Goal: Task Accomplishment & Management: Use online tool/utility

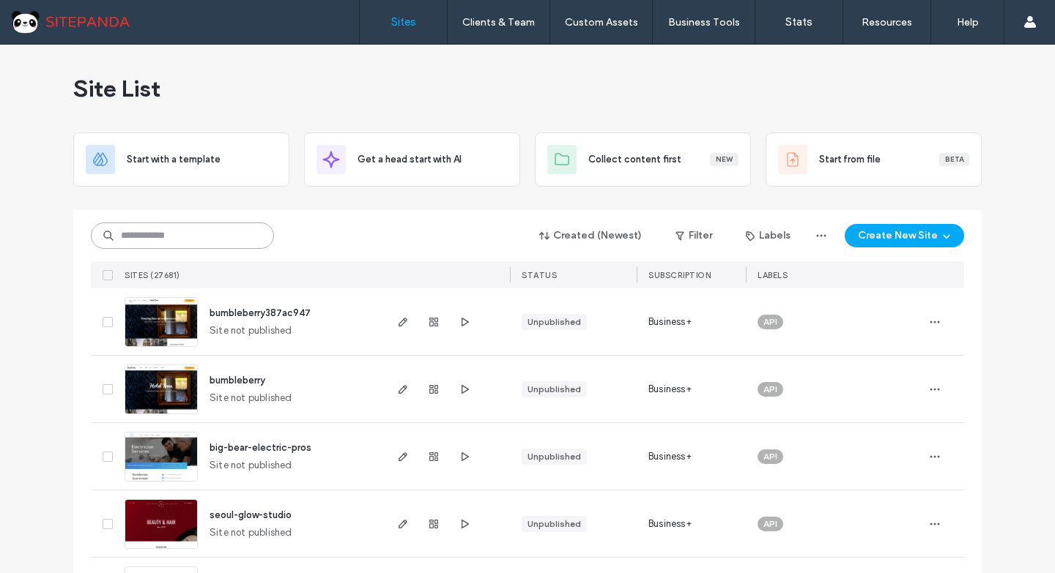
click at [216, 234] on input at bounding box center [182, 236] width 183 height 26
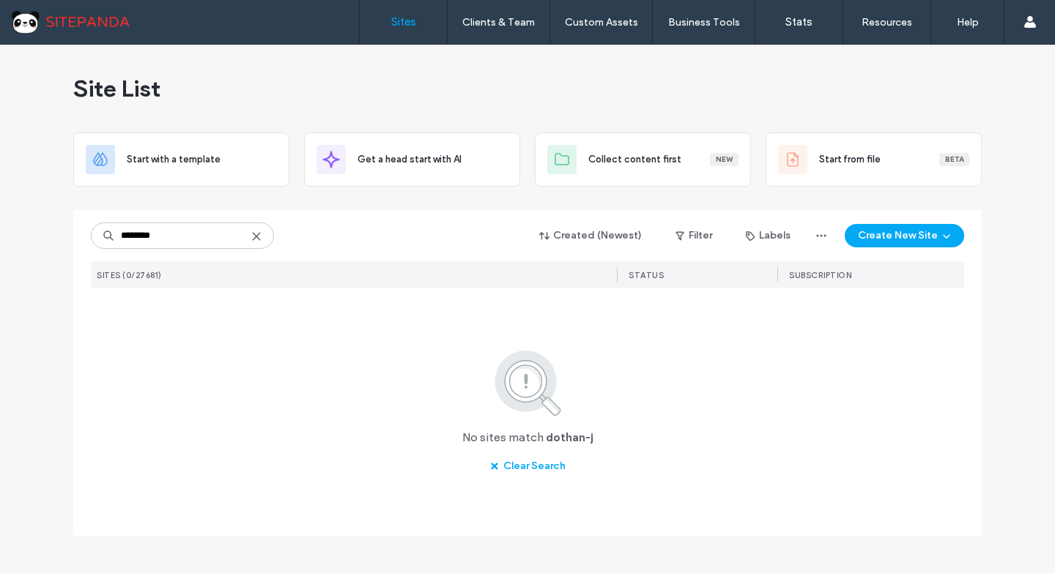
click at [560, 385] on img at bounding box center [528, 383] width 106 height 70
click at [215, 245] on input "********" at bounding box center [182, 236] width 183 height 26
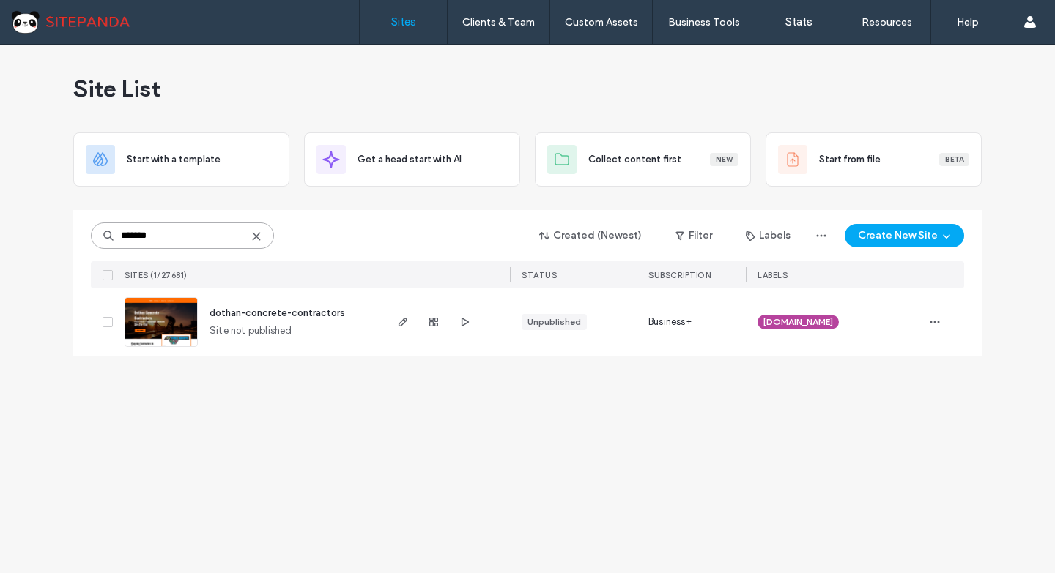
drag, startPoint x: 198, startPoint y: 232, endPoint x: 135, endPoint y: 233, distance: 63.0
click at [134, 233] on input "*******" at bounding box center [182, 236] width 183 height 26
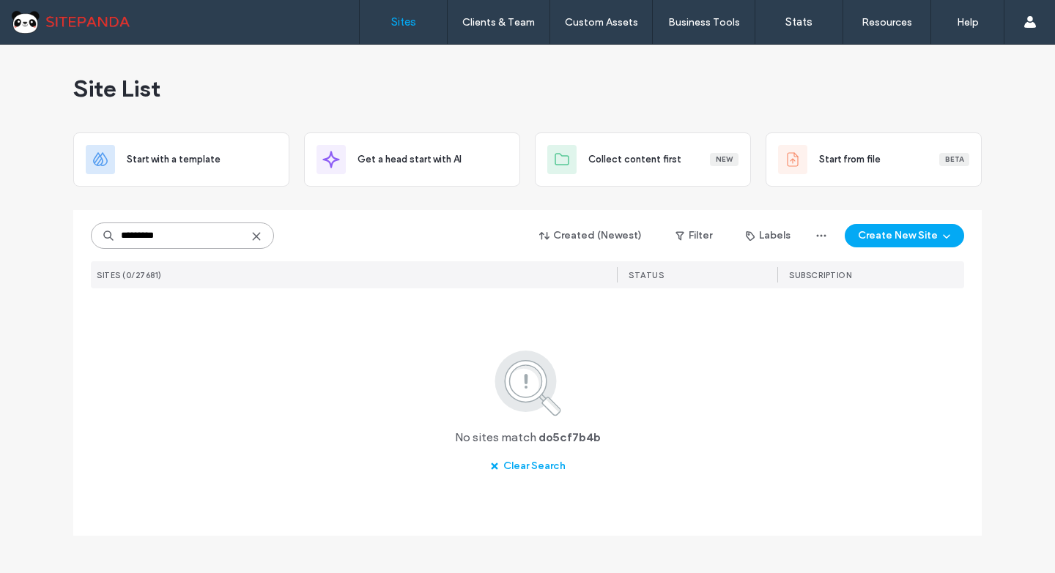
click at [134, 234] on input "*********" at bounding box center [182, 236] width 183 height 26
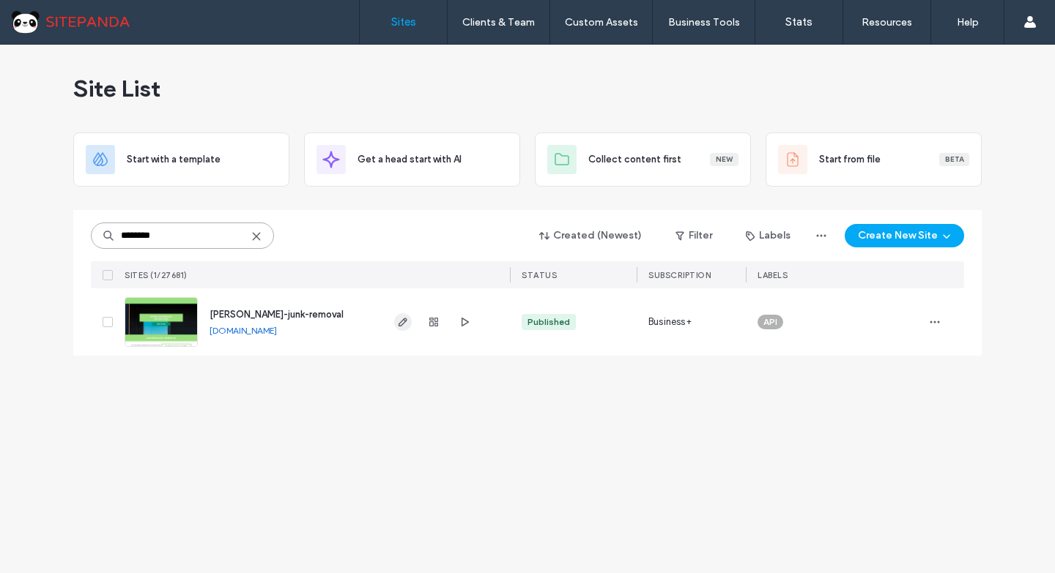
type input "********"
click at [406, 319] on use "button" at bounding box center [402, 322] width 9 height 9
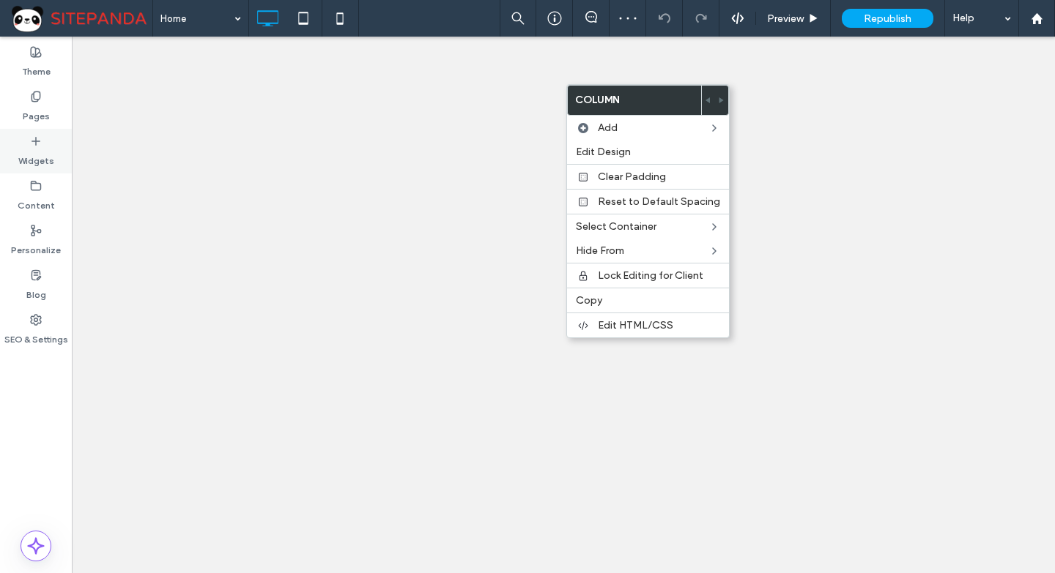
click at [33, 155] on label "Widgets" at bounding box center [36, 157] width 36 height 21
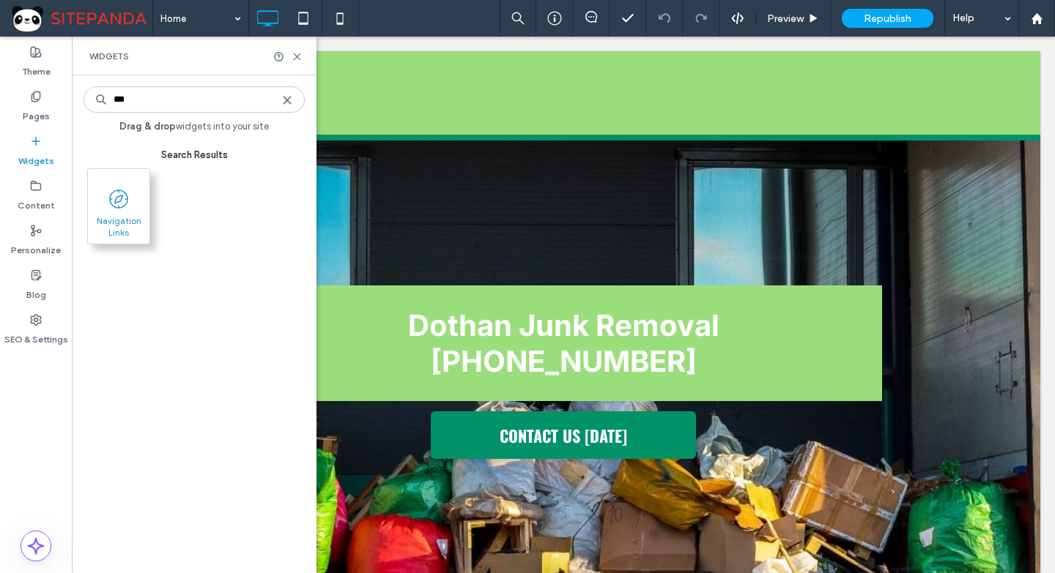
type input "***"
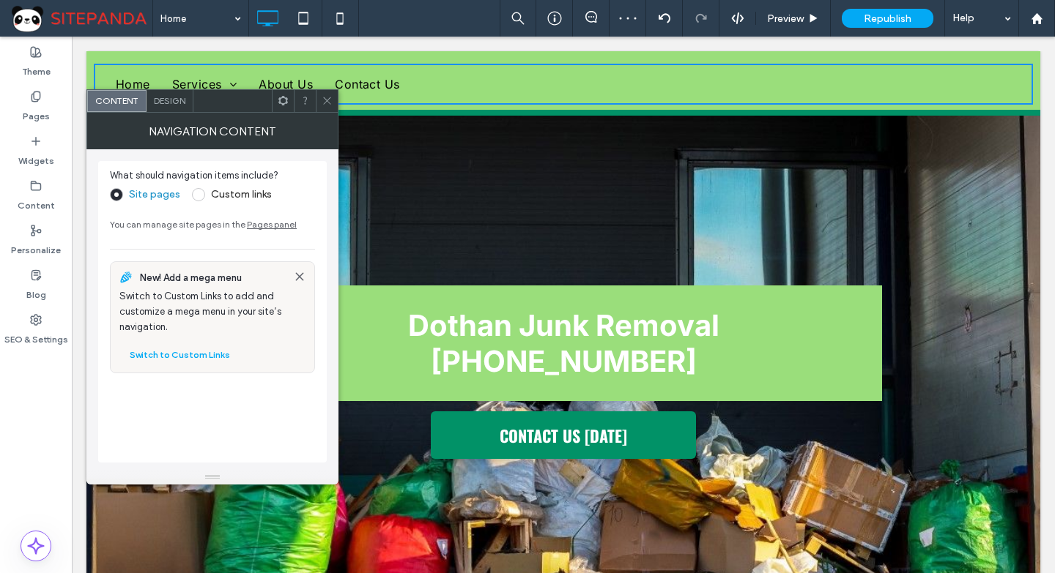
click at [173, 98] on span "Design" at bounding box center [169, 100] width 31 height 11
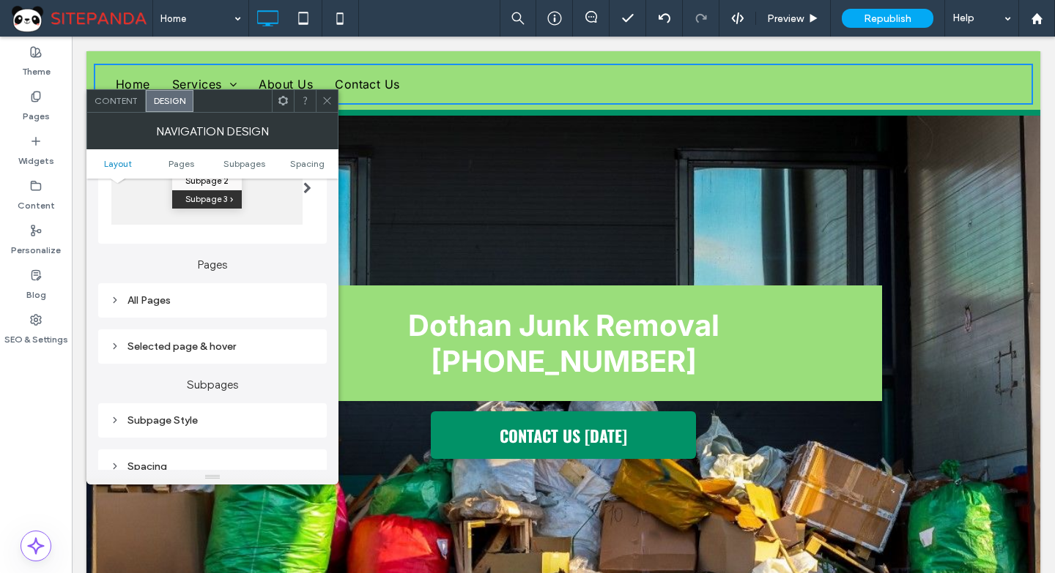
scroll to position [293, 0]
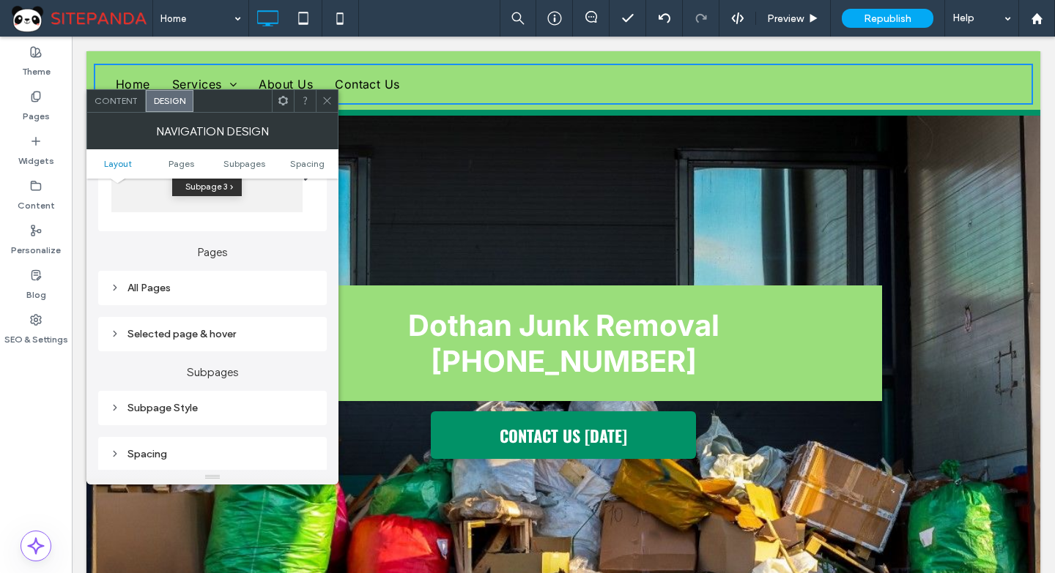
click at [204, 283] on div "All Pages" at bounding box center [212, 288] width 205 height 12
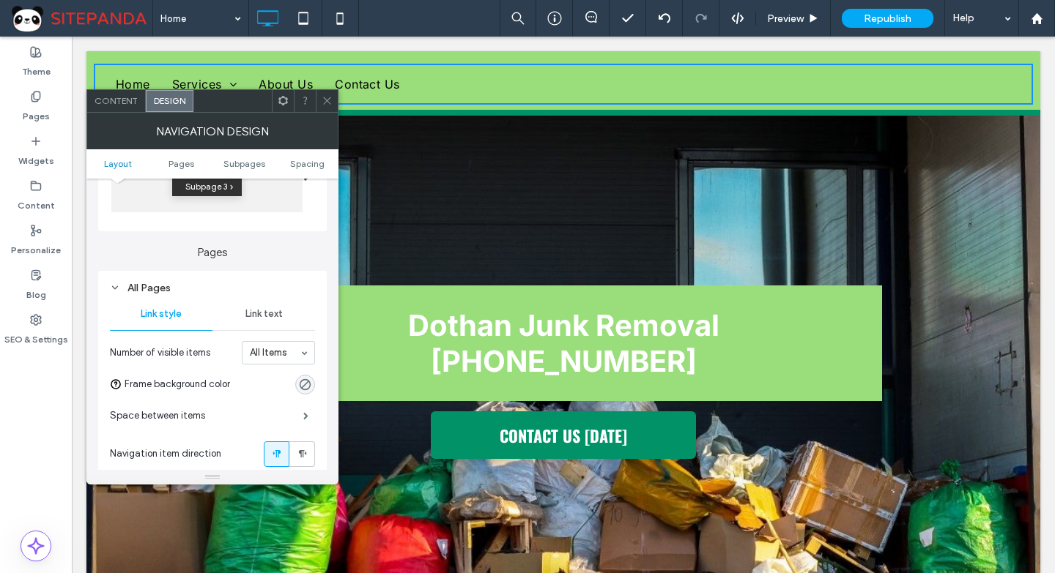
click at [260, 312] on span "Link text" at bounding box center [263, 314] width 37 height 12
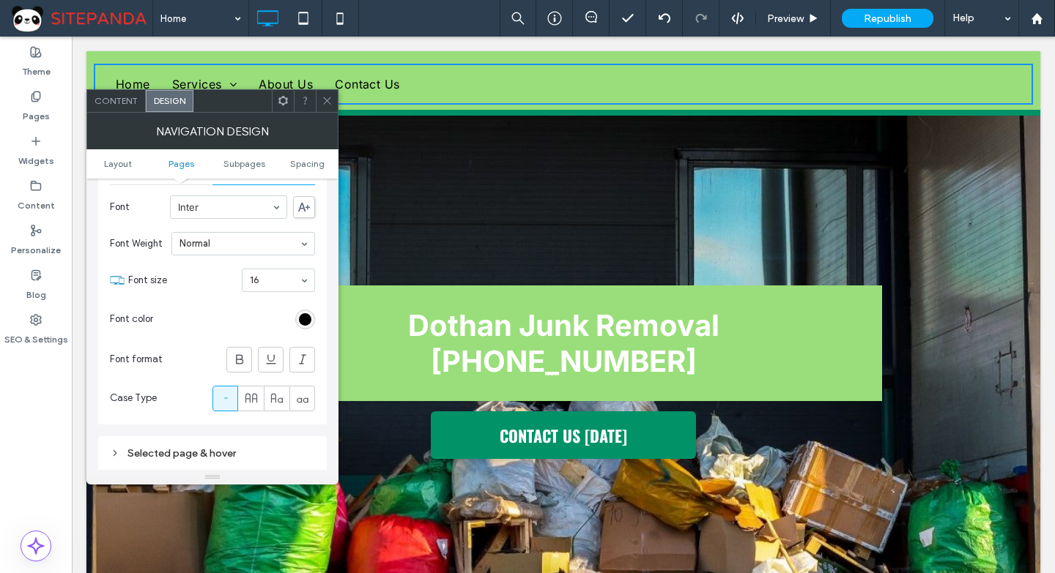
scroll to position [439, 0]
click at [303, 311] on div "rgb(0, 0, 0)" at bounding box center [305, 319] width 20 height 20
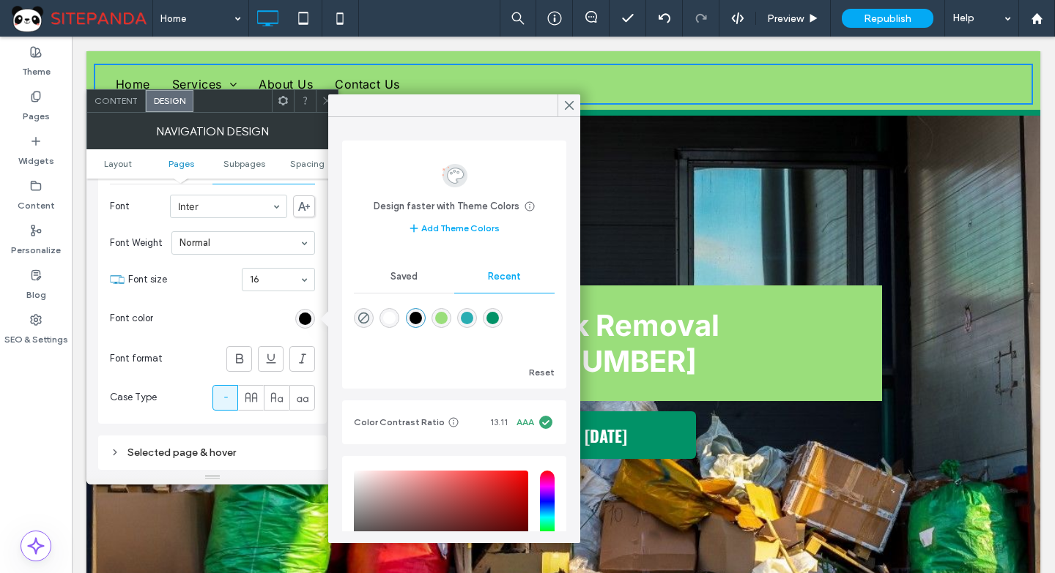
click at [388, 314] on div "rgba(255, 255, 255, 1)" at bounding box center [389, 318] width 12 height 12
type input "*******"
click at [257, 395] on icon at bounding box center [251, 397] width 15 height 15
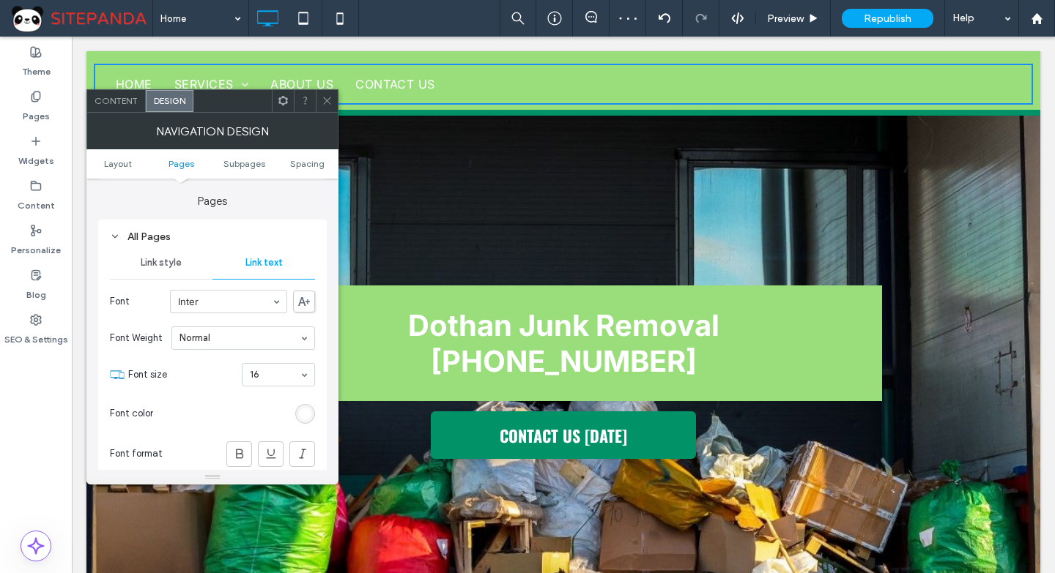
scroll to position [513, 0]
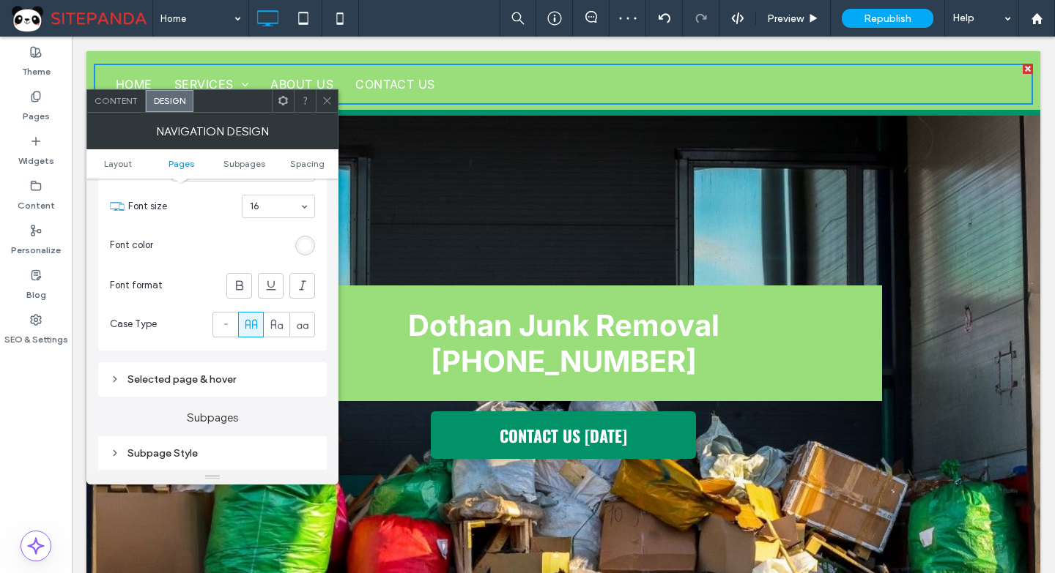
click at [285, 94] on span at bounding box center [283, 101] width 11 height 22
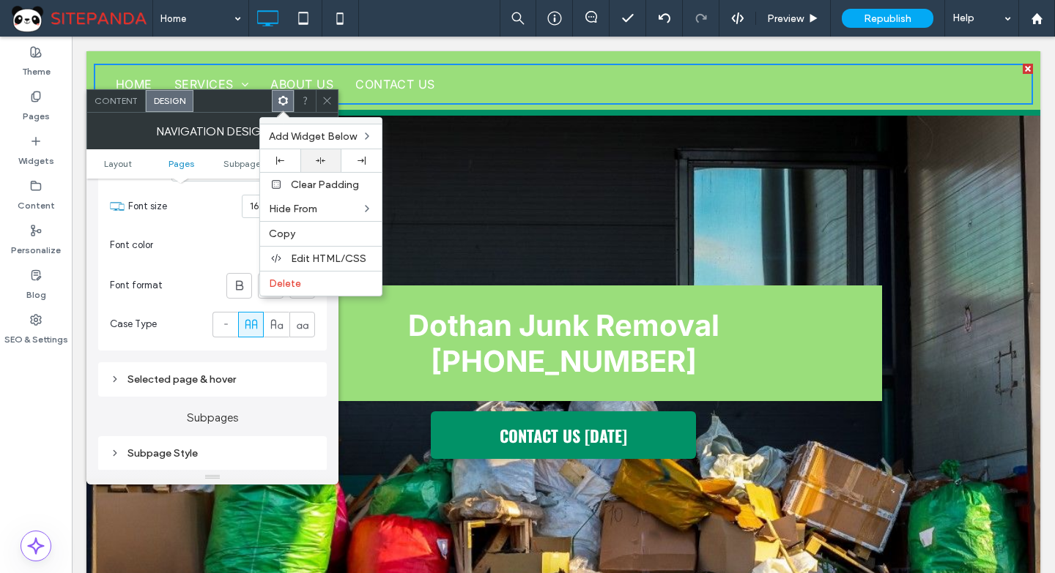
click at [331, 160] on div at bounding box center [321, 161] width 26 height 10
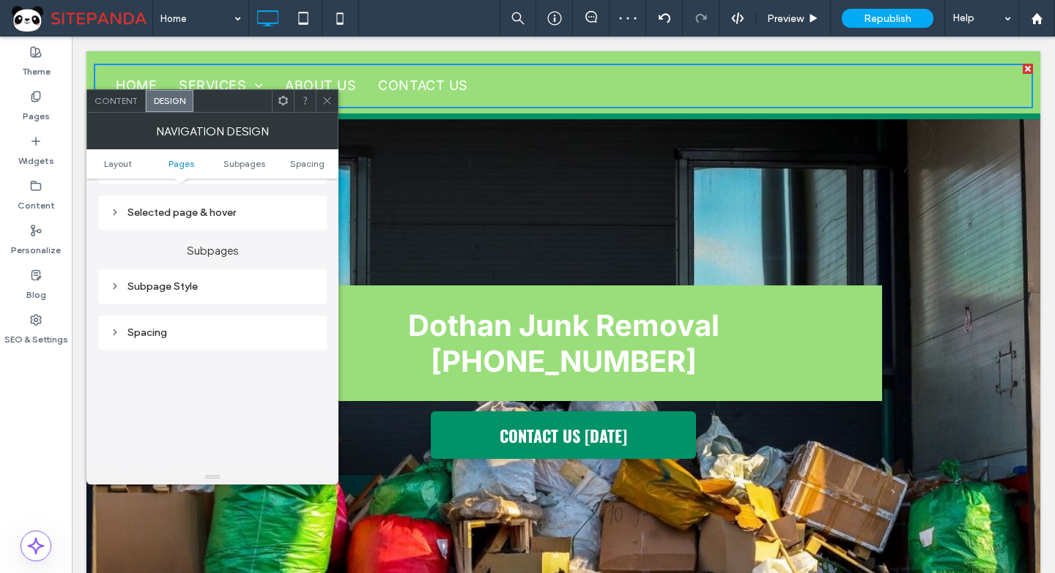
scroll to position [659, 0]
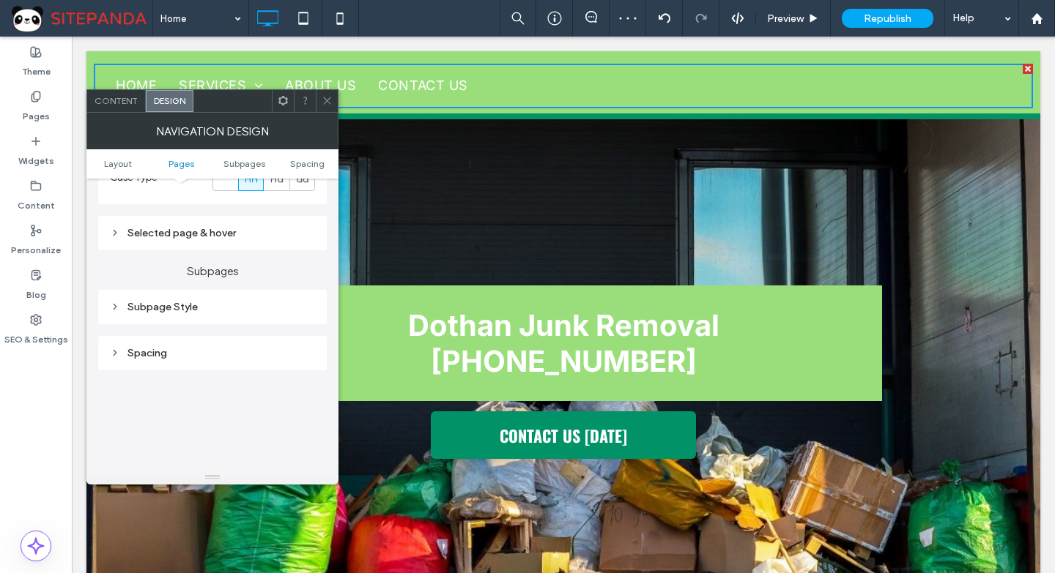
click at [206, 240] on div "Selected page & hover" at bounding box center [212, 233] width 205 height 20
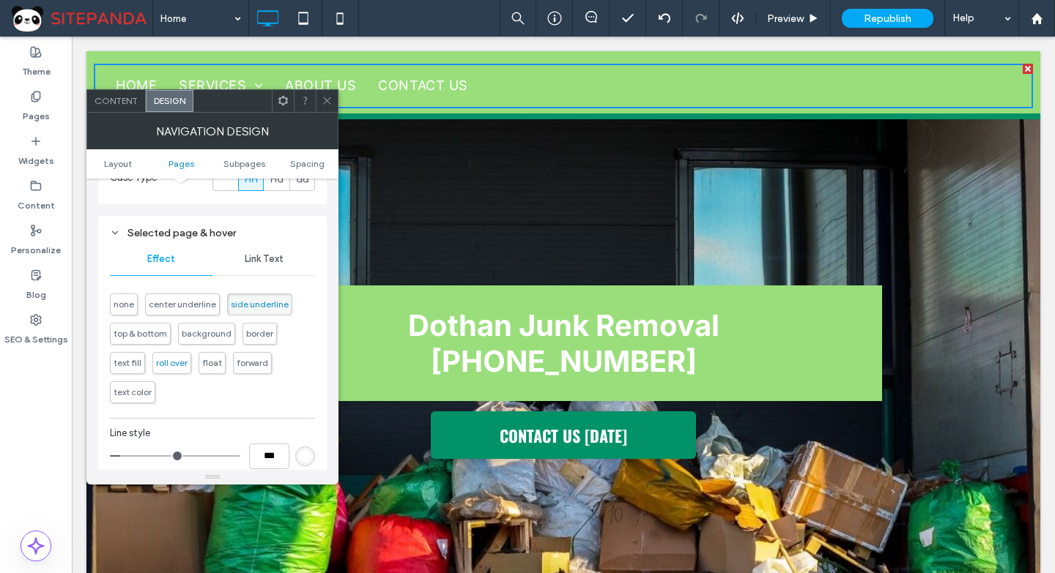
click at [168, 361] on span "roll over" at bounding box center [171, 366] width 31 height 11
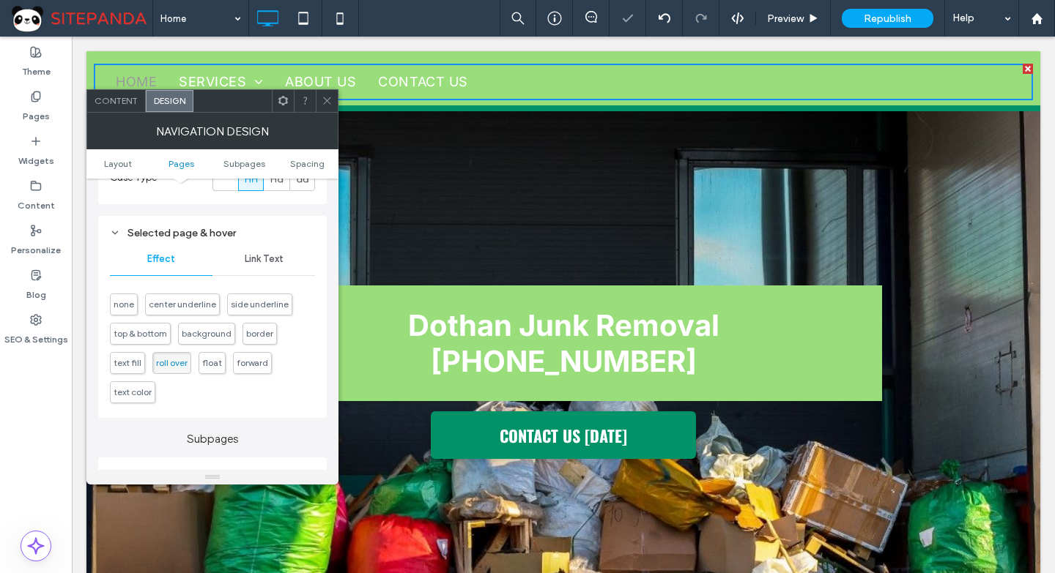
click at [279, 258] on span "Link Text" at bounding box center [264, 259] width 39 height 12
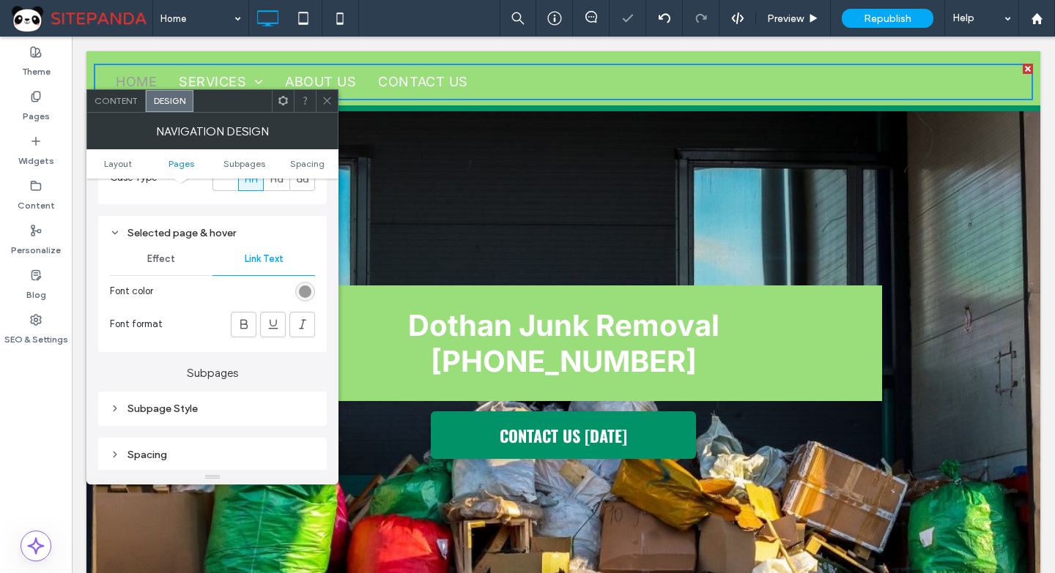
click at [316, 291] on div "Selected page & hover Effect Link Text Font color Font format" at bounding box center [212, 284] width 229 height 136
click at [304, 294] on div "rgb(154, 154, 154)" at bounding box center [305, 292] width 12 height 12
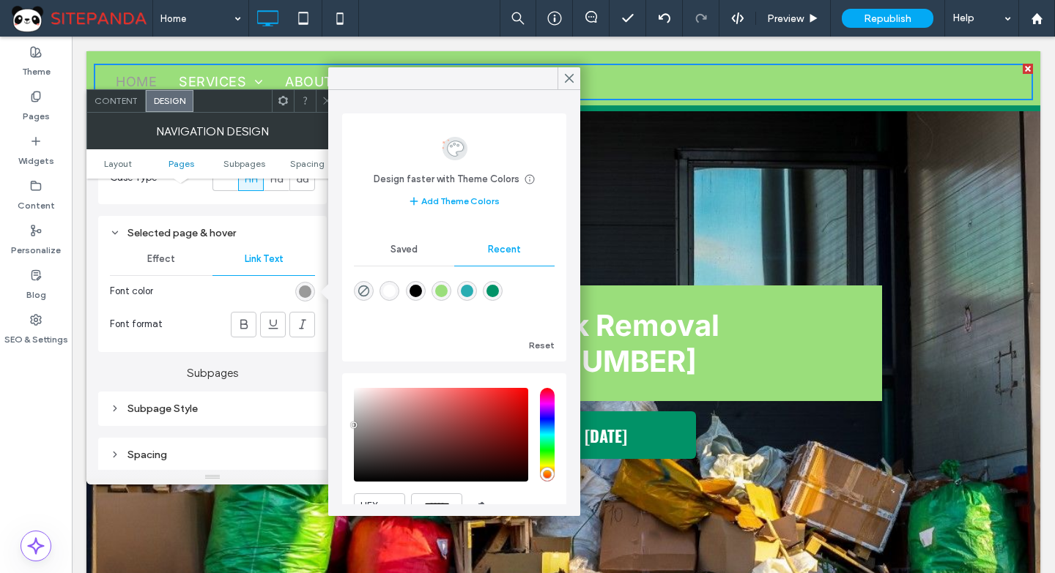
click at [499, 291] on div "rgba(1, 146, 103, 1)" at bounding box center [492, 291] width 12 height 12
type input "*******"
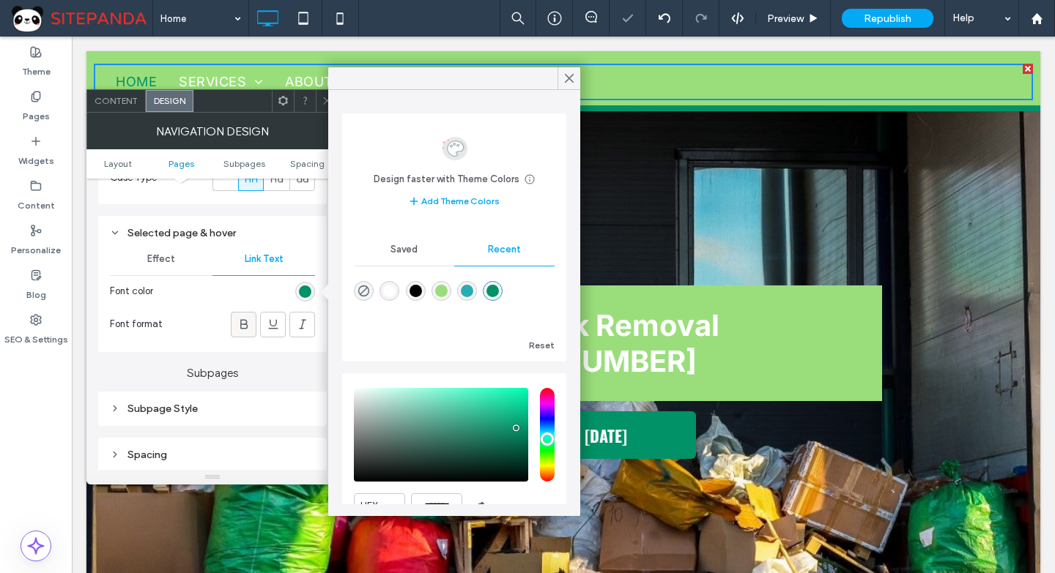
click at [250, 321] on icon at bounding box center [244, 324] width 15 height 15
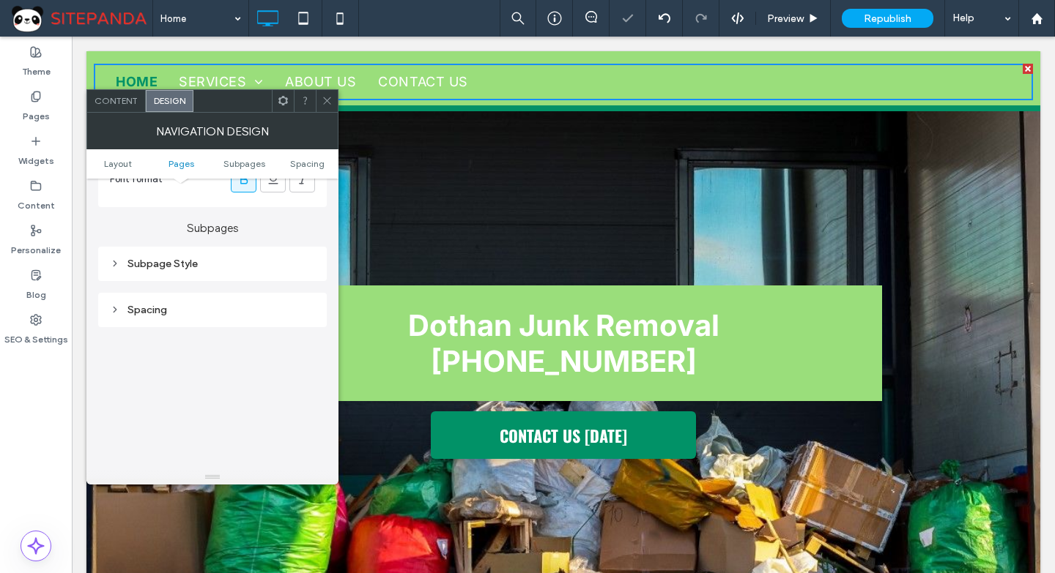
scroll to position [806, 0]
click at [185, 267] on div "Subpage Style" at bounding box center [212, 262] width 205 height 12
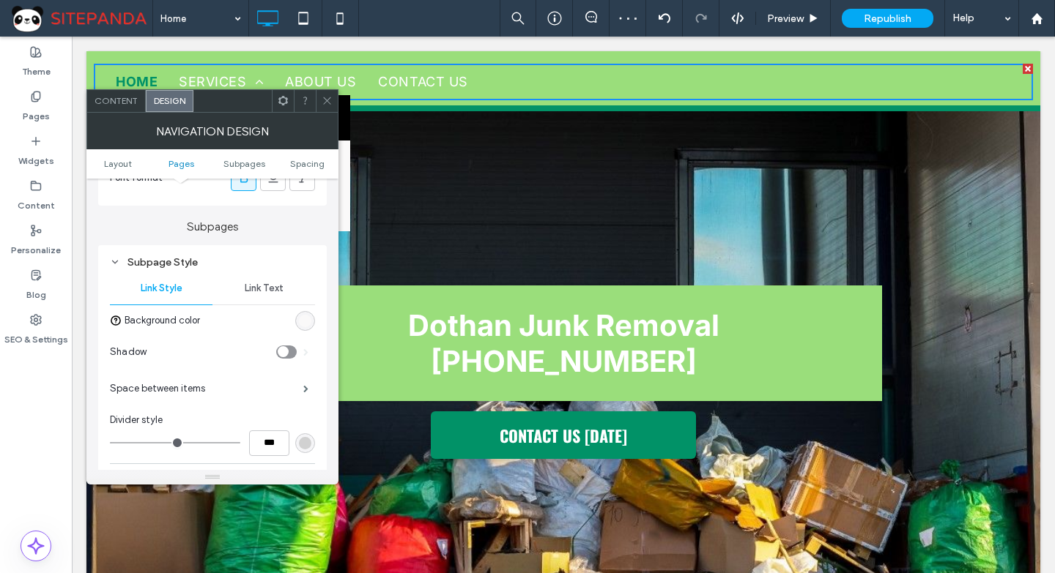
click at [309, 321] on div "rgb(250, 249, 249)" at bounding box center [305, 321] width 12 height 12
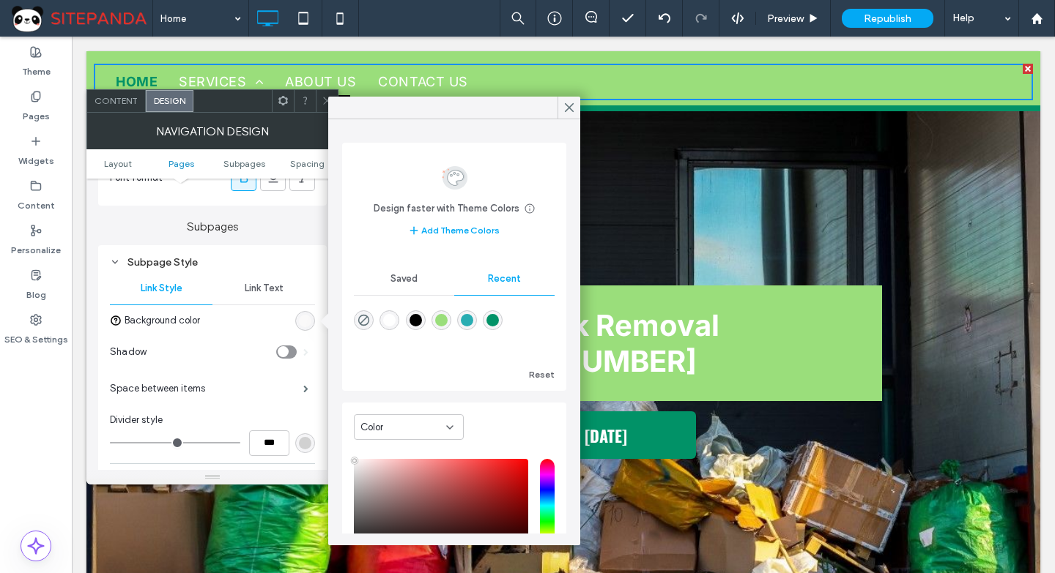
click at [447, 321] on div "rgba(154, 222, 123, 1)" at bounding box center [441, 320] width 12 height 12
type input "*******"
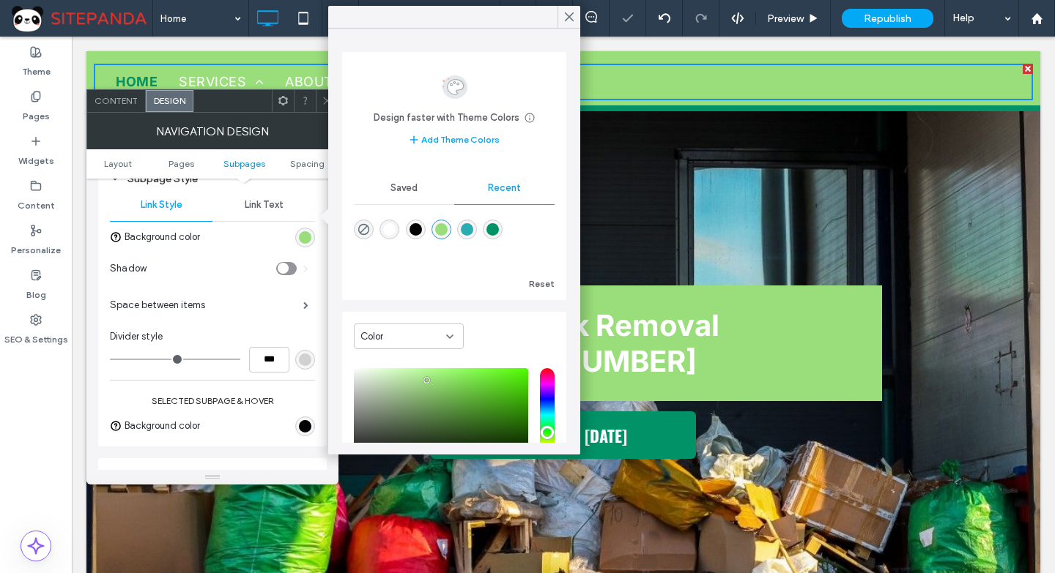
scroll to position [952, 0]
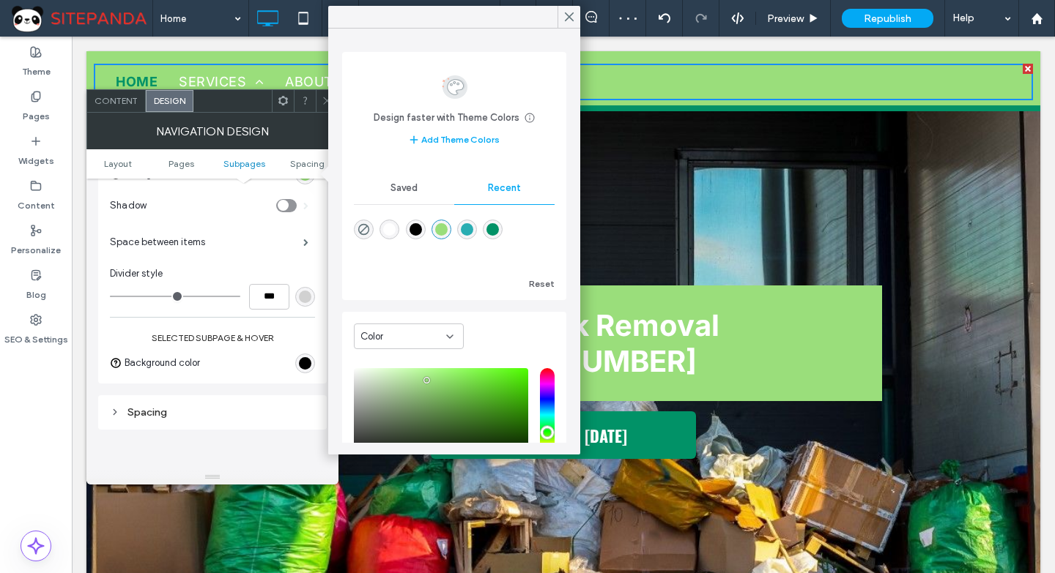
click at [309, 364] on div "rgb(0, 0, 0)" at bounding box center [305, 363] width 12 height 12
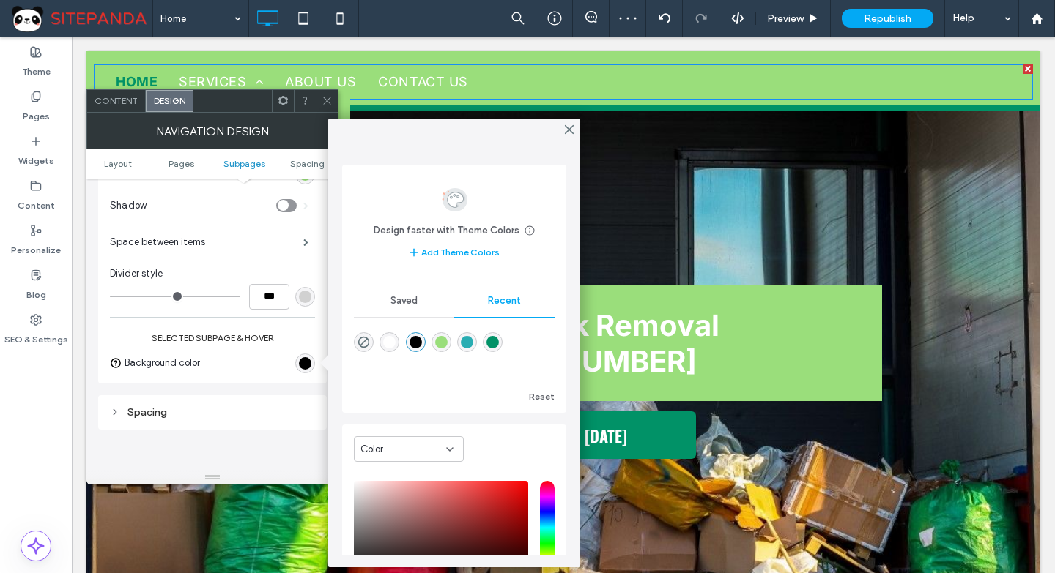
click at [499, 344] on div "rgba(1, 146, 103, 1)" at bounding box center [492, 342] width 12 height 12
type input "*******"
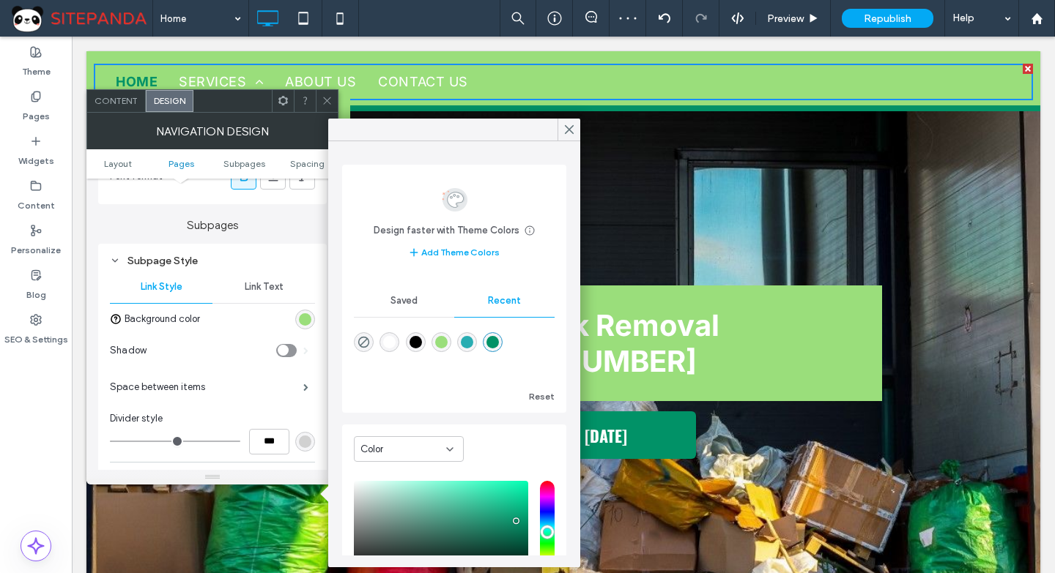
scroll to position [806, 0]
click at [254, 286] on span "Link Text" at bounding box center [264, 289] width 39 height 12
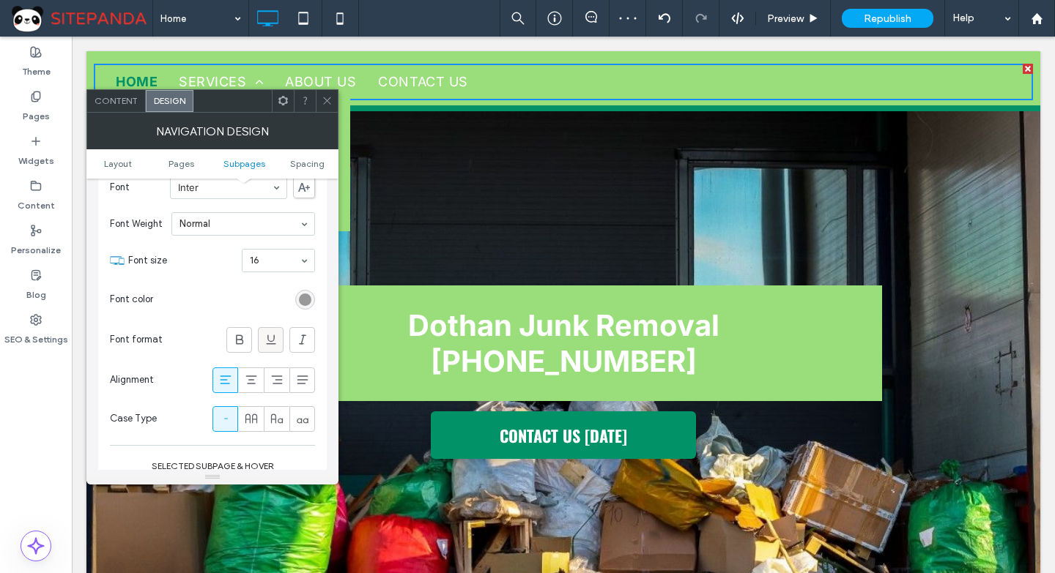
scroll to position [1025, 0]
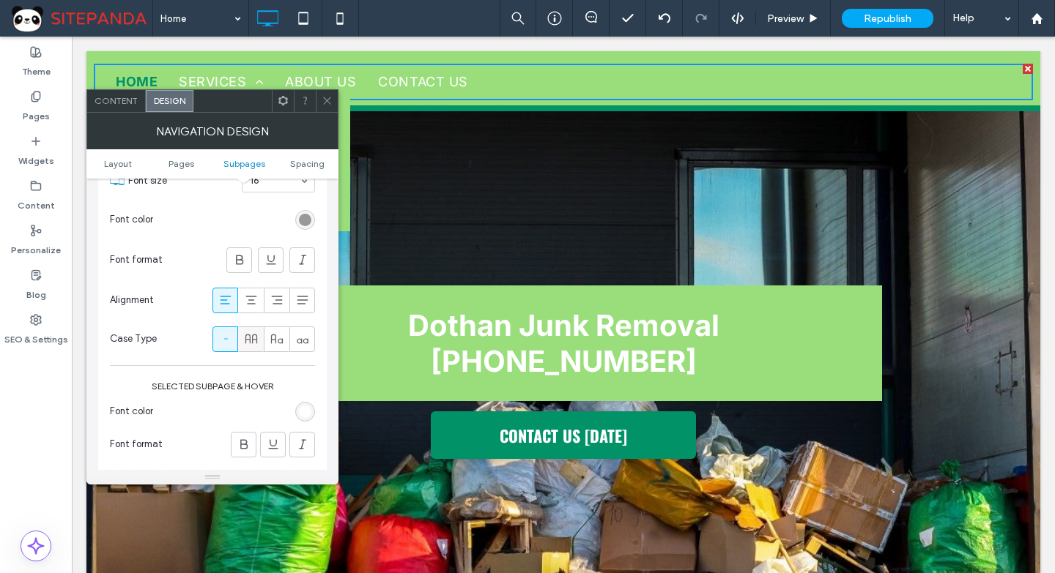
click at [253, 349] on span at bounding box center [251, 339] width 15 height 24
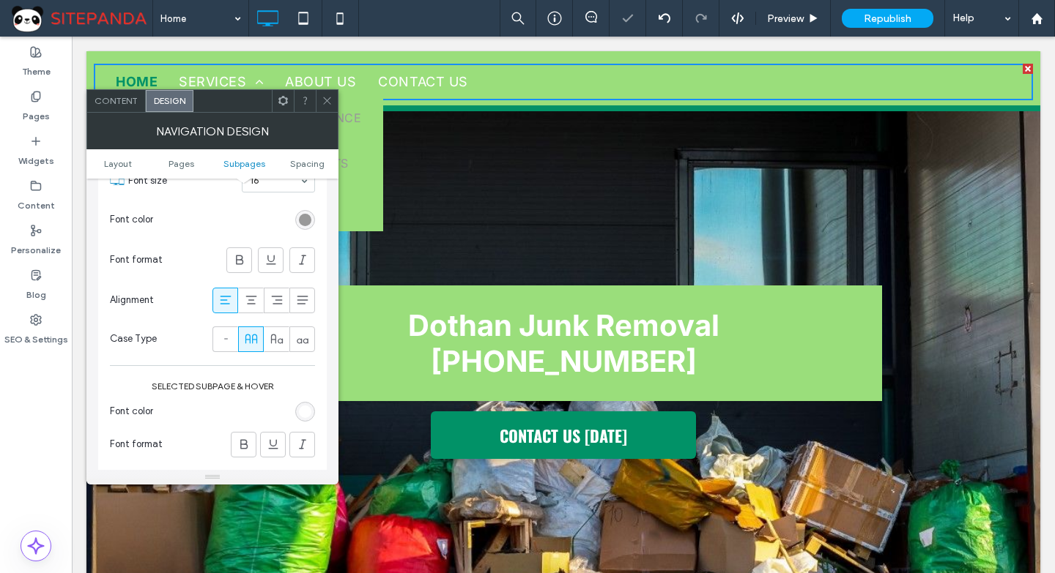
click at [308, 220] on div "rgb(153, 153, 153)" at bounding box center [305, 220] width 12 height 12
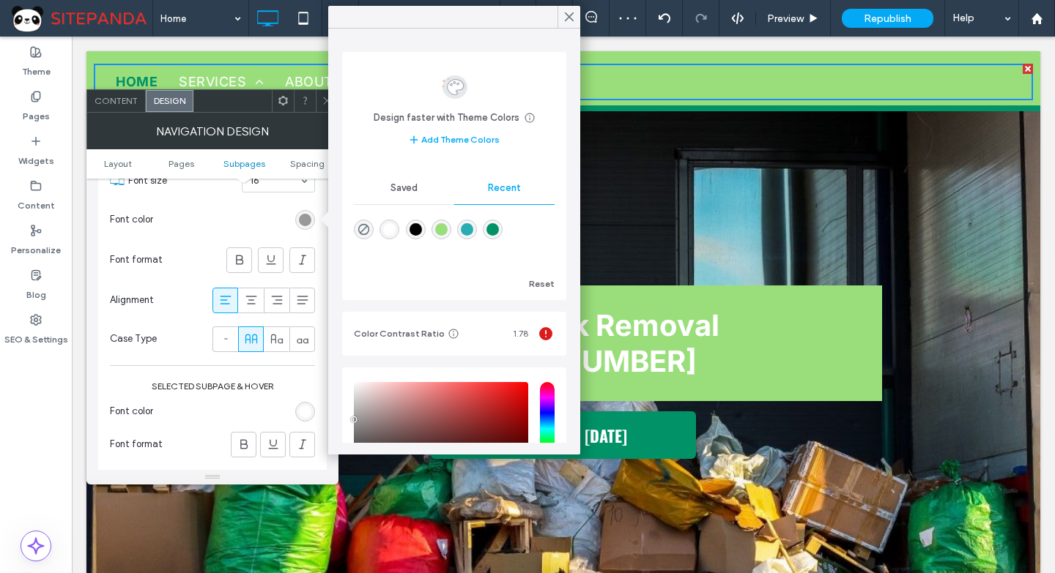
click at [399, 232] on div "rgba(255, 255, 255, 1)" at bounding box center [389, 230] width 20 height 20
type input "*******"
click at [242, 442] on icon at bounding box center [244, 444] width 15 height 15
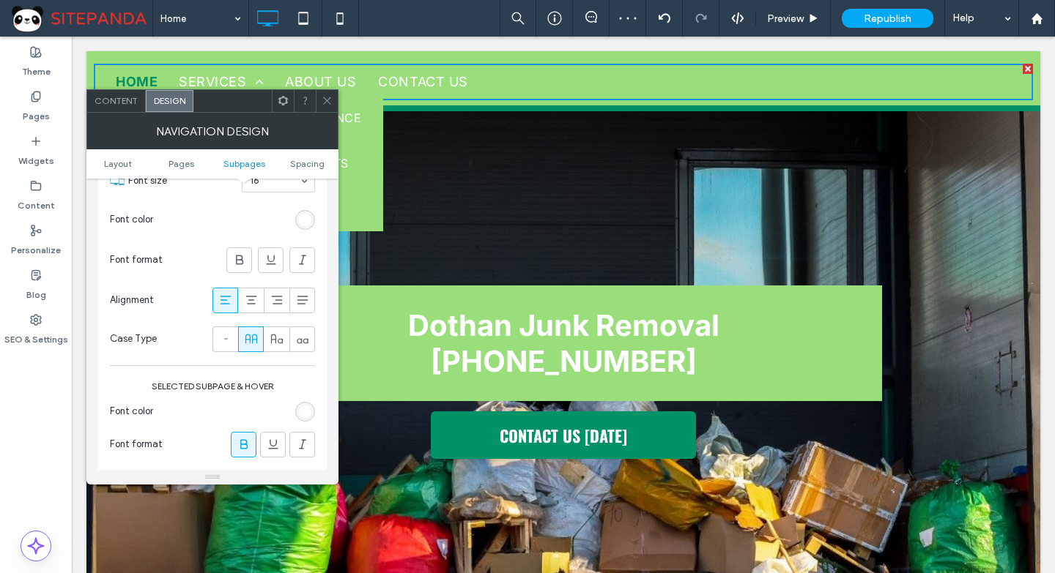
click at [329, 102] on icon at bounding box center [327, 100] width 11 height 11
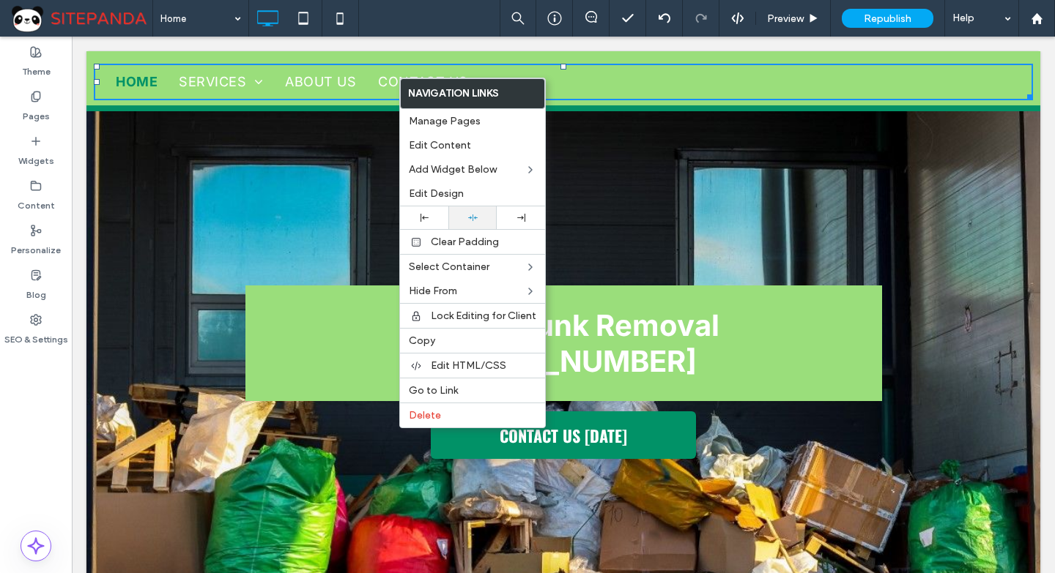
click at [466, 218] on div at bounding box center [473, 218] width 34 height 10
click at [862, 193] on div "Dothan Junk Removal 555-555-5555 CONTACT US TODAY Click To Paste Row + Add Sect…" at bounding box center [563, 321] width 954 height 540
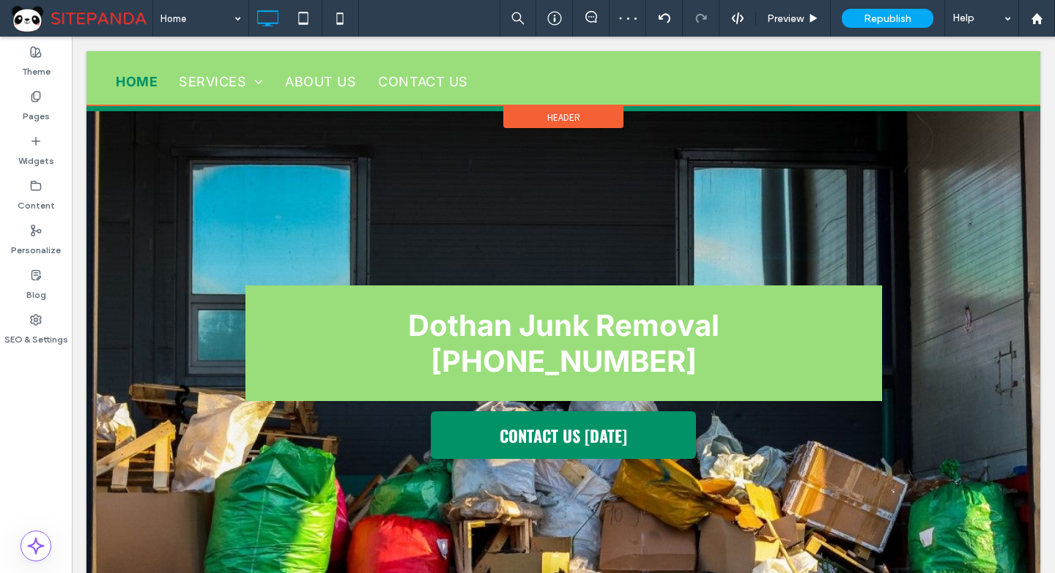
click at [527, 113] on div "Header" at bounding box center [563, 117] width 120 height 22
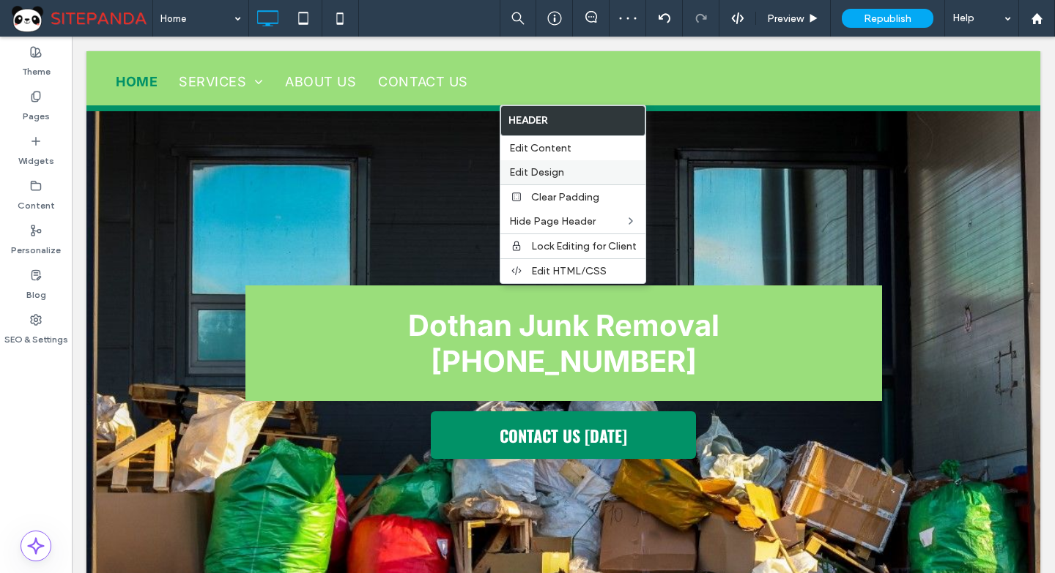
click at [537, 174] on span "Edit Design" at bounding box center [536, 172] width 55 height 12
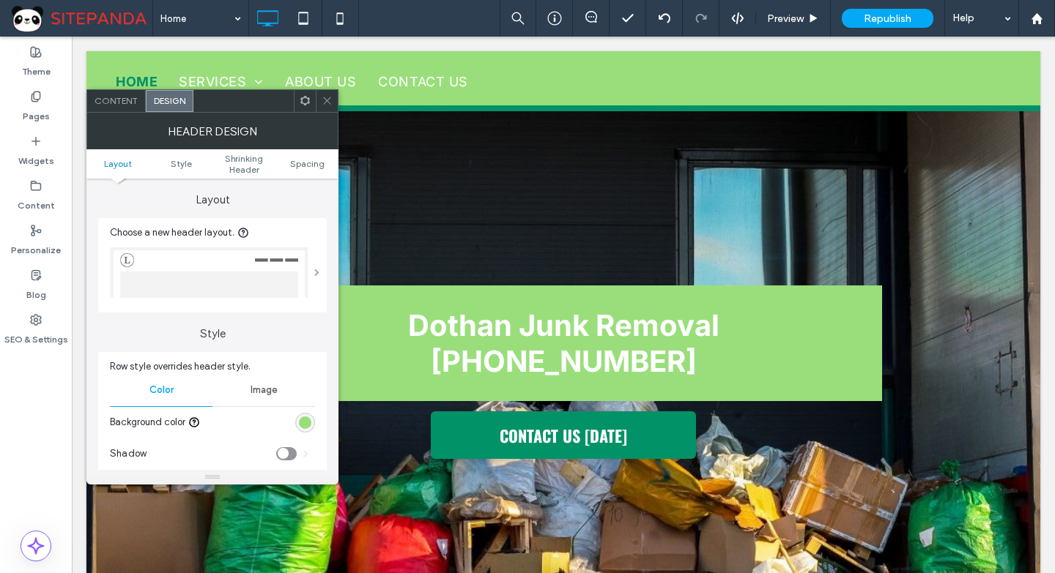
click at [319, 275] on span at bounding box center [316, 272] width 5 height 7
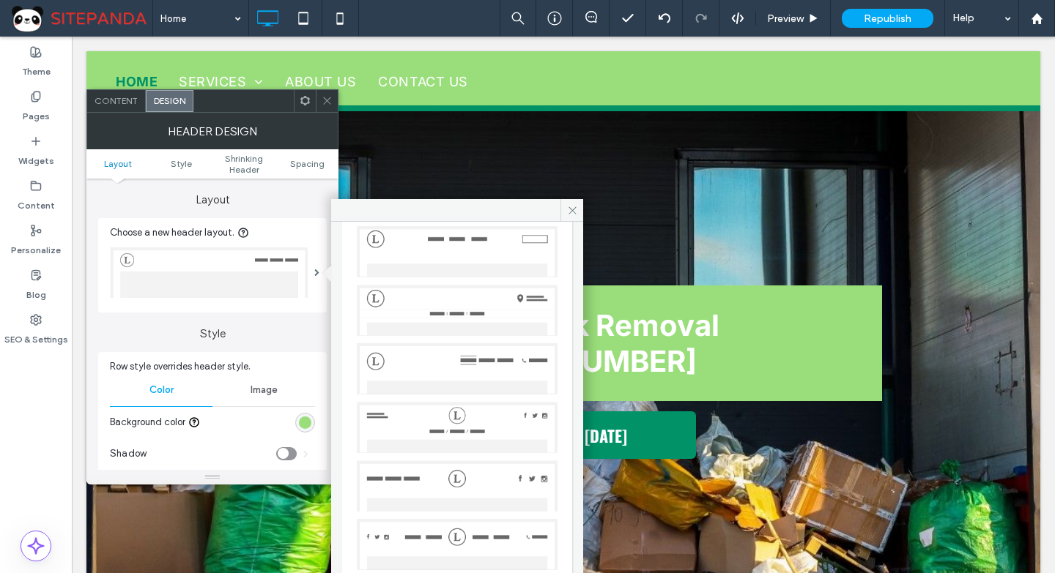
scroll to position [344, 0]
click at [469, 297] on img at bounding box center [457, 306] width 201 height 51
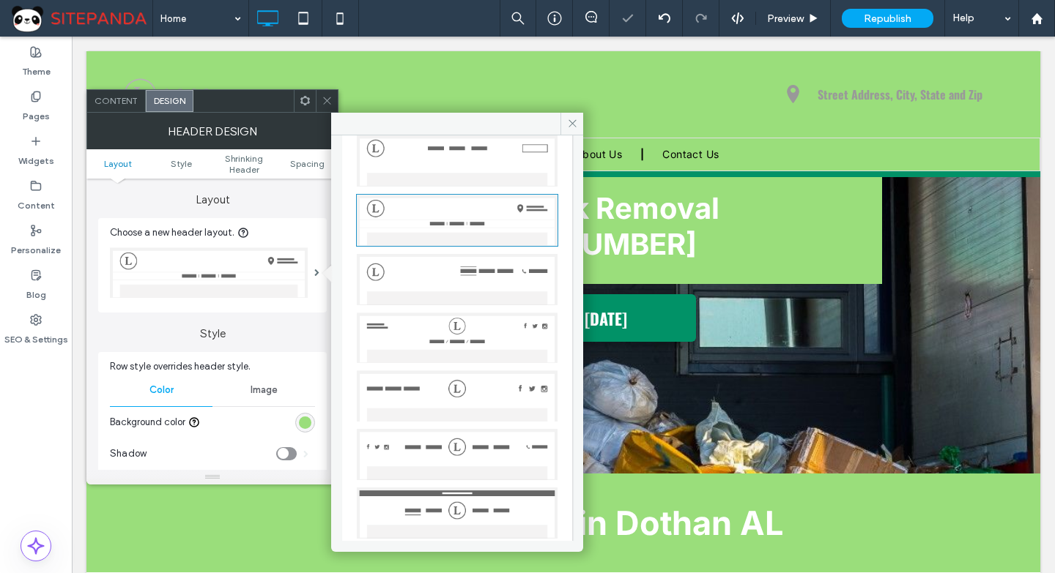
scroll to position [126, 0]
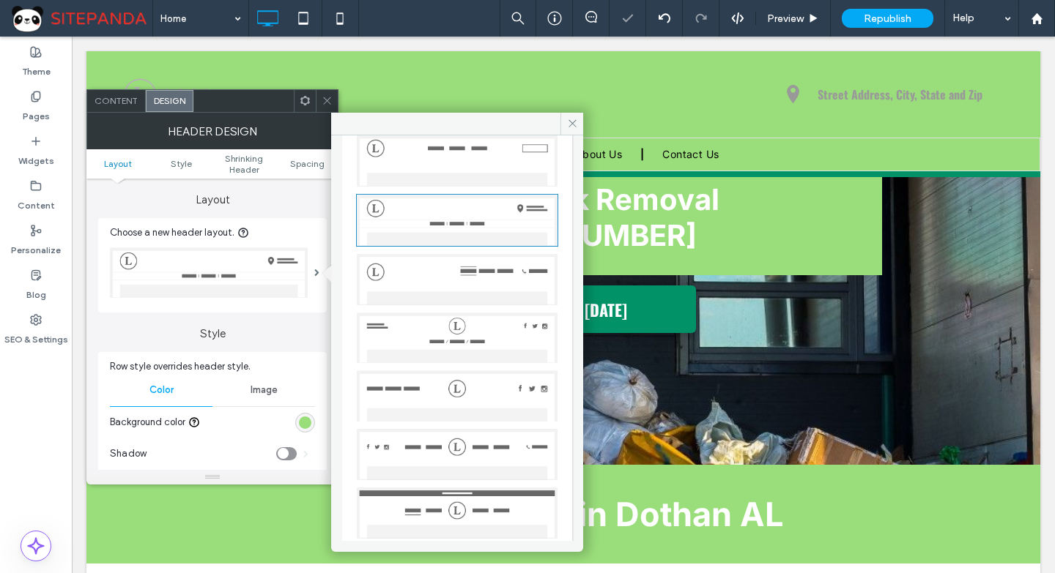
click at [319, 102] on div at bounding box center [327, 101] width 22 height 22
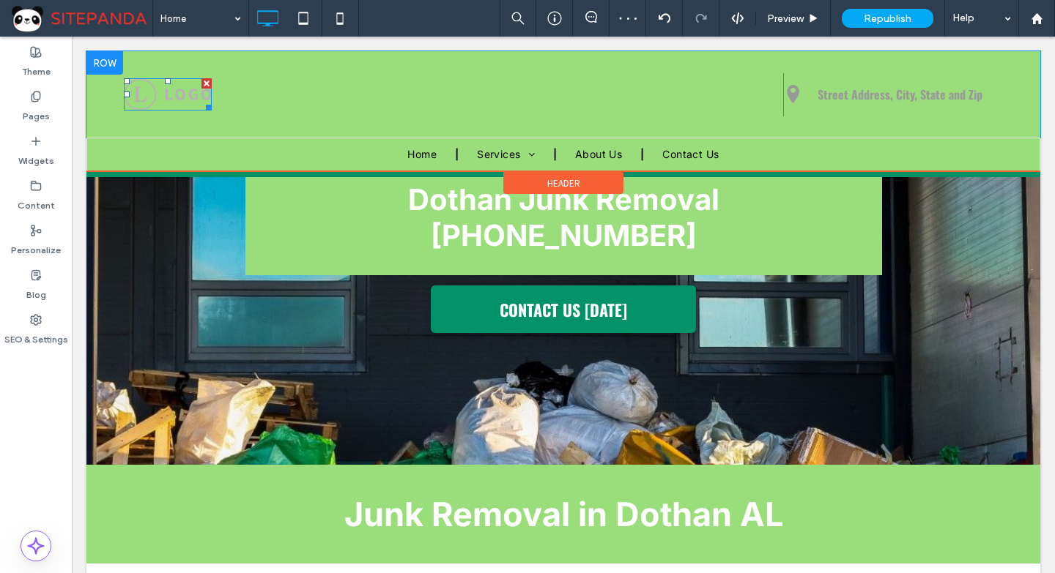
click at [201, 81] on div at bounding box center [206, 83] width 10 height 10
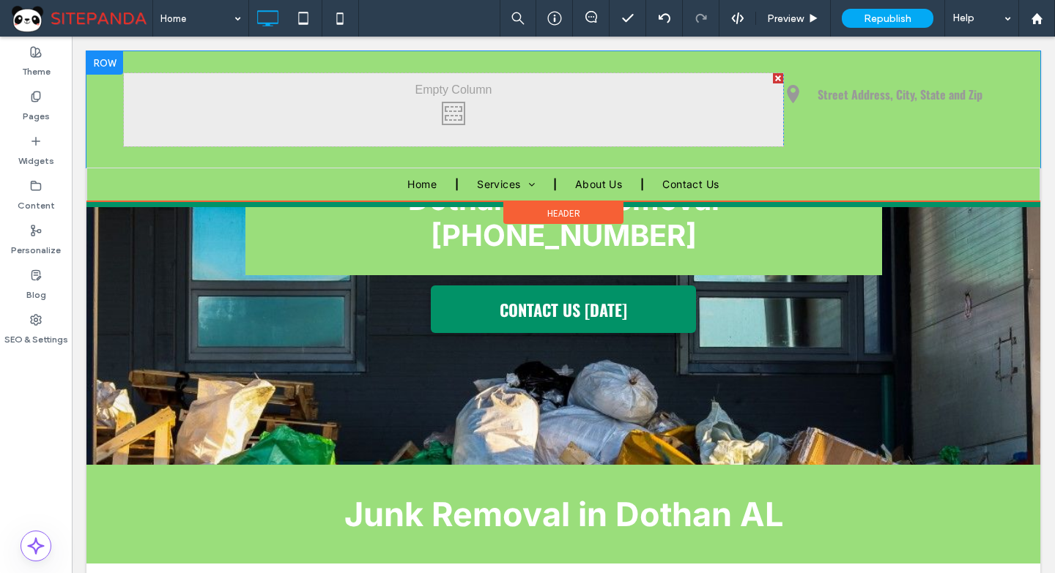
drag, startPoint x: 107, startPoint y: 67, endPoint x: 85, endPoint y: 297, distance: 230.3
click at [107, 67] on div at bounding box center [104, 62] width 37 height 23
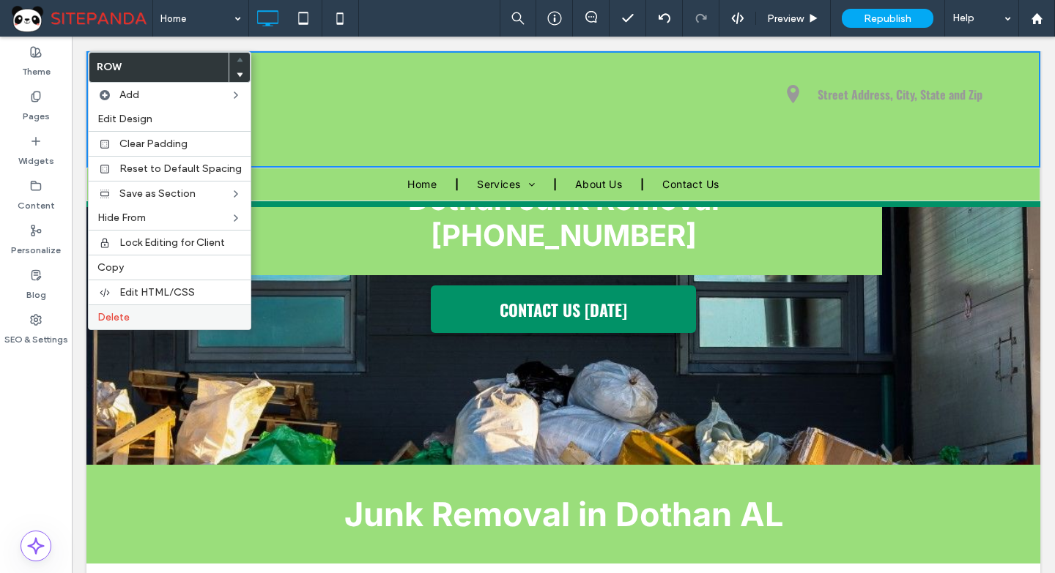
click at [124, 319] on span "Delete" at bounding box center [113, 317] width 32 height 12
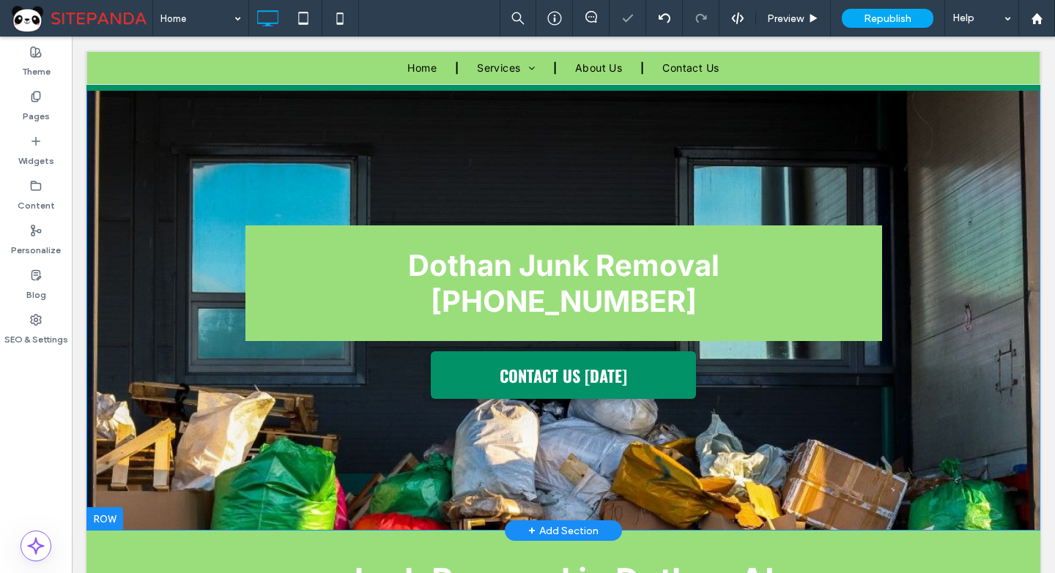
scroll to position [0, 0]
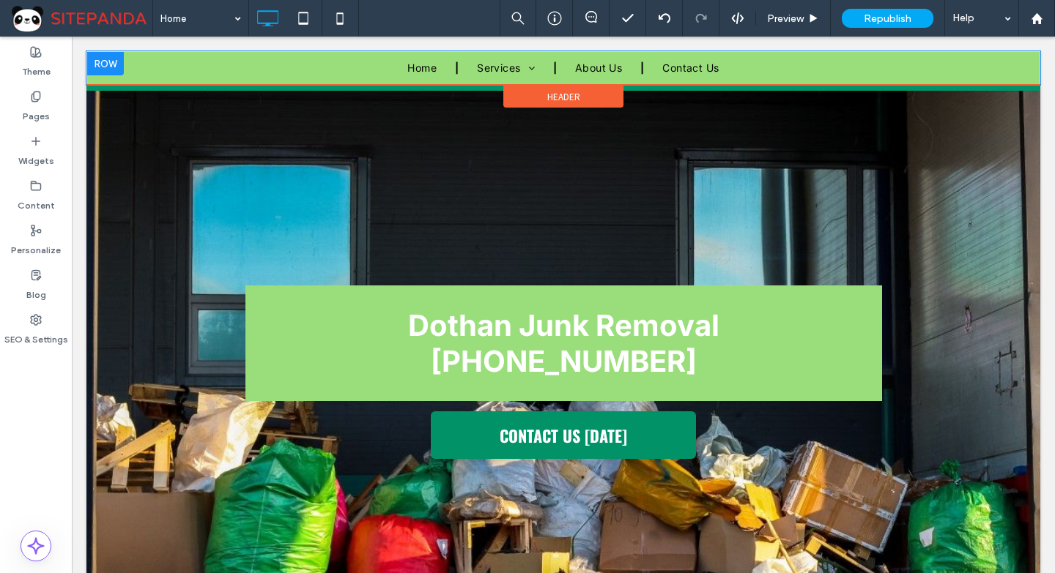
click at [104, 60] on div at bounding box center [105, 63] width 37 height 23
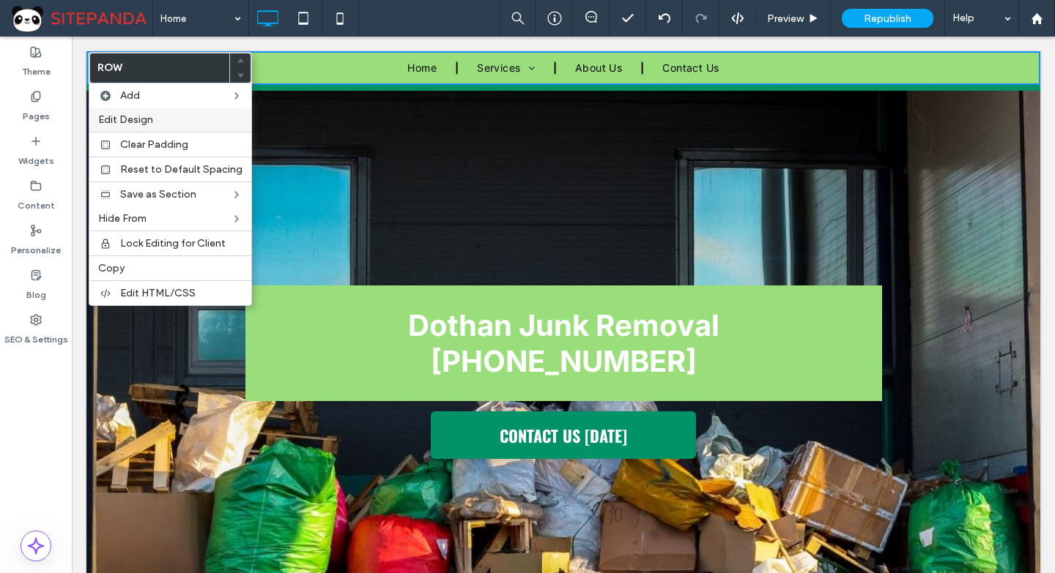
click at [137, 118] on span "Edit Design" at bounding box center [125, 120] width 55 height 12
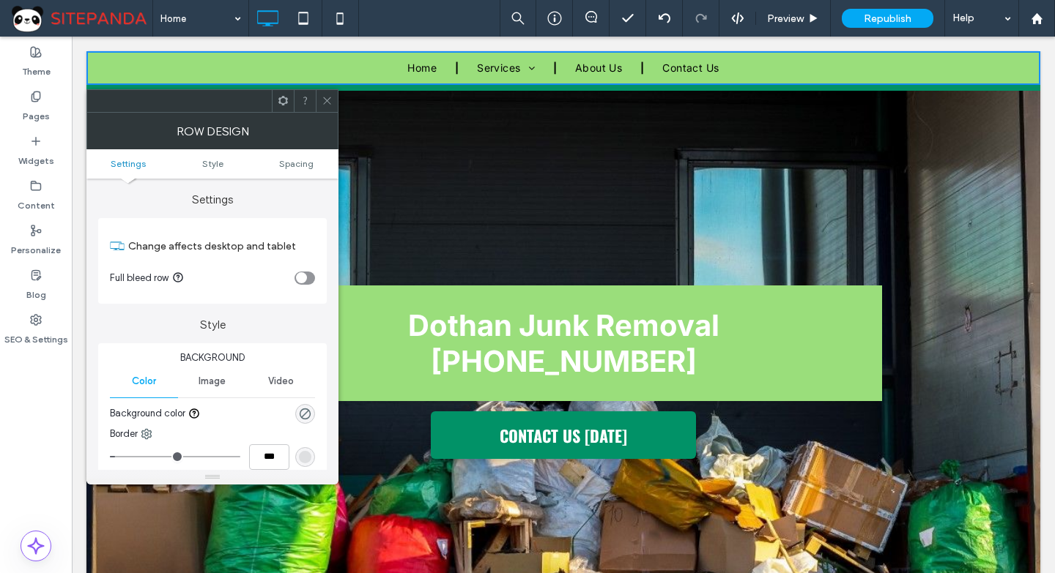
scroll to position [220, 0]
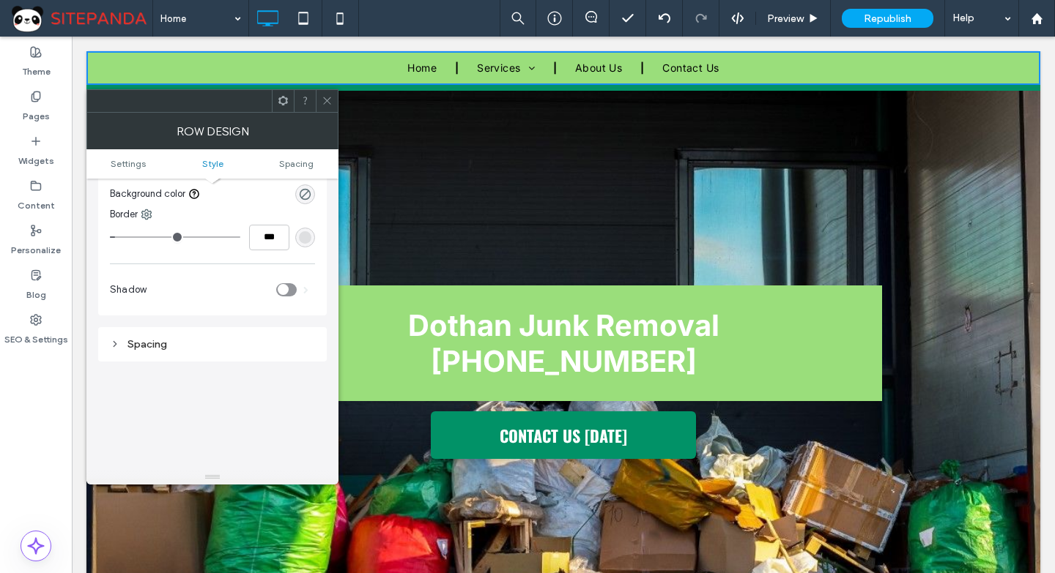
type input "*"
type input "***"
drag, startPoint x: 124, startPoint y: 238, endPoint x: 86, endPoint y: 238, distance: 38.1
type input "*"
click at [110, 238] on input "range" at bounding box center [175, 237] width 130 height 1
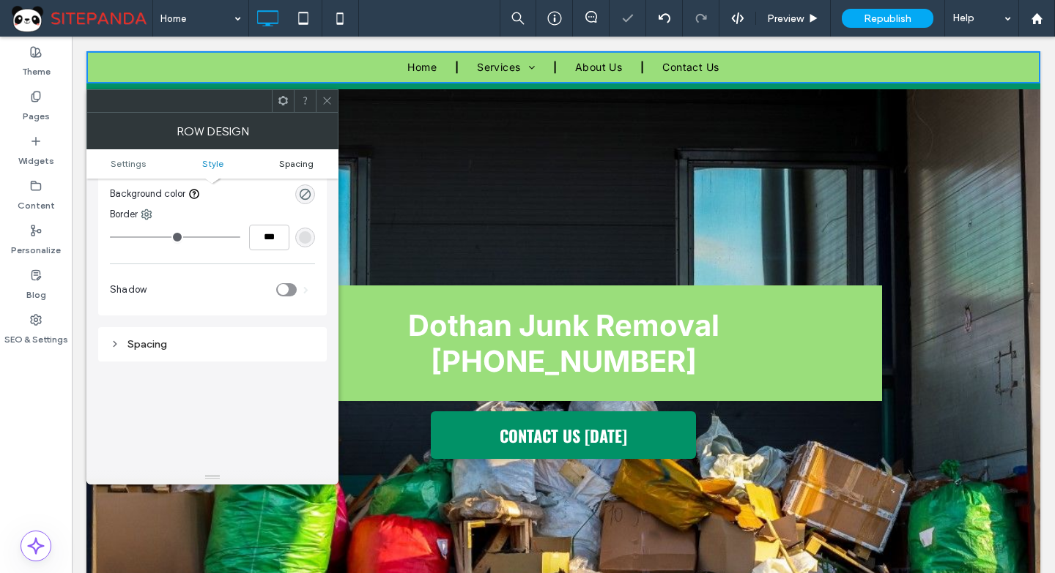
click at [294, 163] on span "Spacing" at bounding box center [296, 163] width 34 height 11
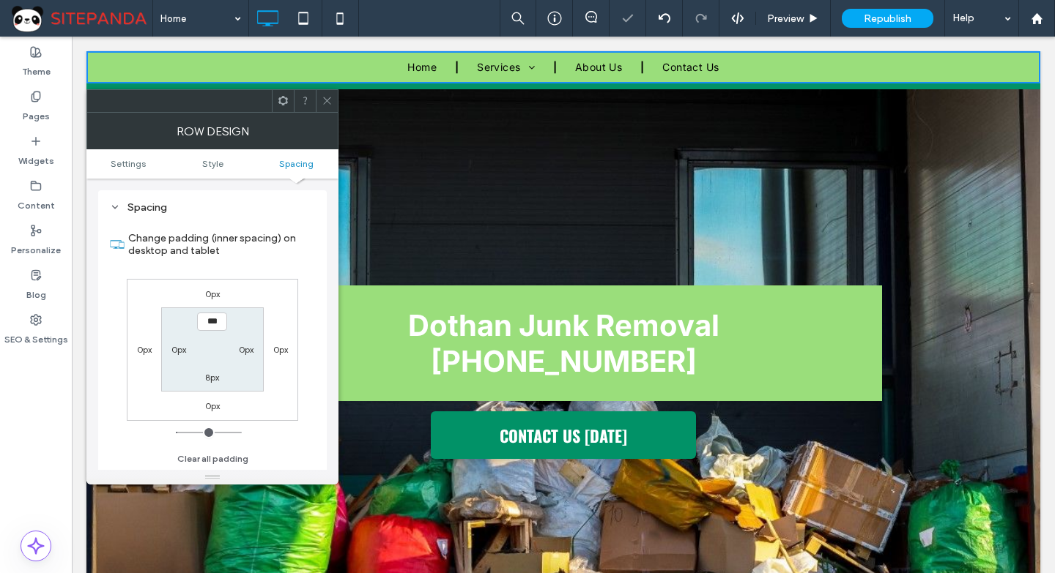
scroll to position [357, 0]
type input "****"
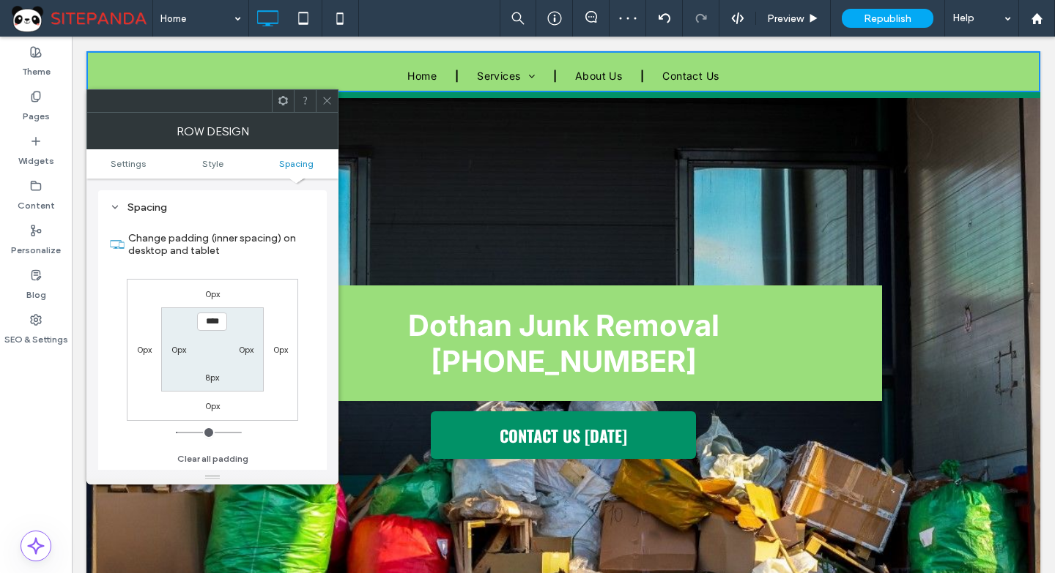
click at [213, 375] on label "8px" at bounding box center [212, 377] width 14 height 11
type input "*"
type input "**"
type input "****"
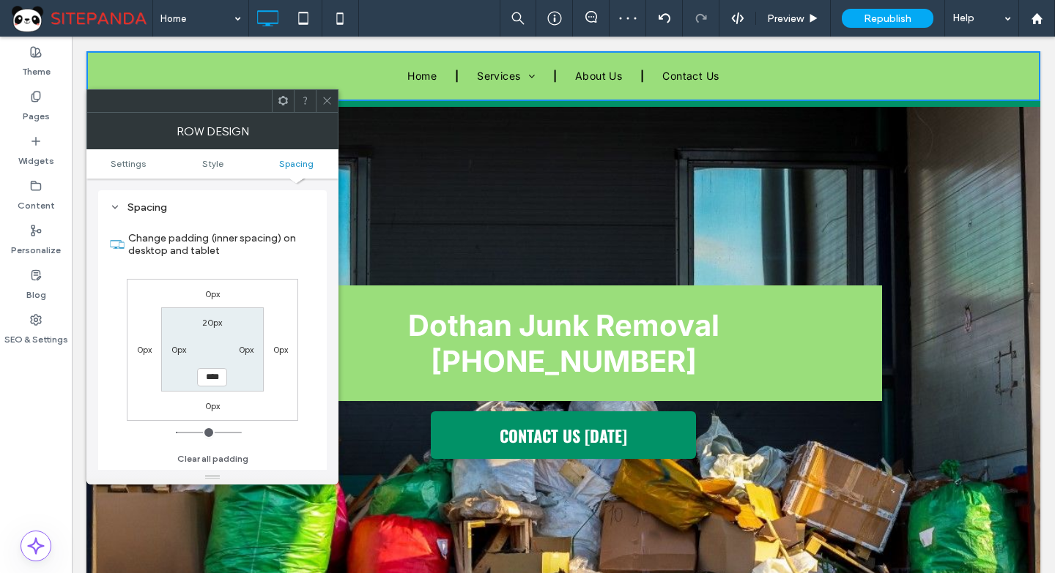
click at [285, 348] on label "0px" at bounding box center [280, 349] width 15 height 11
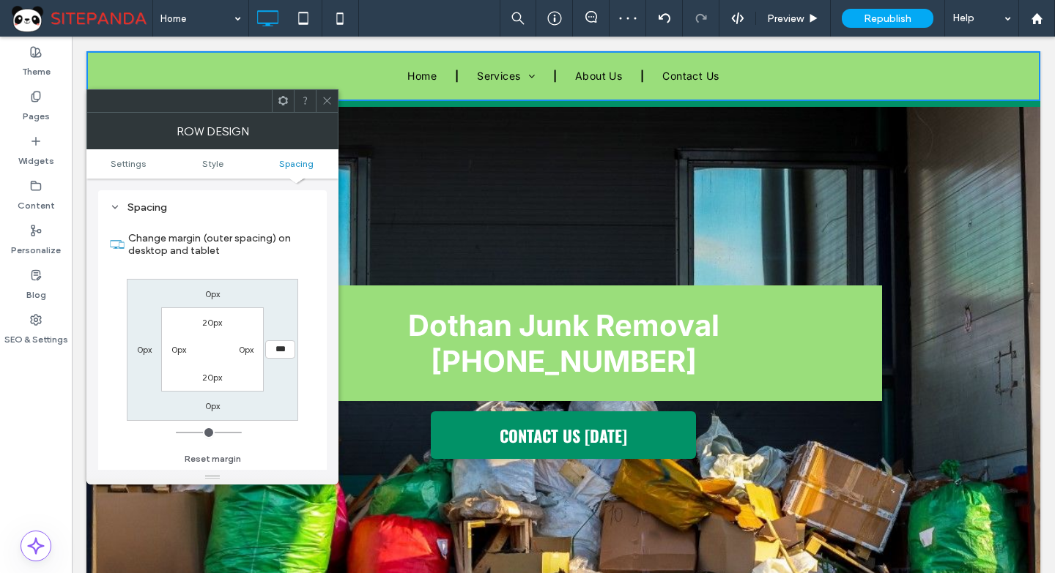
click at [213, 320] on label "20px" at bounding box center [212, 322] width 20 height 11
type input "**"
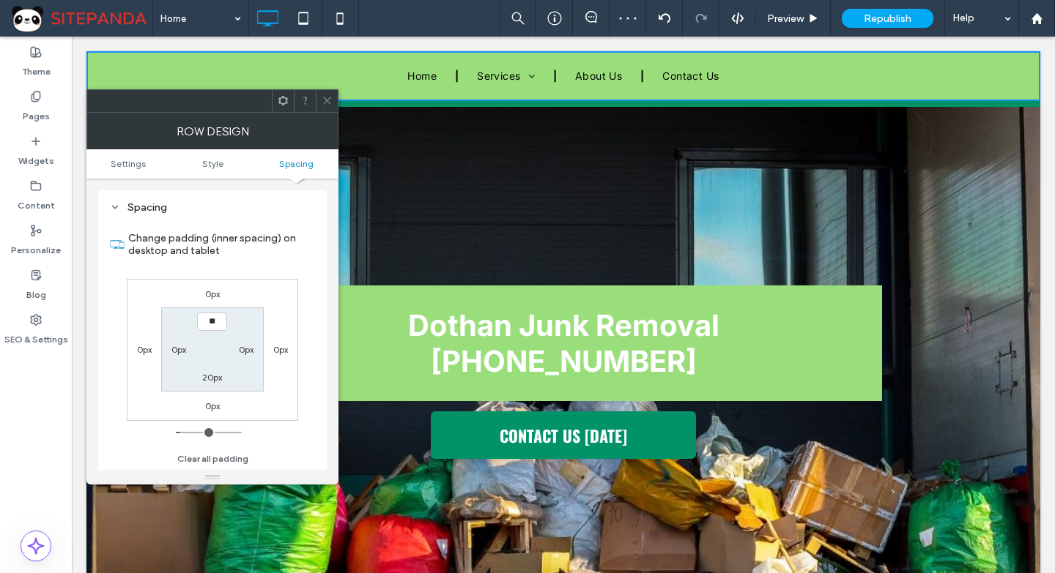
type input "**"
type input "****"
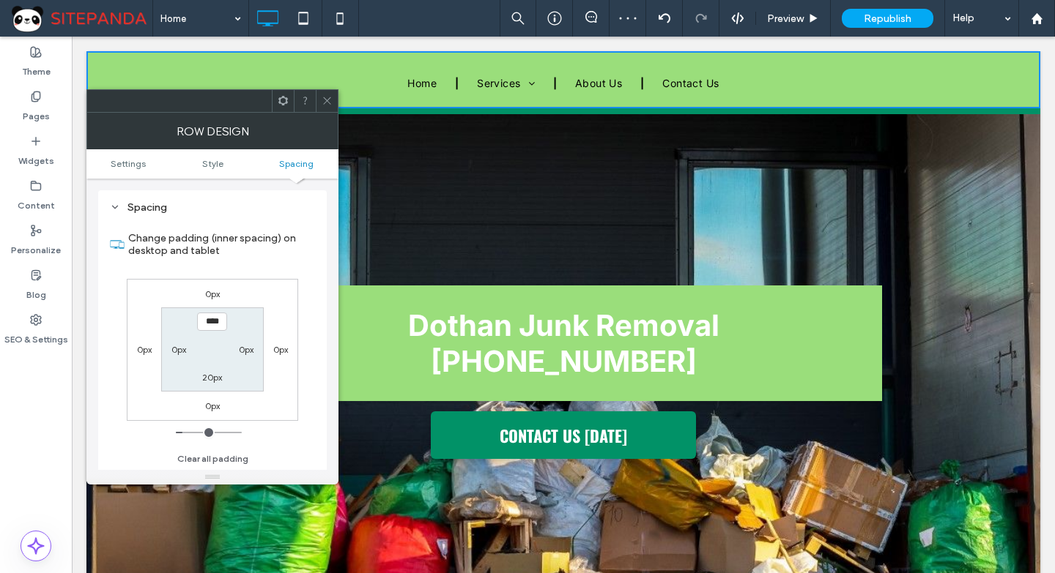
click at [210, 379] on label "20px" at bounding box center [212, 377] width 20 height 11
type input "**"
type input "****"
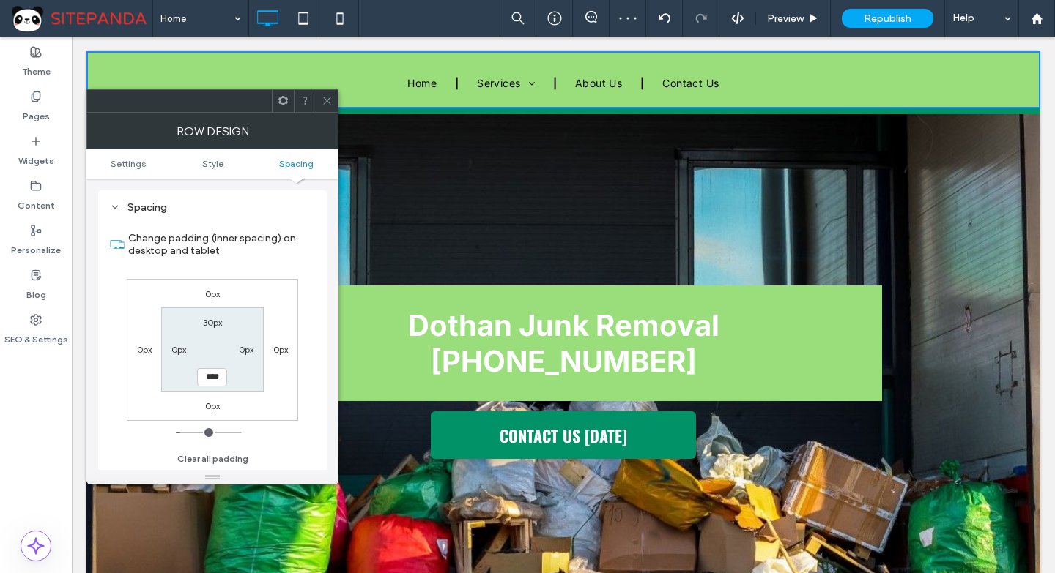
click at [281, 351] on label "0px" at bounding box center [280, 349] width 15 height 11
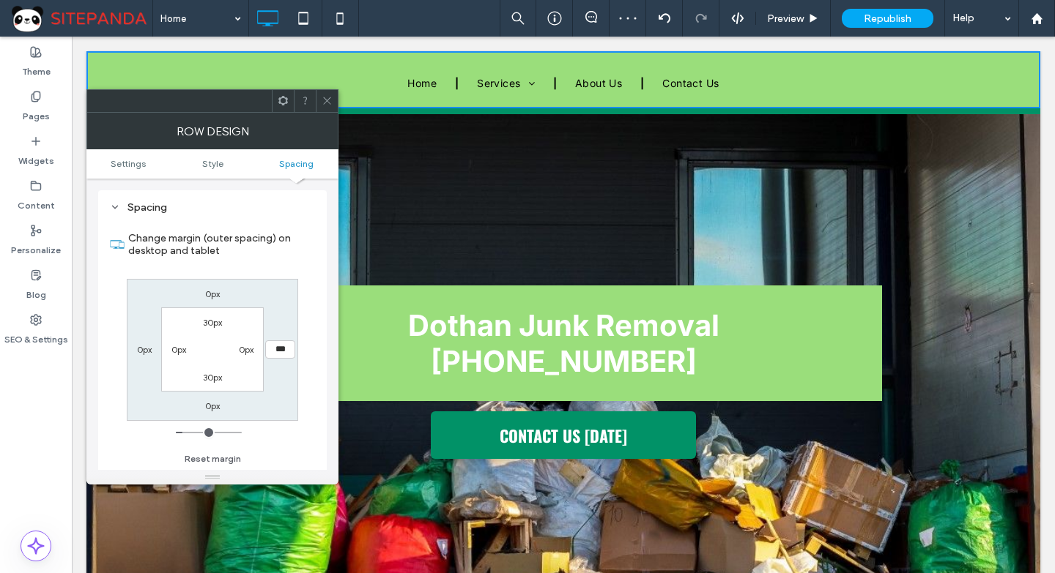
type input "*"
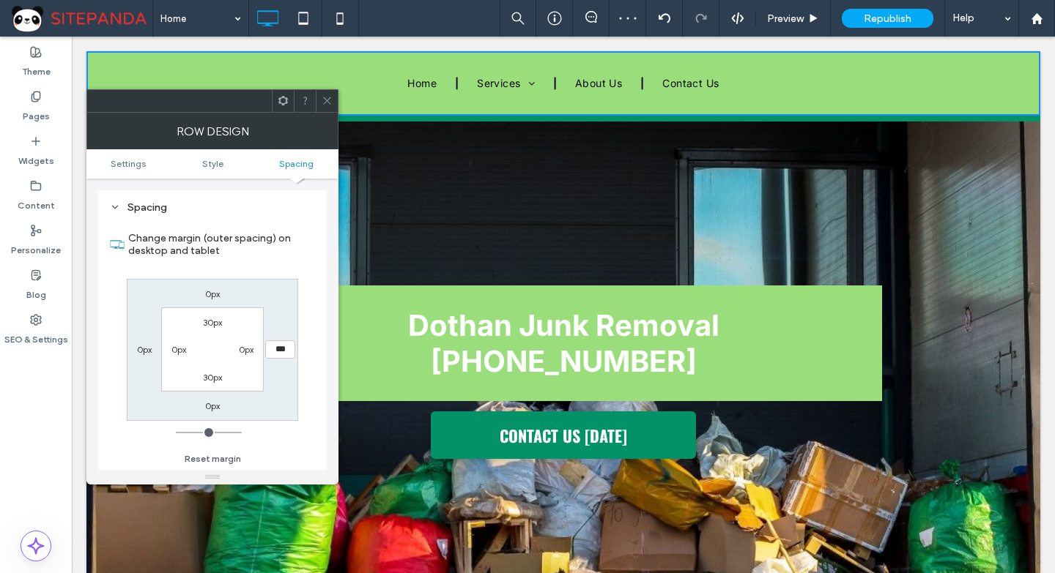
click at [327, 101] on use at bounding box center [326, 100] width 7 height 7
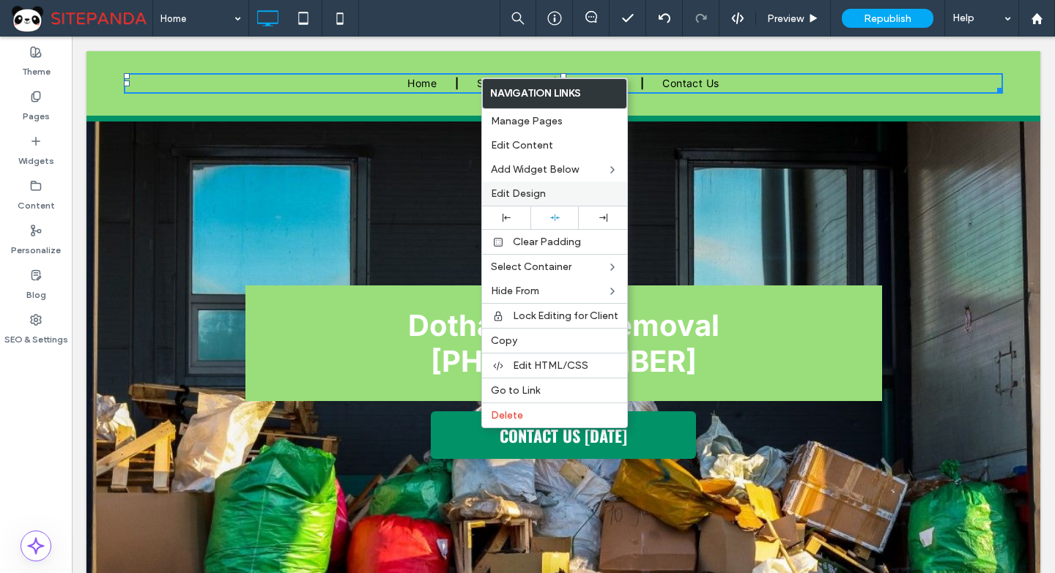
click at [546, 191] on label "Edit Design" at bounding box center [554, 193] width 127 height 12
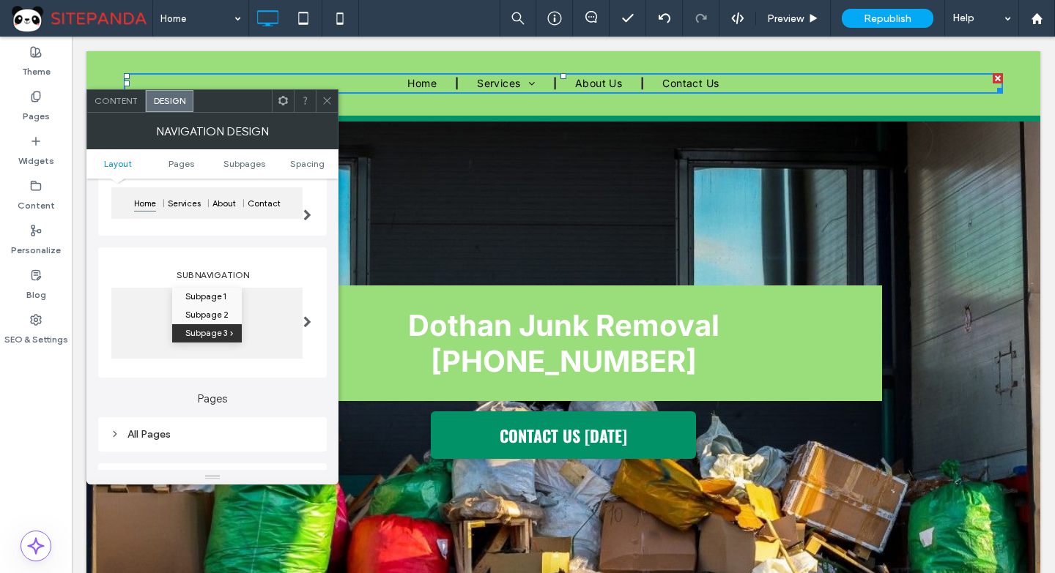
scroll to position [293, 0]
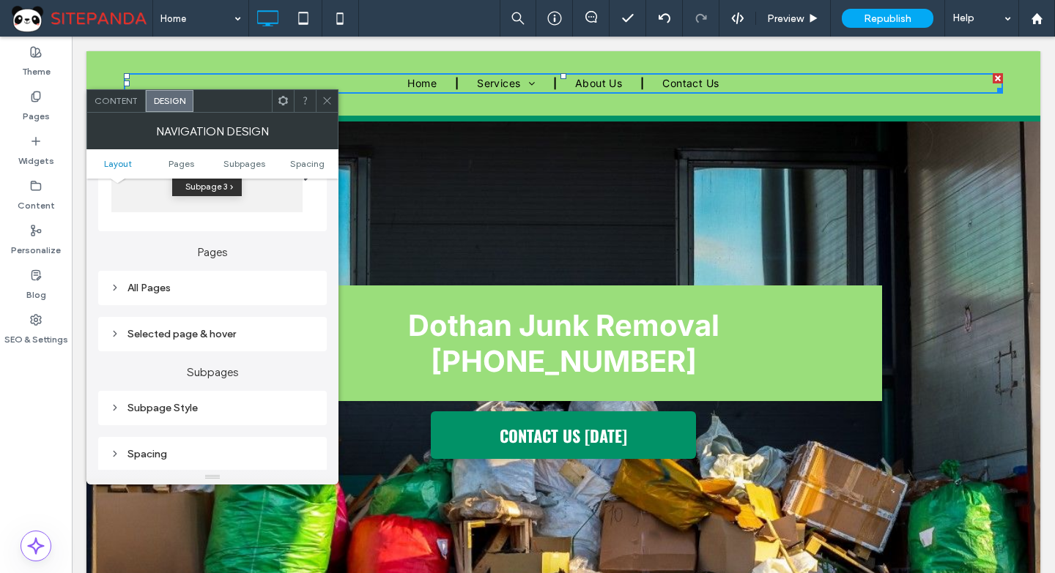
click at [156, 282] on div "All Pages" at bounding box center [212, 288] width 205 height 12
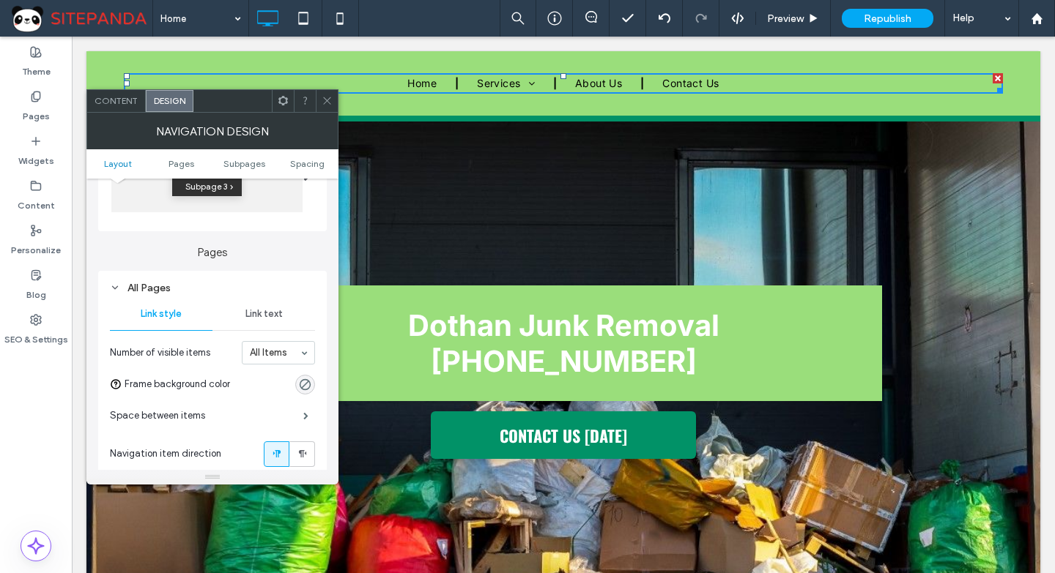
click at [256, 316] on span "Link text" at bounding box center [263, 314] width 37 height 12
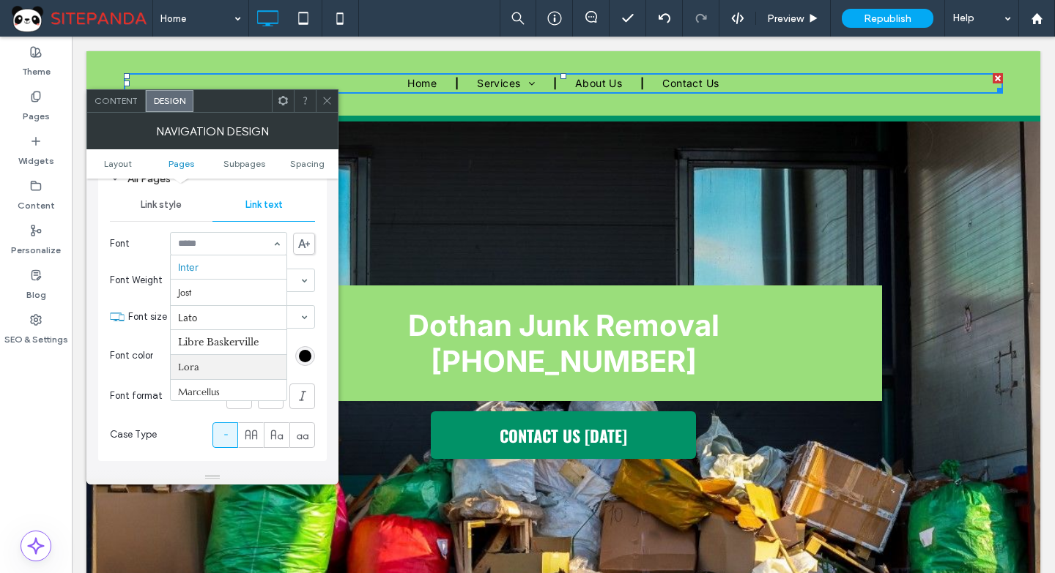
scroll to position [404, 0]
click at [253, 434] on icon at bounding box center [251, 433] width 15 height 15
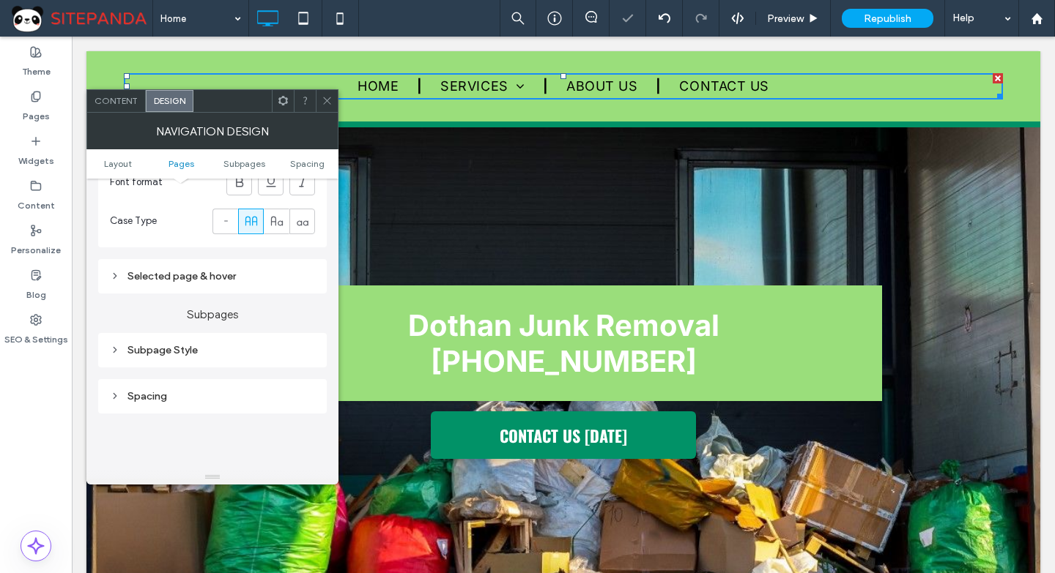
scroll to position [624, 0]
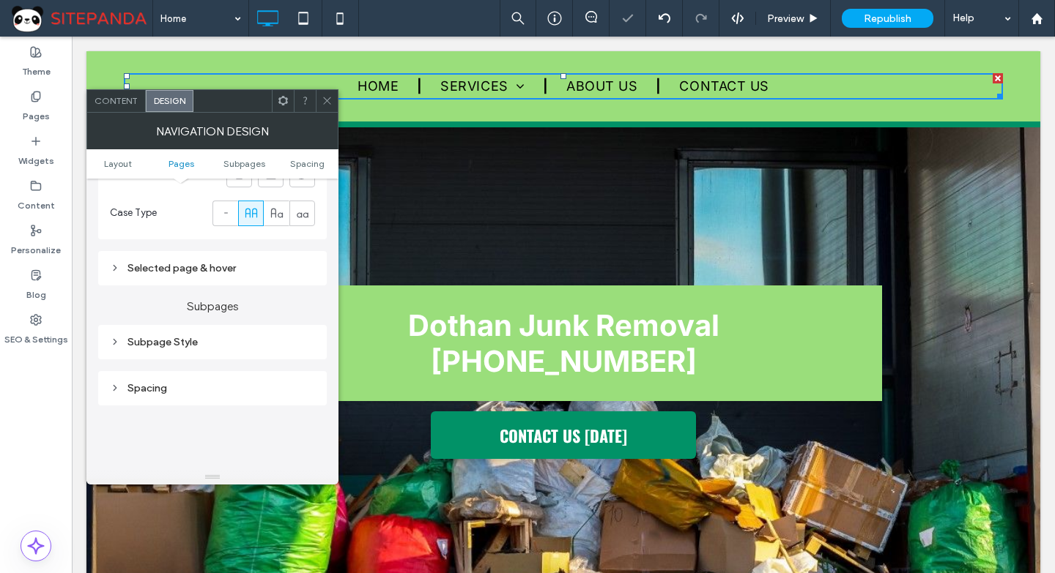
click at [179, 264] on div "Selected page & hover" at bounding box center [212, 268] width 205 height 12
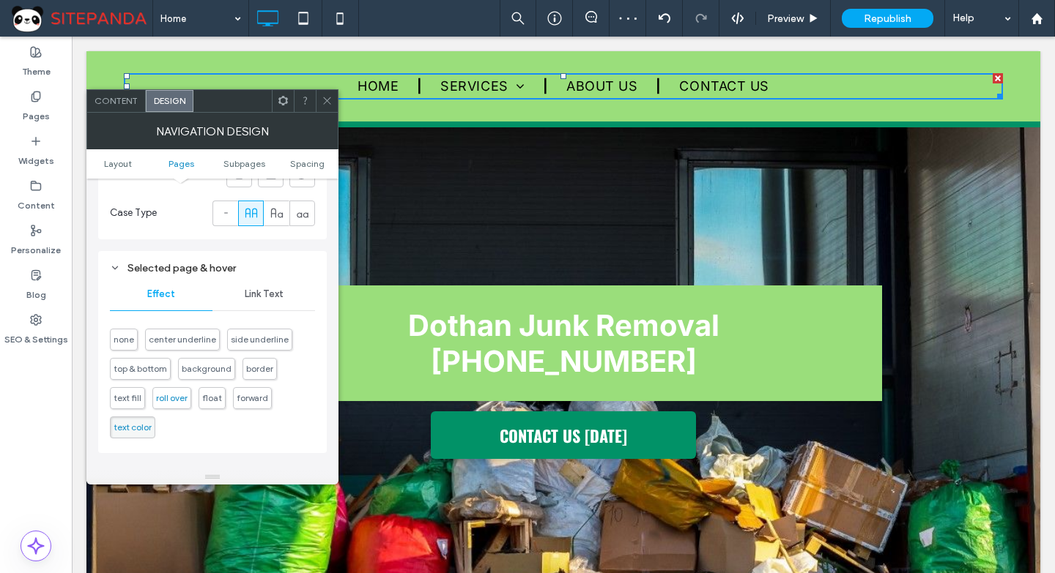
click at [166, 398] on span "roll over" at bounding box center [171, 401] width 31 height 11
click at [269, 289] on span "Link Text" at bounding box center [264, 295] width 39 height 12
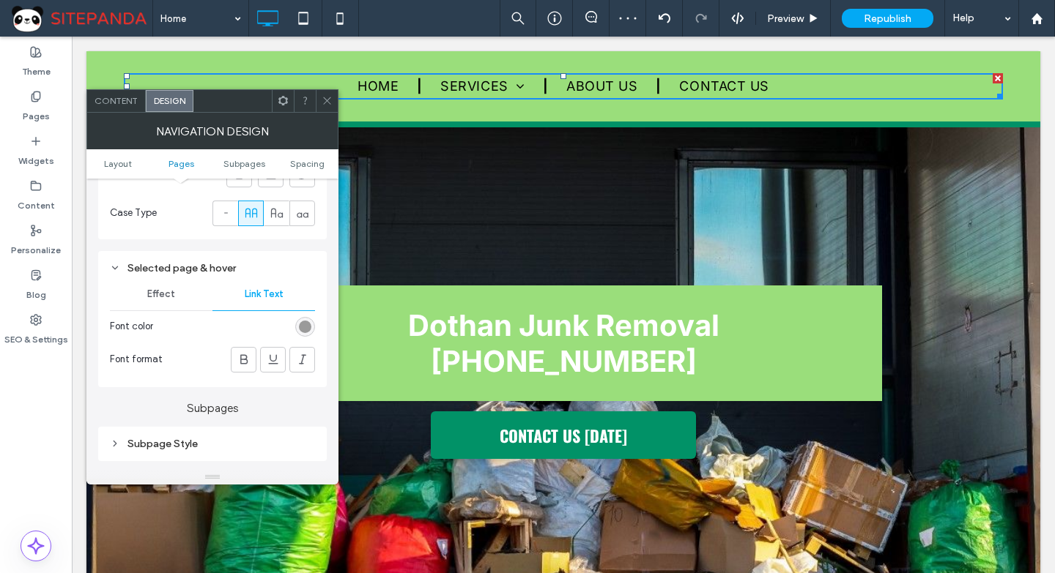
click at [308, 331] on div "rgb(154, 154, 154)" at bounding box center [305, 327] width 12 height 12
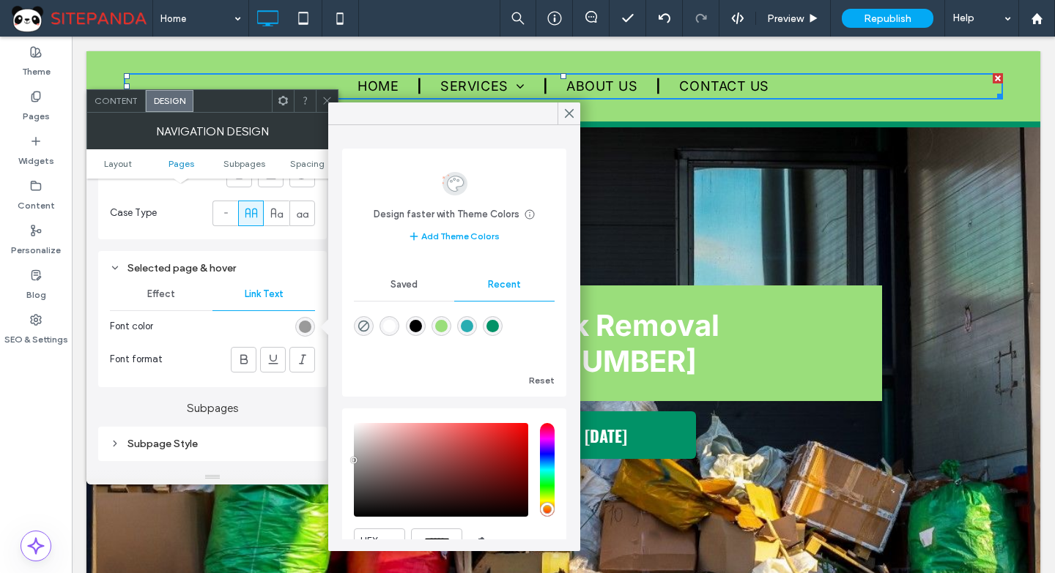
click at [473, 326] on div "rgba(41, 173, 178, 1)" at bounding box center [467, 326] width 12 height 12
type input "*******"
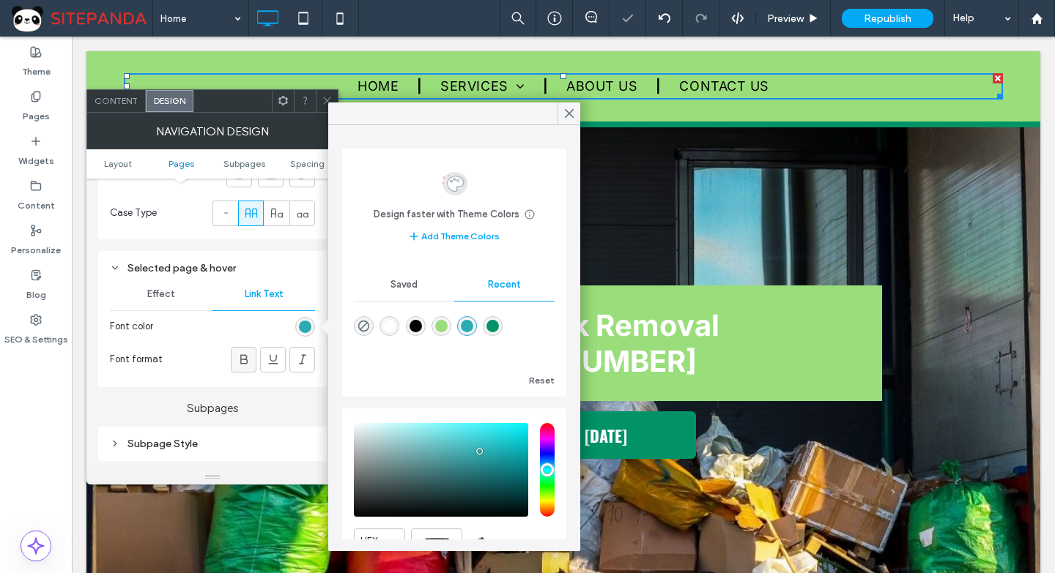
click at [245, 356] on use at bounding box center [243, 359] width 7 height 10
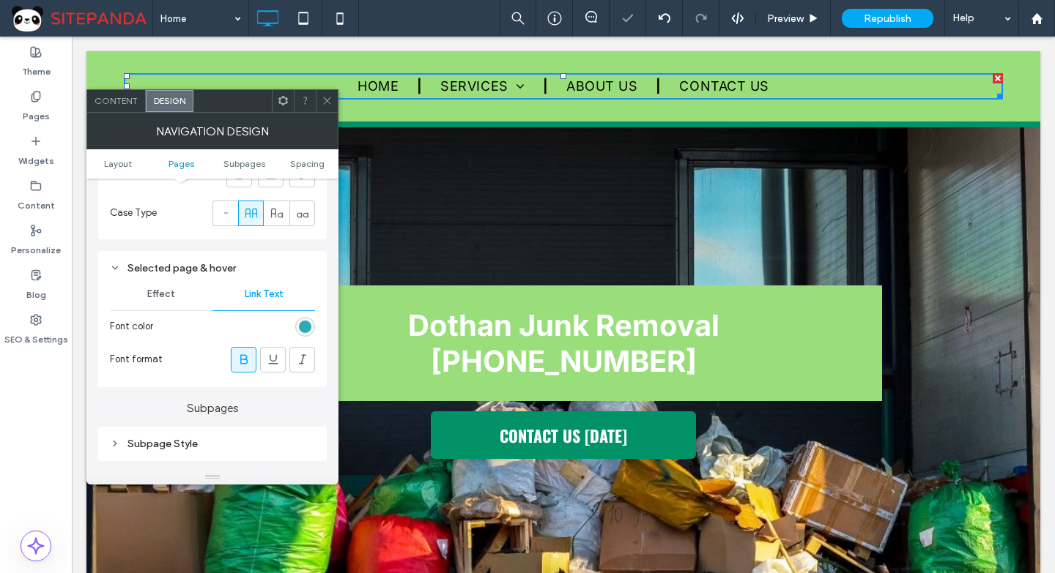
click at [300, 324] on div "rgba(41, 173, 178, 1)" at bounding box center [305, 327] width 12 height 12
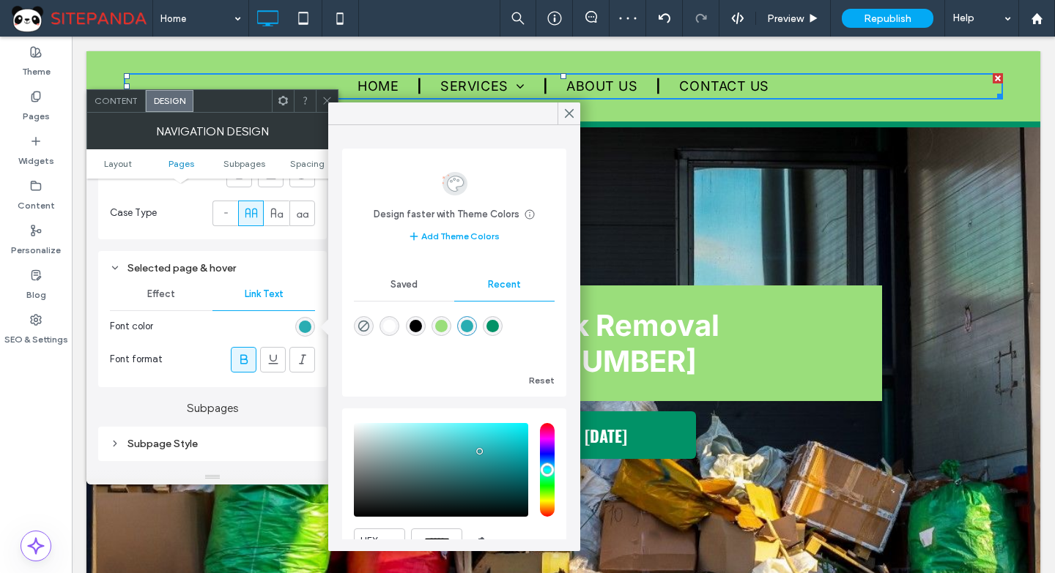
click at [499, 330] on div "rgba(1, 146, 103, 1)" at bounding box center [492, 326] width 12 height 12
type input "*******"
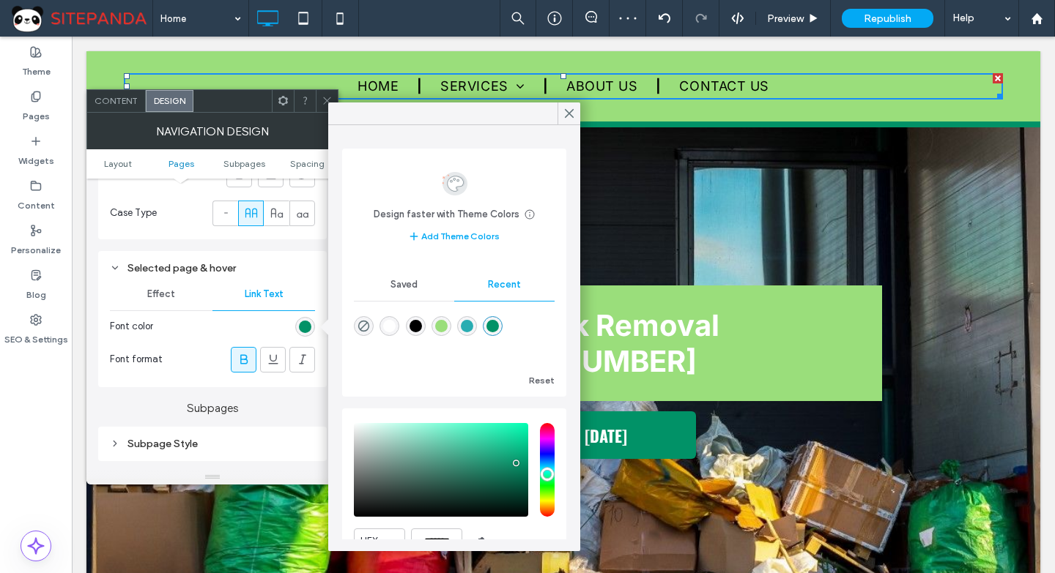
click at [304, 263] on div "Selected page & hover" at bounding box center [212, 268] width 205 height 12
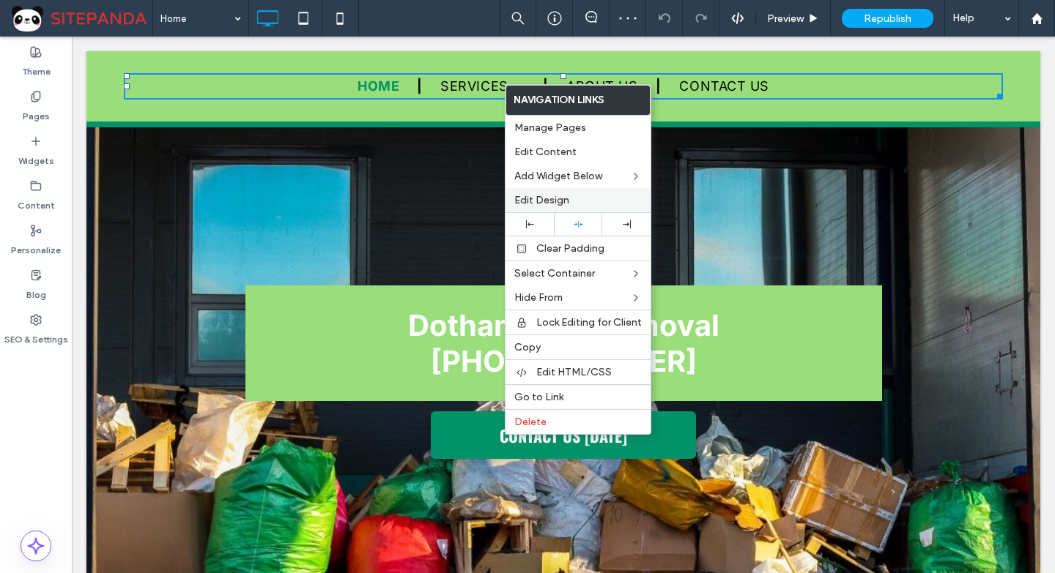
click at [557, 194] on span "Edit Design" at bounding box center [541, 200] width 55 height 12
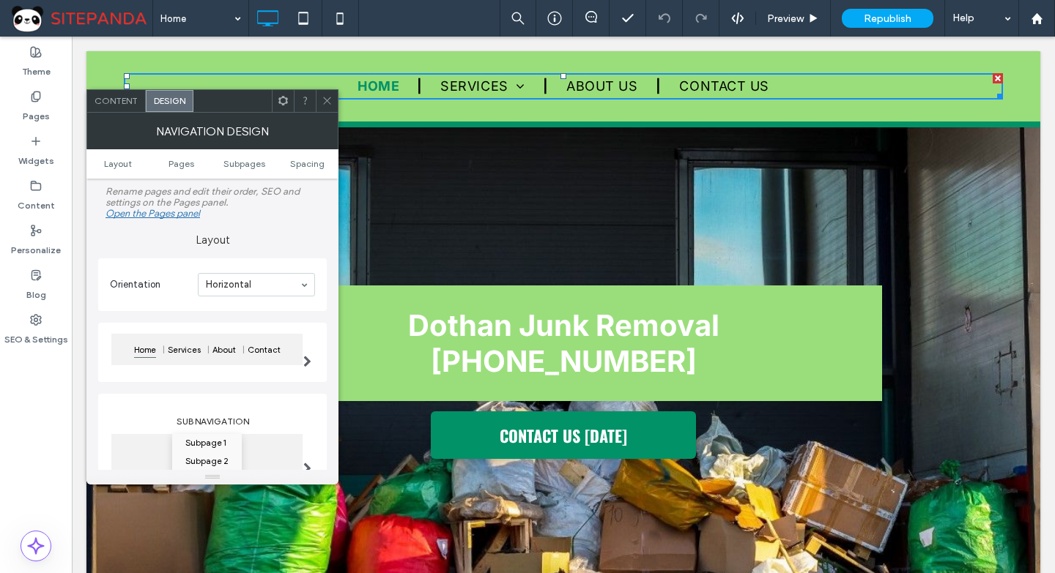
click at [248, 226] on label "Layout" at bounding box center [212, 233] width 229 height 28
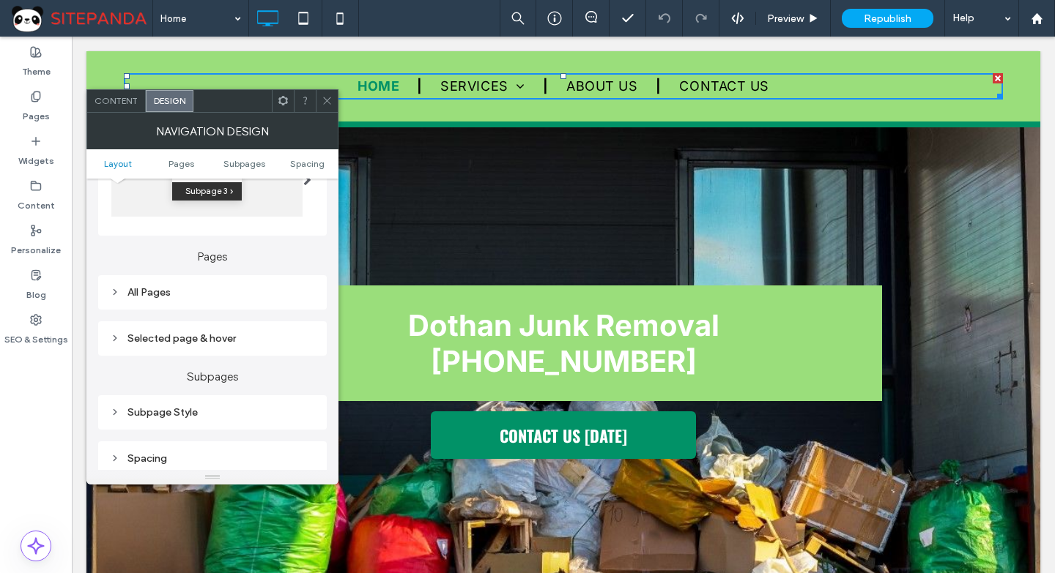
scroll to position [293, 0]
click at [171, 291] on div "All Pages" at bounding box center [212, 288] width 205 height 12
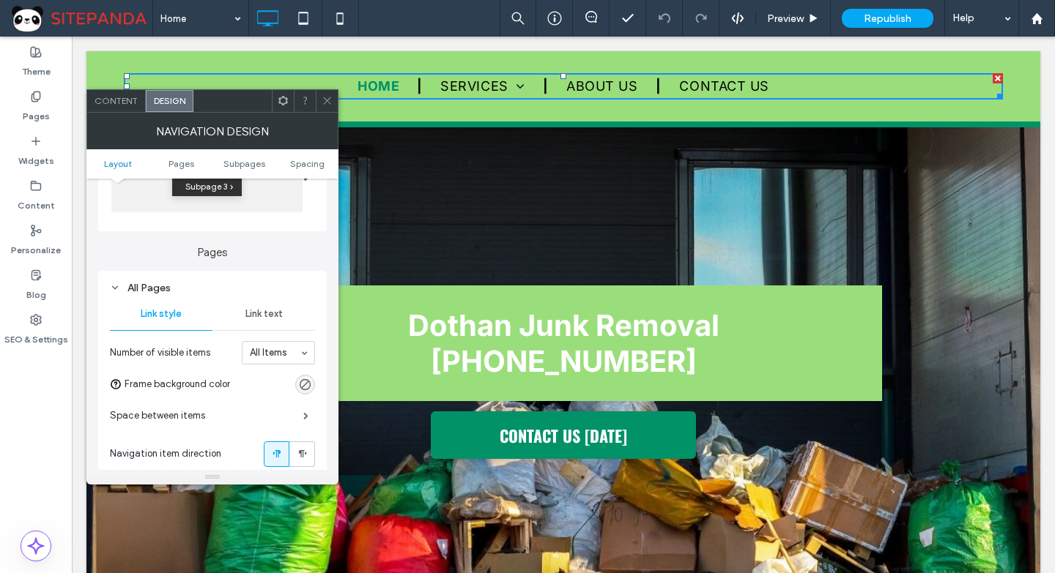
click at [258, 308] on span "Link text" at bounding box center [263, 314] width 37 height 12
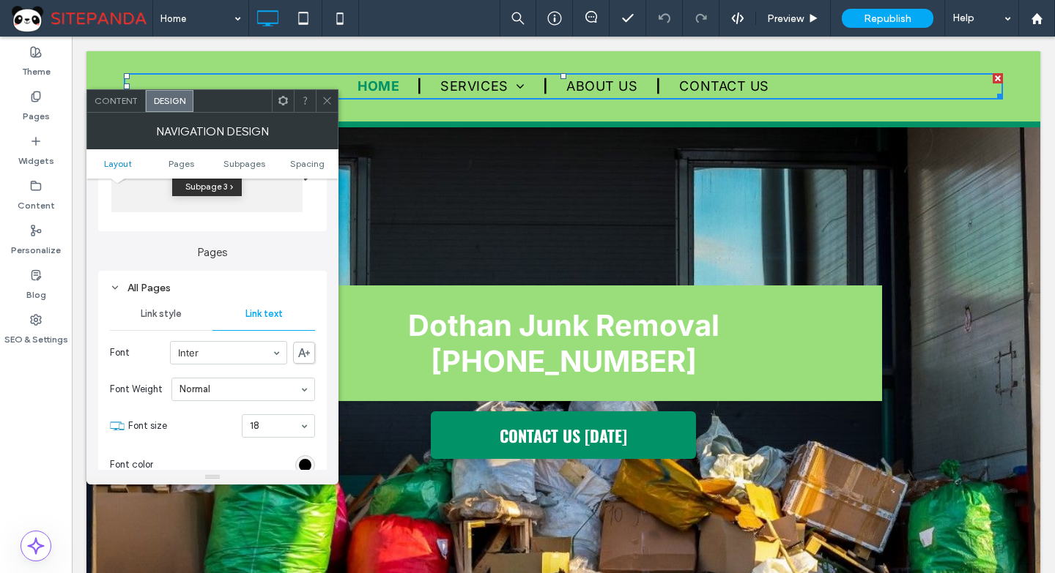
click at [165, 309] on span "Link style" at bounding box center [161, 314] width 41 height 12
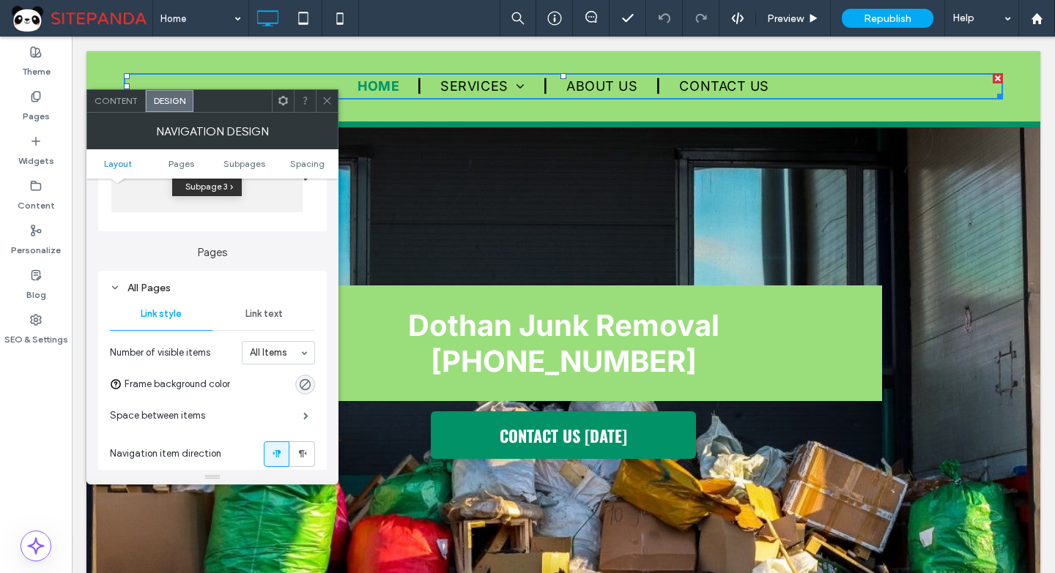
scroll to position [439, 0]
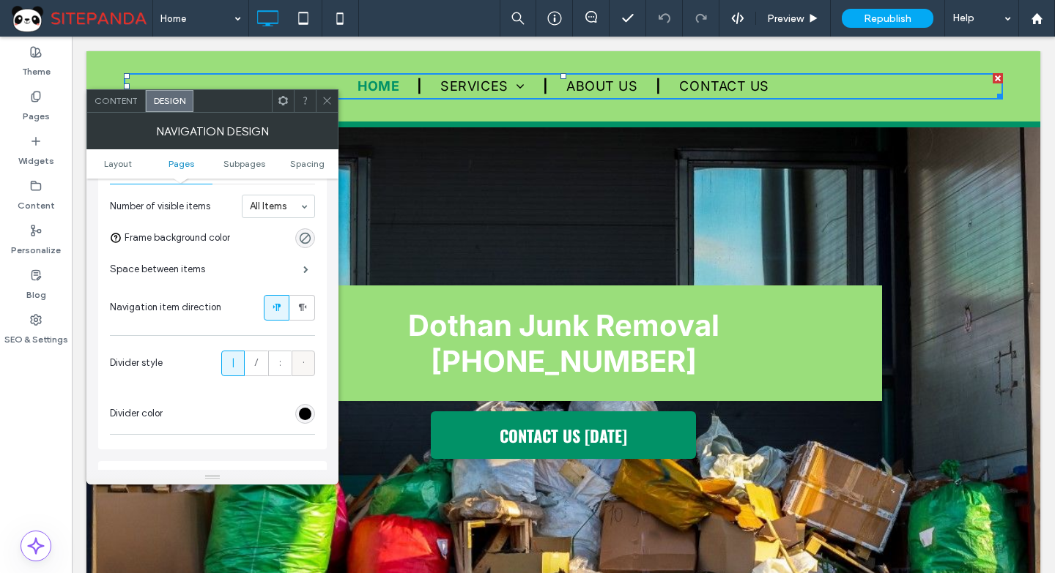
click at [300, 367] on label "·" at bounding box center [302, 364] width 23 height 26
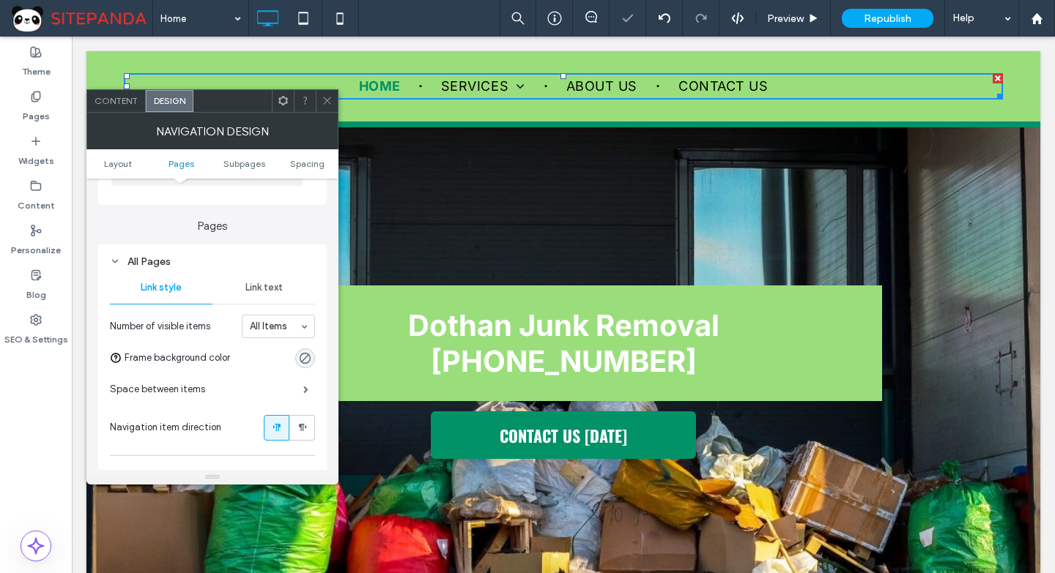
scroll to position [293, 0]
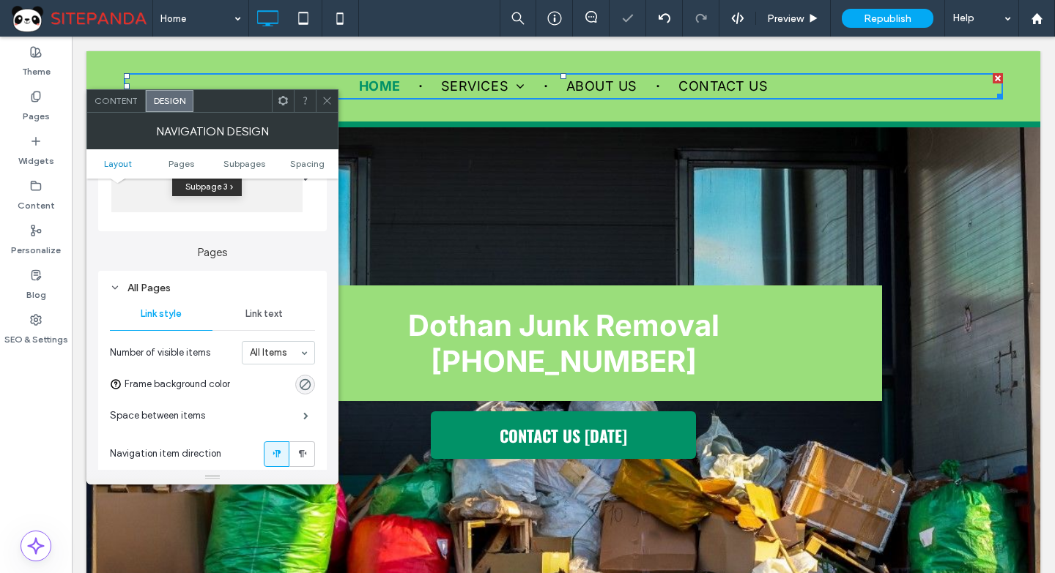
click at [278, 316] on span "Link text" at bounding box center [263, 314] width 37 height 12
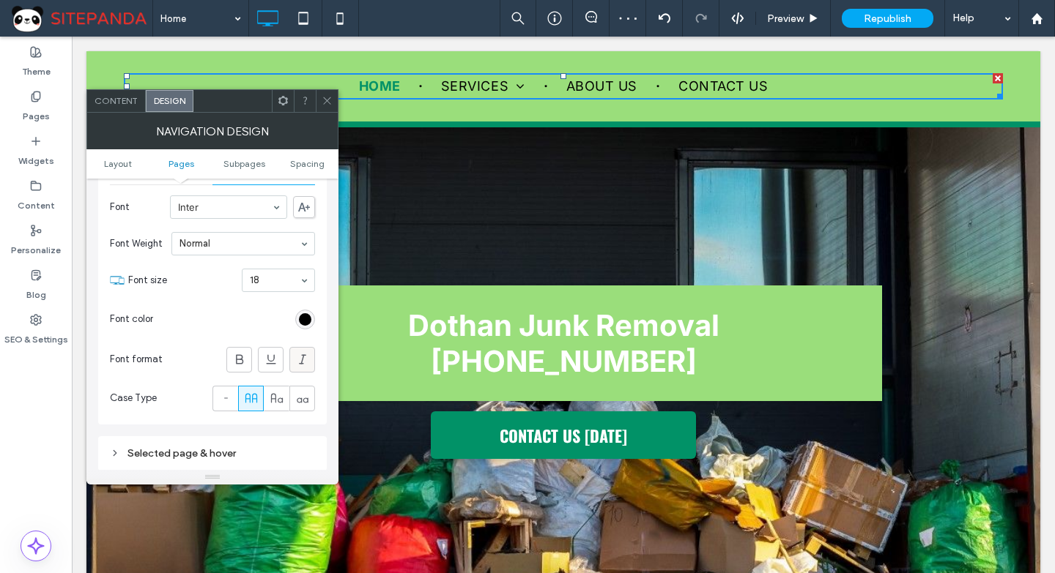
scroll to position [439, 0]
click at [304, 318] on div "rgb(0, 0, 0)" at bounding box center [305, 319] width 12 height 12
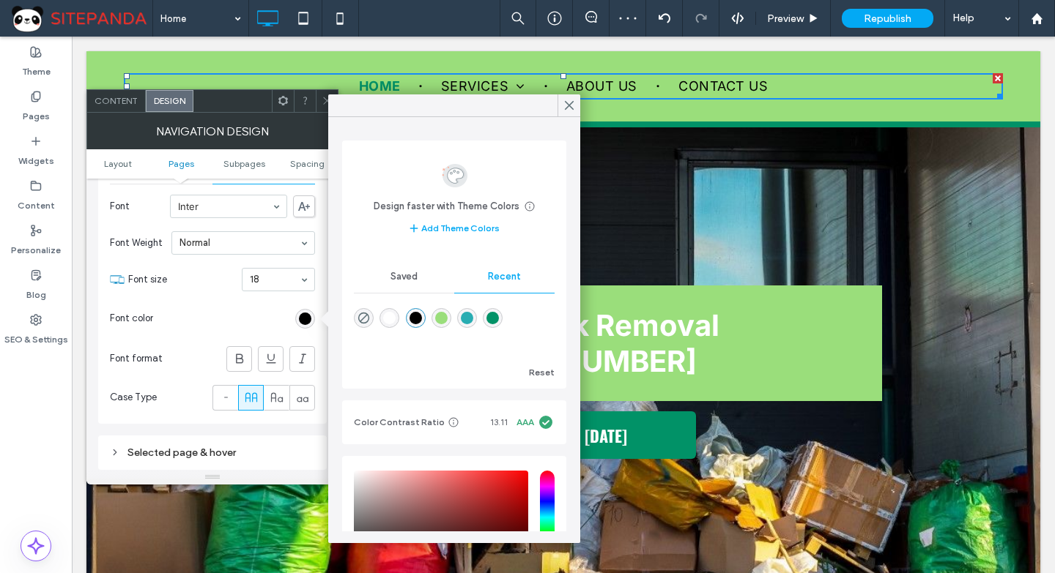
click at [389, 319] on div "rgba(255, 255, 255, 1)" at bounding box center [389, 318] width 12 height 12
type input "*******"
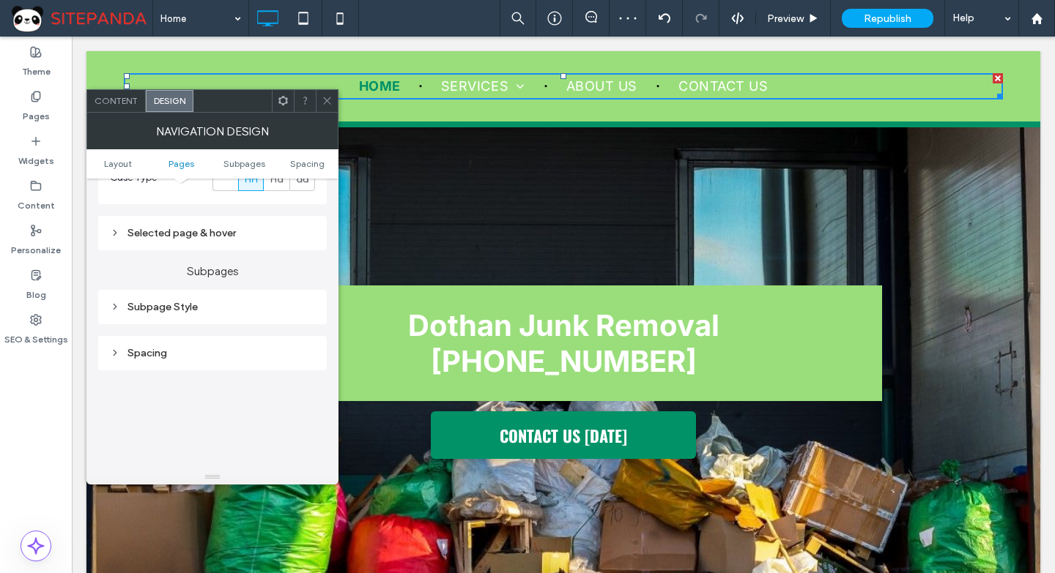
click at [176, 312] on div "Subpage Style" at bounding box center [212, 307] width 205 height 12
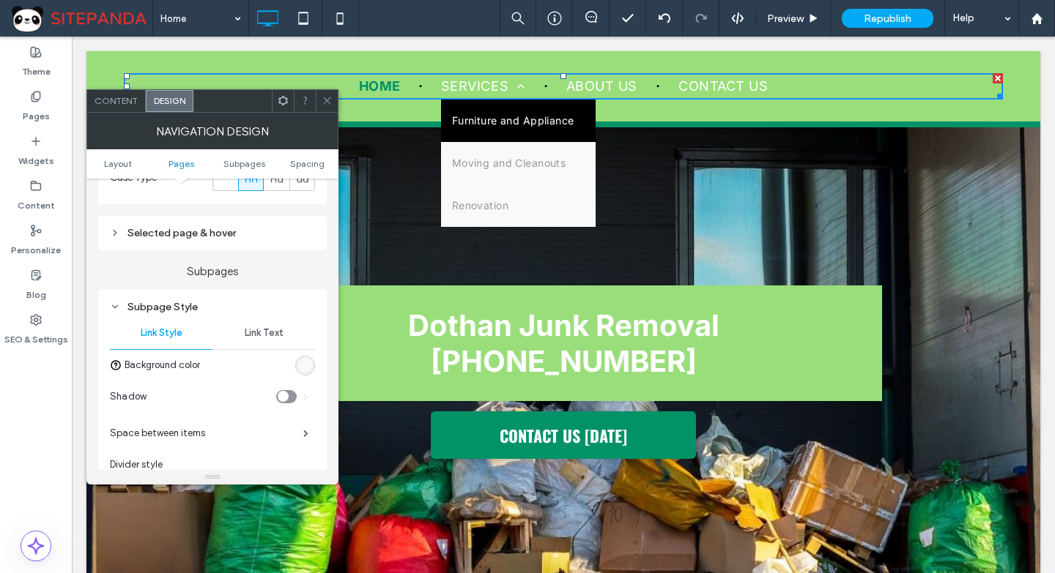
click at [311, 363] on div "rgb(250, 249, 249)" at bounding box center [305, 366] width 12 height 12
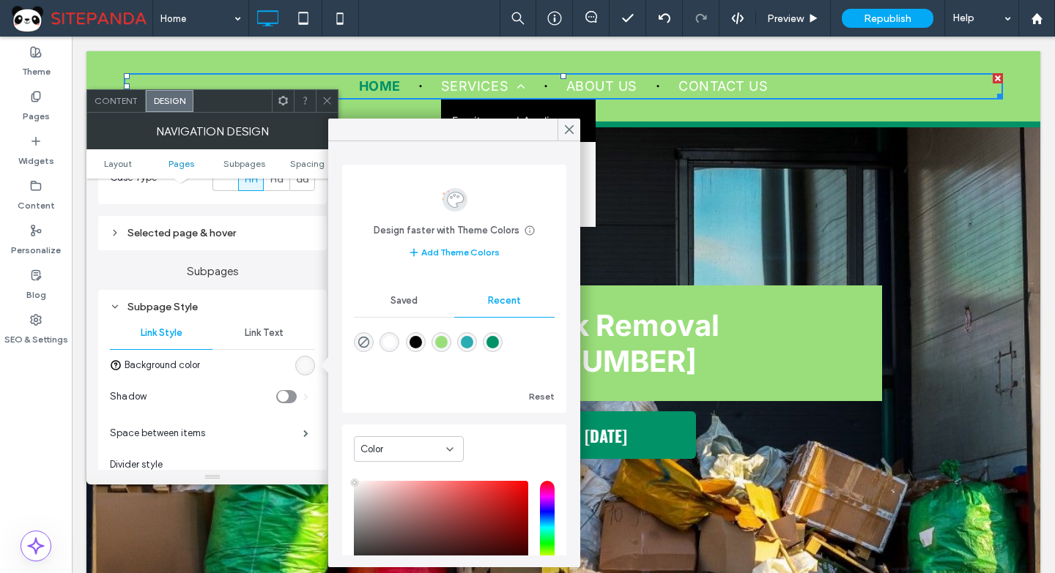
click at [447, 341] on div "rgba(154, 222, 123, 1)" at bounding box center [441, 342] width 12 height 12
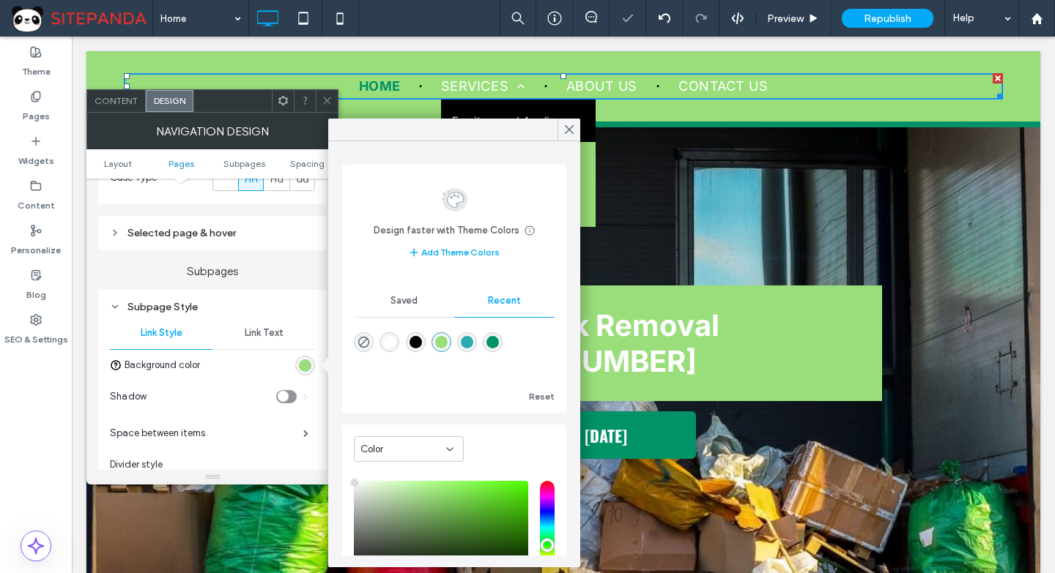
type input "*******"
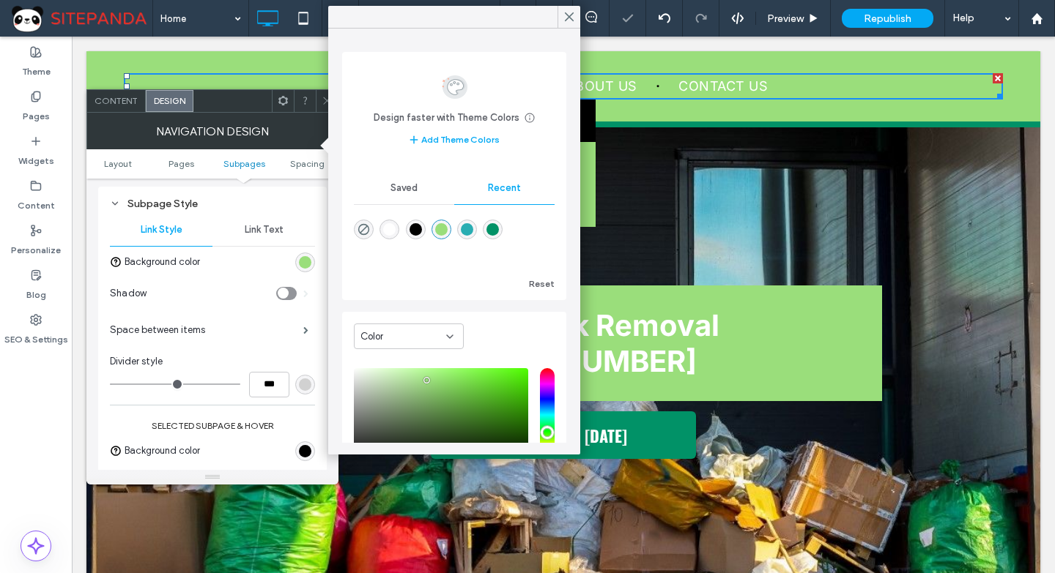
scroll to position [879, 0]
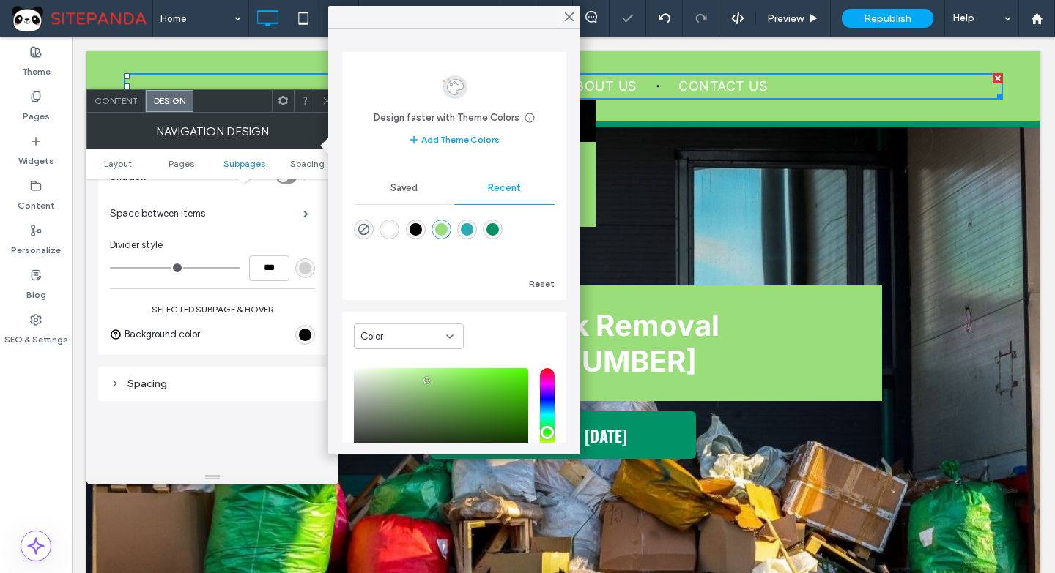
click at [305, 330] on div "rgb(0, 0, 0)" at bounding box center [305, 335] width 12 height 12
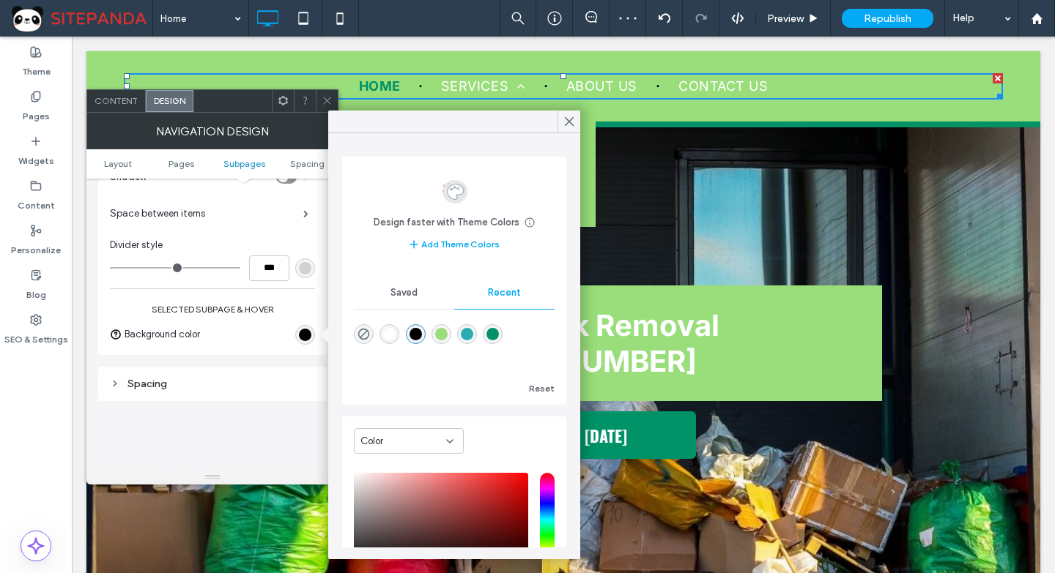
click at [499, 330] on div "rgba(1, 146, 103, 1)" at bounding box center [492, 334] width 12 height 12
type input "*******"
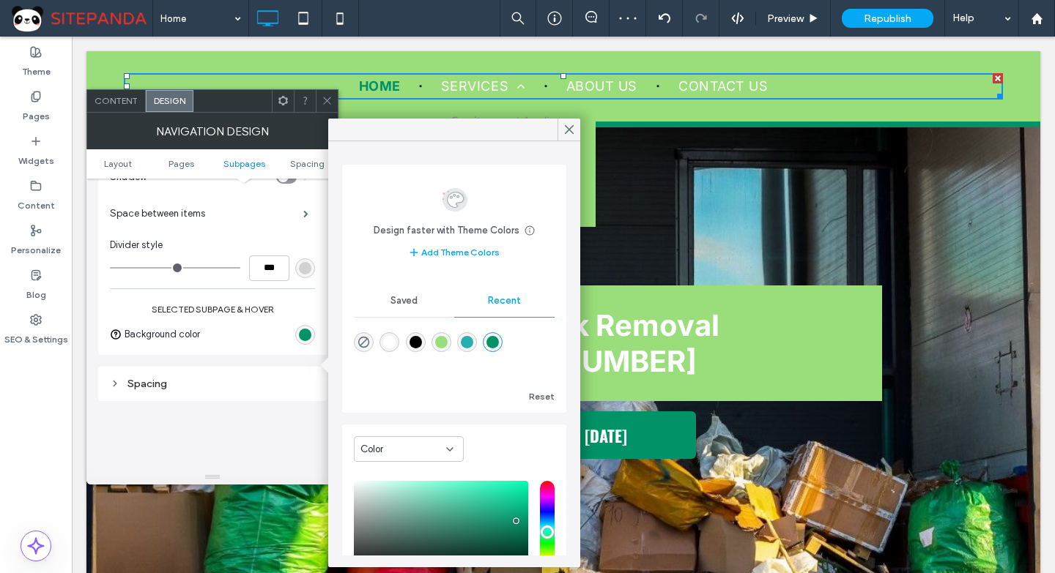
scroll to position [659, 0]
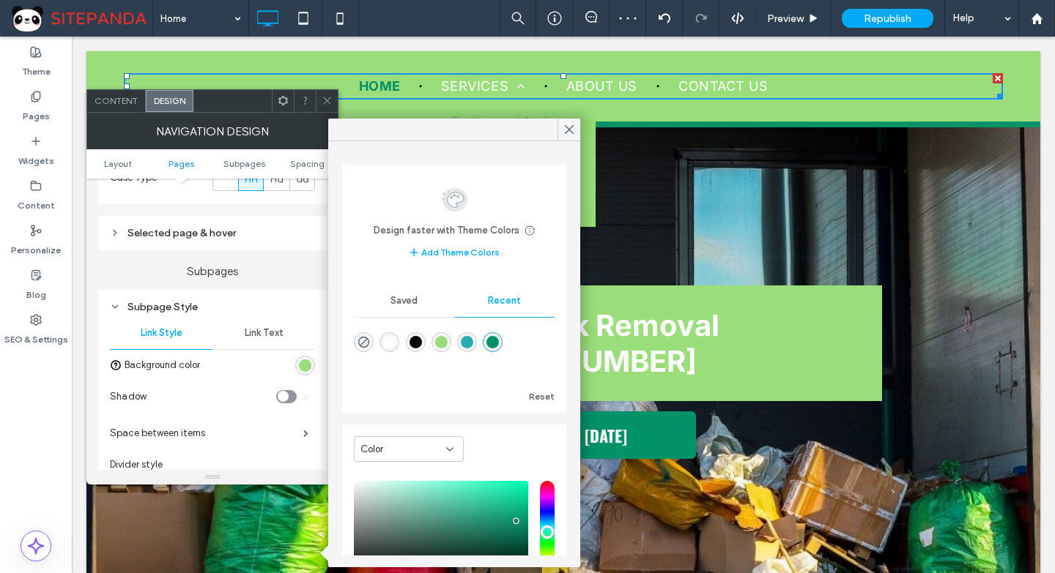
click at [265, 328] on span "Link Text" at bounding box center [264, 333] width 39 height 12
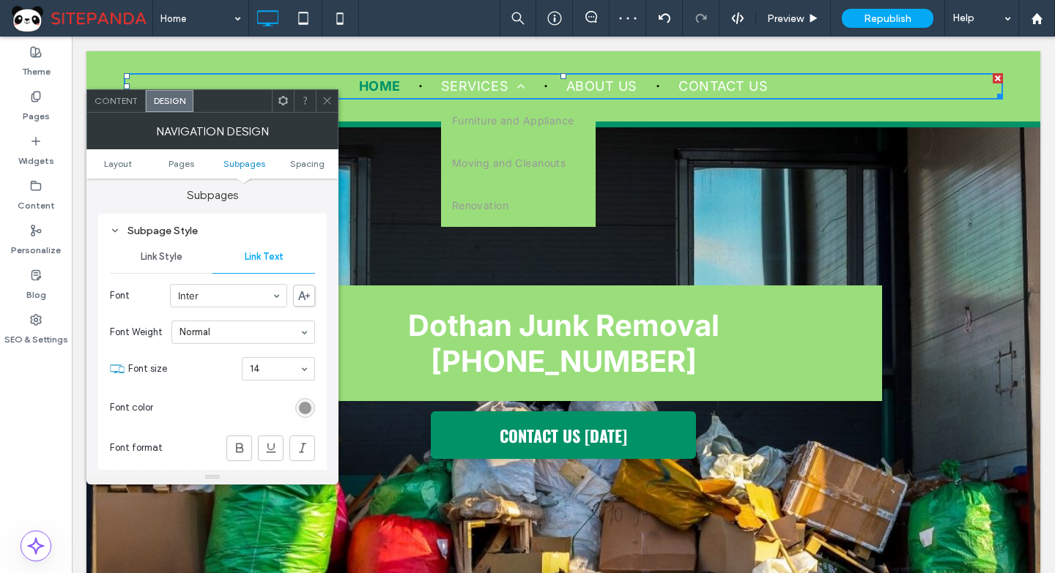
scroll to position [806, 0]
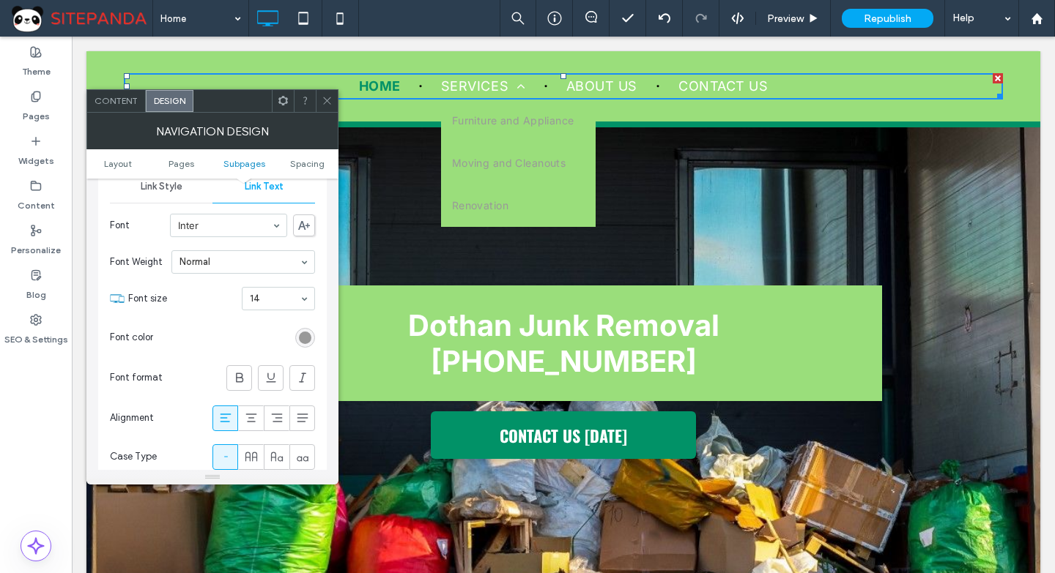
click at [306, 338] on div "rgb(153, 153, 153)" at bounding box center [305, 338] width 12 height 12
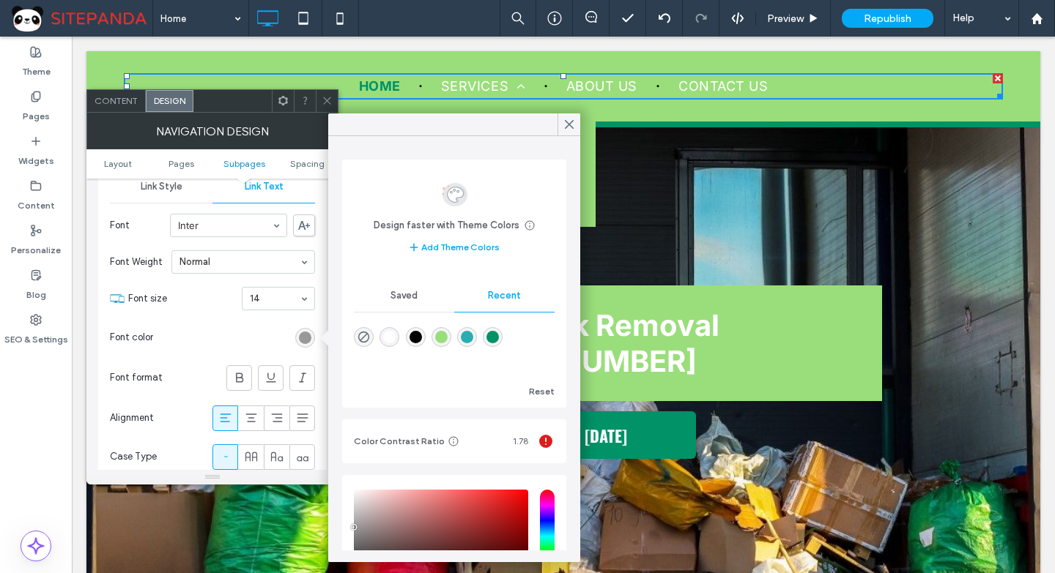
click at [395, 333] on div "rgba(255, 255, 255, 1)" at bounding box center [389, 337] width 12 height 12
type input "*******"
click at [253, 451] on icon at bounding box center [251, 457] width 15 height 15
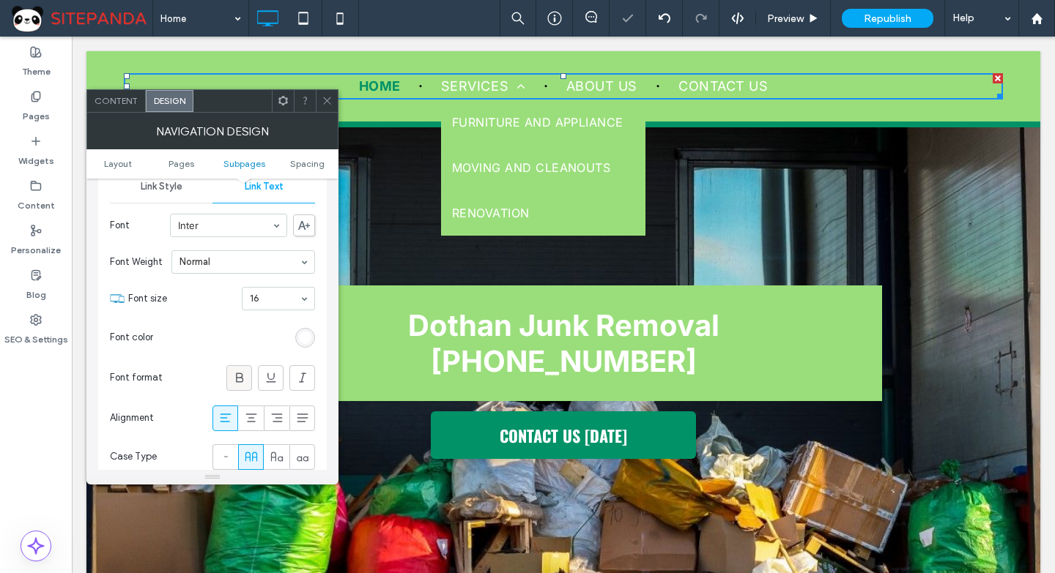
scroll to position [1099, 0]
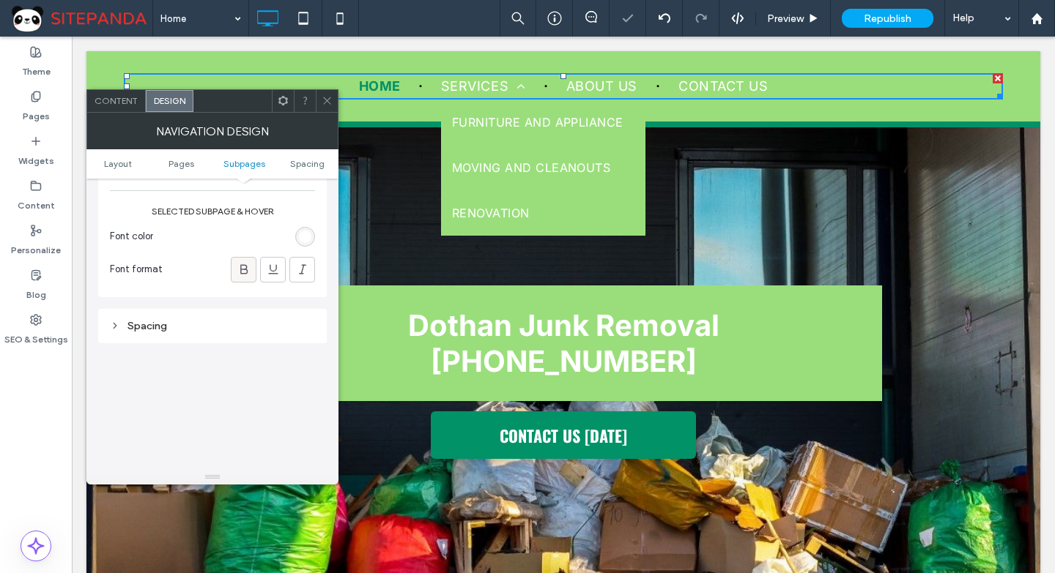
click at [245, 265] on use at bounding box center [243, 269] width 7 height 10
click at [330, 96] on icon at bounding box center [327, 100] width 11 height 11
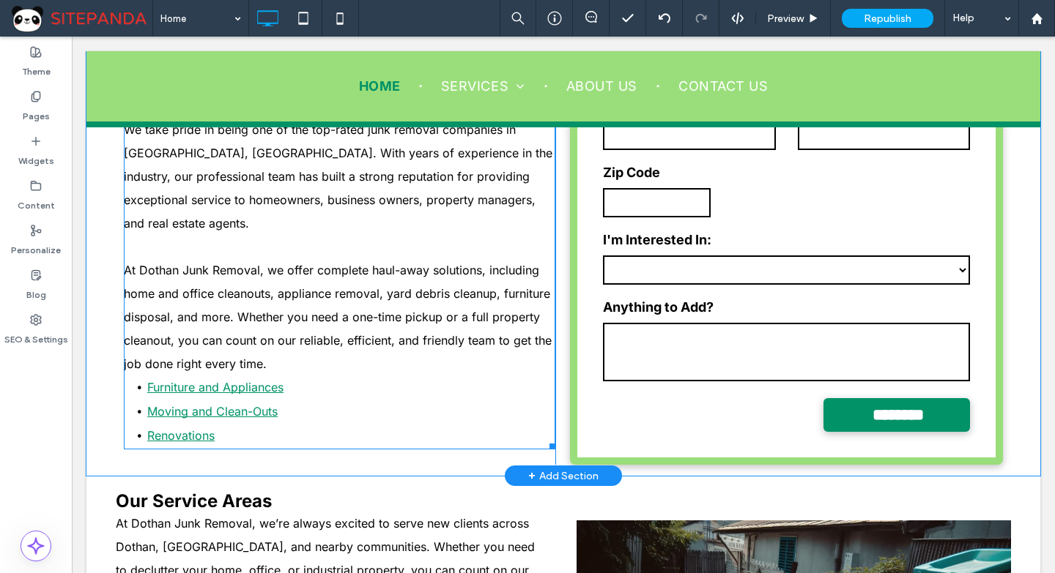
scroll to position [659, 0]
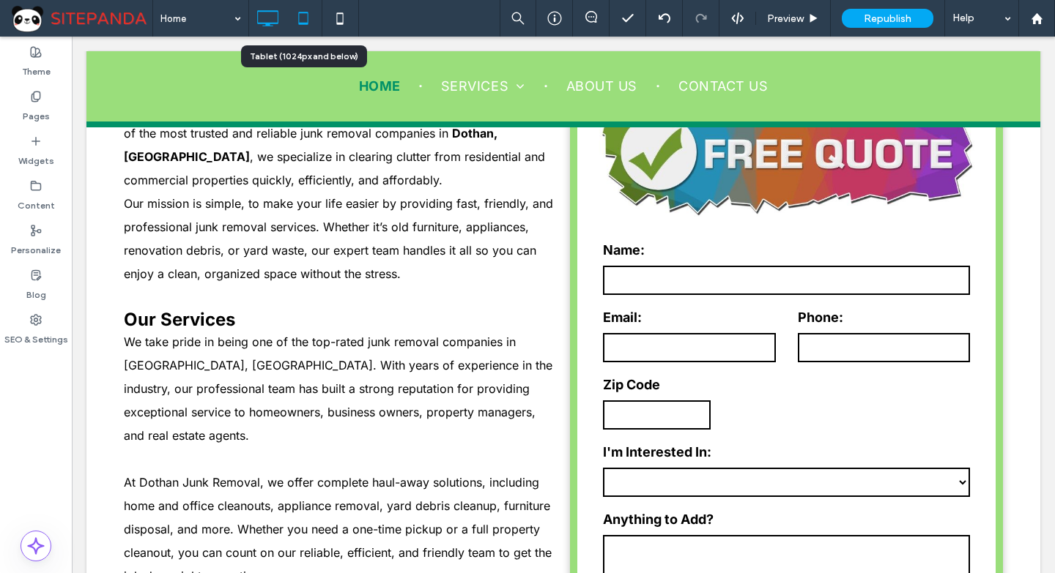
click at [301, 11] on icon at bounding box center [303, 18] width 29 height 29
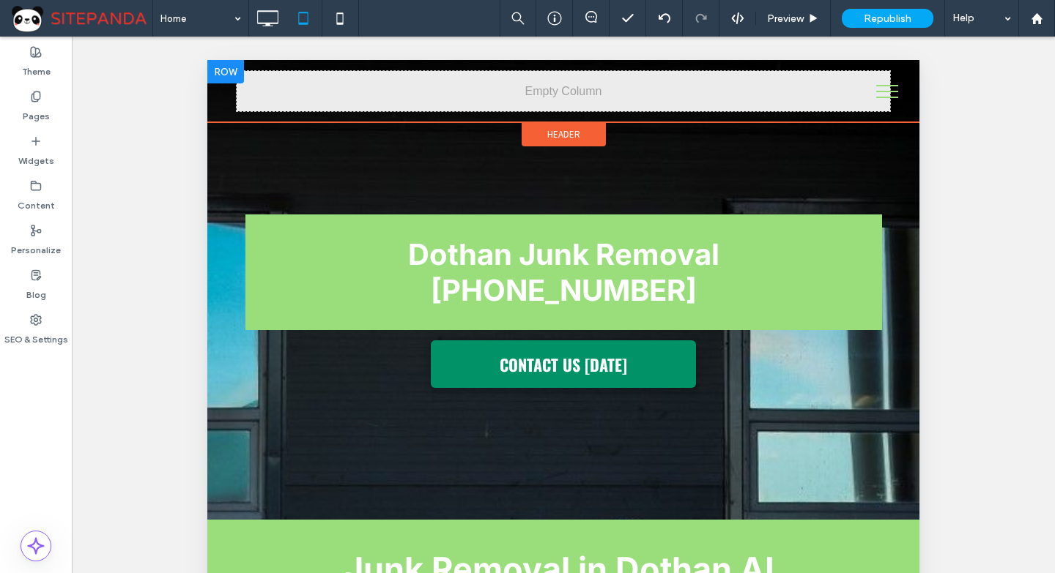
scroll to position [0, 0]
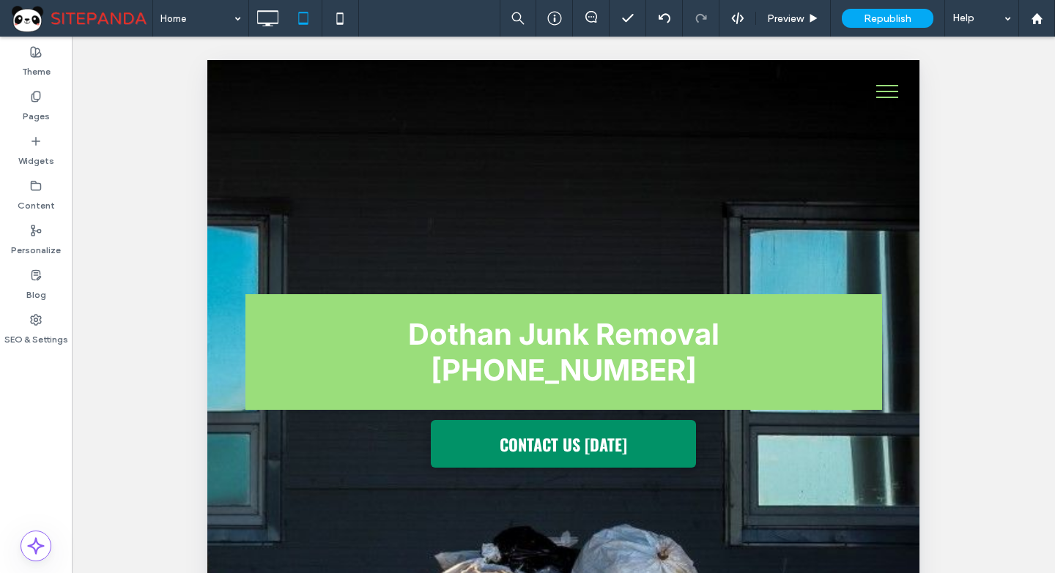
click at [880, 92] on span "menu" at bounding box center [887, 91] width 22 height 1
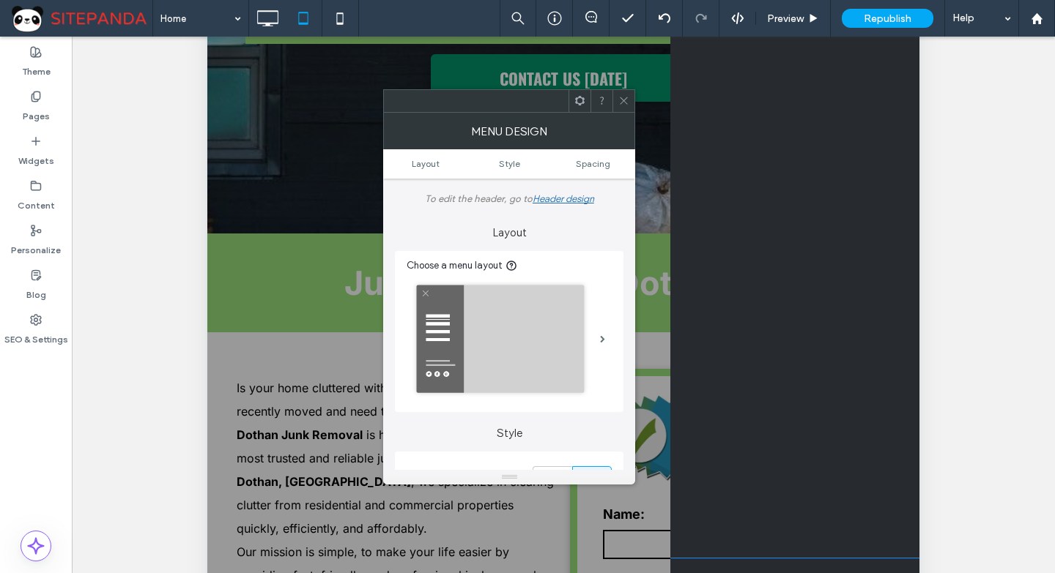
scroll to position [447, 0]
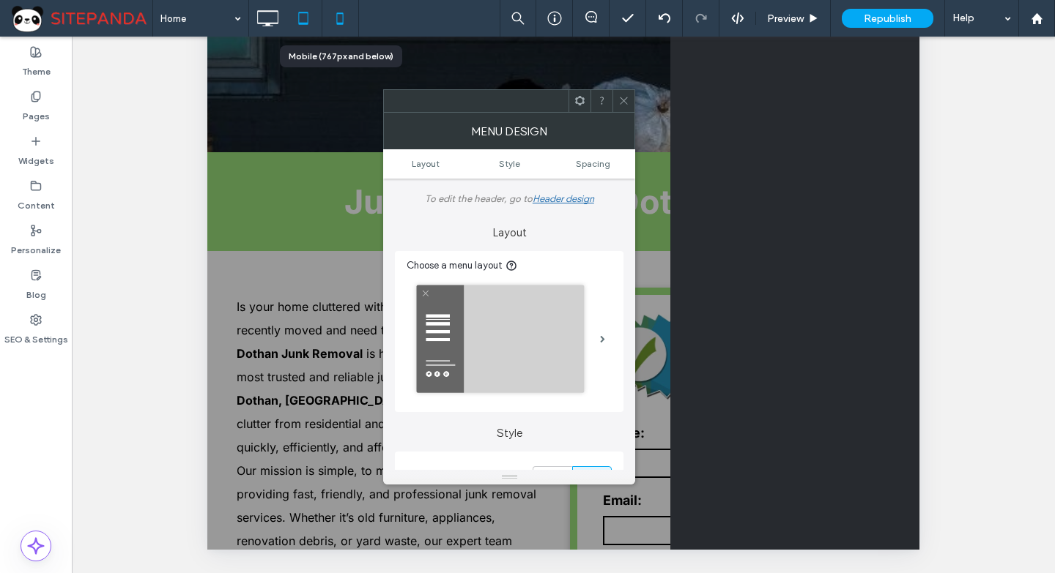
click at [343, 10] on icon at bounding box center [339, 18] width 29 height 29
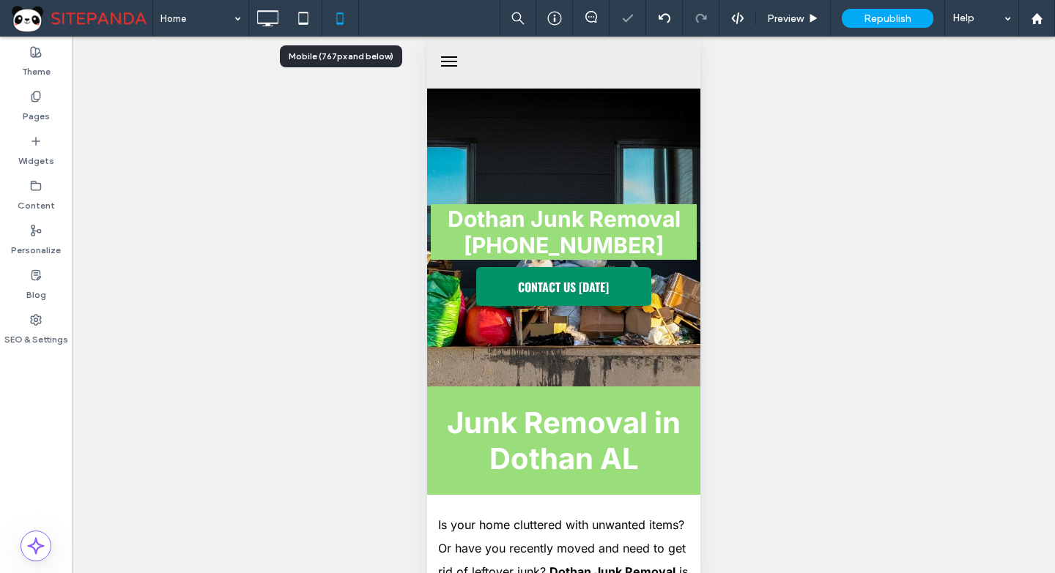
scroll to position [0, 0]
click at [304, 20] on icon at bounding box center [303, 18] width 29 height 29
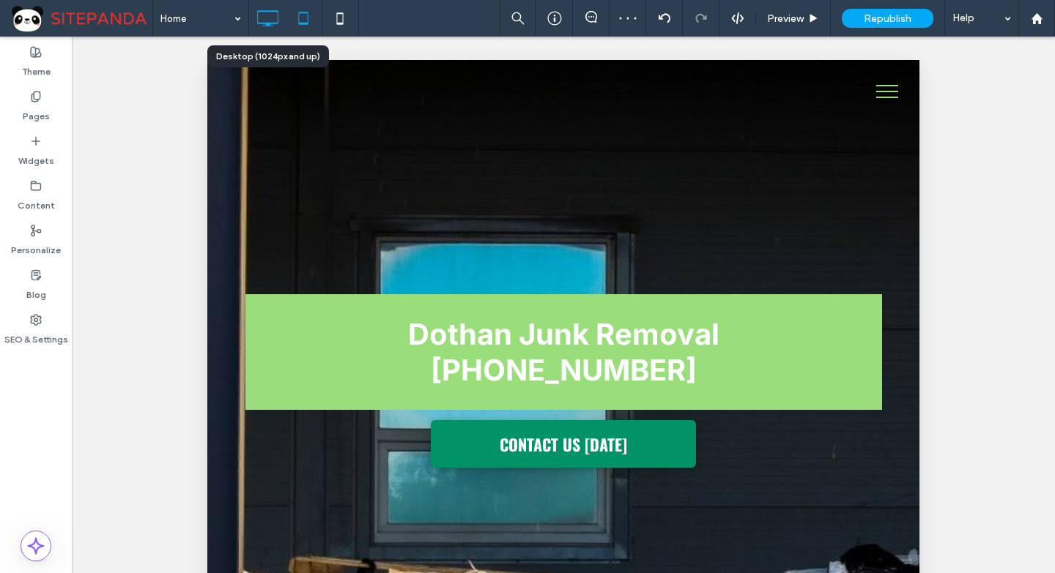
click at [259, 26] on icon at bounding box center [267, 18] width 29 height 29
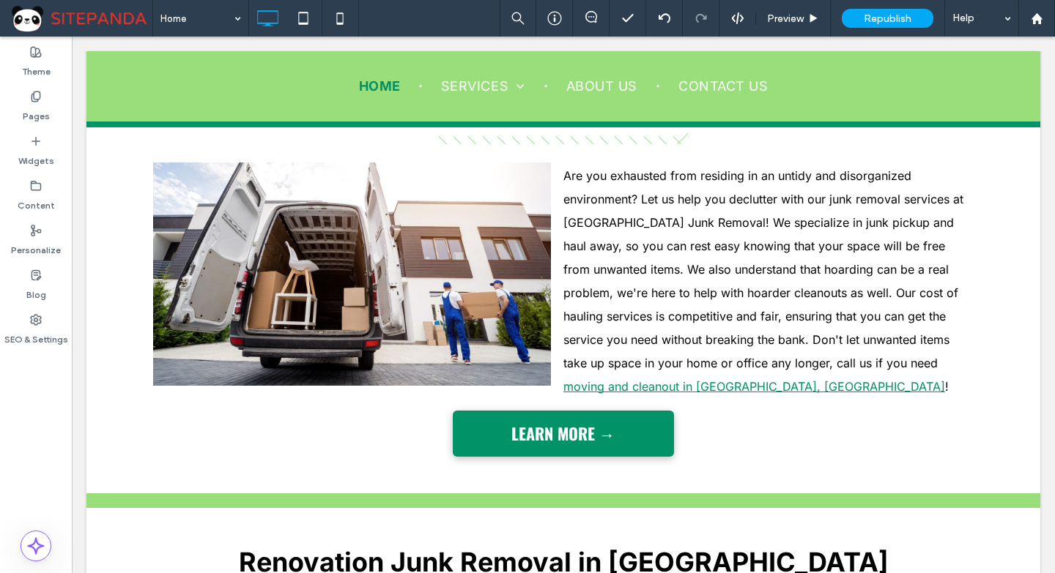
scroll to position [4834, 0]
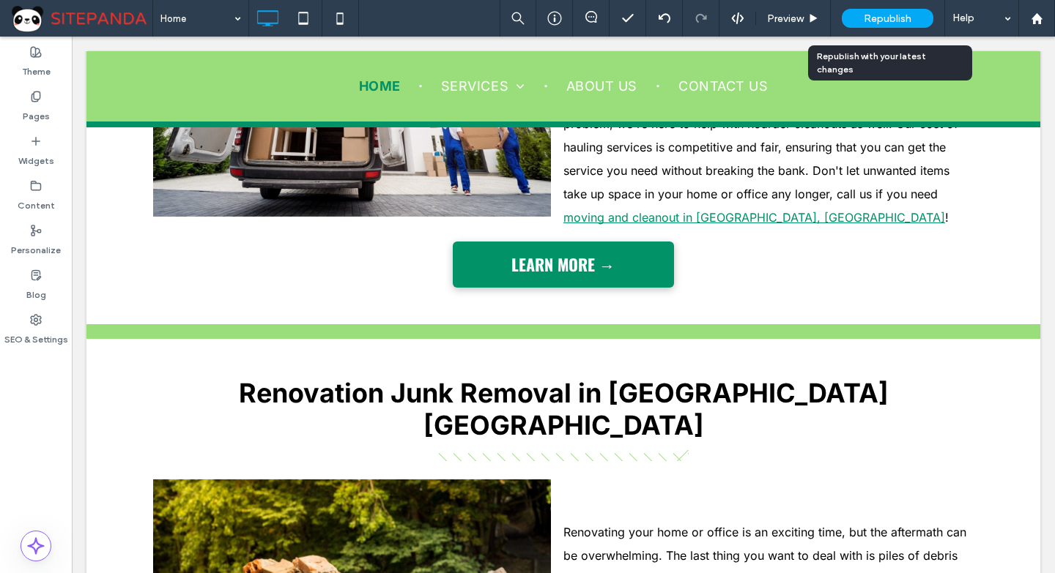
click at [881, 12] on span "Republish" at bounding box center [887, 18] width 48 height 12
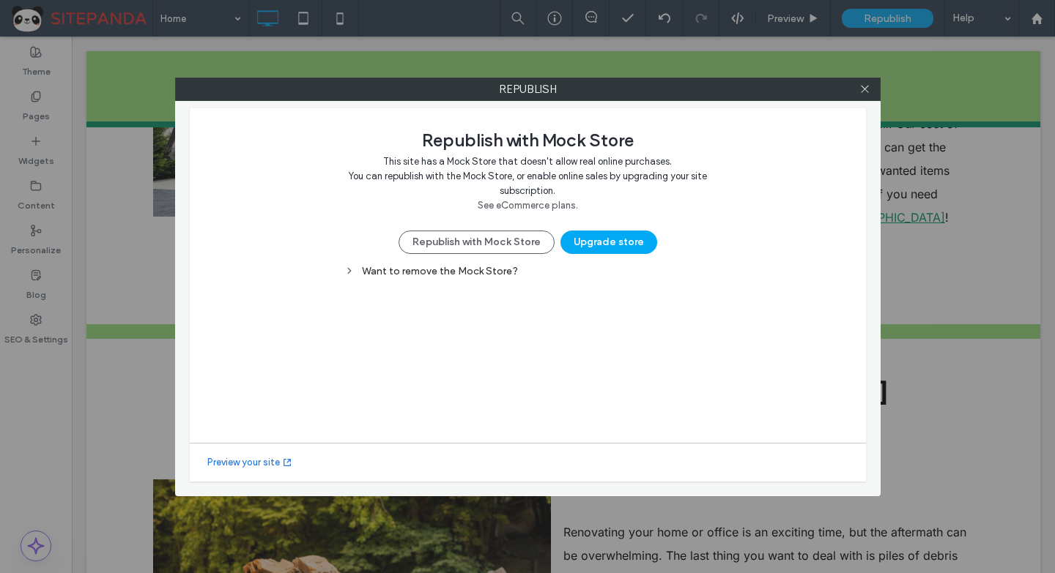
click at [487, 272] on div "Want to remove the Mock Store?" at bounding box center [527, 271] width 366 height 12
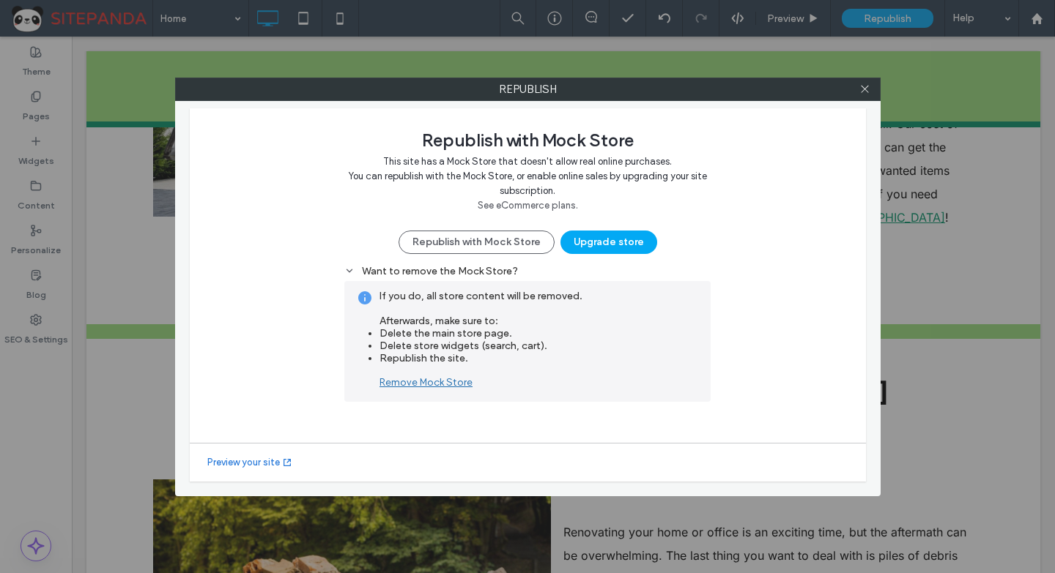
click at [408, 385] on div "Remove Mock Store" at bounding box center [538, 382] width 319 height 12
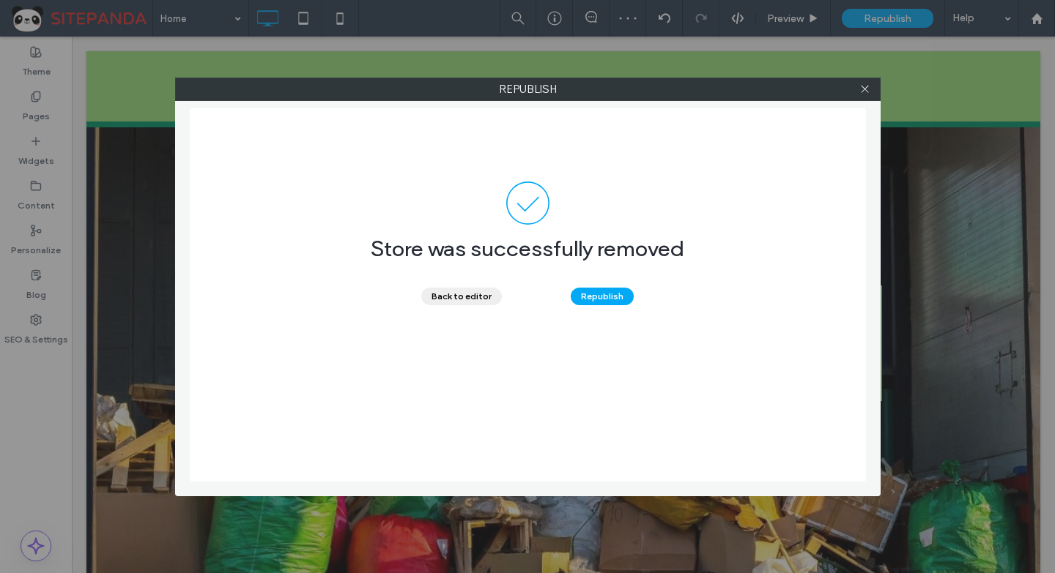
scroll to position [0, 0]
click at [584, 300] on button "Republish" at bounding box center [602, 297] width 63 height 18
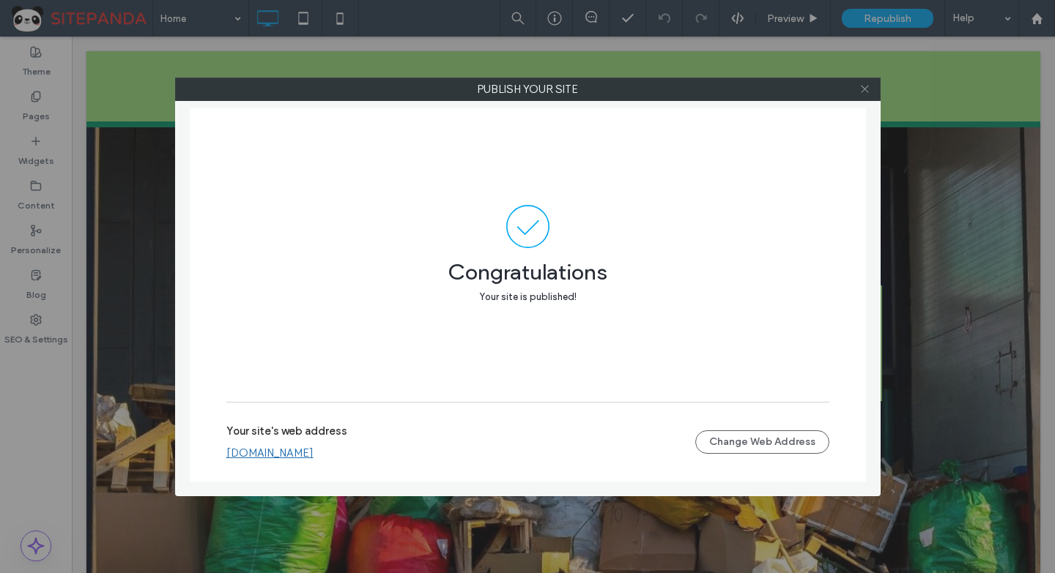
click at [864, 92] on icon at bounding box center [864, 88] width 11 height 11
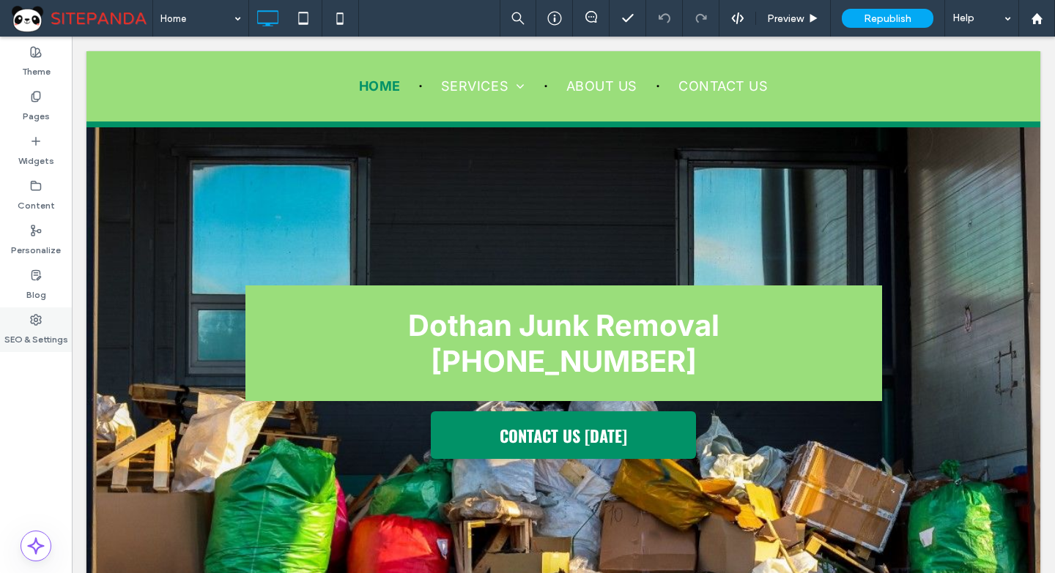
click at [32, 321] on icon at bounding box center [36, 320] width 12 height 12
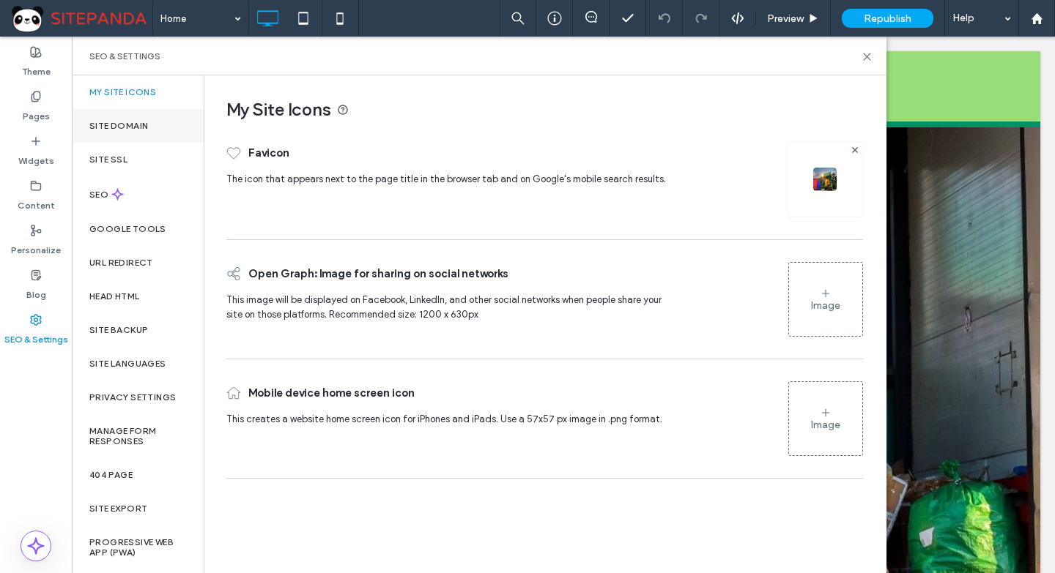
click at [167, 131] on div "Site Domain" at bounding box center [138, 126] width 132 height 34
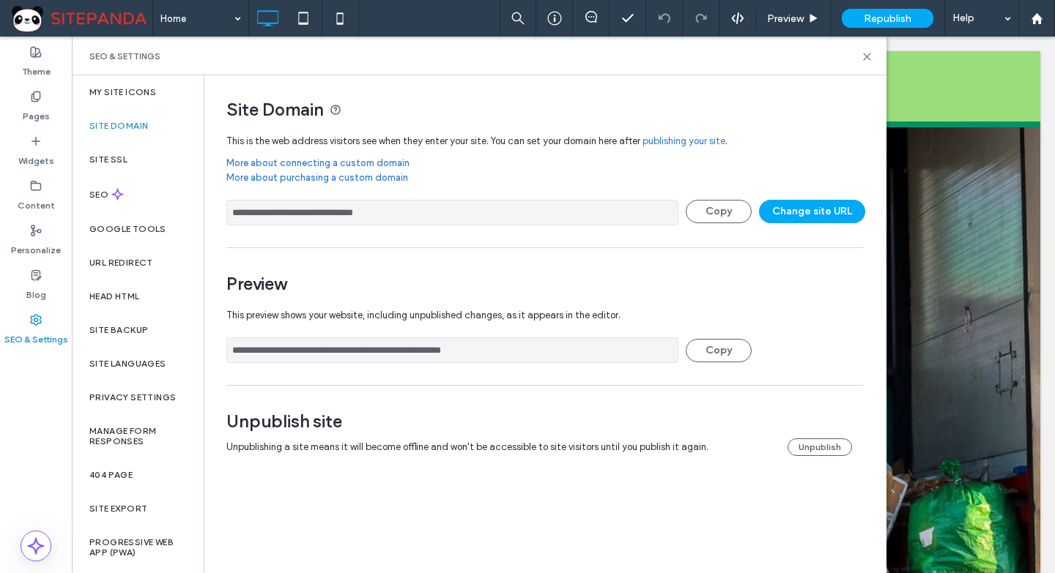
click at [875, 63] on div "SEO & Settings" at bounding box center [479, 56] width 814 height 39
click at [869, 58] on use at bounding box center [866, 56] width 7 height 7
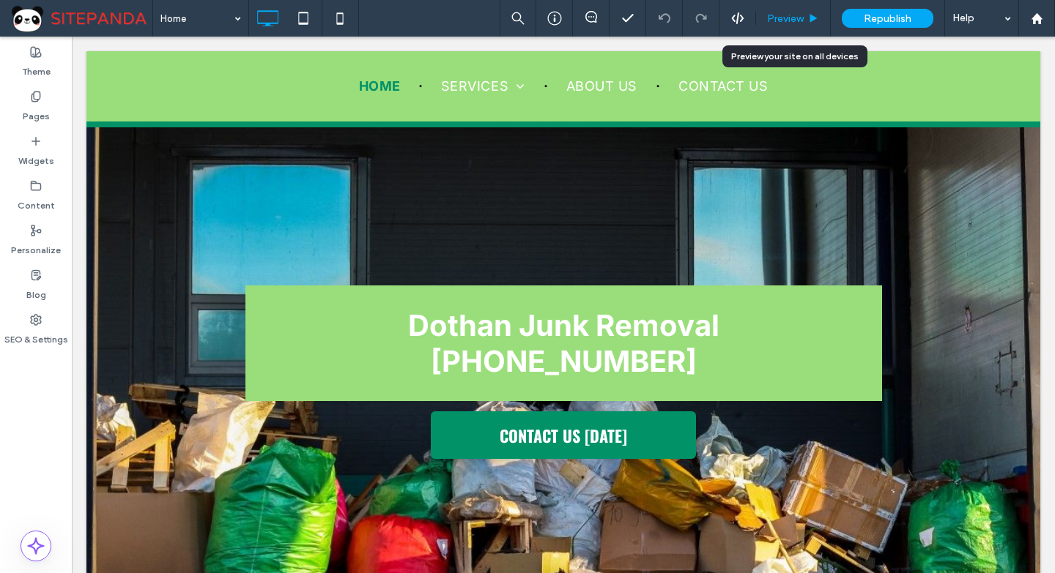
click at [806, 23] on div "Preview" at bounding box center [793, 18] width 74 height 12
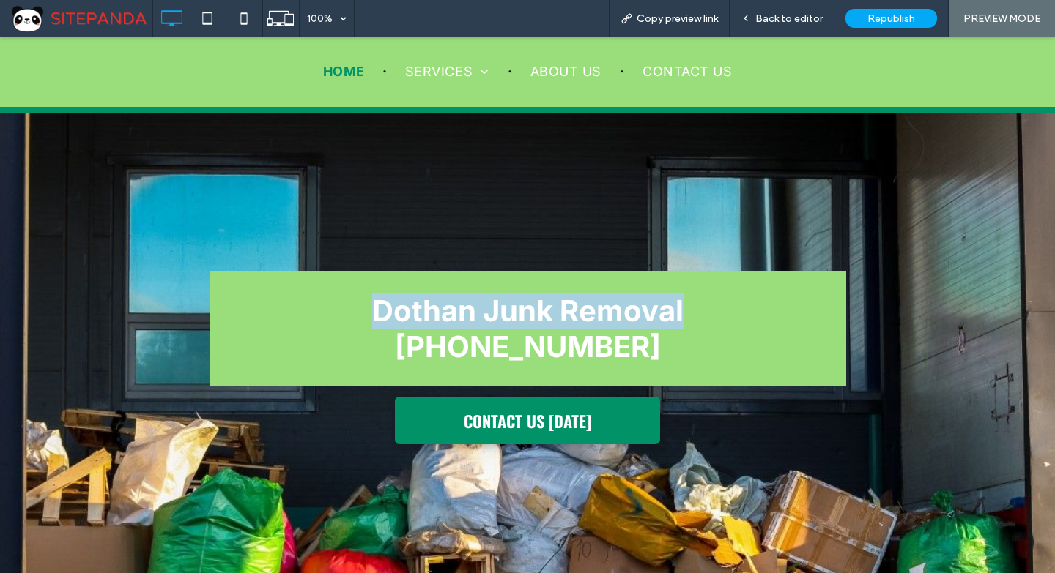
drag, startPoint x: 750, startPoint y: 276, endPoint x: 280, endPoint y: 243, distance: 471.4
click at [280, 243] on div "Dothan Junk Removal 555-555-5555 CONTACT US TODAY Click To Paste Row + Add Sect…" at bounding box center [527, 307] width 1055 height 540
copy font "Dothan Junk Removal"
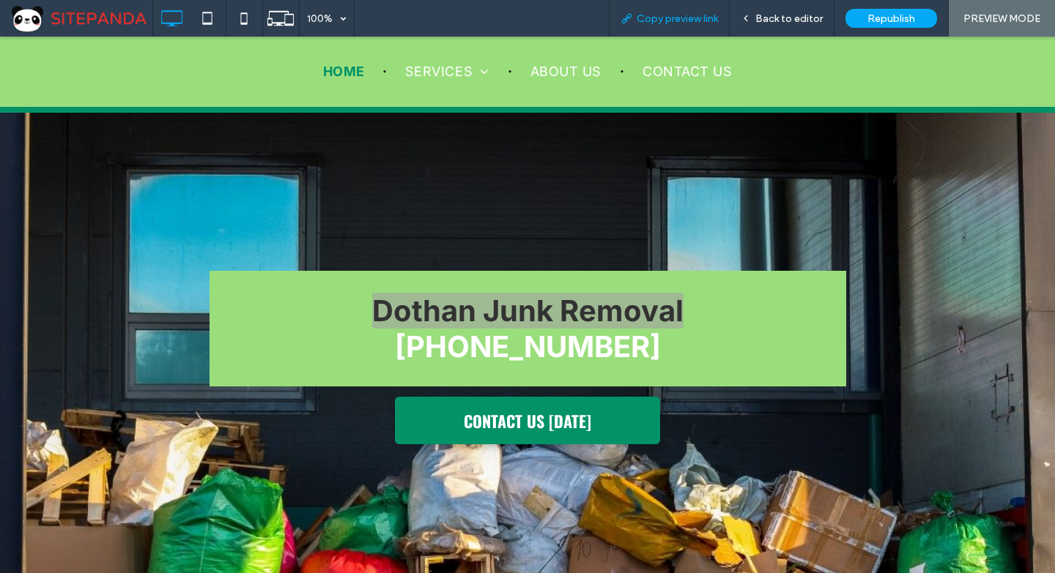
click at [664, 16] on span "Copy preview link" at bounding box center [676, 18] width 81 height 12
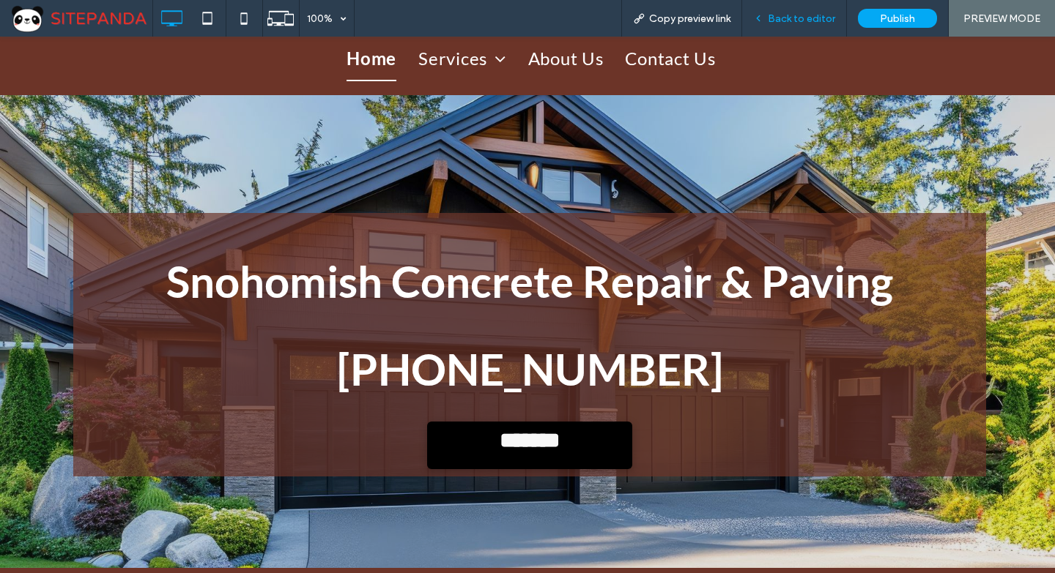
click at [792, 24] on span "Back to editor" at bounding box center [801, 18] width 67 height 12
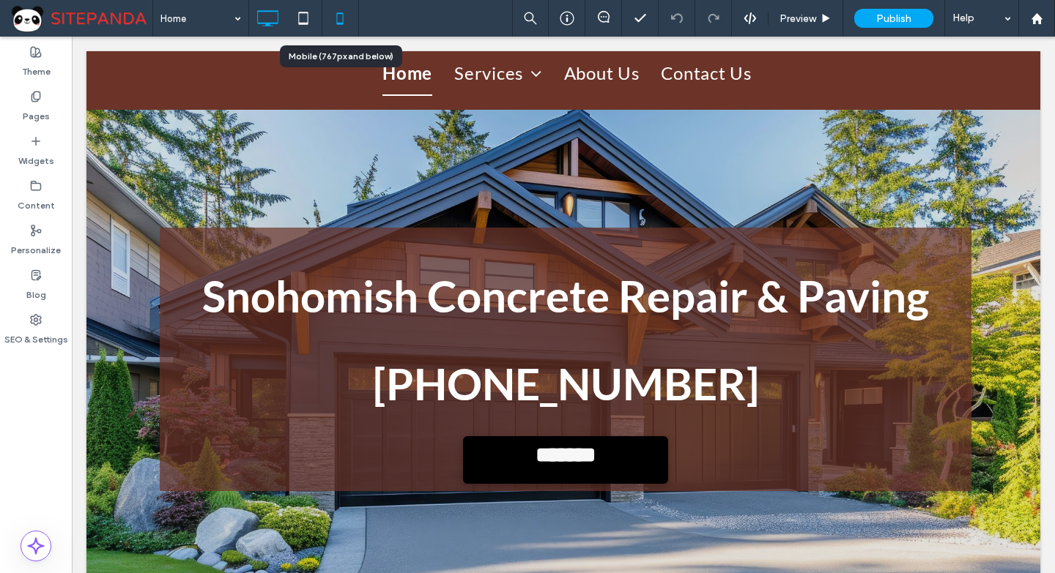
click at [338, 20] on icon at bounding box center [339, 18] width 29 height 29
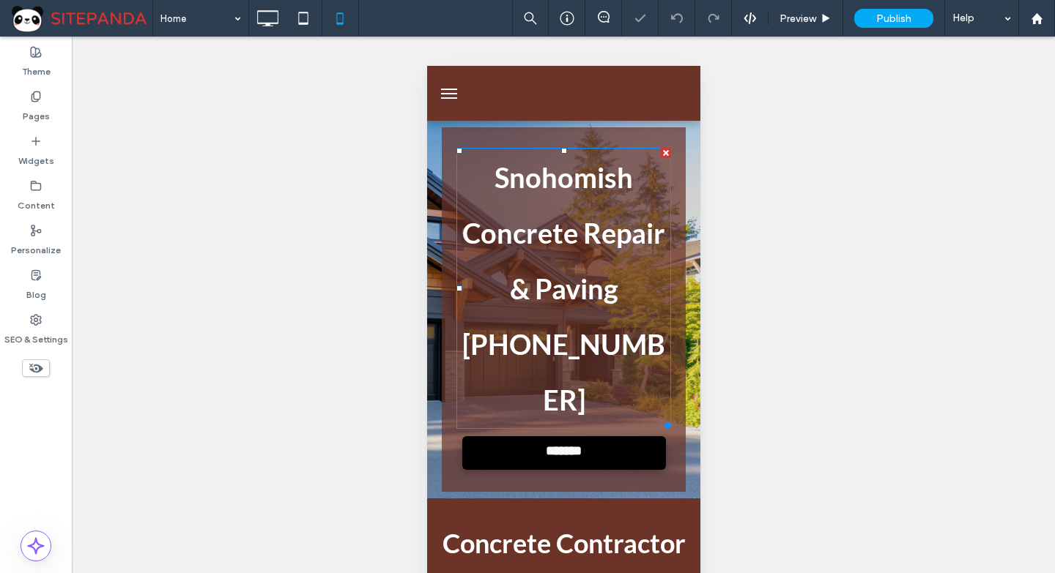
scroll to position [146, 0]
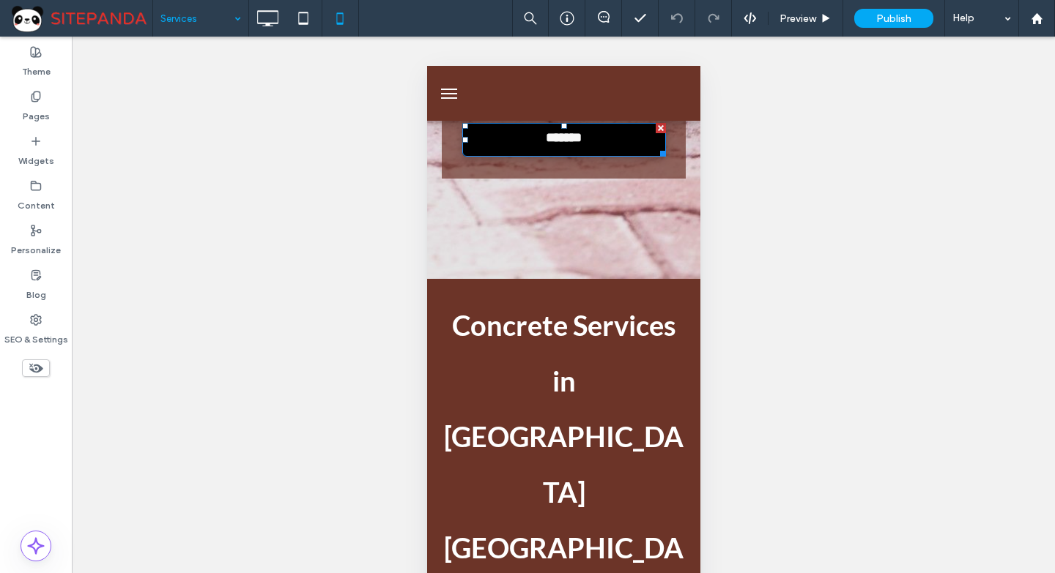
scroll to position [439, 0]
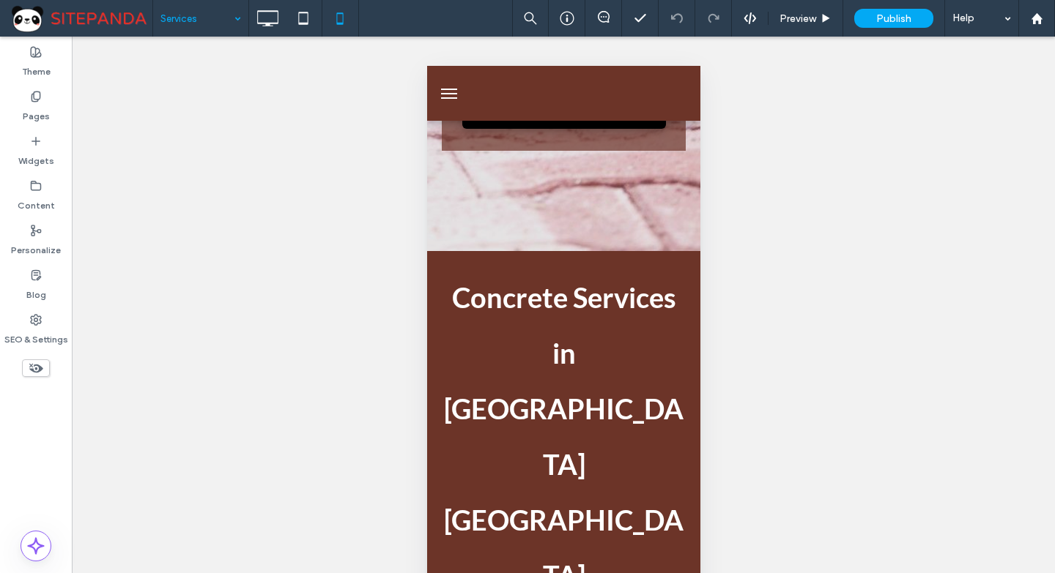
click at [196, 23] on input at bounding box center [196, 18] width 73 height 37
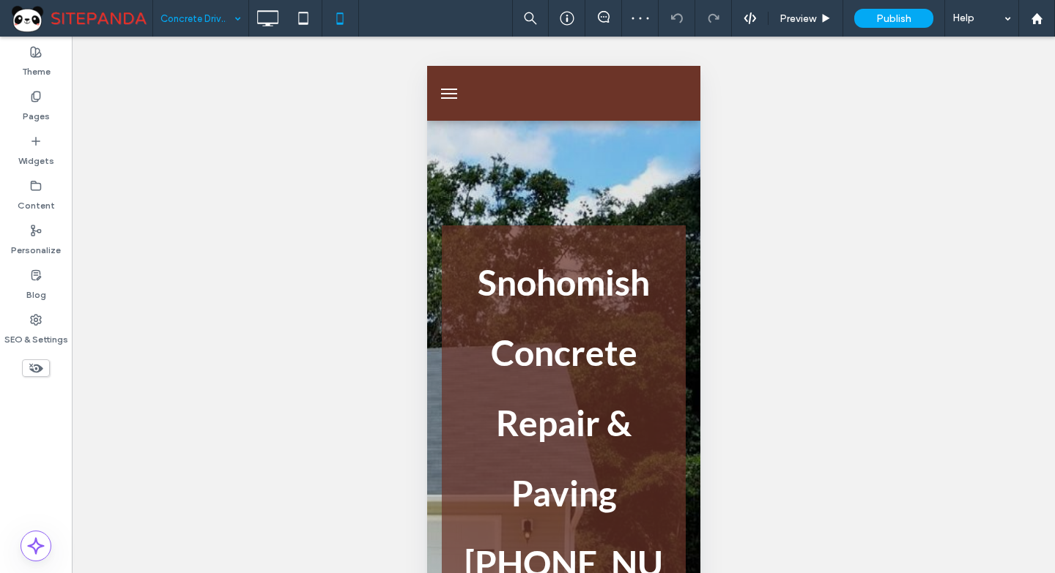
click at [221, 14] on input at bounding box center [196, 18] width 73 height 37
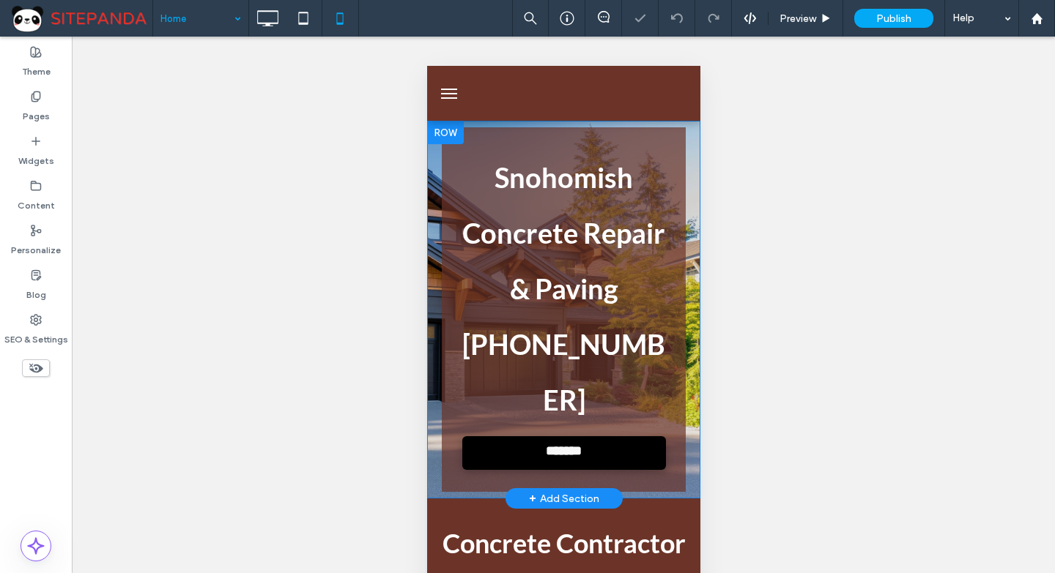
click at [442, 130] on div at bounding box center [444, 132] width 37 height 23
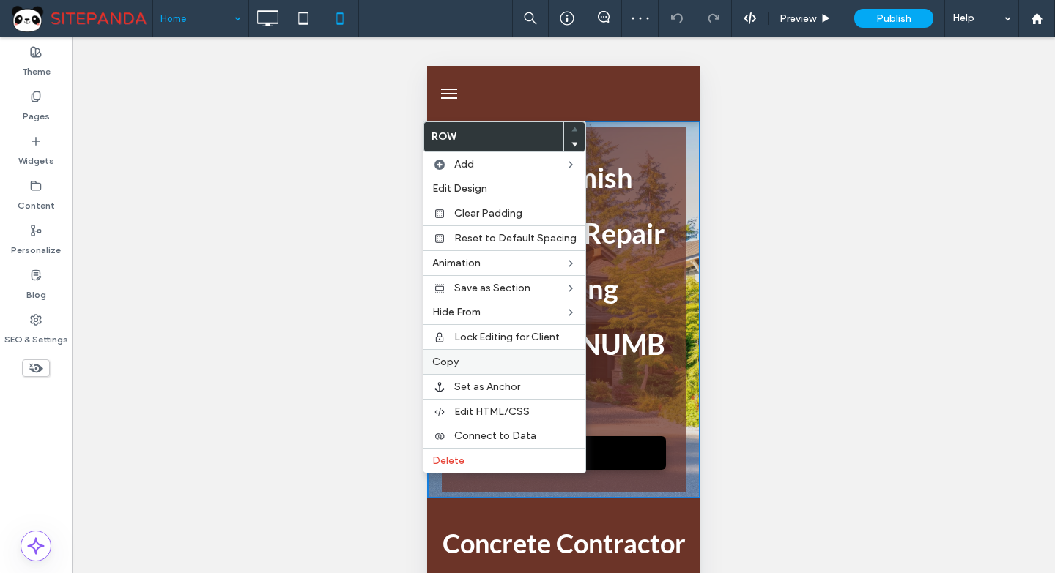
click at [456, 360] on span "Copy" at bounding box center [445, 362] width 26 height 12
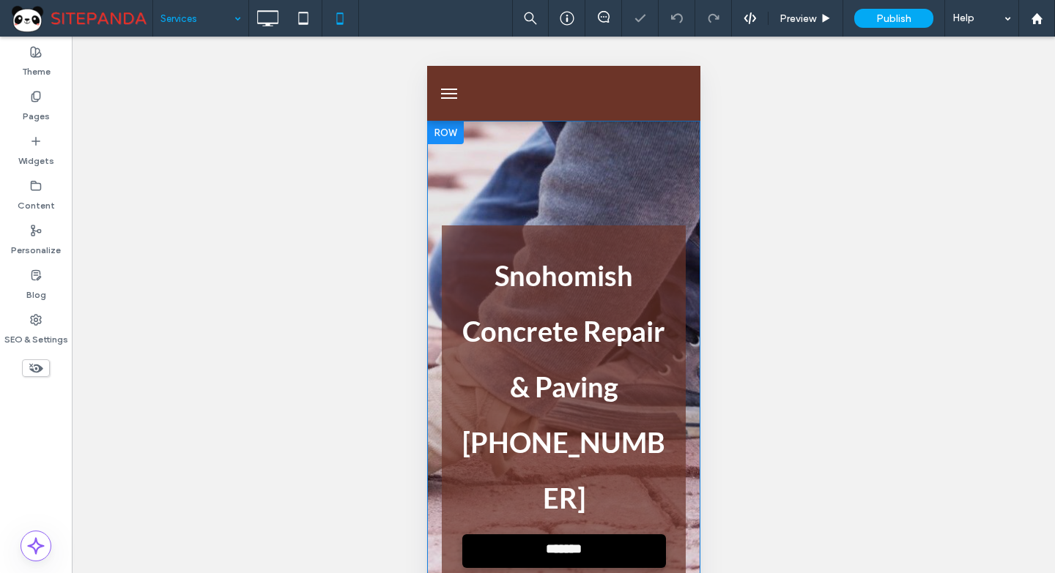
click at [446, 128] on div at bounding box center [444, 132] width 37 height 23
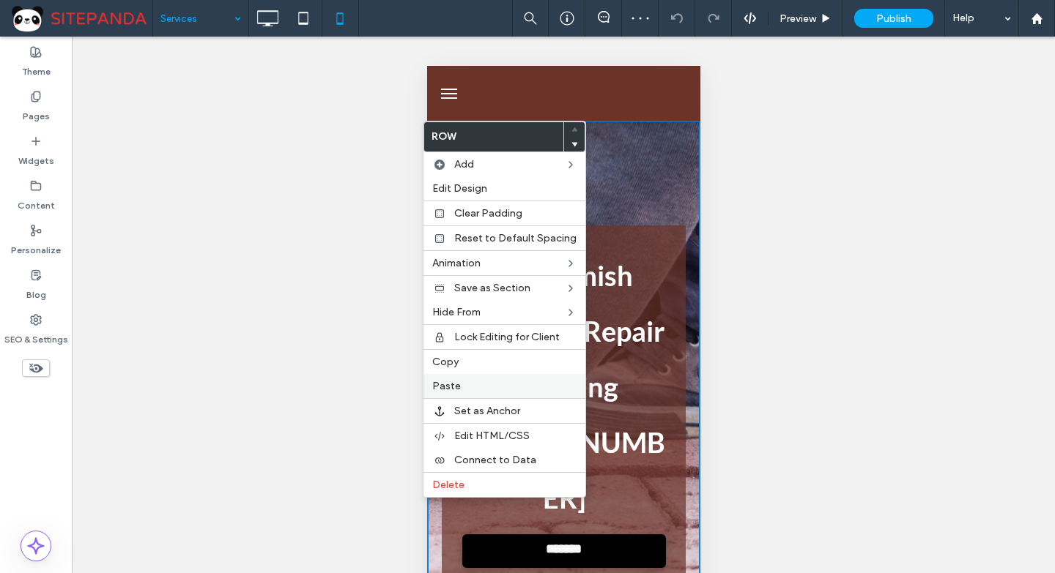
click at [464, 390] on label "Paste" at bounding box center [504, 386] width 144 height 12
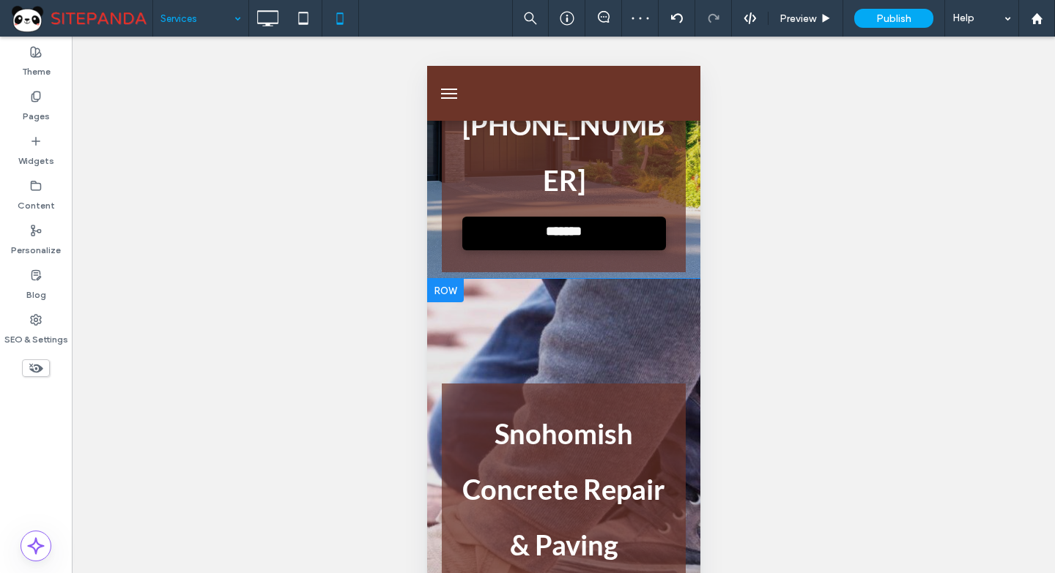
scroll to position [146, 0]
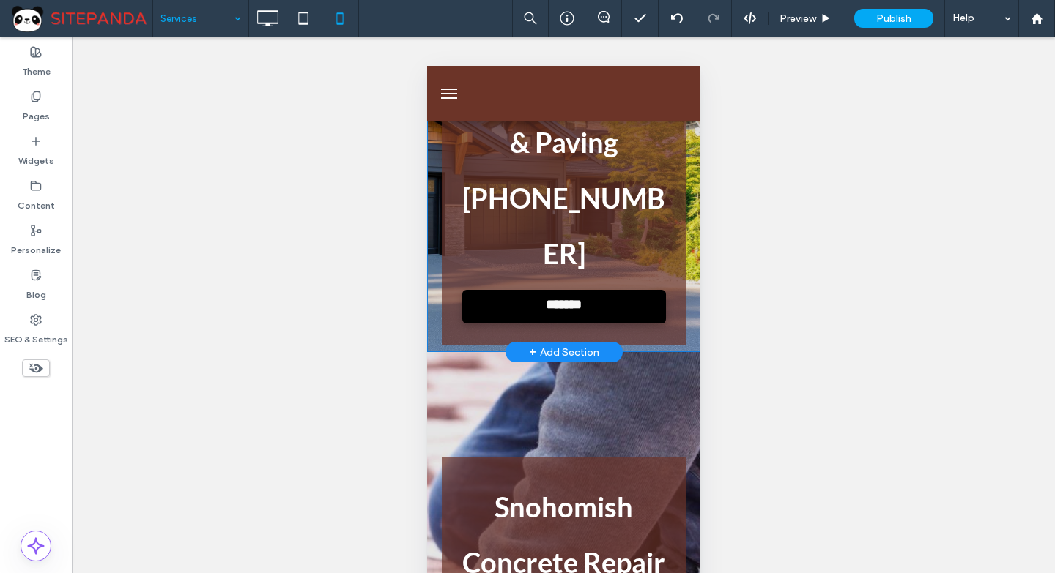
click at [435, 256] on div "Snohomish Concrete Repair & Paving 555-555-5555 ******* Click To Paste Click To…" at bounding box center [562, 163] width 273 height 378
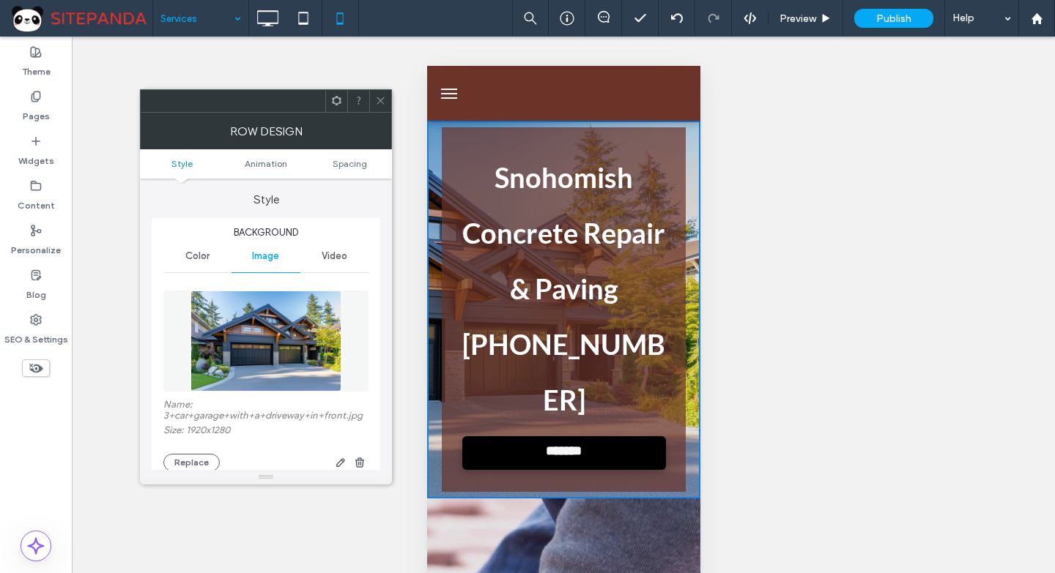
click at [278, 352] on img at bounding box center [265, 341] width 151 height 101
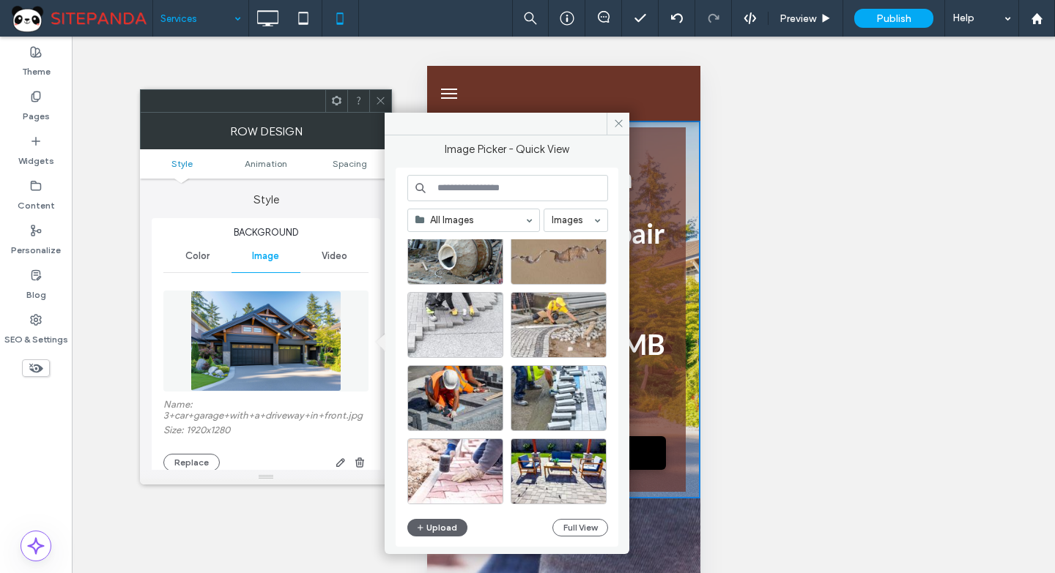
scroll to position [1141, 0]
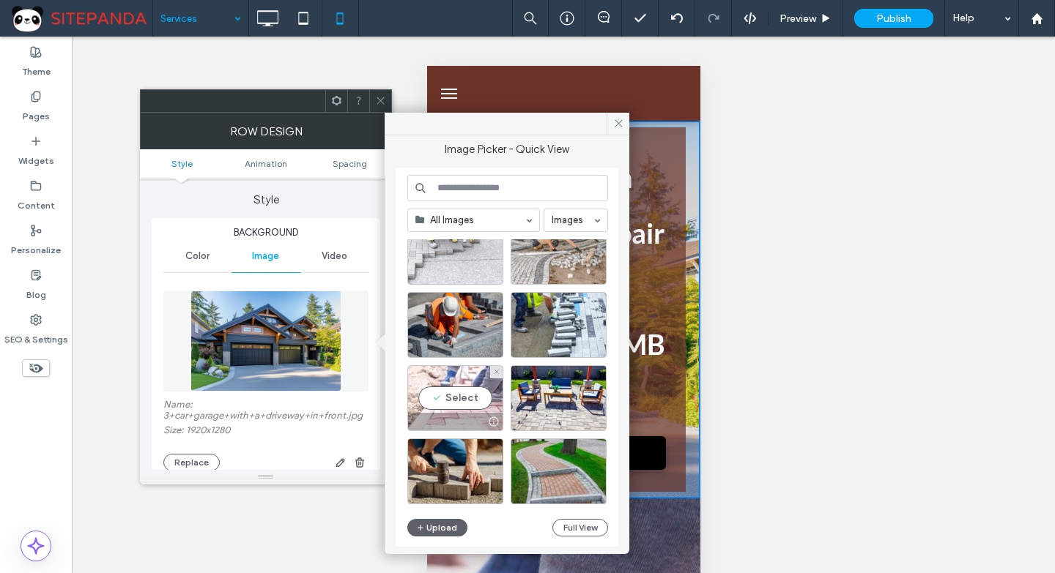
click at [469, 403] on div "Select" at bounding box center [455, 398] width 96 height 66
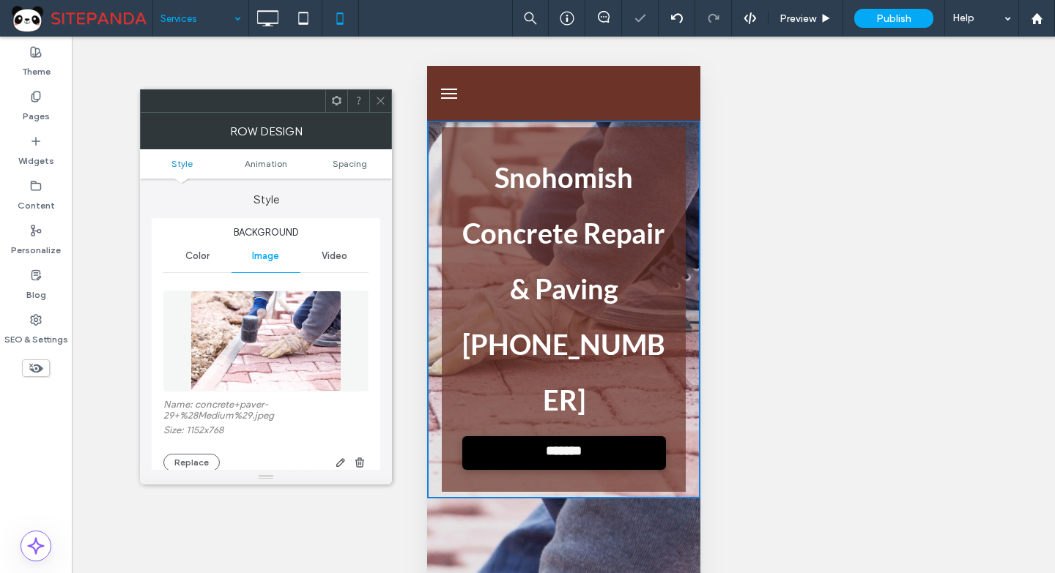
click at [376, 97] on icon at bounding box center [380, 100] width 11 height 11
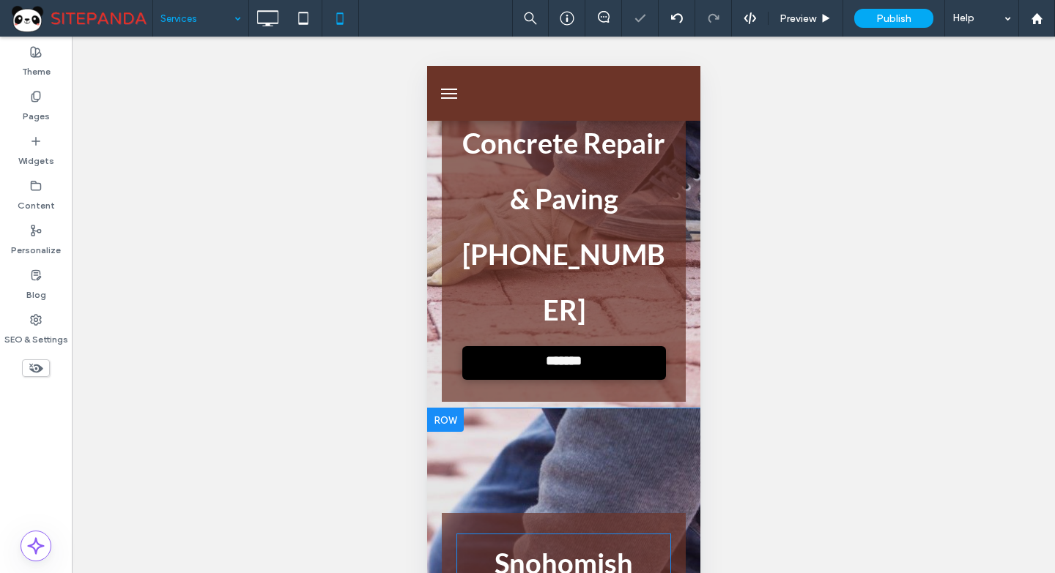
scroll to position [220, 0]
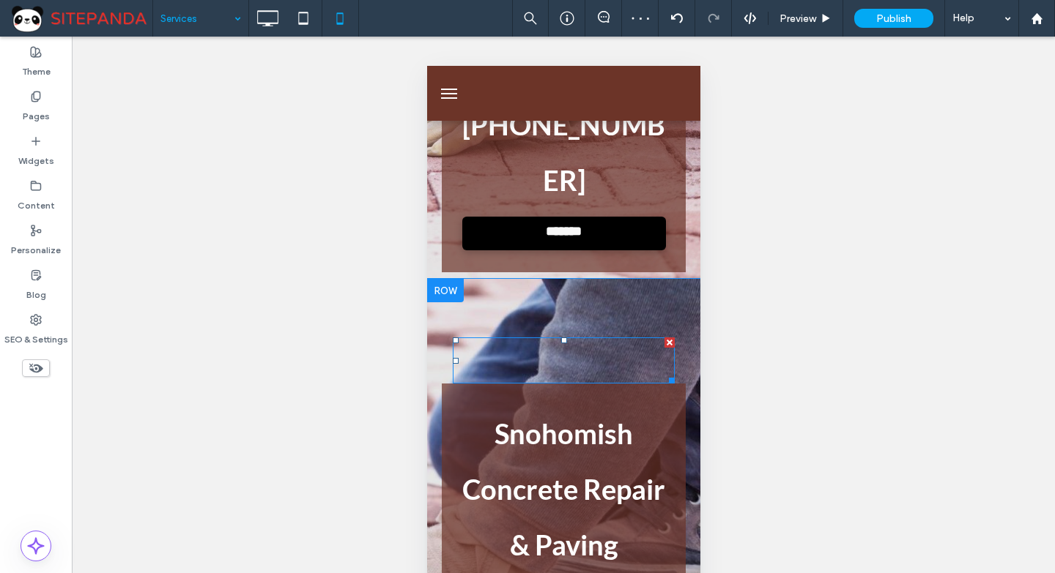
click at [546, 338] on div at bounding box center [563, 361] width 222 height 46
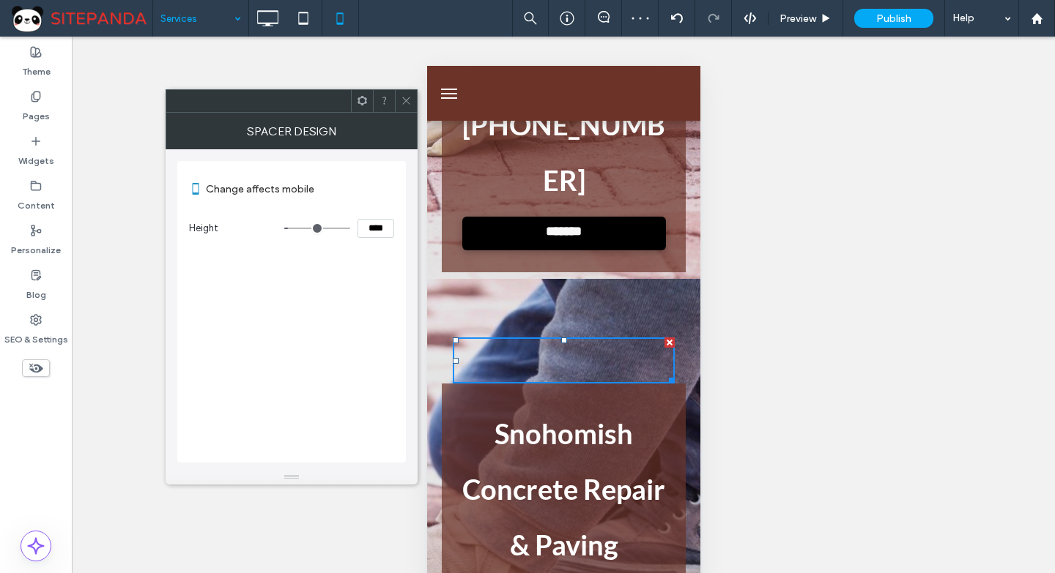
click at [410, 103] on icon at bounding box center [406, 100] width 11 height 11
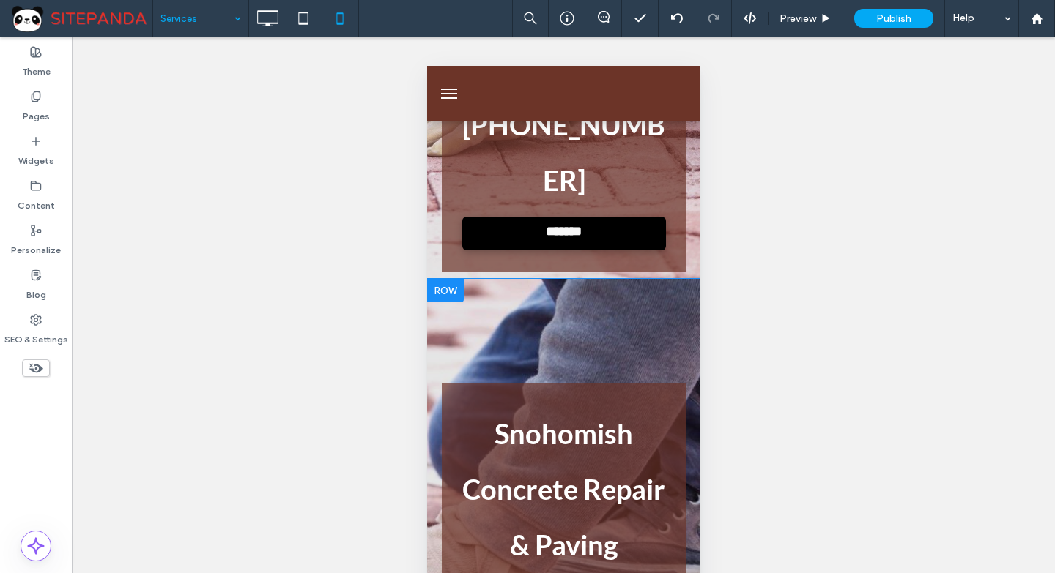
click at [533, 279] on div "Click To Paste Snohomish Concrete Repair & Paving 555-555-5555 ******* Click To…" at bounding box center [562, 564] width 273 height 570
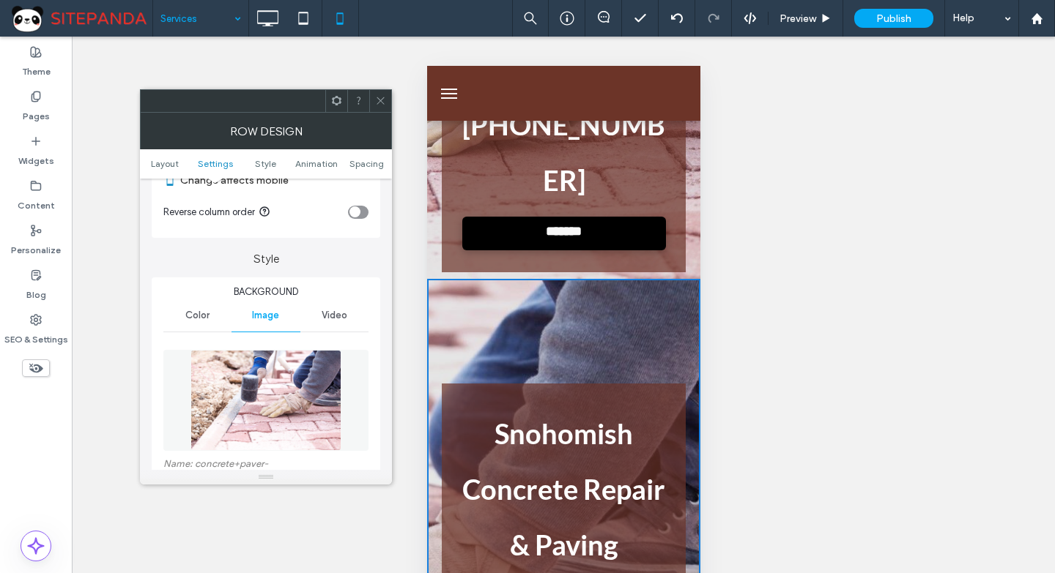
scroll to position [293, 0]
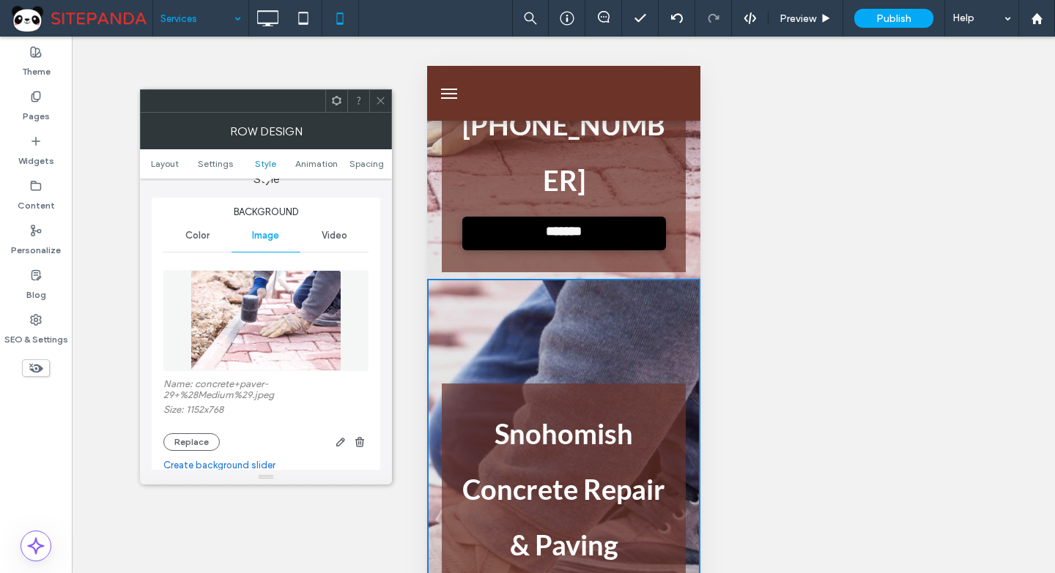
click at [385, 104] on icon at bounding box center [380, 100] width 11 height 11
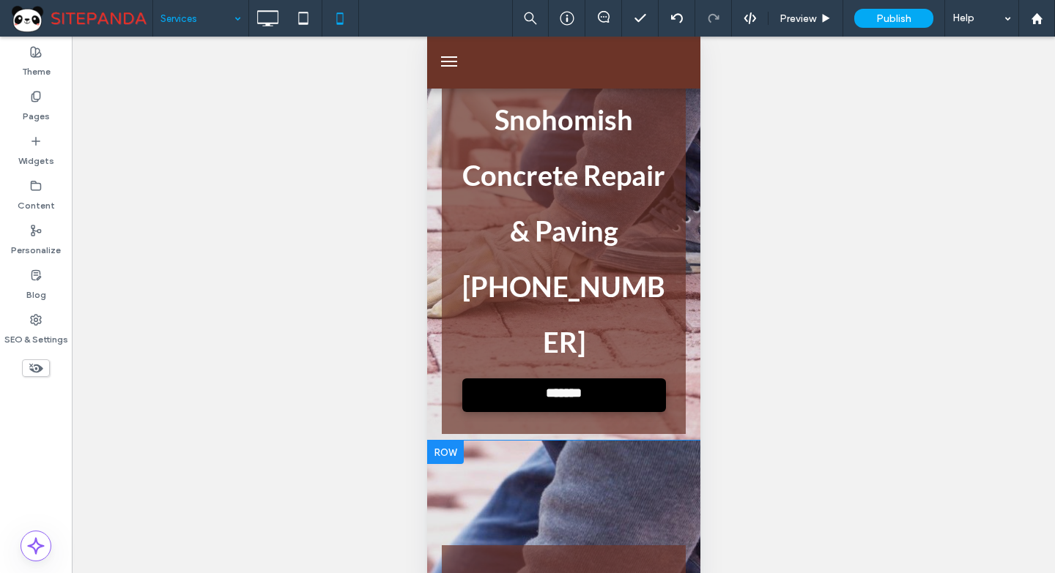
scroll to position [0, 0]
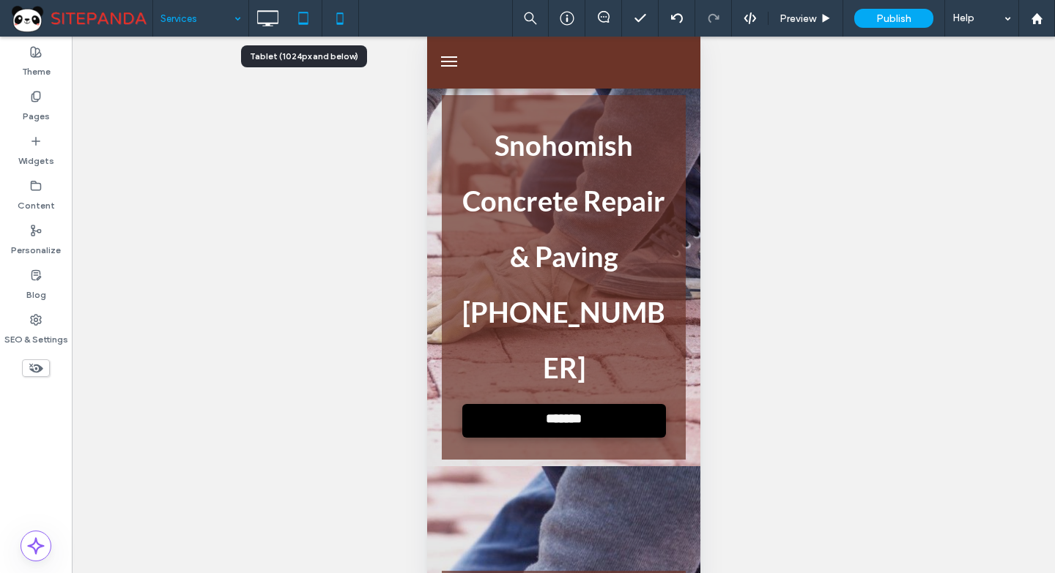
click at [302, 15] on icon at bounding box center [303, 18] width 29 height 29
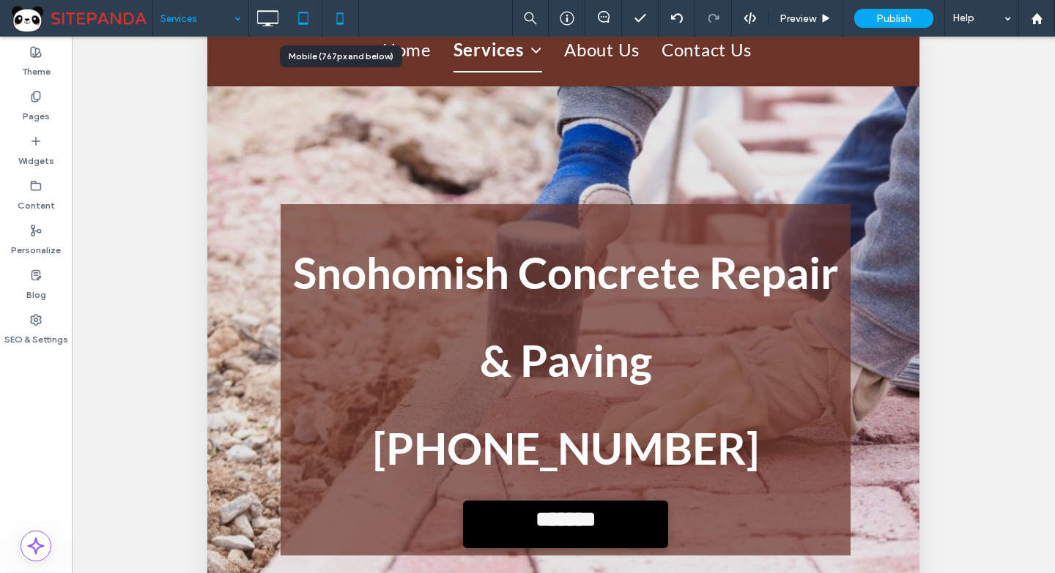
click at [337, 20] on use at bounding box center [340, 18] width 7 height 12
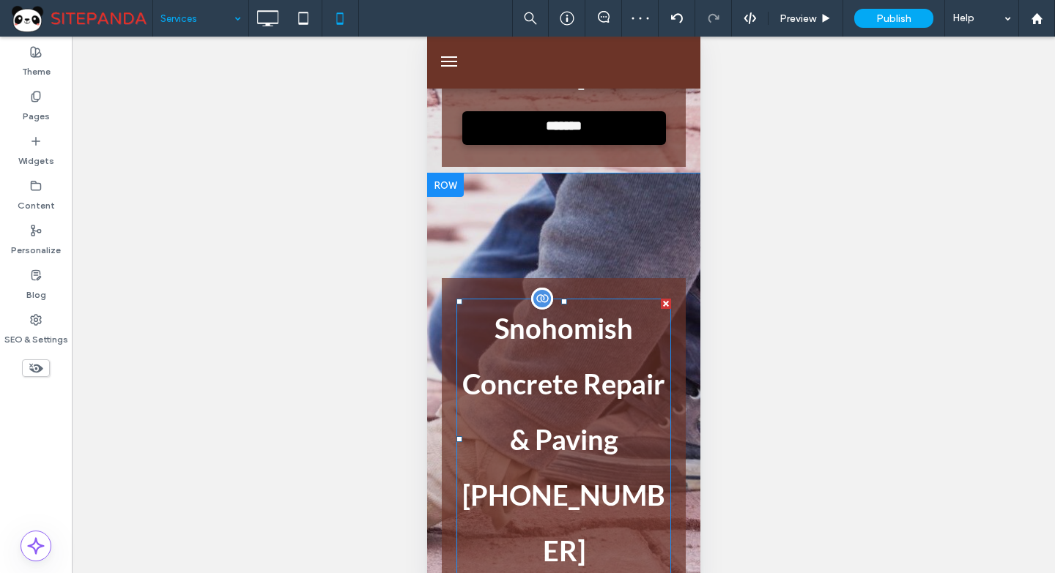
scroll to position [146, 0]
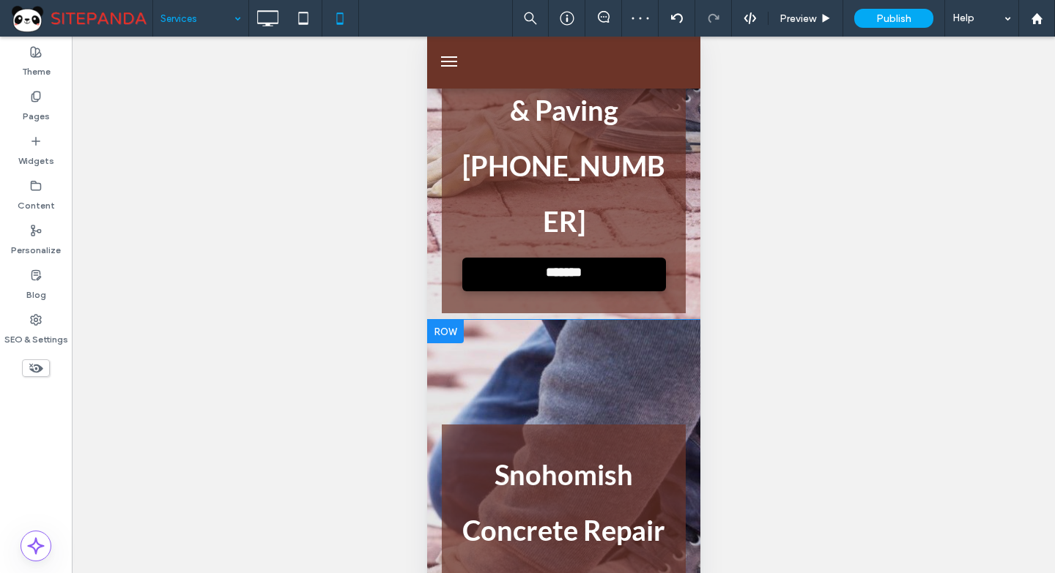
click at [450, 320] on div at bounding box center [444, 331] width 37 height 23
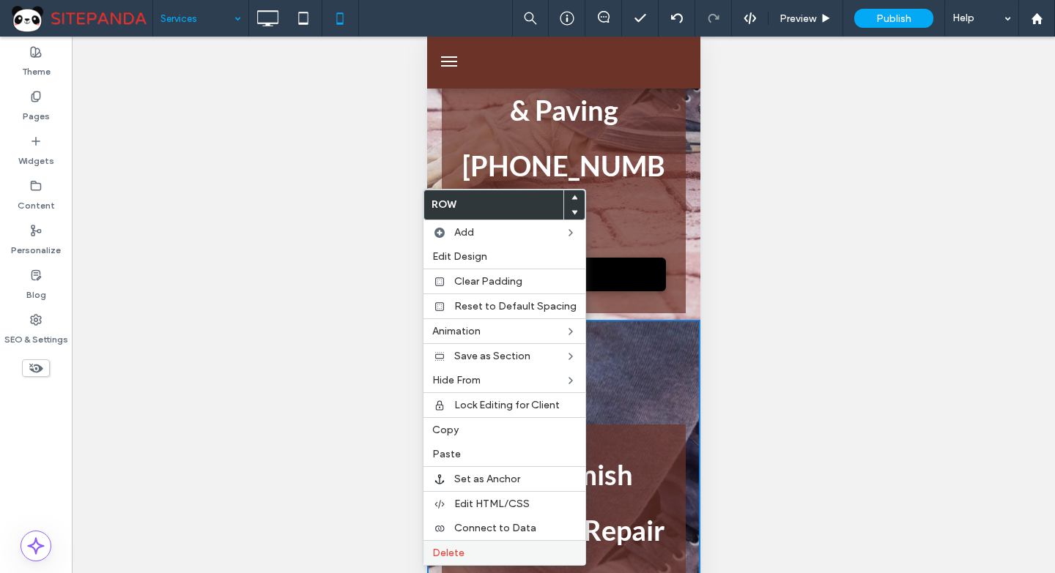
click at [456, 549] on span "Delete" at bounding box center [448, 553] width 32 height 12
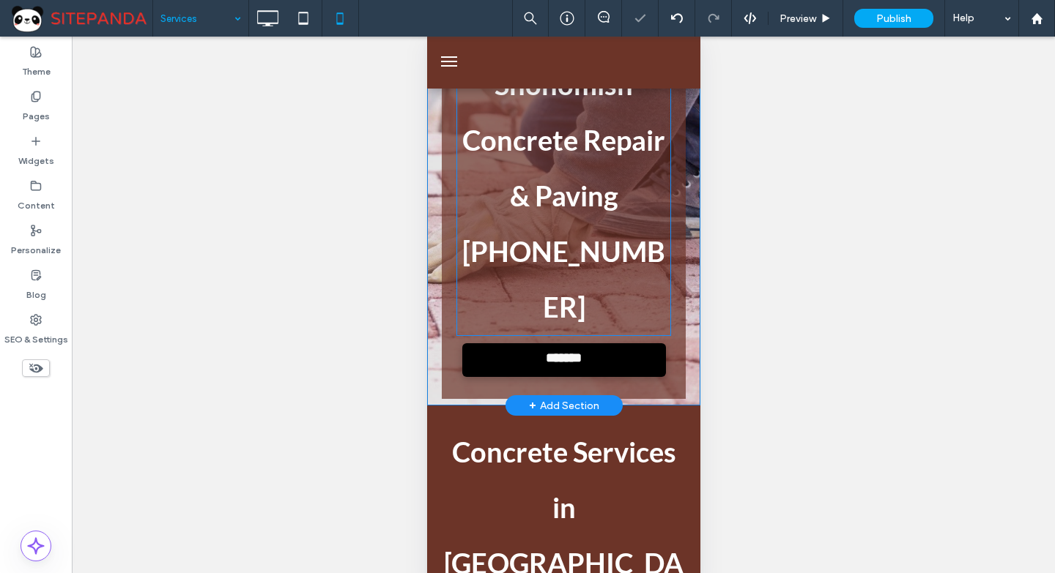
scroll to position [0, 0]
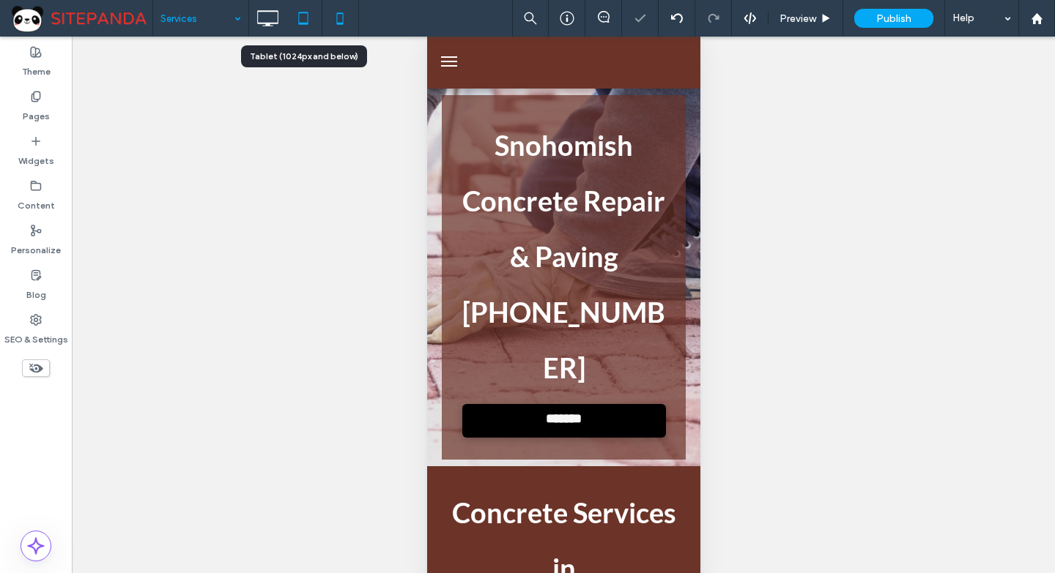
click at [302, 10] on icon at bounding box center [303, 18] width 29 height 29
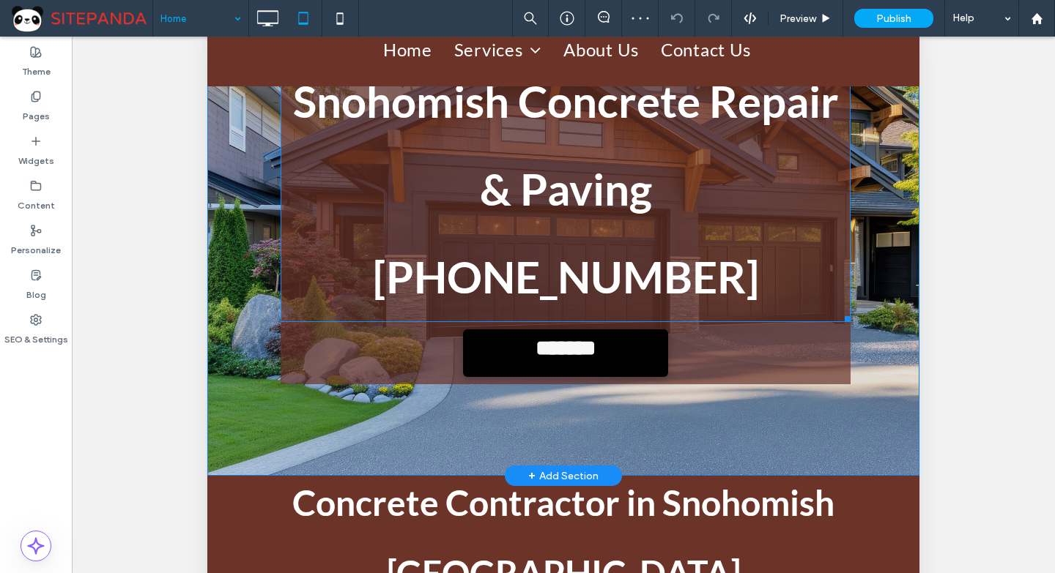
scroll to position [293, 0]
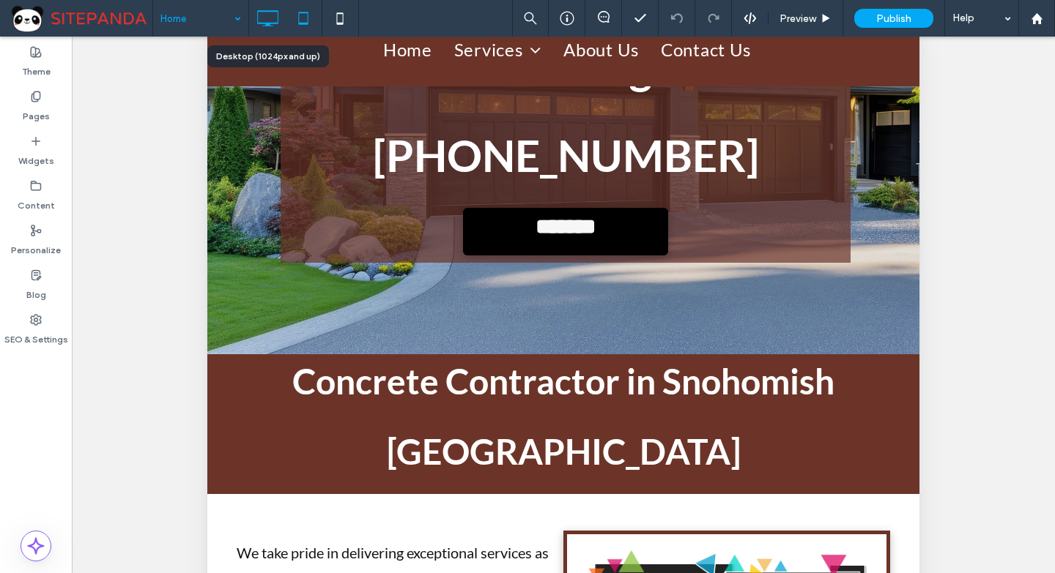
click at [272, 26] on icon at bounding box center [267, 18] width 29 height 29
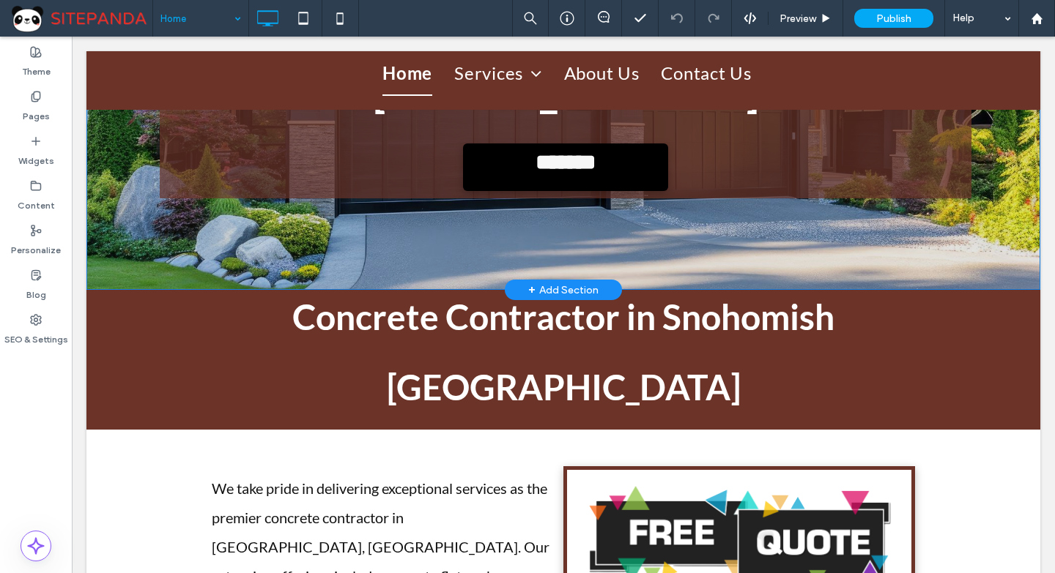
scroll to position [0, 0]
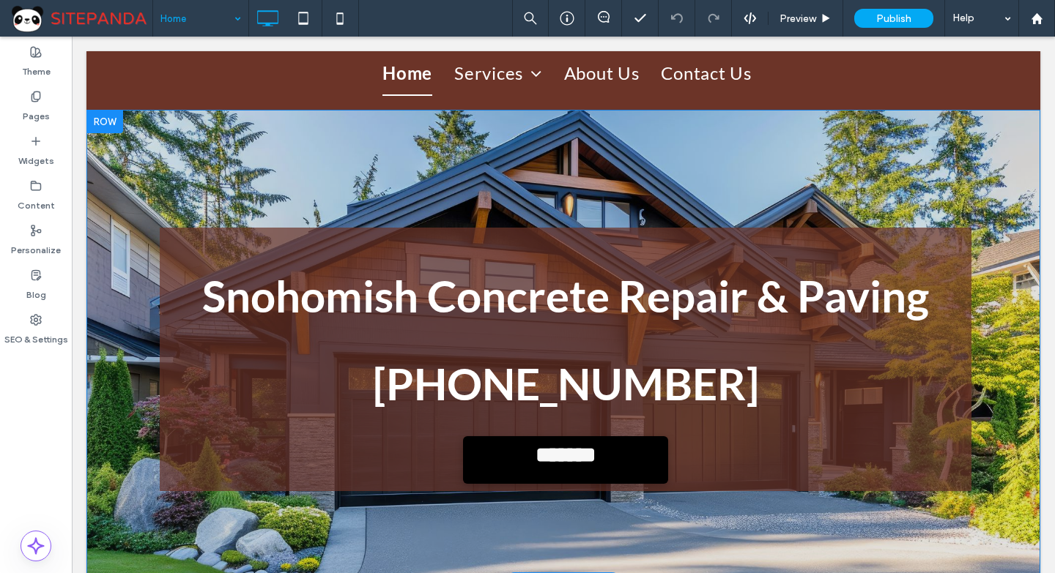
click at [259, 236] on div "**********" at bounding box center [565, 360] width 811 height 264
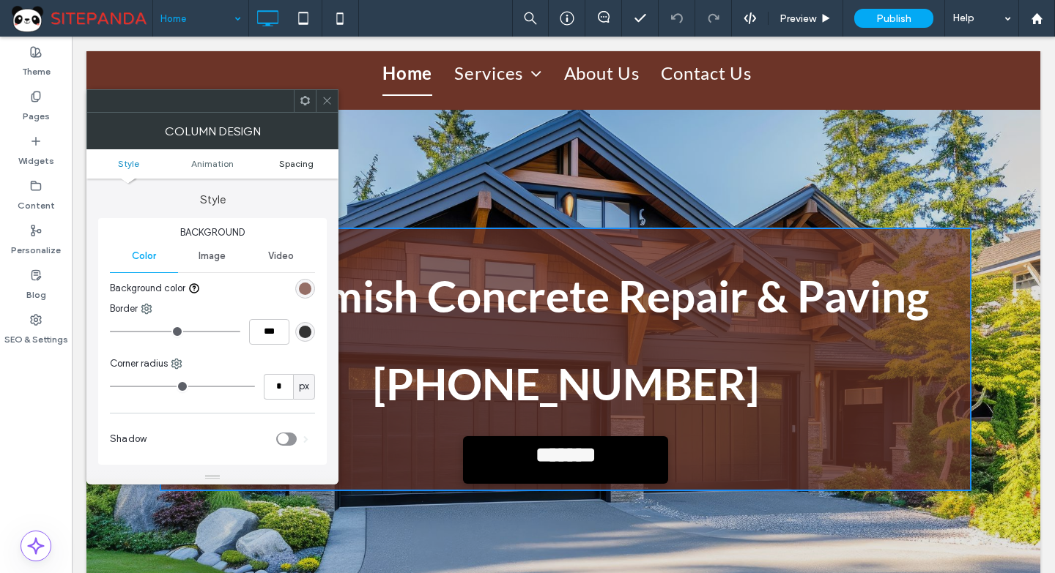
click at [289, 166] on span "Spacing" at bounding box center [296, 163] width 34 height 11
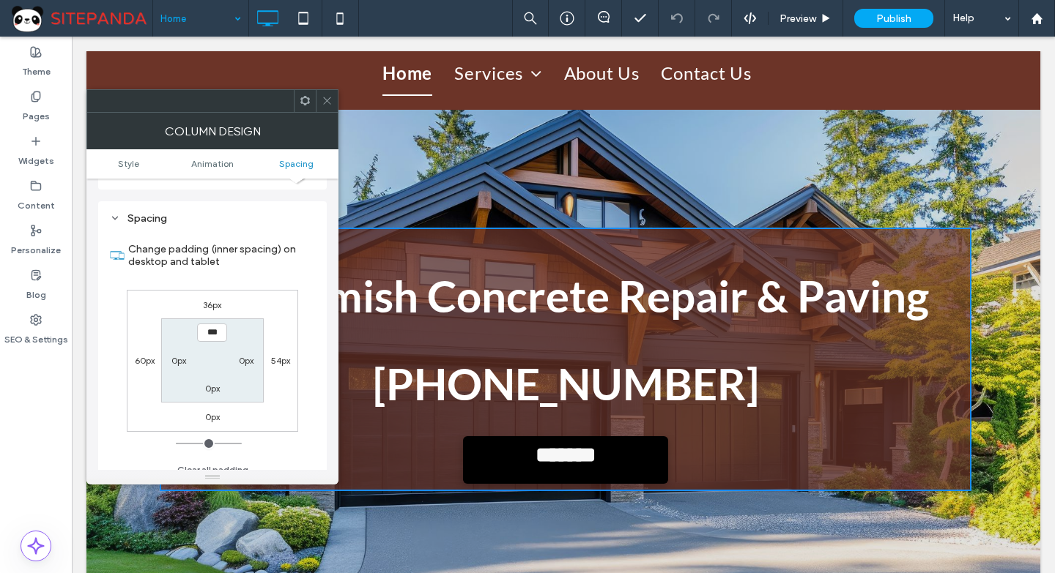
scroll to position [333, 0]
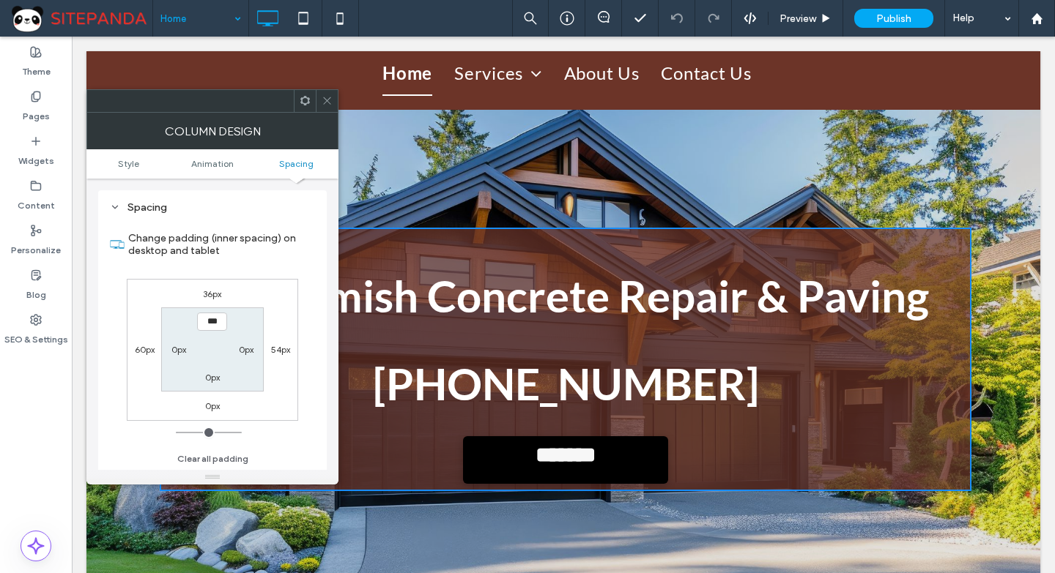
click at [174, 351] on label "0px" at bounding box center [178, 349] width 15 height 11
type input "**"
type input "****"
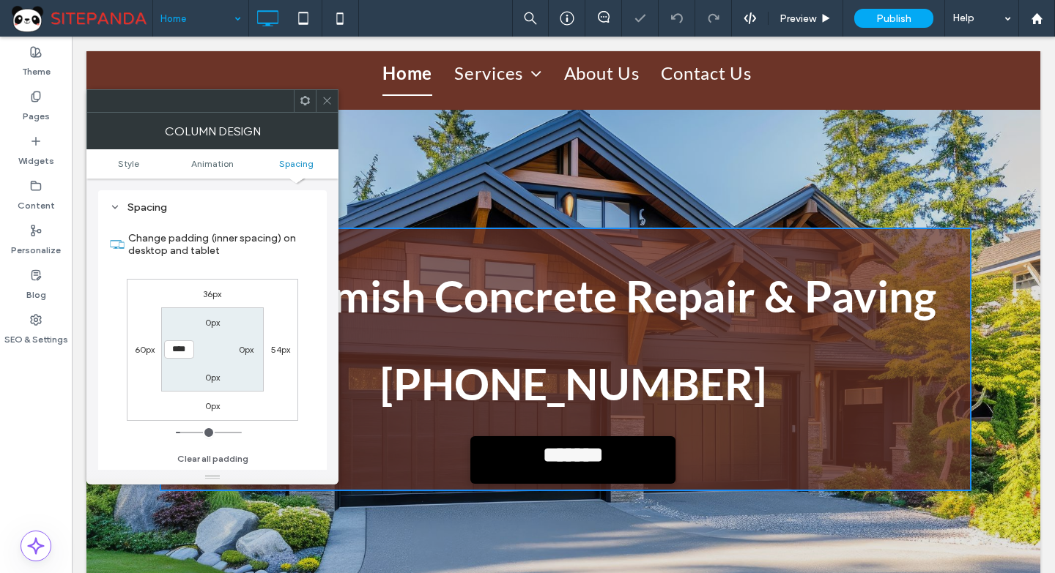
click at [241, 348] on label "0px" at bounding box center [246, 349] width 15 height 11
type input "*"
type input "**"
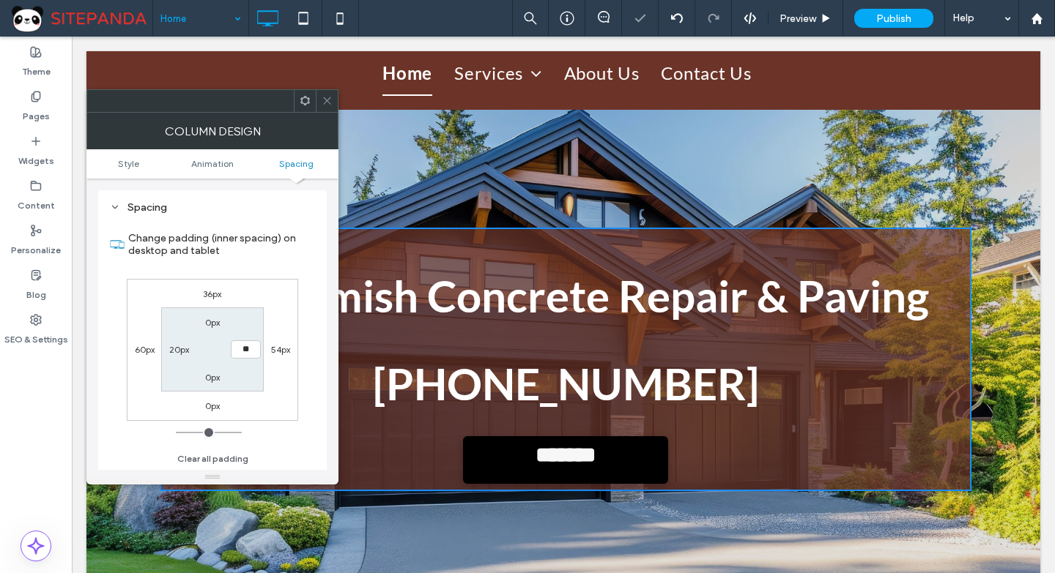
type input "**"
type input "****"
click at [279, 347] on label "54px" at bounding box center [280, 349] width 19 height 11
type input "**"
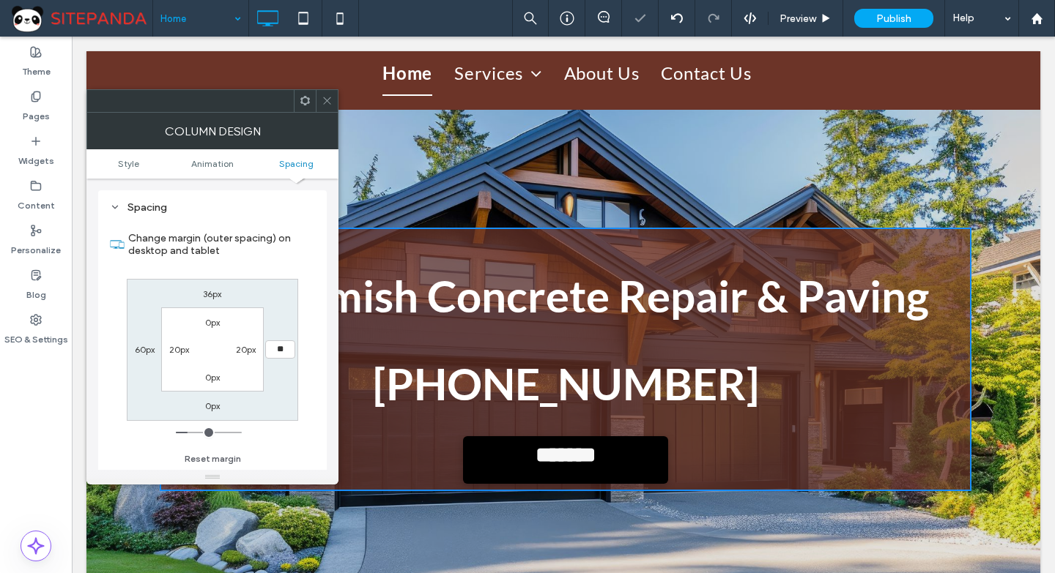
type input "**"
type input "****"
click at [148, 346] on label "60px" at bounding box center [145, 349] width 20 height 11
type input "**"
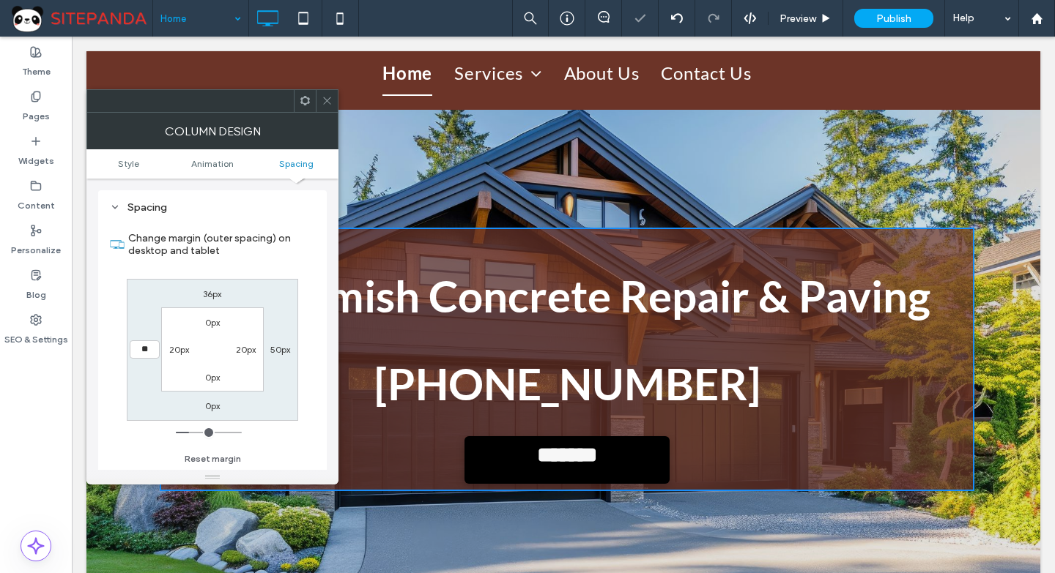
type input "**"
type input "****"
click at [213, 295] on label "36px" at bounding box center [212, 294] width 18 height 11
type input "**"
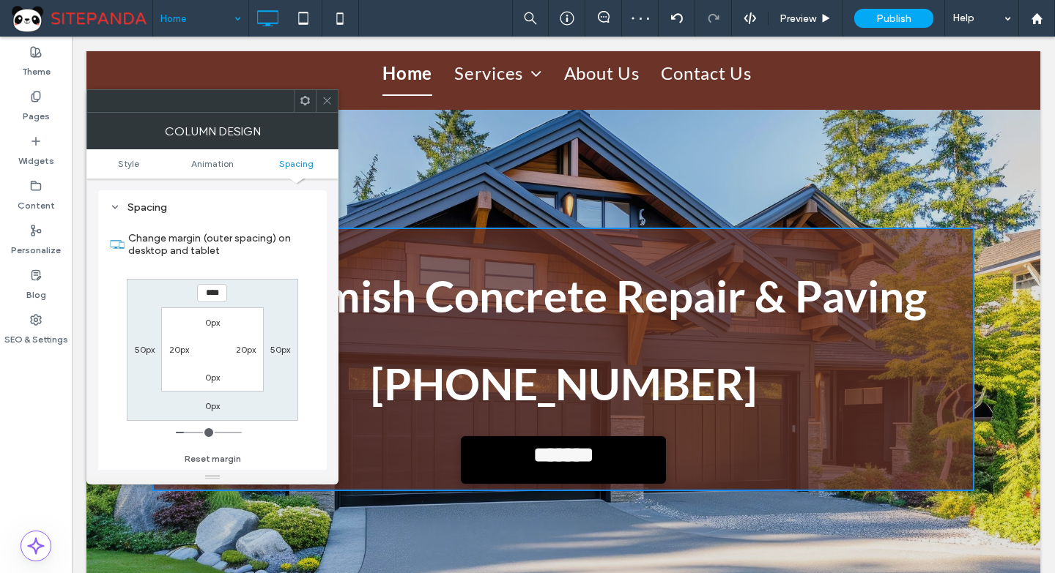
click at [326, 102] on use at bounding box center [326, 100] width 7 height 7
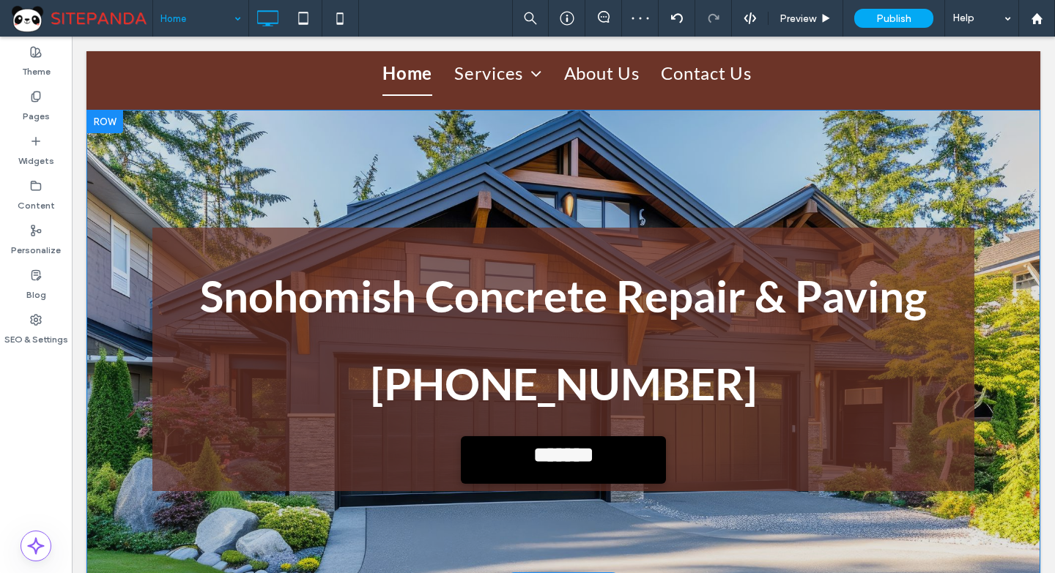
click at [538, 149] on div "**********" at bounding box center [563, 346] width 954 height 473
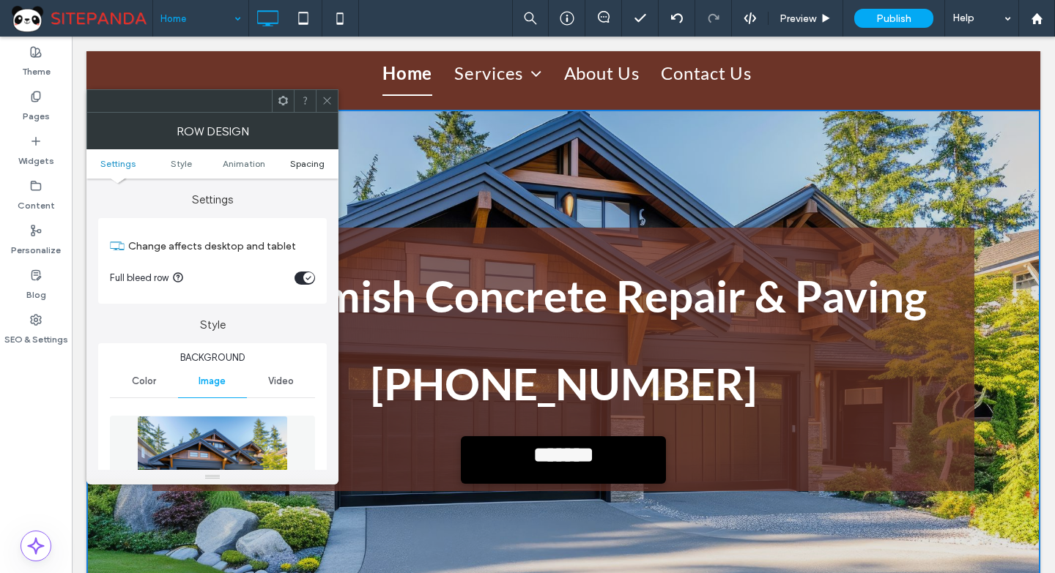
click at [309, 161] on span "Spacing" at bounding box center [307, 163] width 34 height 11
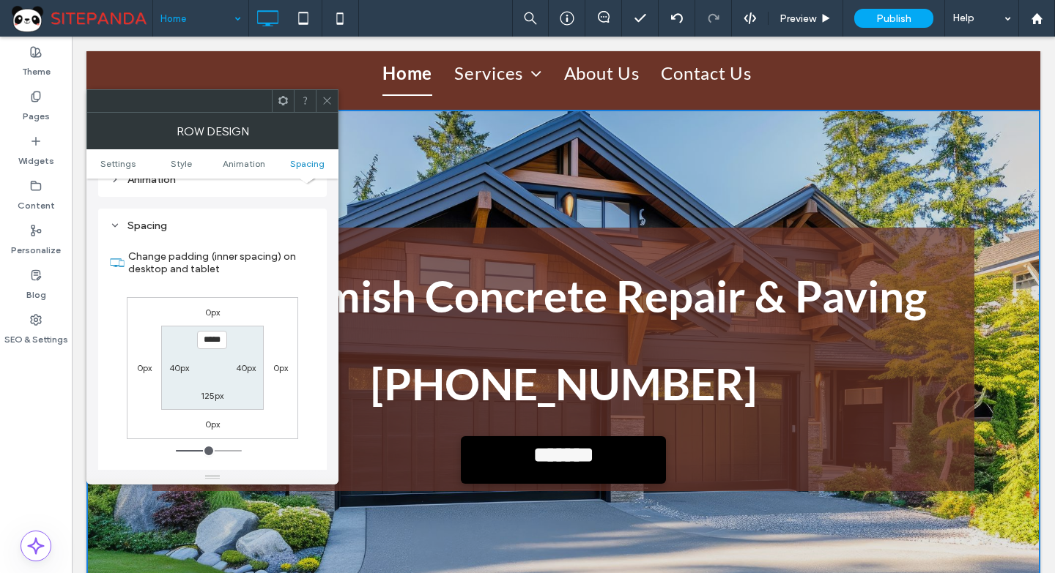
scroll to position [953, 0]
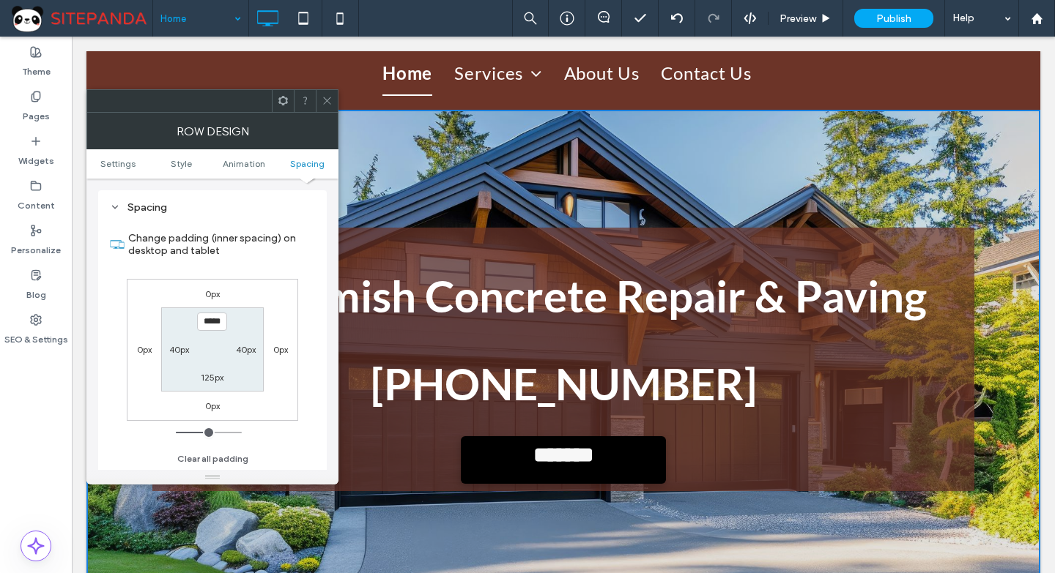
click at [330, 88] on nav "Home Services Concrete Driveway Concrete Foundation Concrete Patio About Us Con…" at bounding box center [567, 72] width 696 height 55
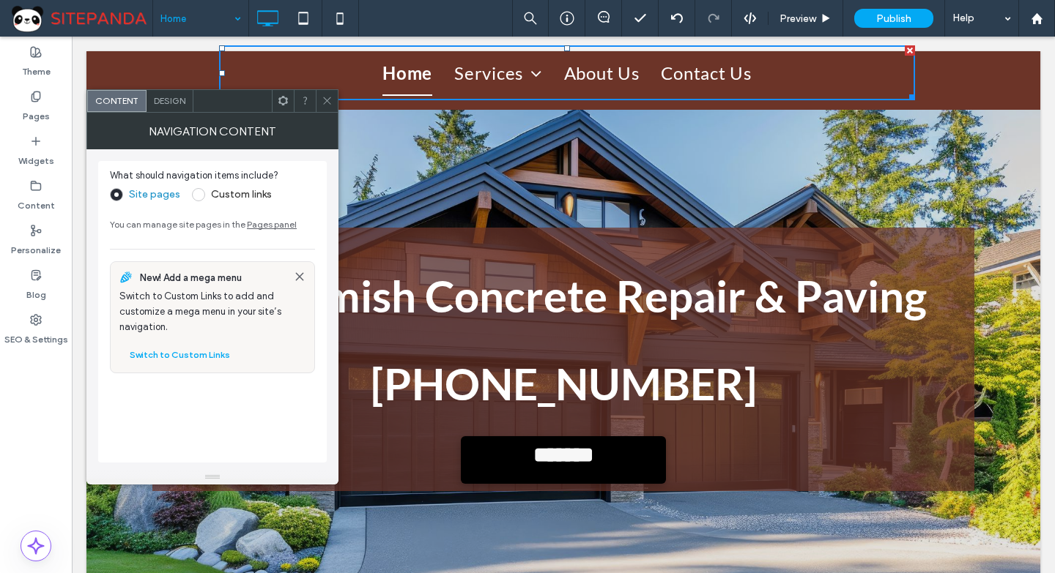
click at [327, 97] on icon at bounding box center [327, 100] width 11 height 11
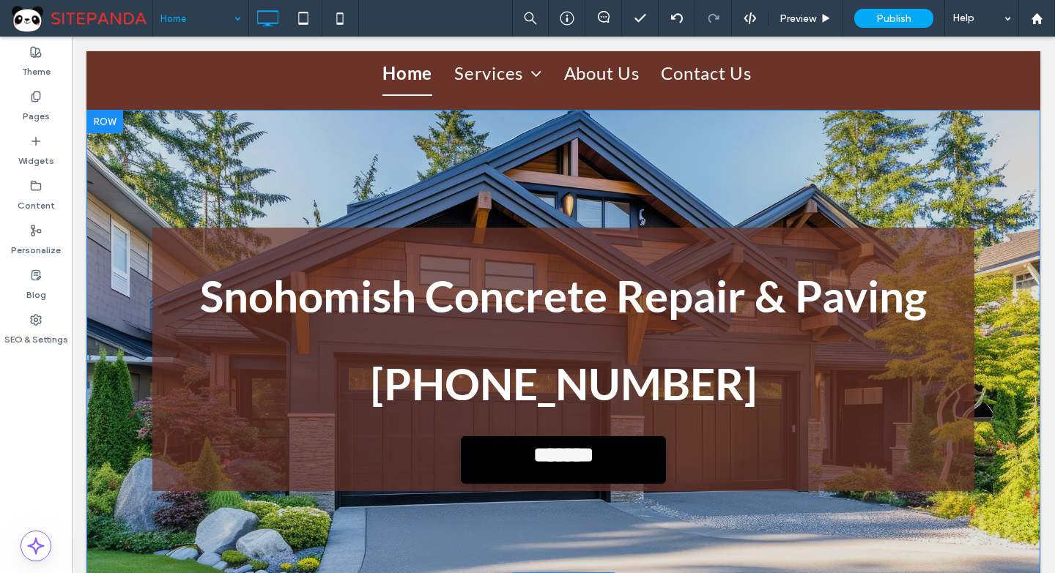
click at [280, 234] on div "**********" at bounding box center [563, 360] width 822 height 264
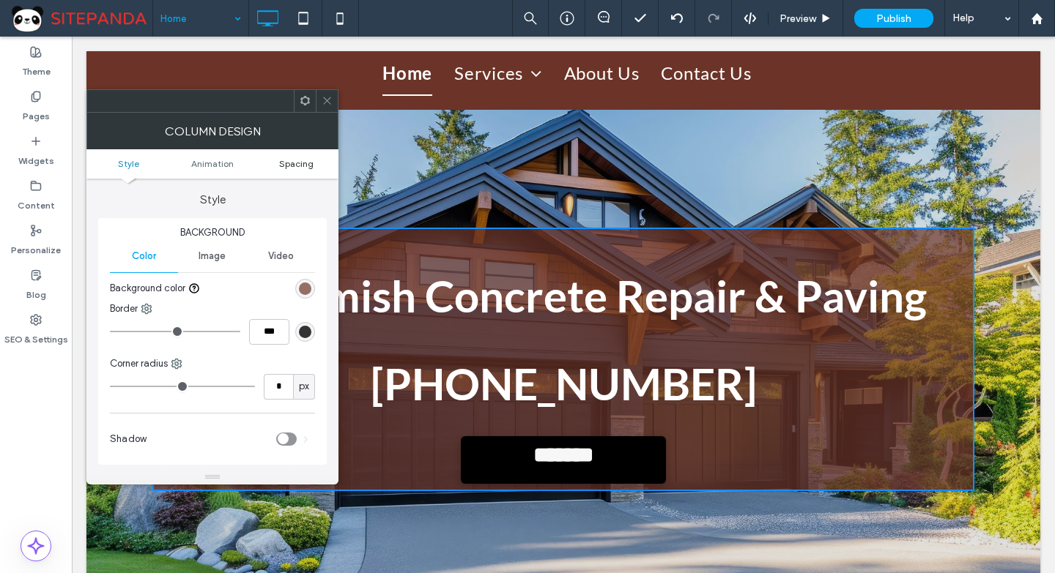
click at [302, 166] on span "Spacing" at bounding box center [296, 163] width 34 height 11
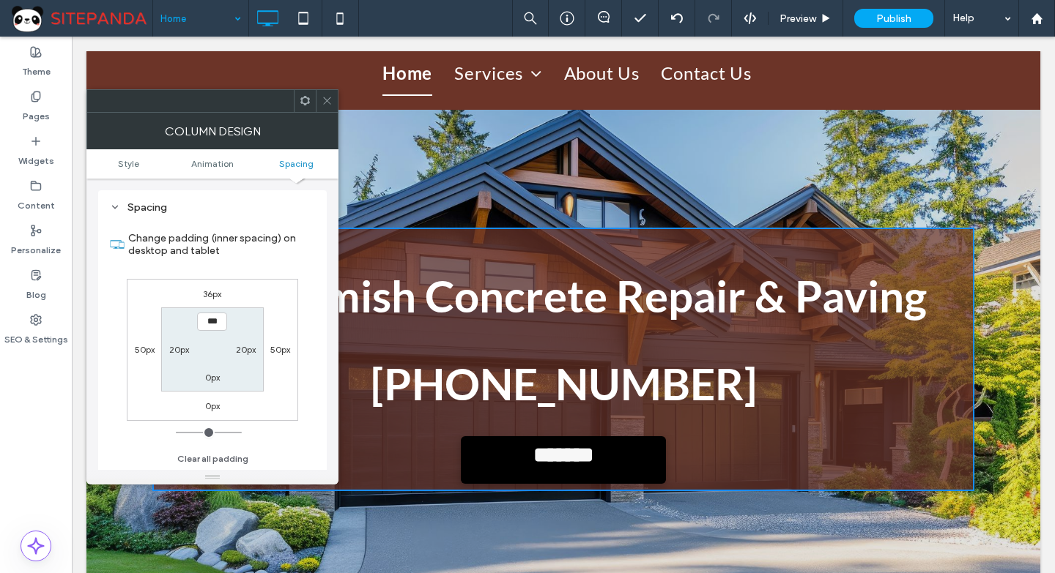
scroll to position [333, 0]
click at [145, 347] on label "50px" at bounding box center [145, 349] width 20 height 11
type input "**"
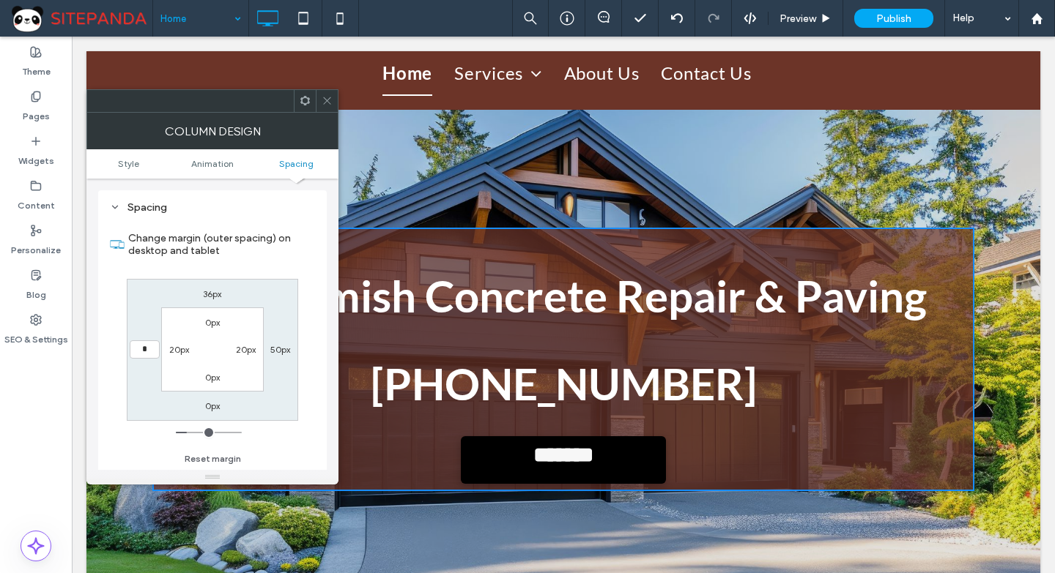
type input "*"
type input "***"
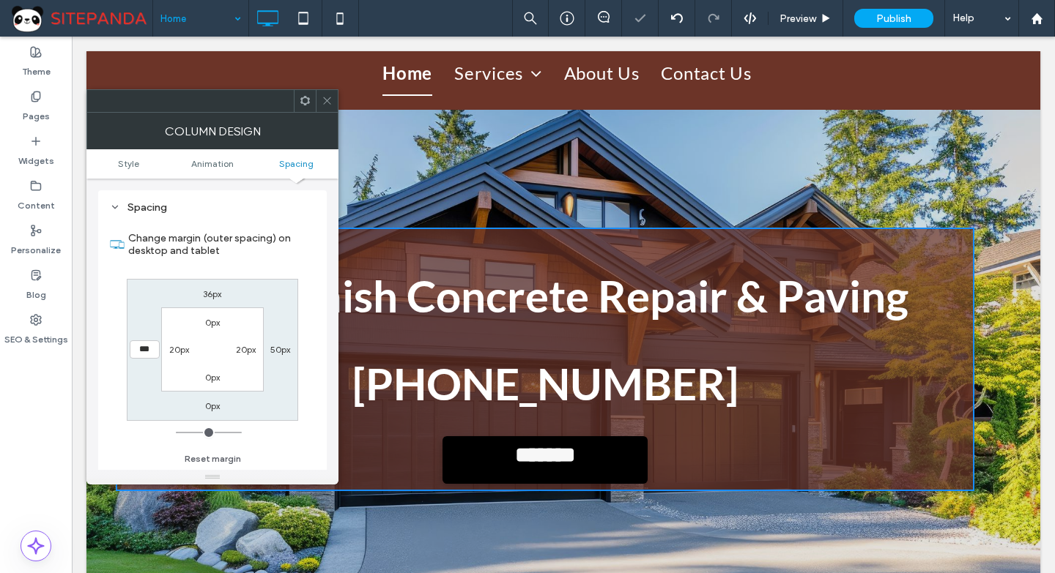
click at [243, 349] on label "20px" at bounding box center [246, 349] width 20 height 11
type input "**"
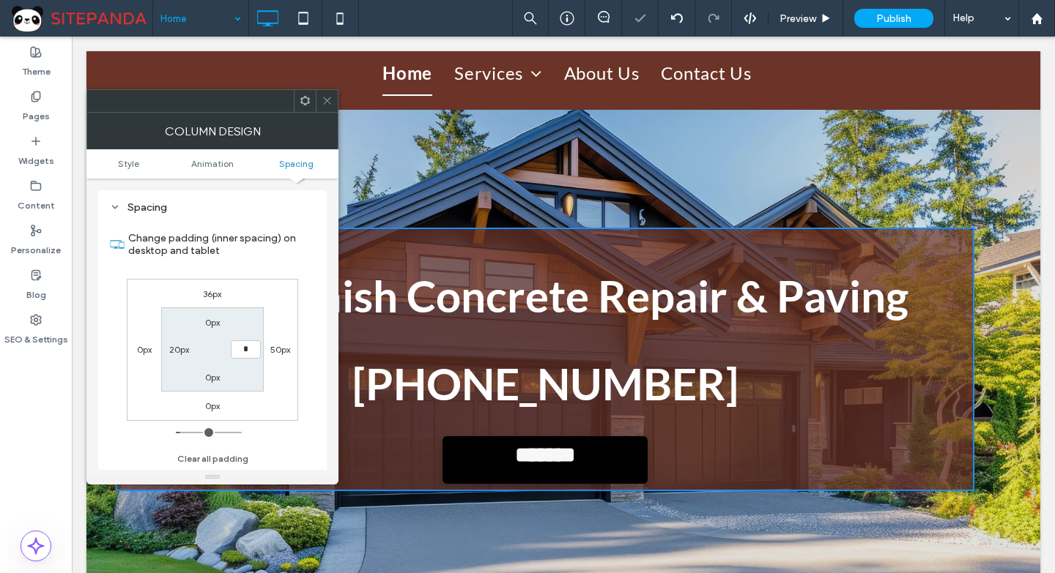
type input "*"
type input "***"
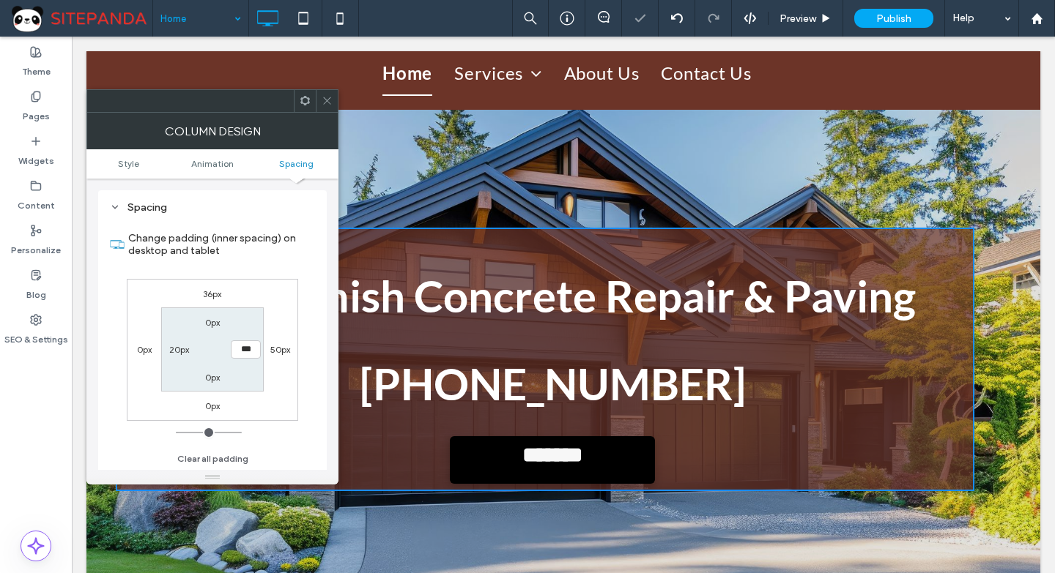
click at [215, 319] on label "0px" at bounding box center [212, 322] width 15 height 11
click at [341, 95] on nav "Home Services Concrete Driveway Concrete Foundation Concrete Patio About Us Con…" at bounding box center [567, 72] width 696 height 55
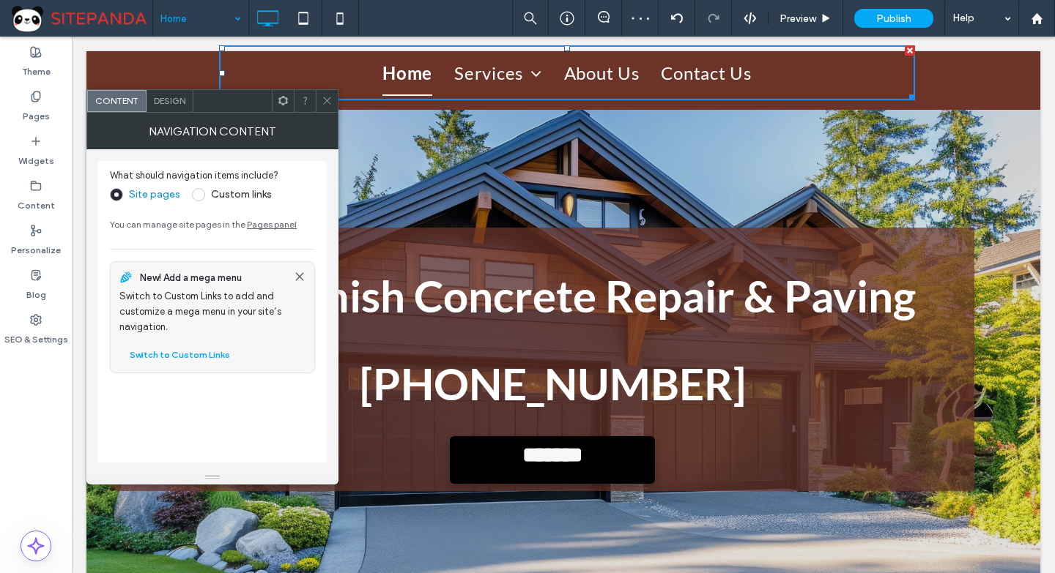
click at [169, 100] on span "Design" at bounding box center [169, 100] width 31 height 11
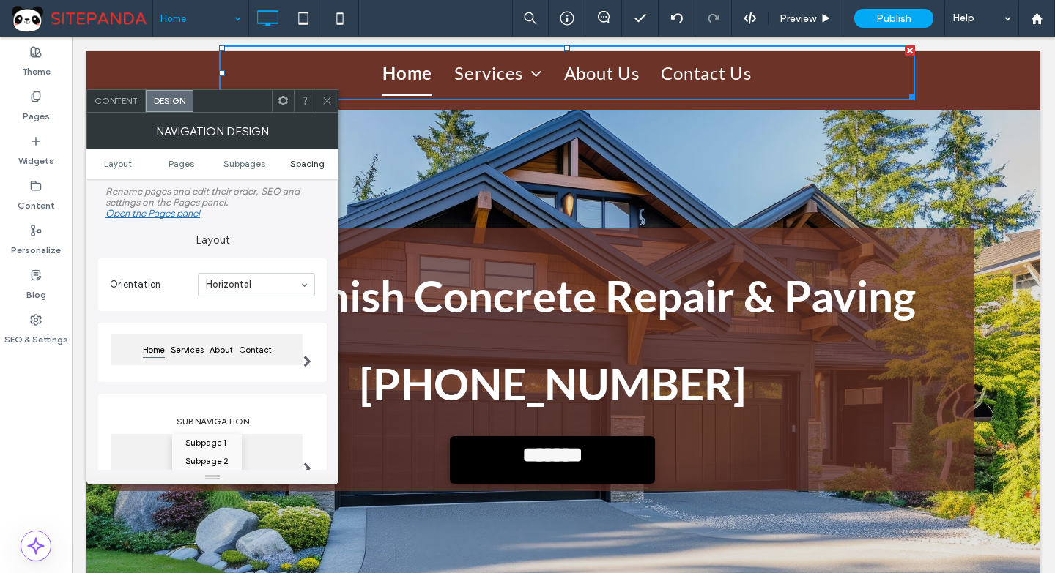
click at [308, 166] on span "Spacing" at bounding box center [307, 163] width 34 height 11
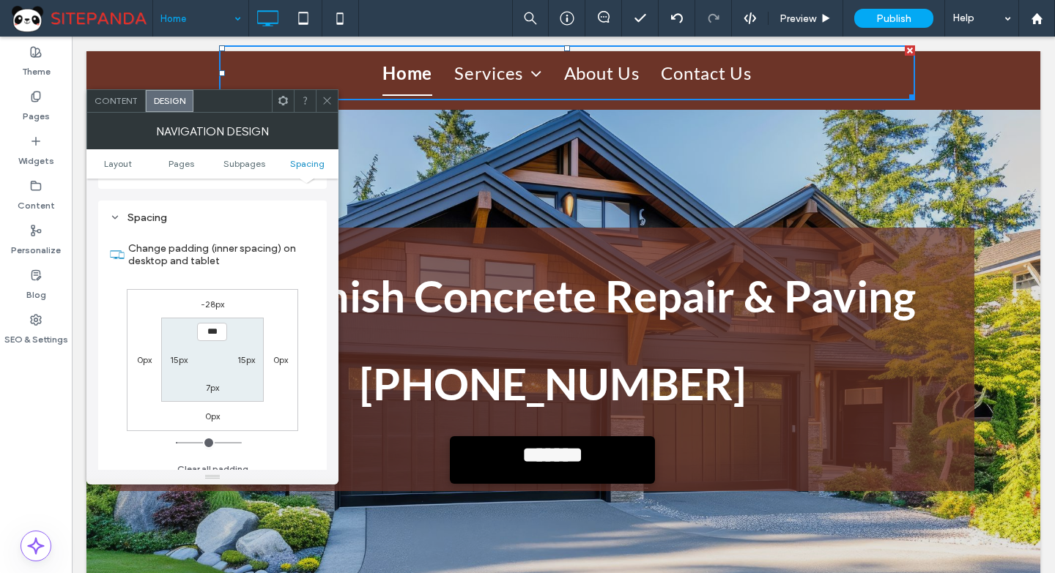
scroll to position [540, 0]
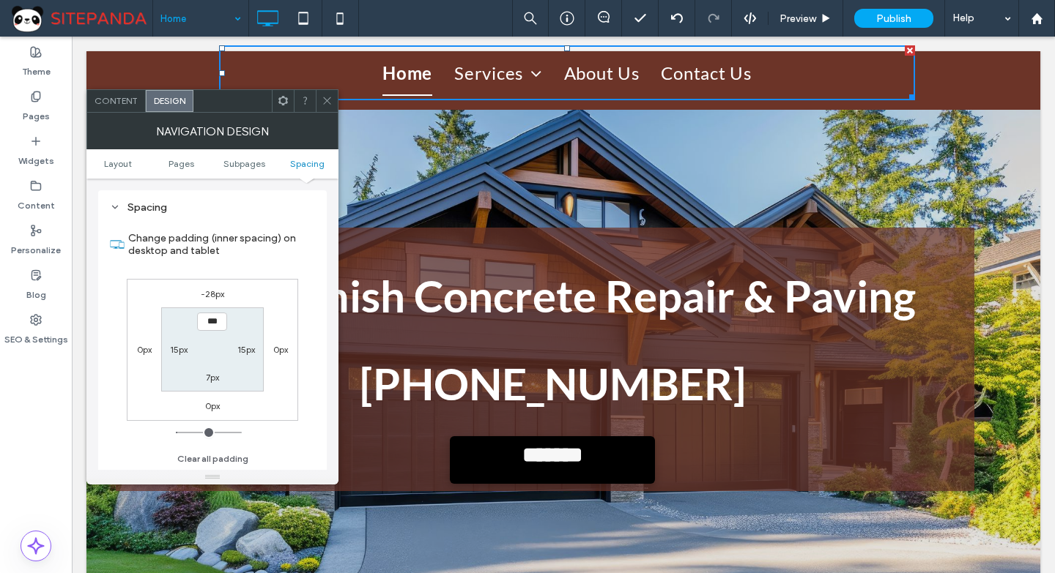
click at [209, 291] on label "-28px" at bounding box center [212, 294] width 23 height 11
type input "*"
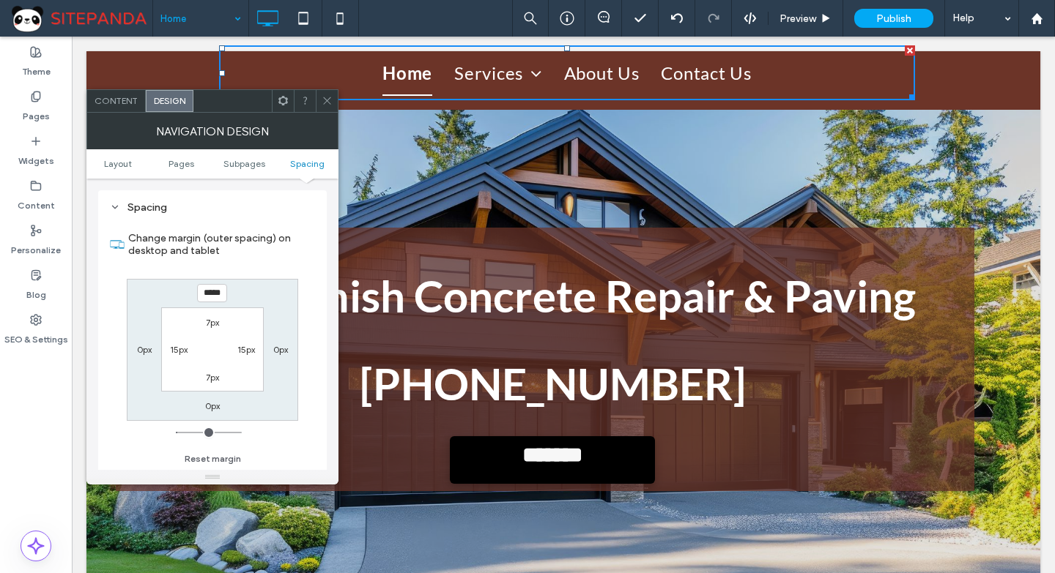
click at [325, 91] on span at bounding box center [327, 101] width 11 height 22
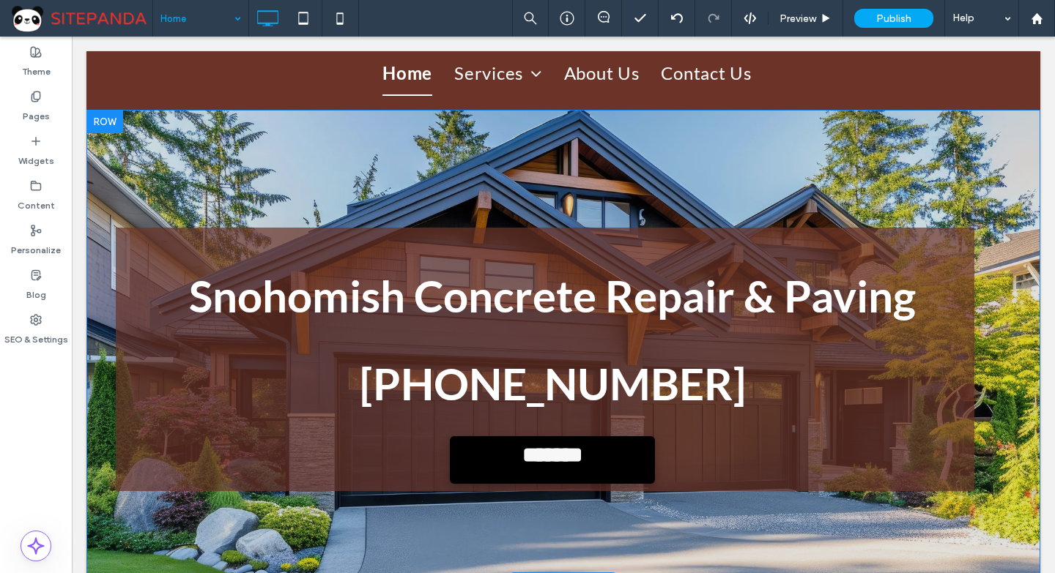
click at [269, 231] on div "**********" at bounding box center [545, 360] width 858 height 264
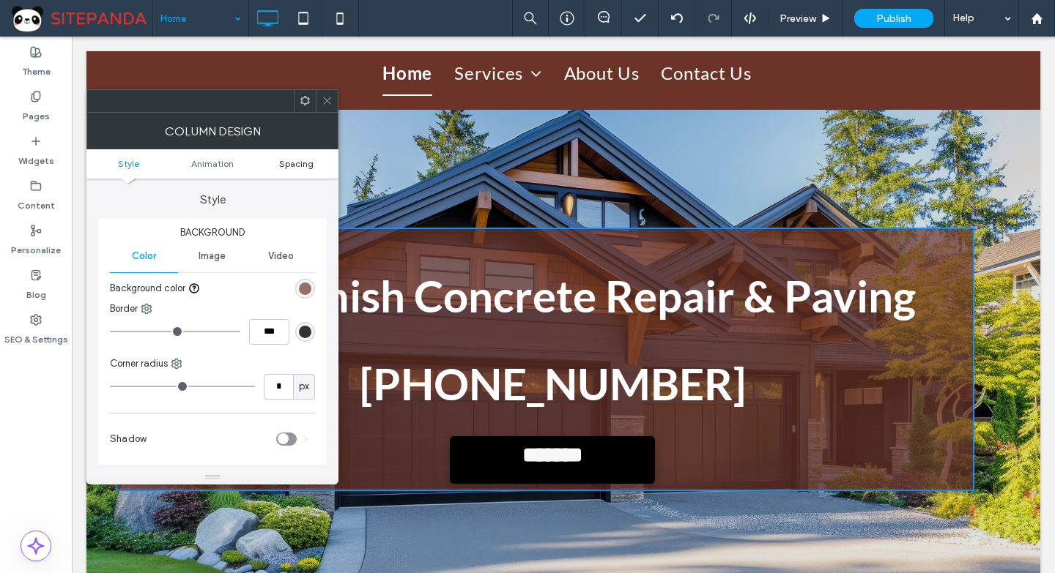
click at [298, 165] on span "Spacing" at bounding box center [296, 163] width 34 height 11
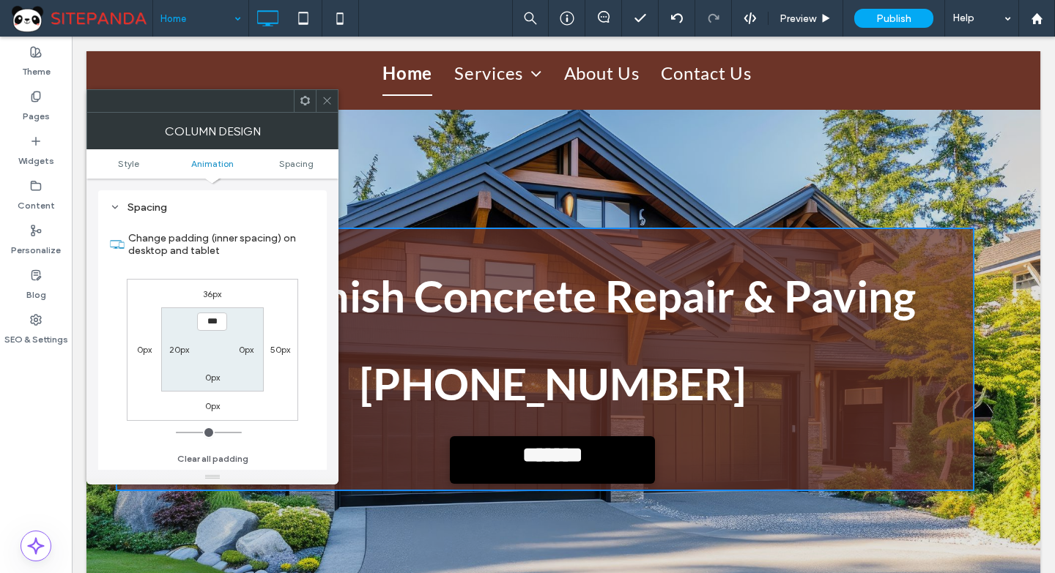
scroll to position [333, 0]
click at [218, 294] on label "36px" at bounding box center [212, 294] width 18 height 11
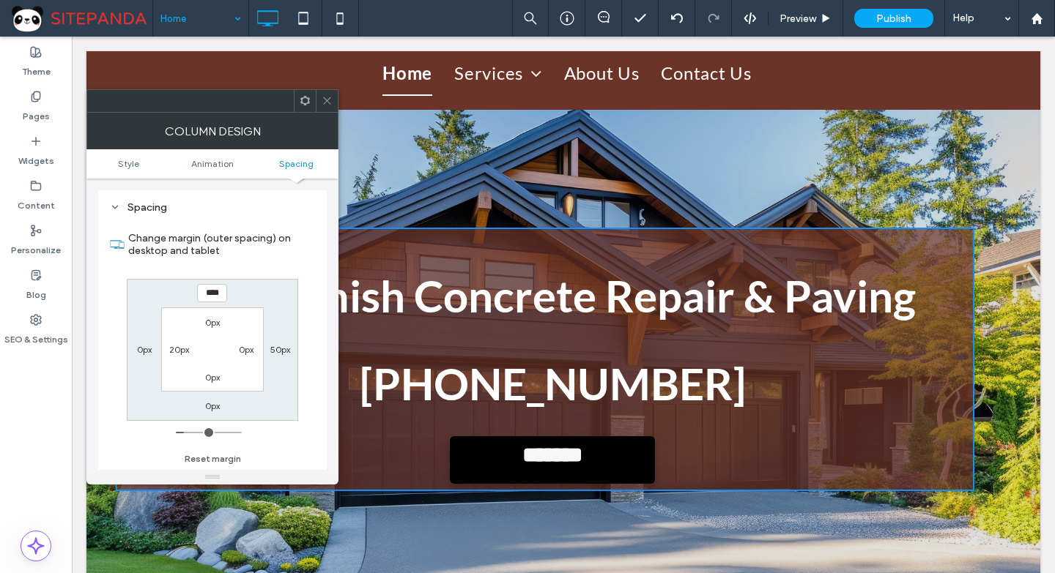
type input "**"
type input "*"
type input "***"
click at [245, 349] on label "0px" at bounding box center [246, 349] width 15 height 11
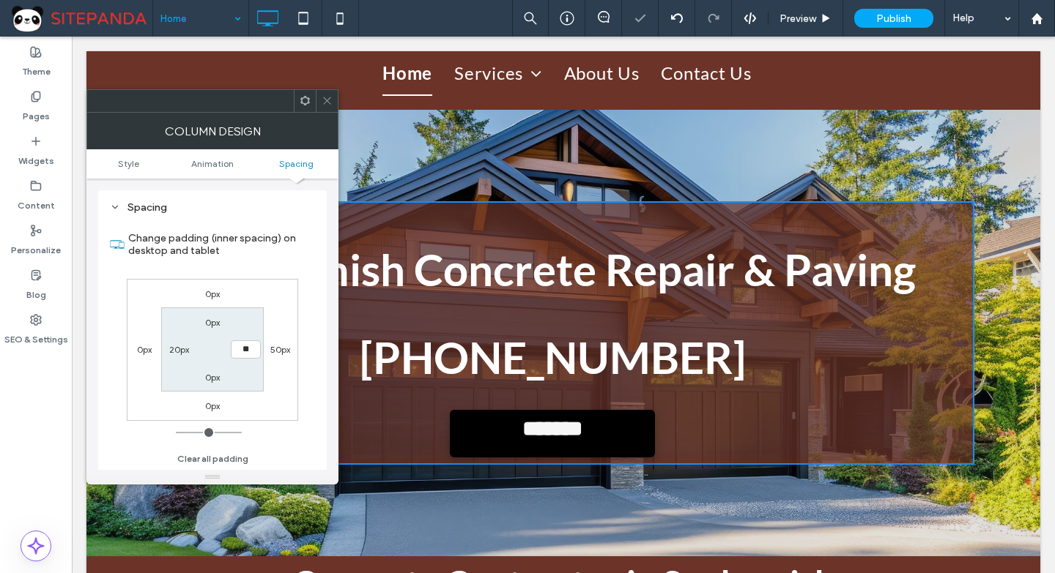
type input "**"
type input "****"
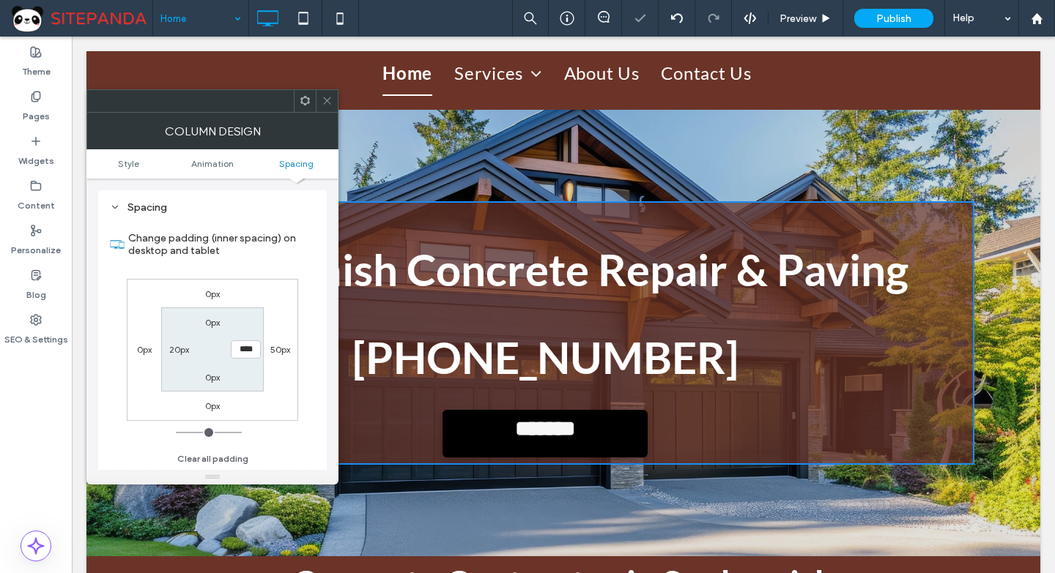
click at [277, 349] on label "50px" at bounding box center [280, 349] width 20 height 11
type input "**"
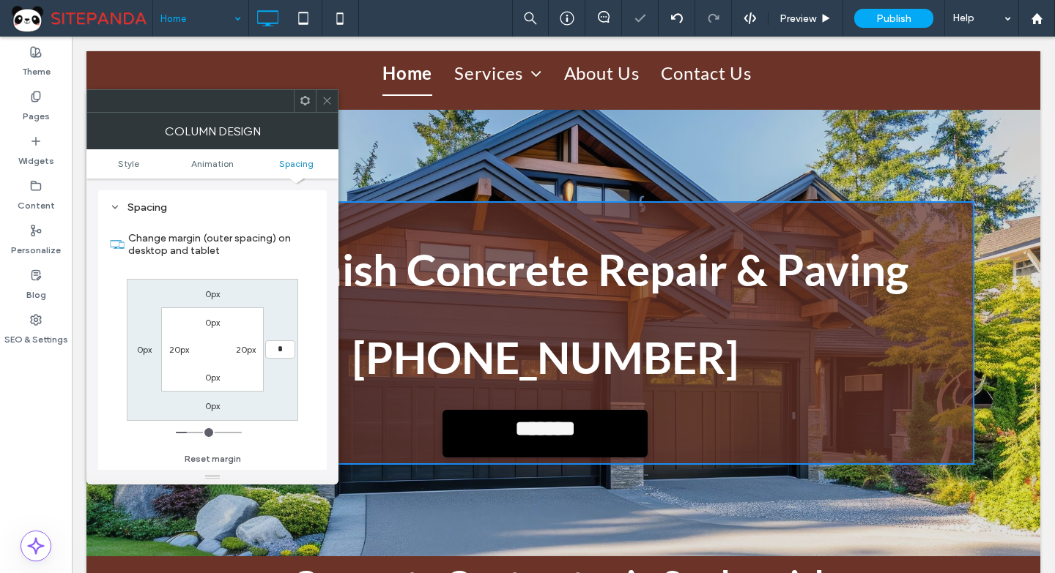
type input "*"
type input "***"
click at [209, 291] on label "0px" at bounding box center [212, 294] width 15 height 11
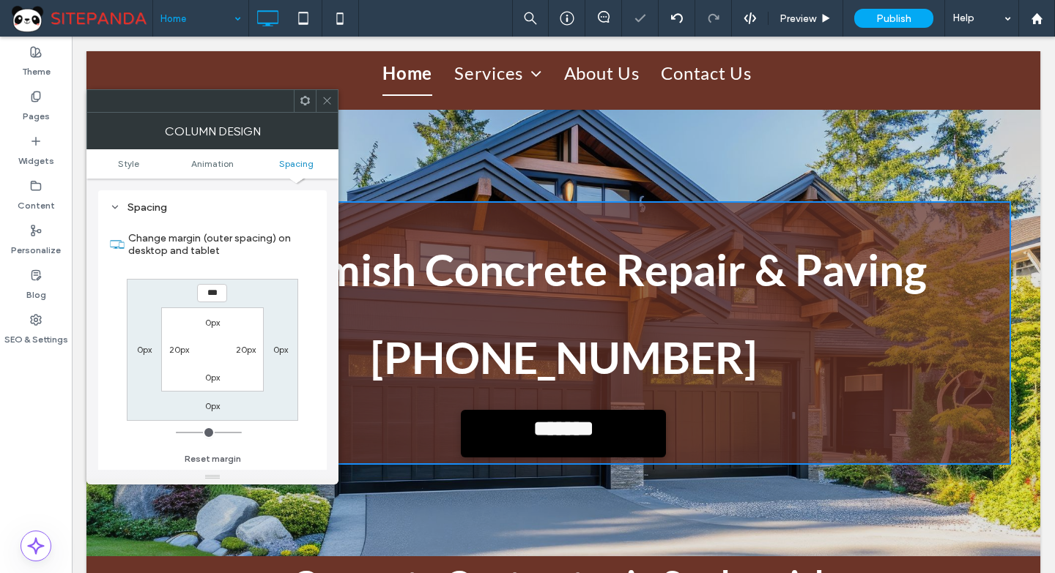
click at [333, 99] on div at bounding box center [327, 101] width 22 height 22
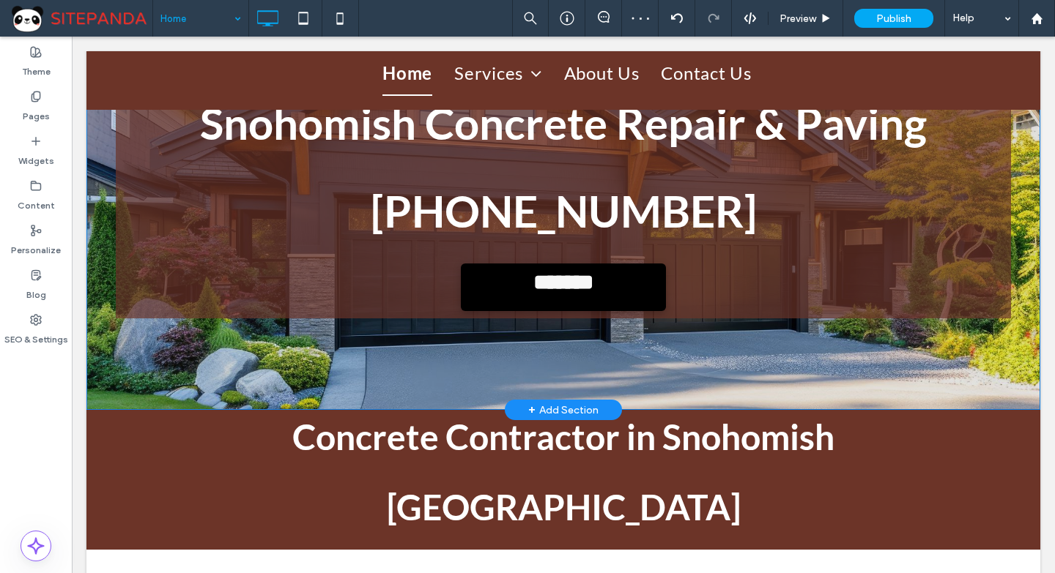
scroll to position [0, 0]
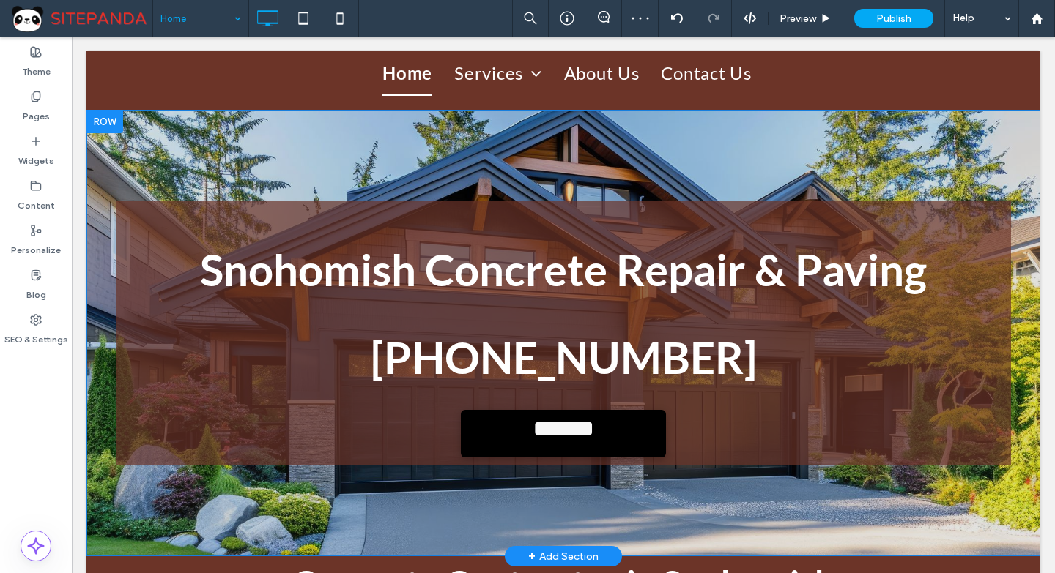
click at [327, 167] on div "**********" at bounding box center [563, 333] width 954 height 447
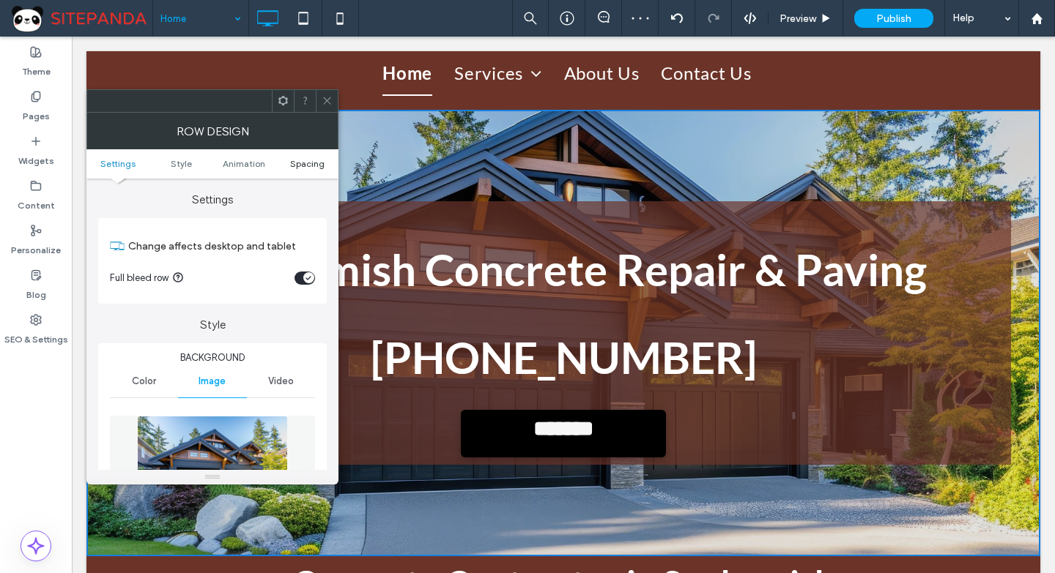
click at [302, 162] on span "Spacing" at bounding box center [307, 163] width 34 height 11
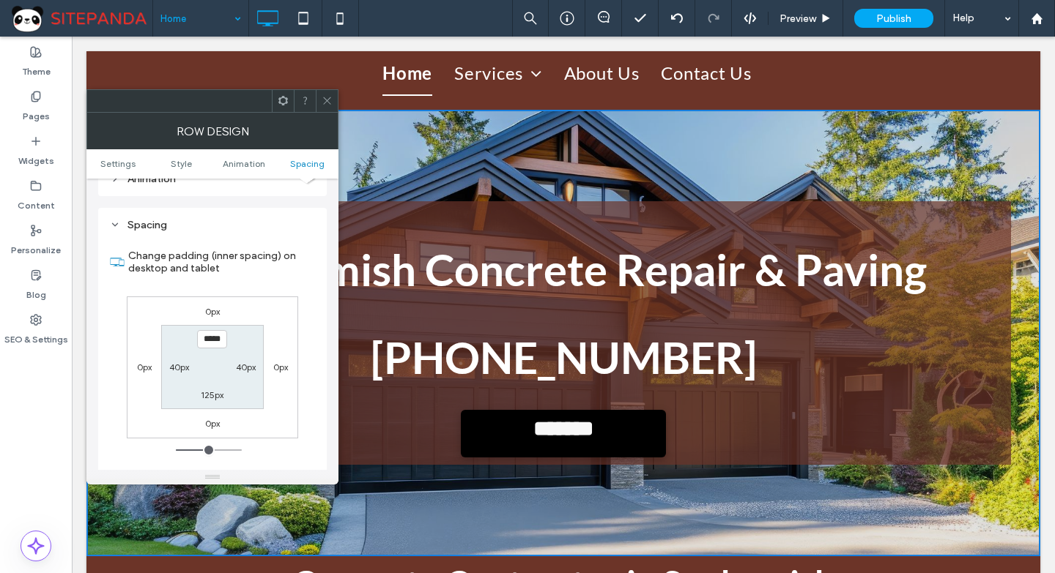
scroll to position [953, 0]
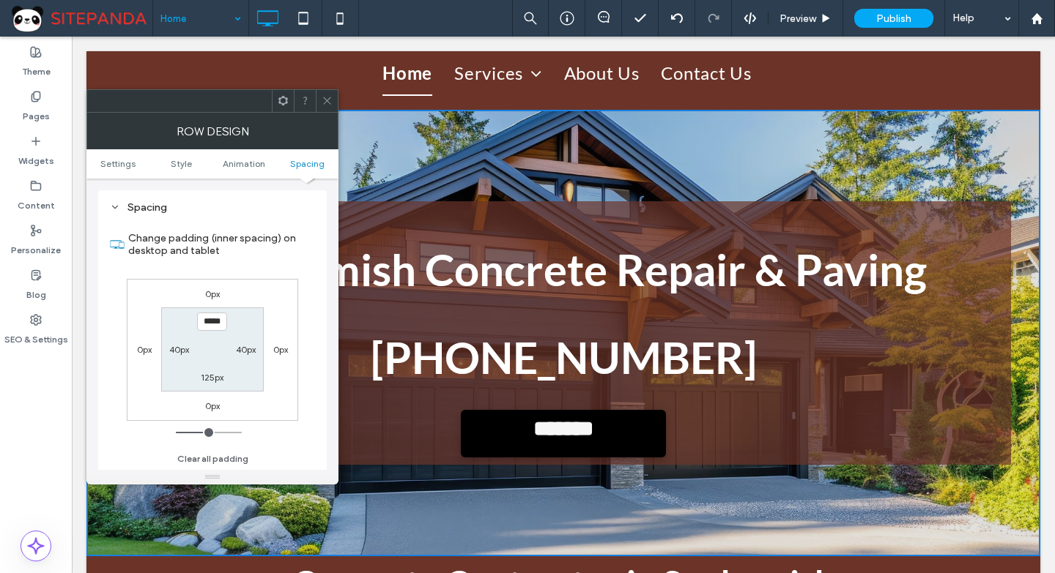
click at [324, 99] on icon at bounding box center [327, 100] width 11 height 11
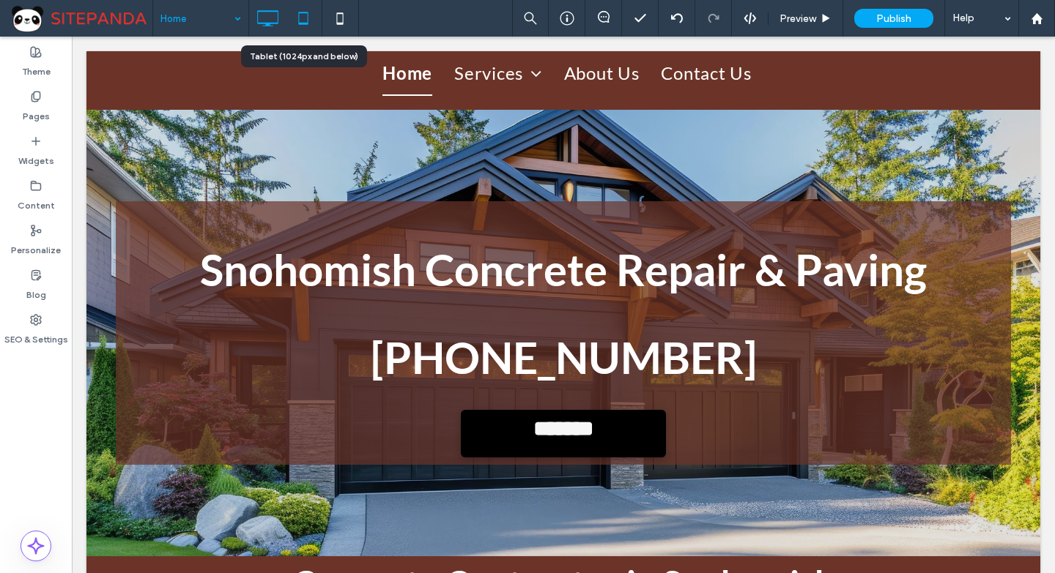
click at [309, 16] on icon at bounding box center [303, 18] width 29 height 29
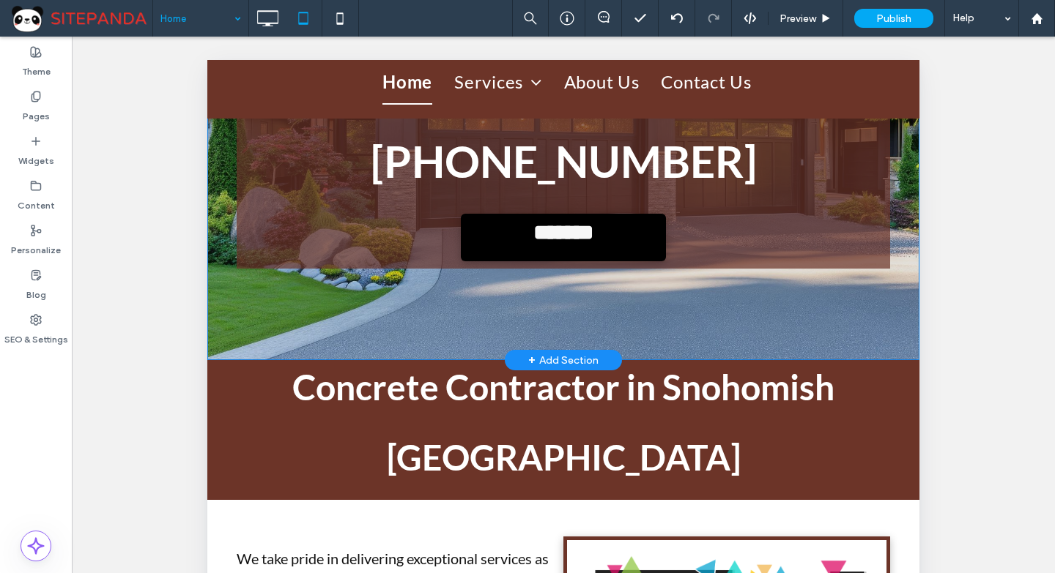
scroll to position [0, 0]
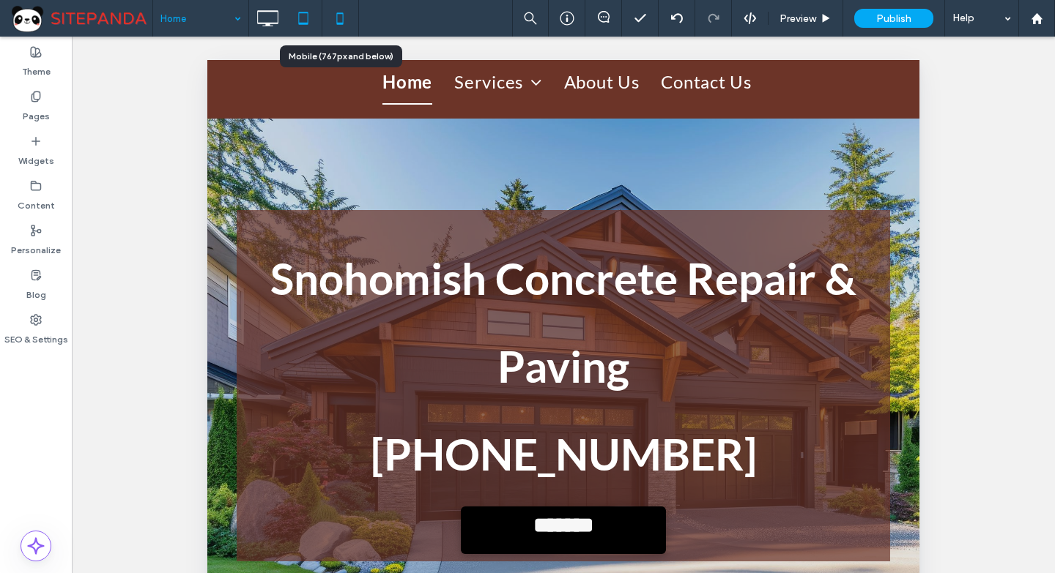
click at [343, 25] on icon at bounding box center [339, 18] width 29 height 29
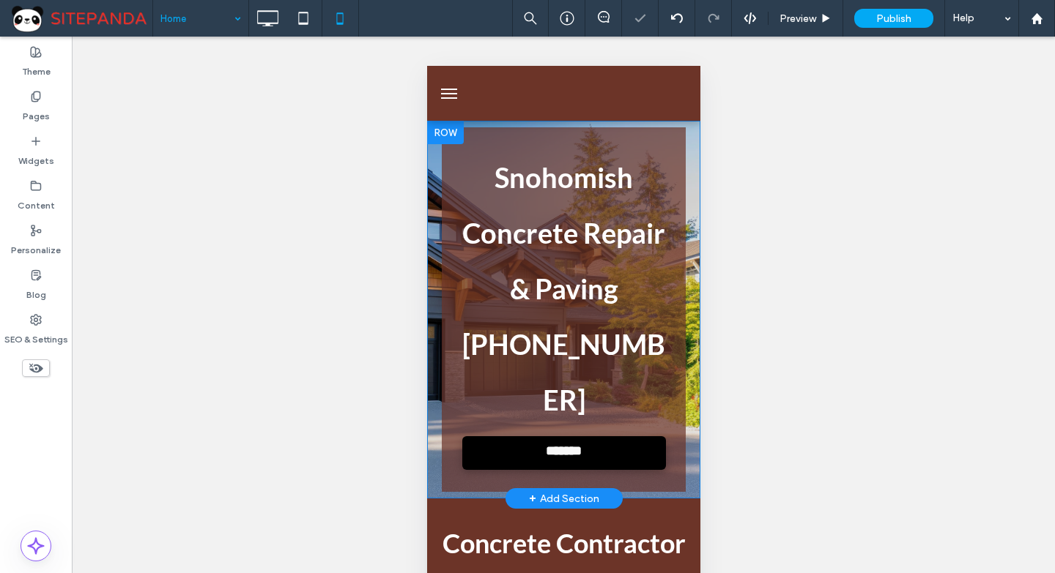
click at [430, 245] on div "Snohomish Concrete Repair & Paving 555-555-5555 ******* Click To Paste Row + Ad…" at bounding box center [562, 310] width 273 height 378
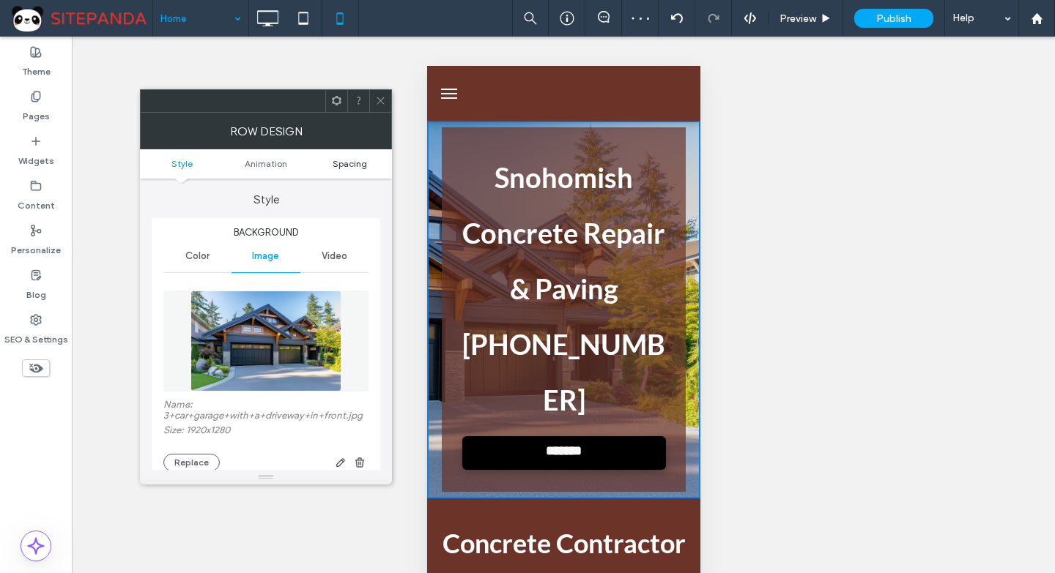
click at [341, 159] on span "Spacing" at bounding box center [350, 163] width 34 height 11
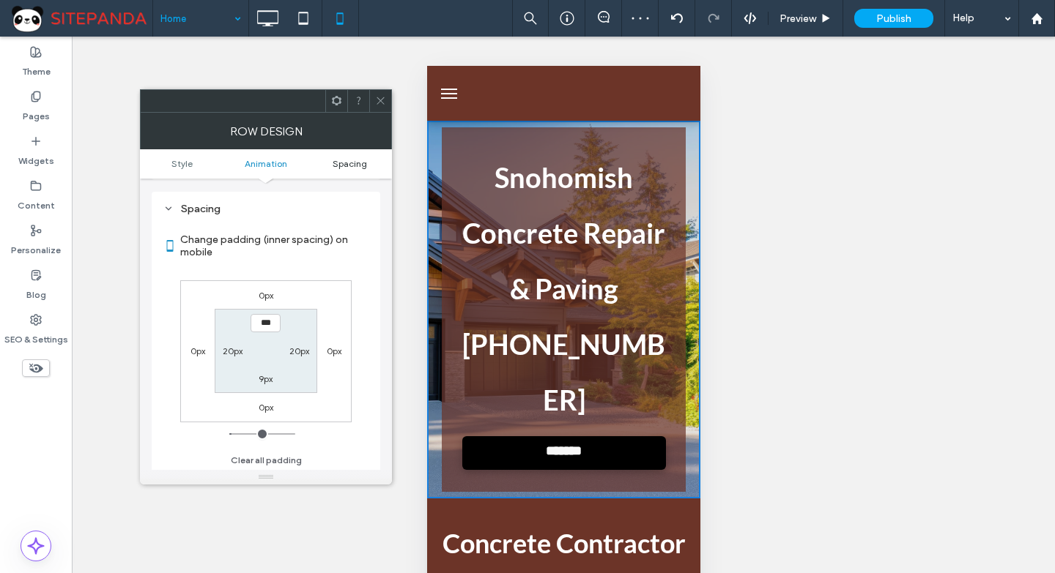
scroll to position [770, 0]
type input "*****"
click at [270, 373] on label "9px" at bounding box center [266, 377] width 14 height 11
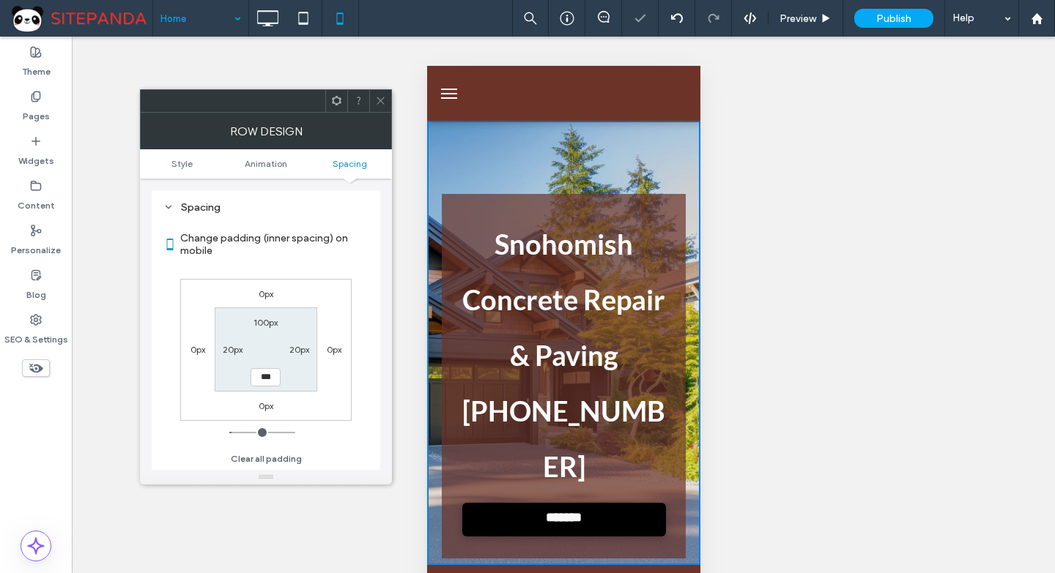
click at [262, 316] on div "100px" at bounding box center [265, 322] width 24 height 15
click at [268, 322] on label "100px" at bounding box center [265, 322] width 24 height 11
type input "***"
type input "**"
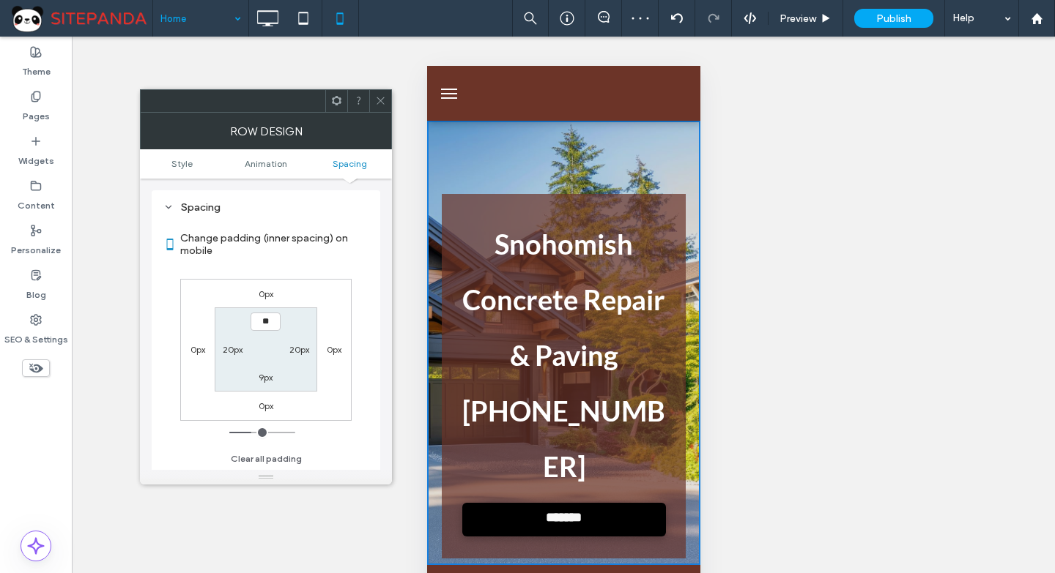
type input "****"
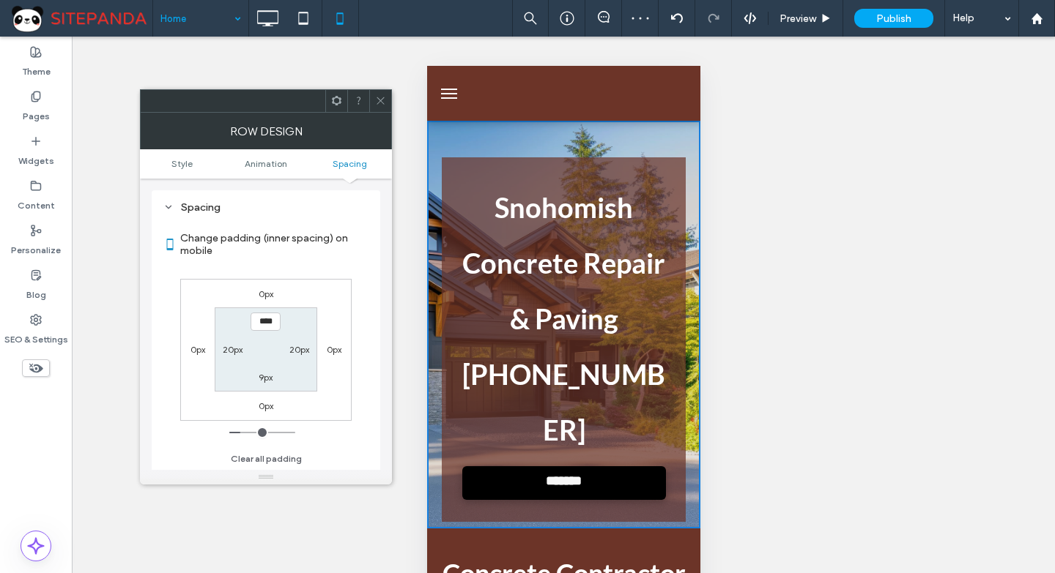
click at [268, 385] on section "**** 20px 9px 20px" at bounding box center [266, 350] width 102 height 84
click at [267, 380] on label "9px" at bounding box center [266, 377] width 14 height 11
type input "*"
type input "**"
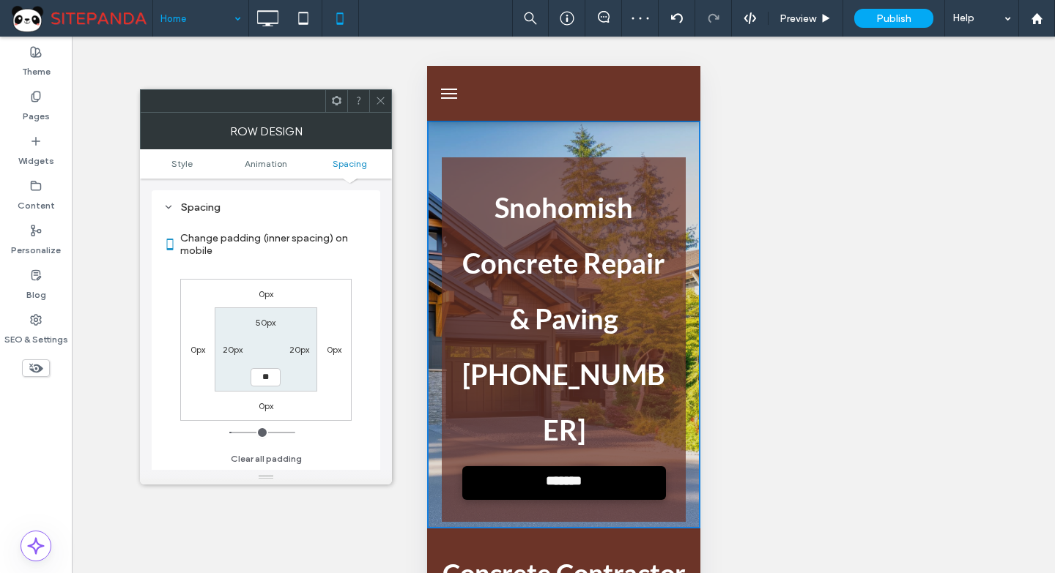
type input "****"
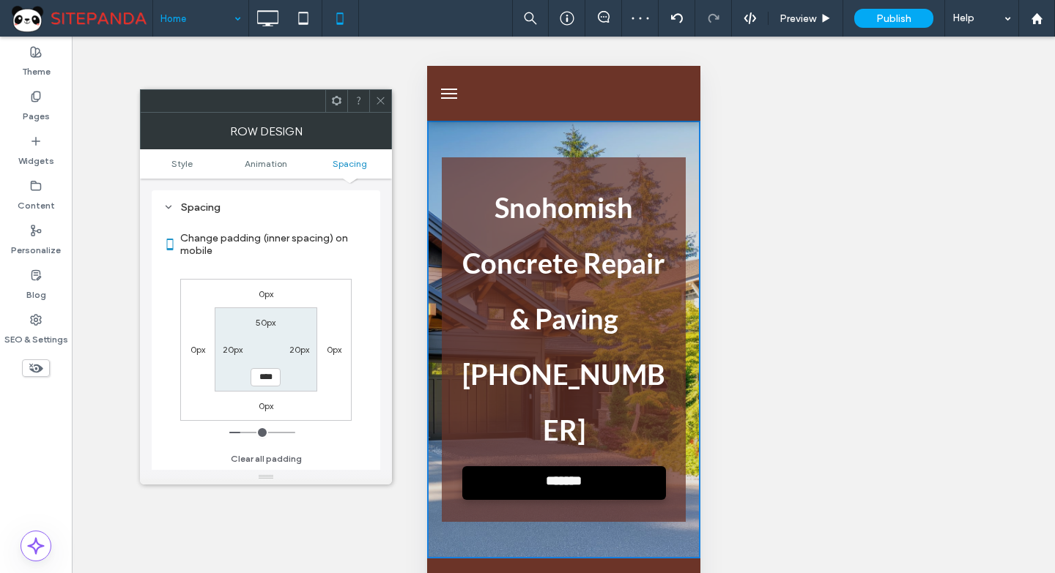
click at [333, 351] on label "0px" at bounding box center [334, 349] width 15 height 11
type input "*"
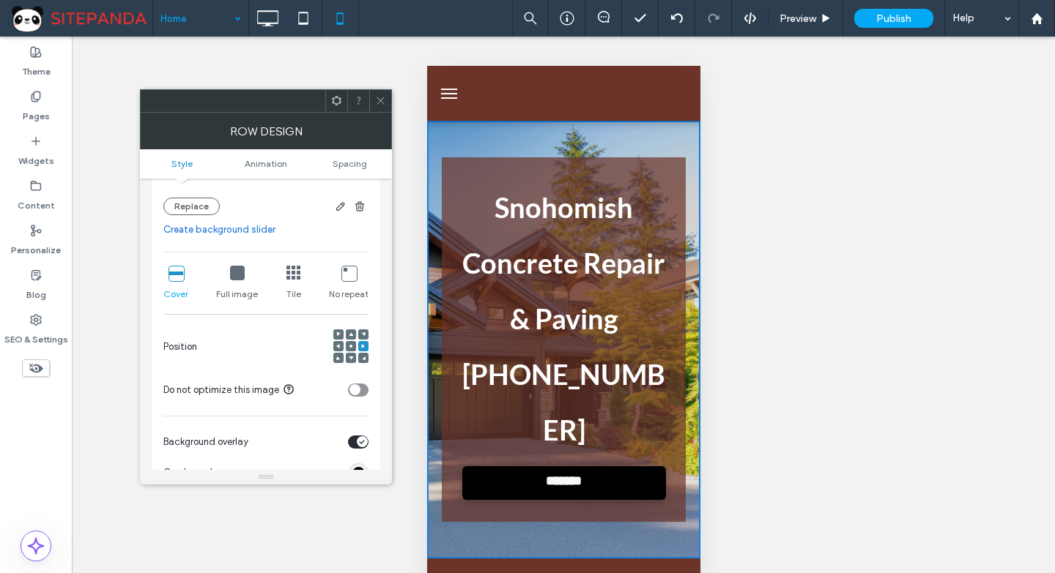
scroll to position [258, 0]
click at [349, 343] on icon at bounding box center [351, 345] width 4 height 4
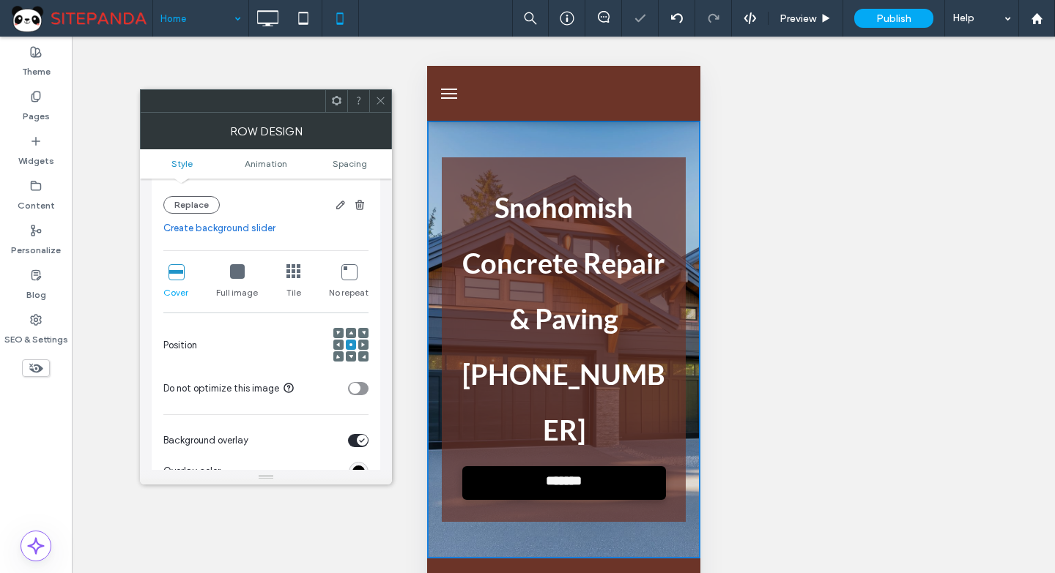
click at [349, 360] on span at bounding box center [351, 357] width 4 height 10
click at [379, 107] on span at bounding box center [380, 101] width 11 height 22
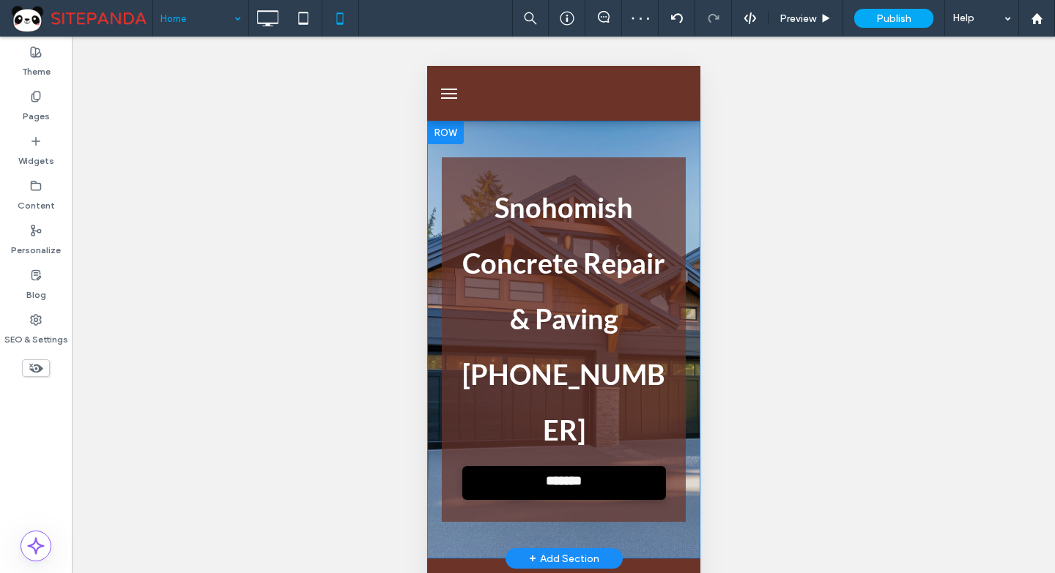
drag, startPoint x: 447, startPoint y: 130, endPoint x: 845, endPoint y: 212, distance: 406.9
click at [447, 130] on div at bounding box center [444, 132] width 37 height 23
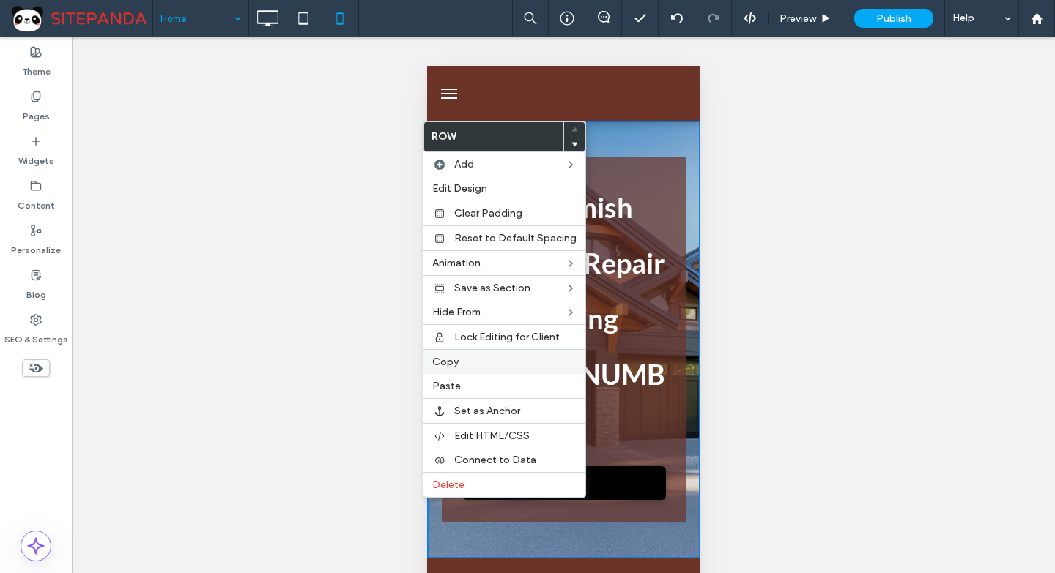
click at [458, 362] on span "Copy" at bounding box center [445, 362] width 26 height 12
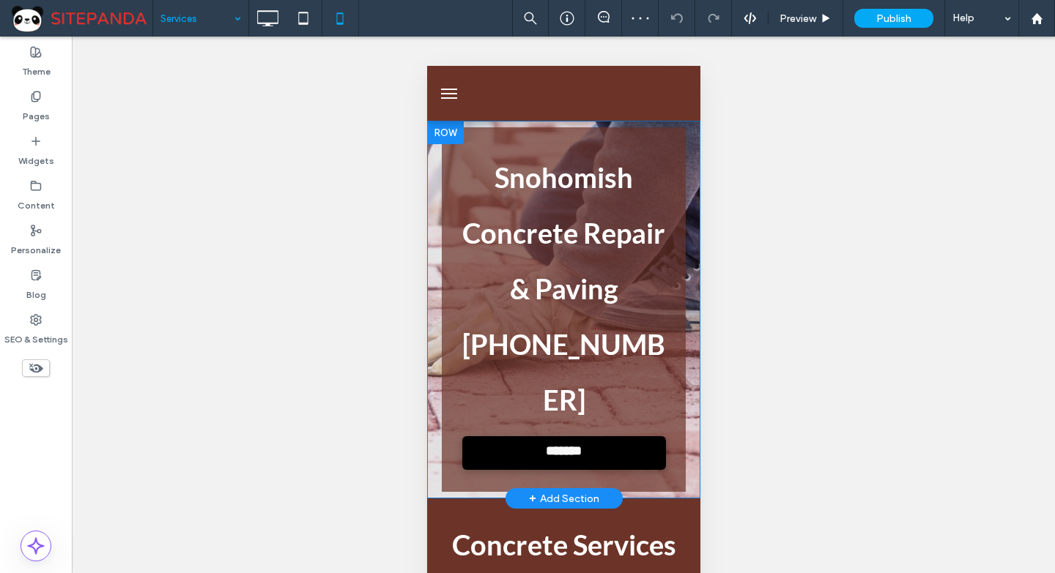
click at [442, 125] on div at bounding box center [444, 132] width 37 height 23
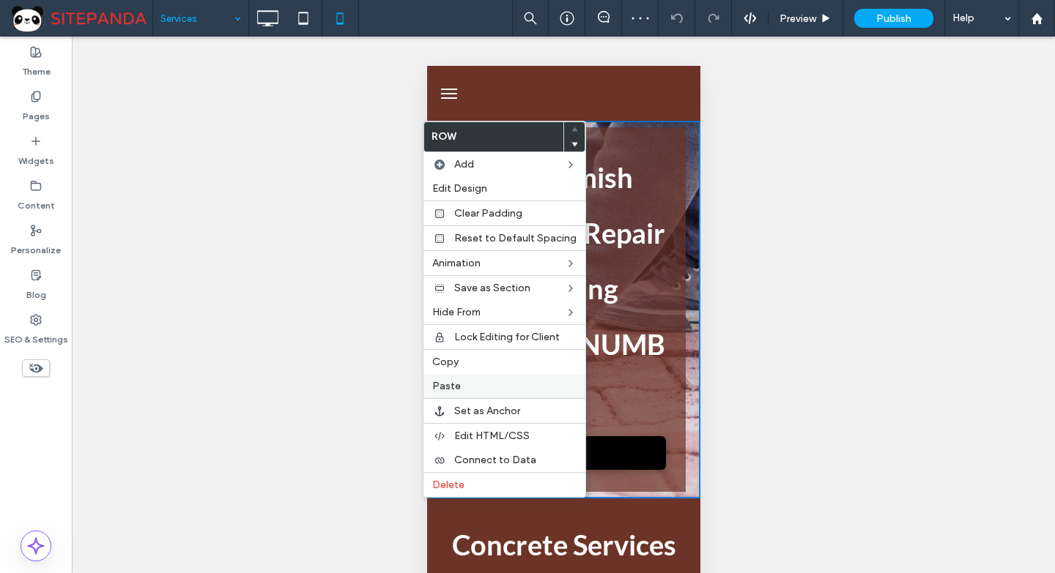
click at [448, 387] on span "Paste" at bounding box center [446, 386] width 29 height 12
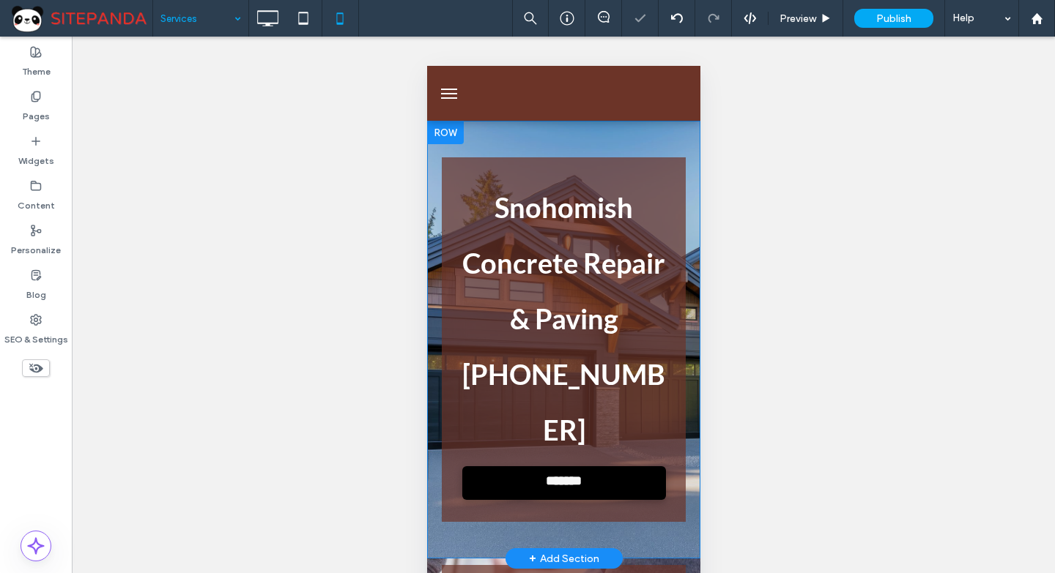
click at [546, 132] on div "Snohomish Concrete Repair & Paving 555-555-5555 ******* Click To Paste Click To…" at bounding box center [562, 340] width 273 height 438
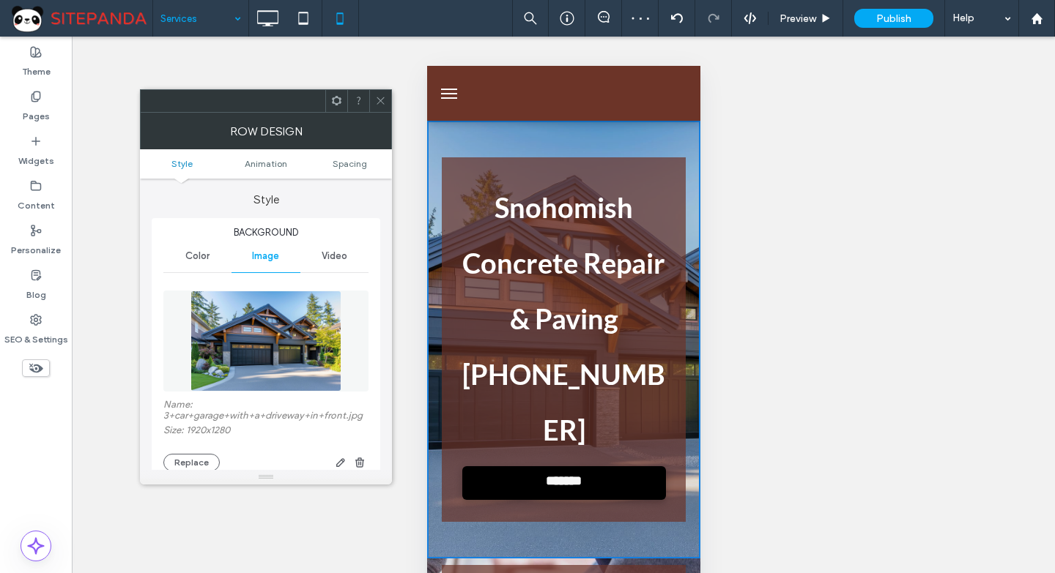
click at [295, 371] on img at bounding box center [265, 341] width 151 height 101
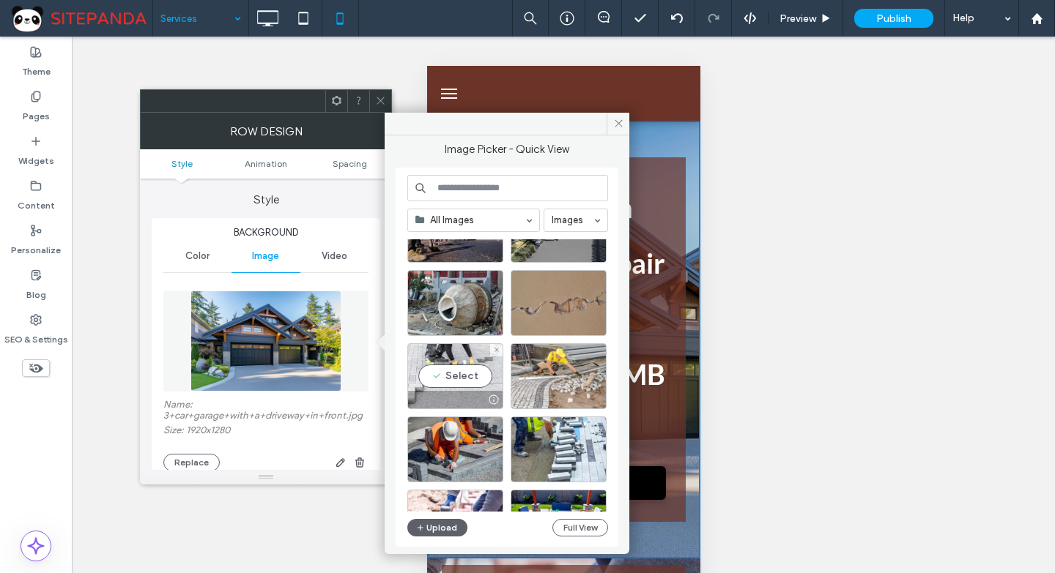
scroll to position [1214, 0]
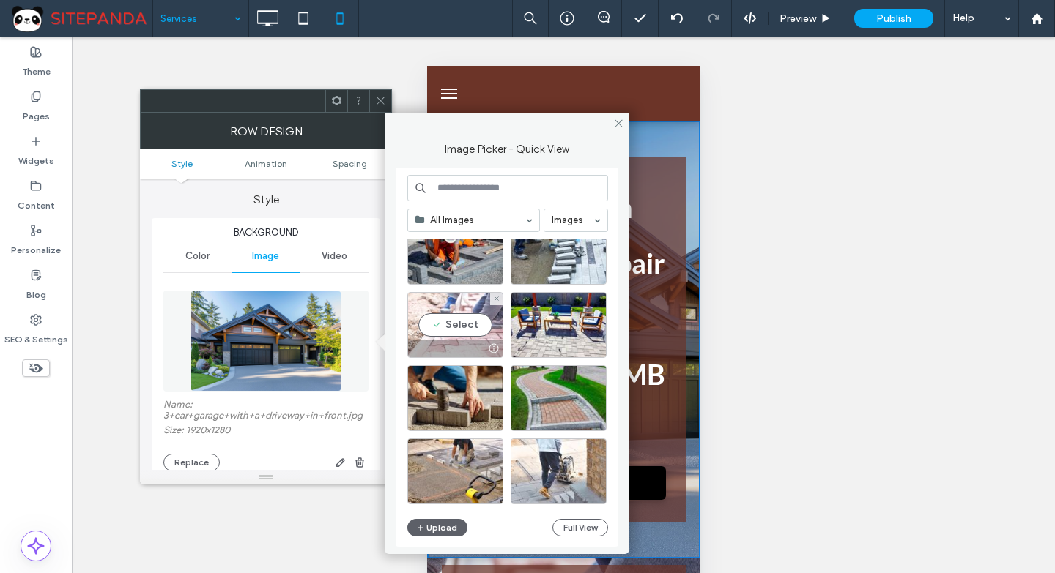
click at [469, 316] on div "Select" at bounding box center [455, 325] width 96 height 66
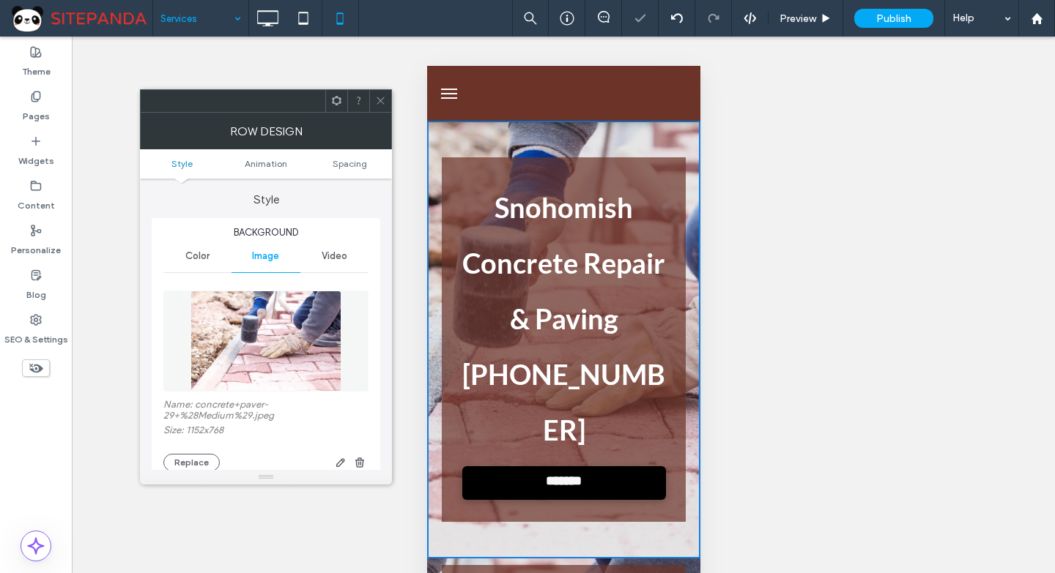
click at [381, 103] on icon at bounding box center [380, 100] width 11 height 11
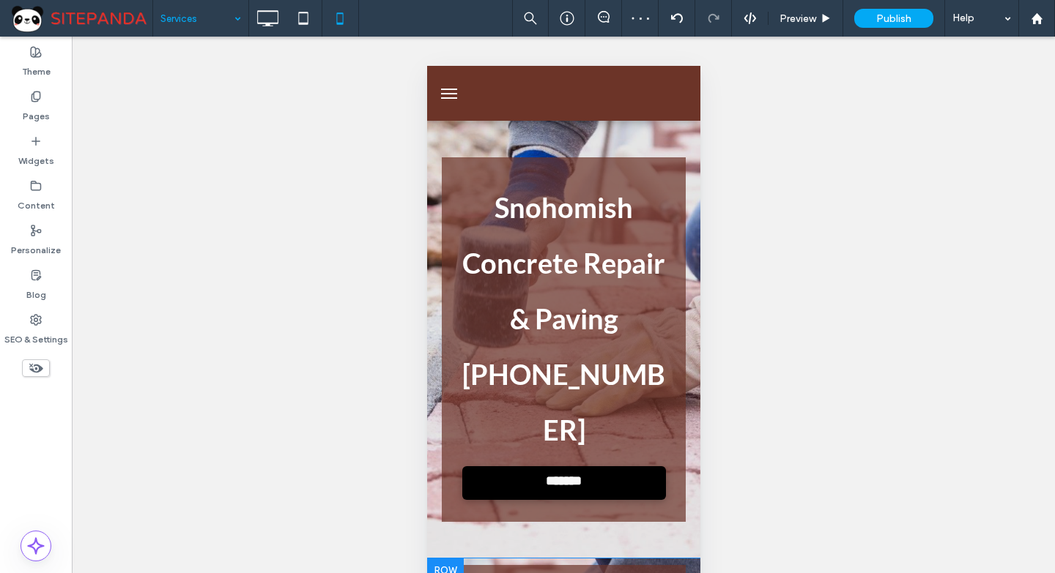
click at [438, 559] on div at bounding box center [444, 570] width 37 height 23
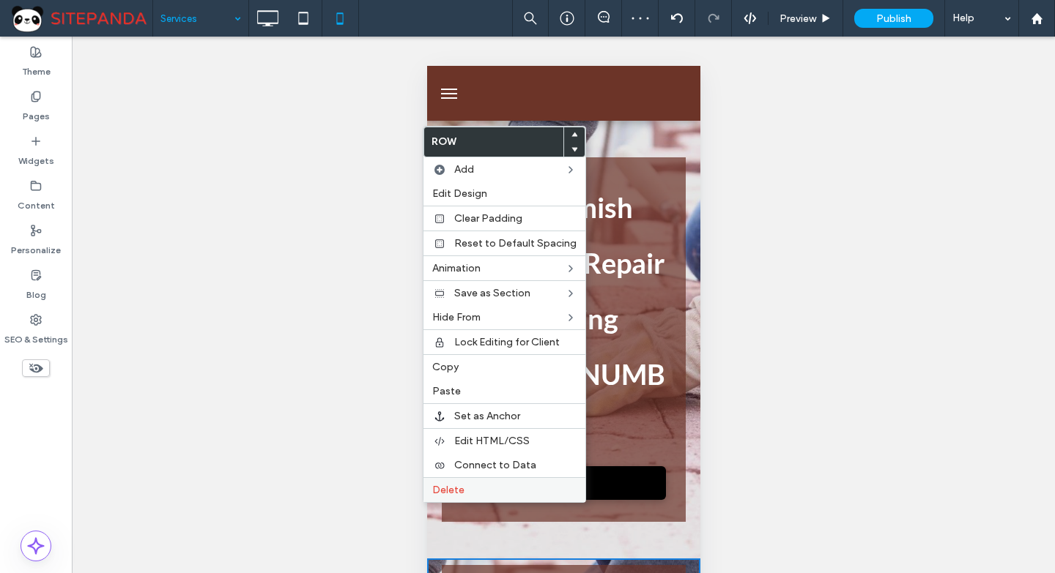
click at [438, 494] on span "Delete" at bounding box center [448, 490] width 32 height 12
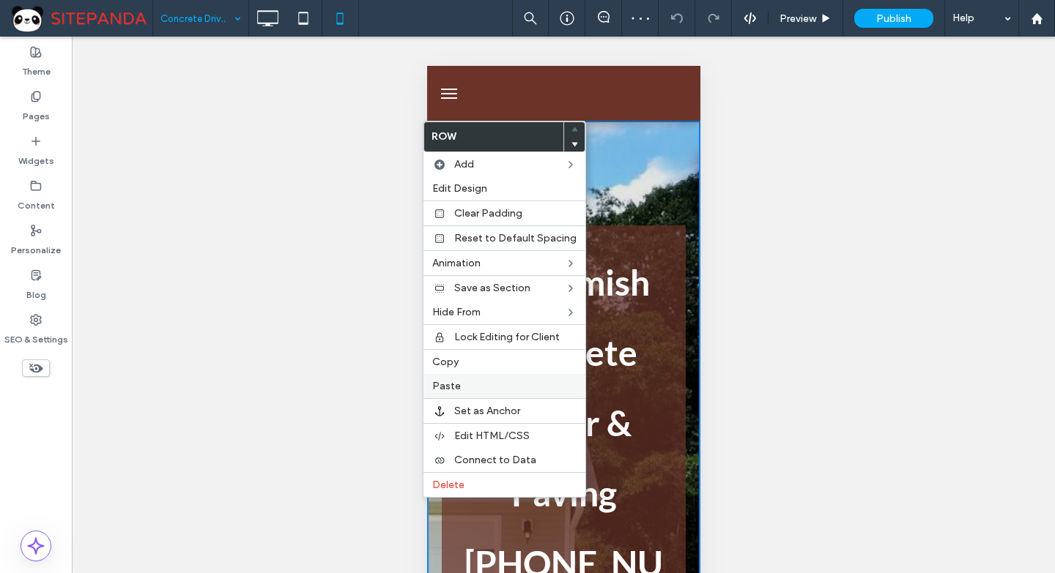
click at [461, 387] on label "Paste" at bounding box center [504, 386] width 144 height 12
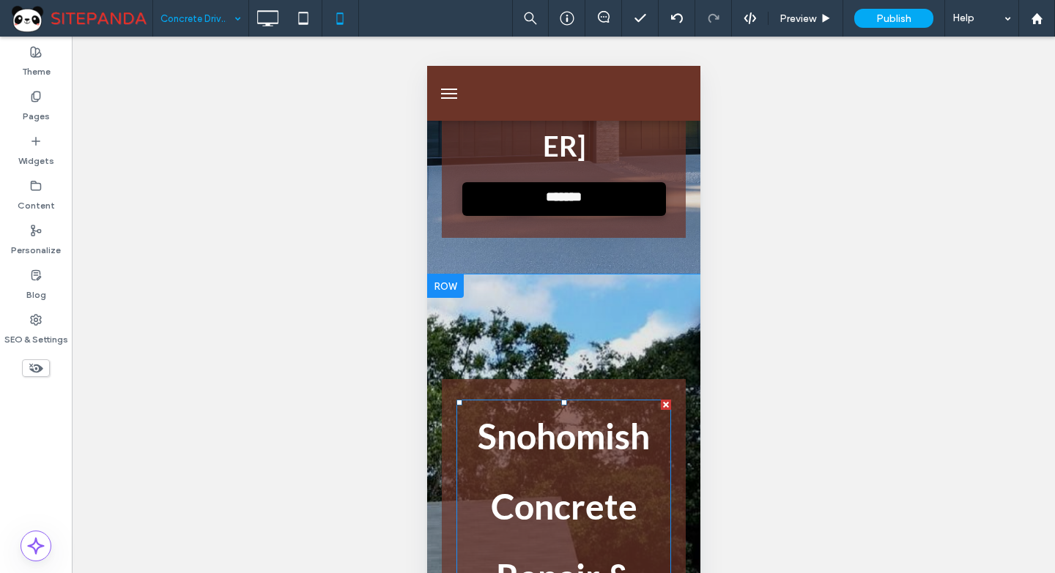
scroll to position [220, 0]
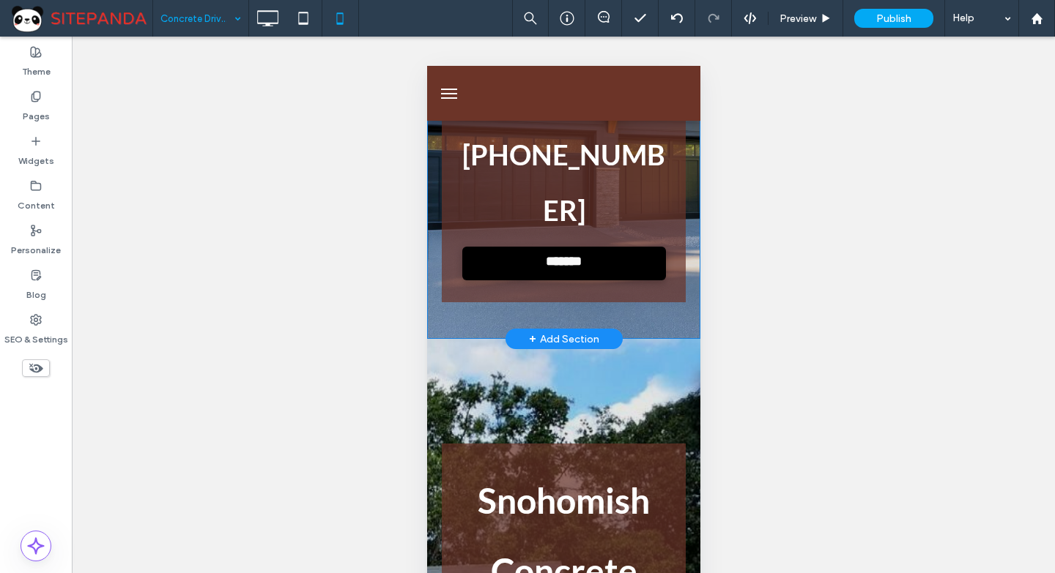
click at [521, 263] on div "Snohomish Concrete Repair & Paving 555-555-5555 ******* Click To Paste Click To…" at bounding box center [562, 120] width 273 height 438
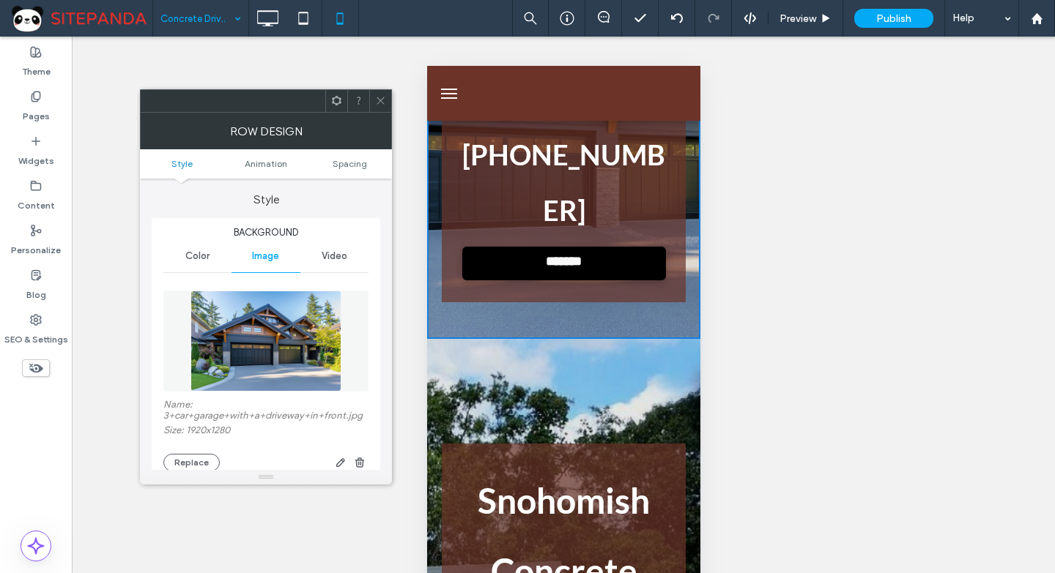
scroll to position [0, 0]
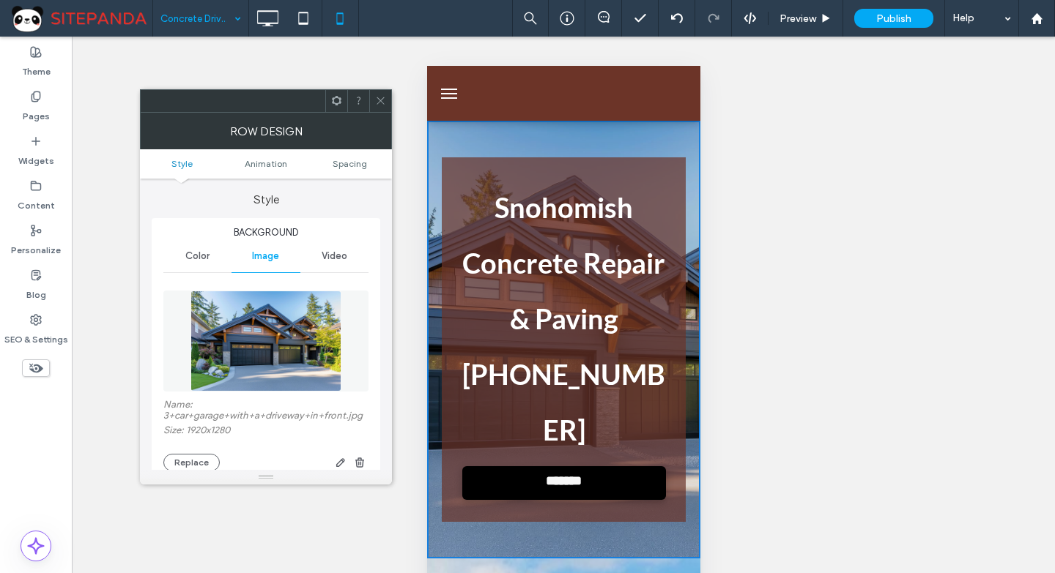
click at [275, 346] on img at bounding box center [265, 341] width 151 height 101
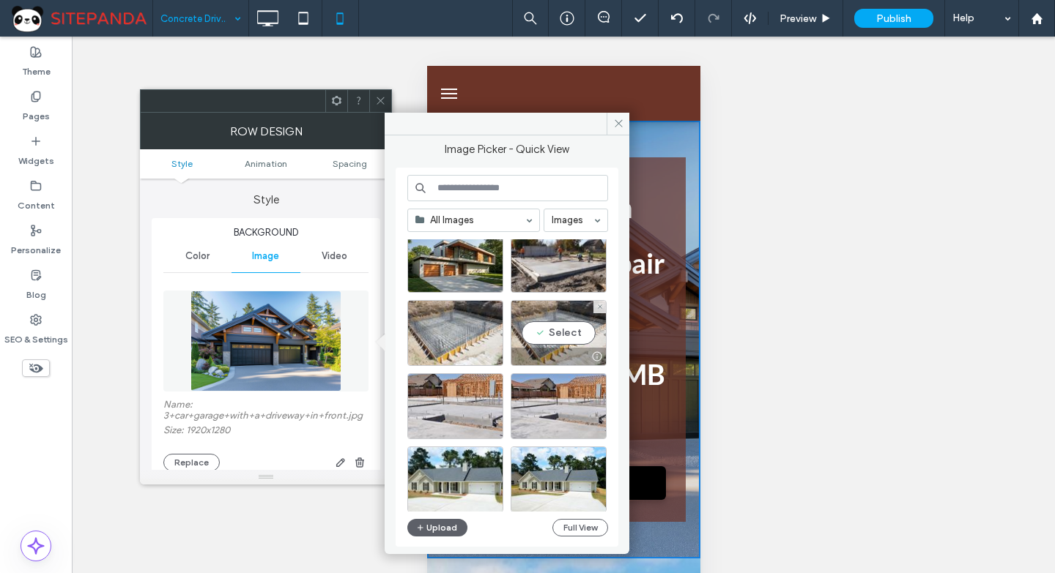
scroll to position [513, 0]
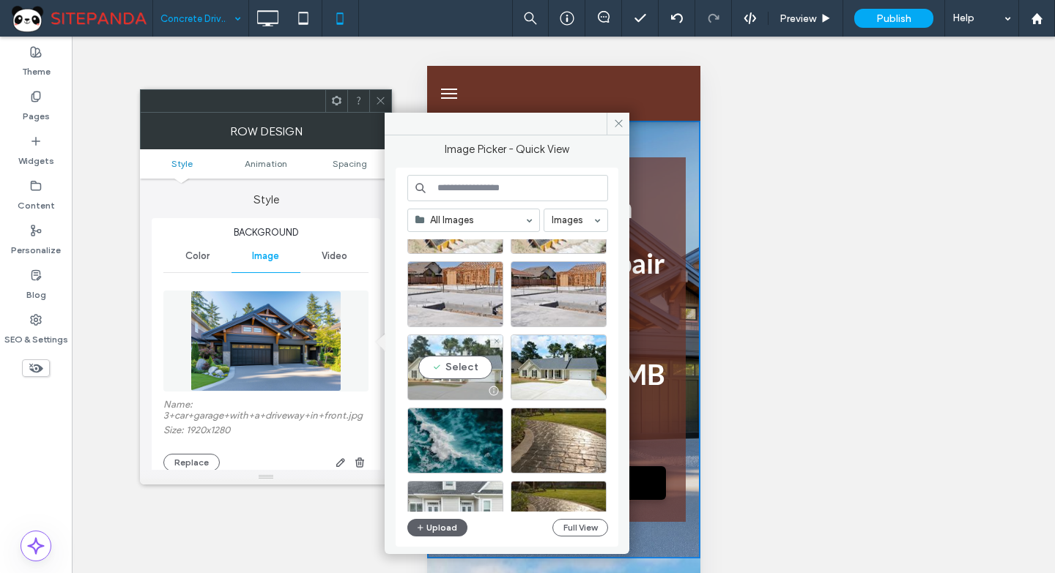
click at [484, 368] on div "Select" at bounding box center [455, 368] width 96 height 66
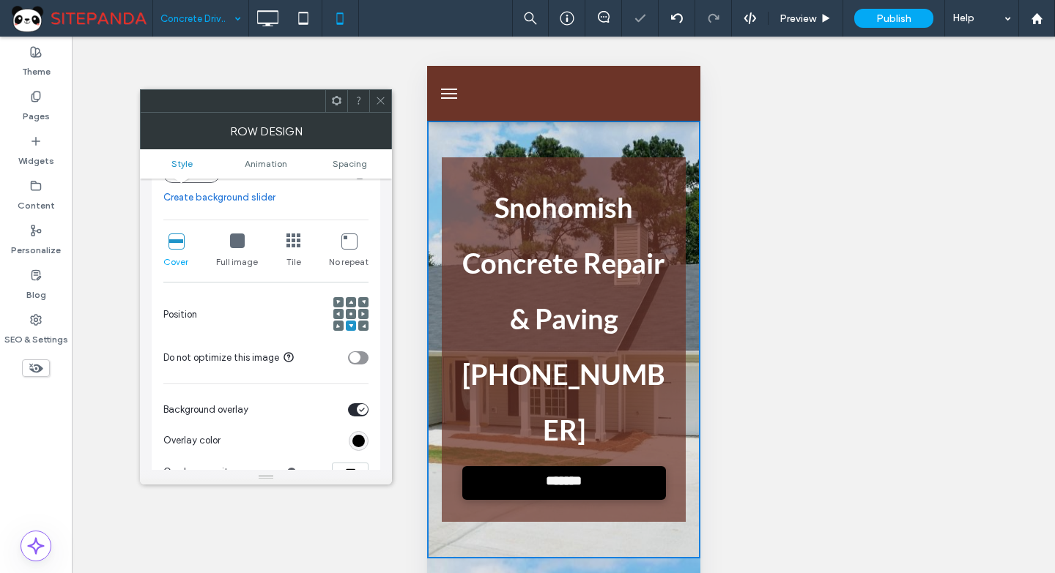
scroll to position [293, 0]
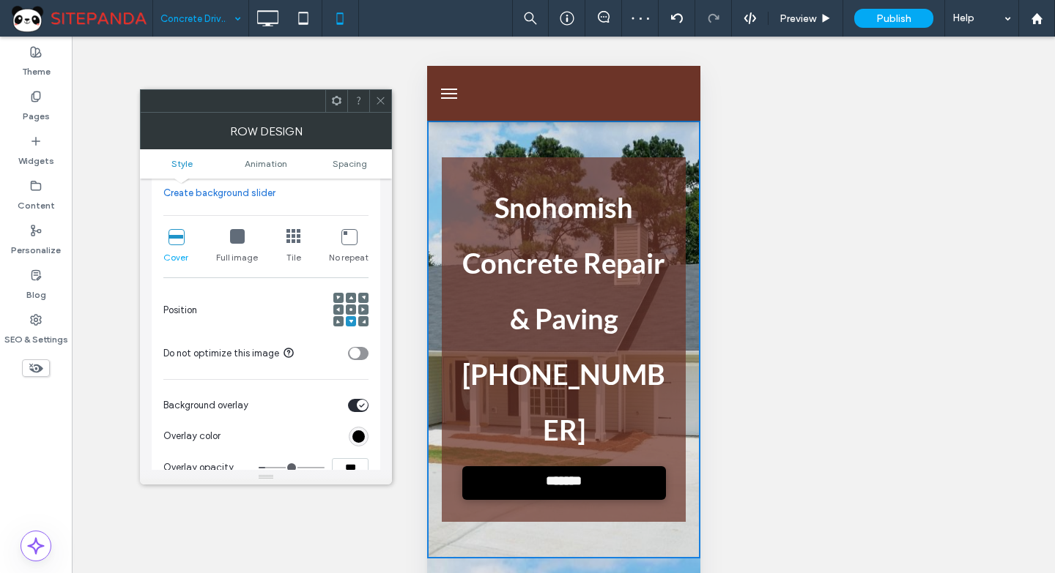
click at [381, 105] on icon at bounding box center [380, 100] width 11 height 11
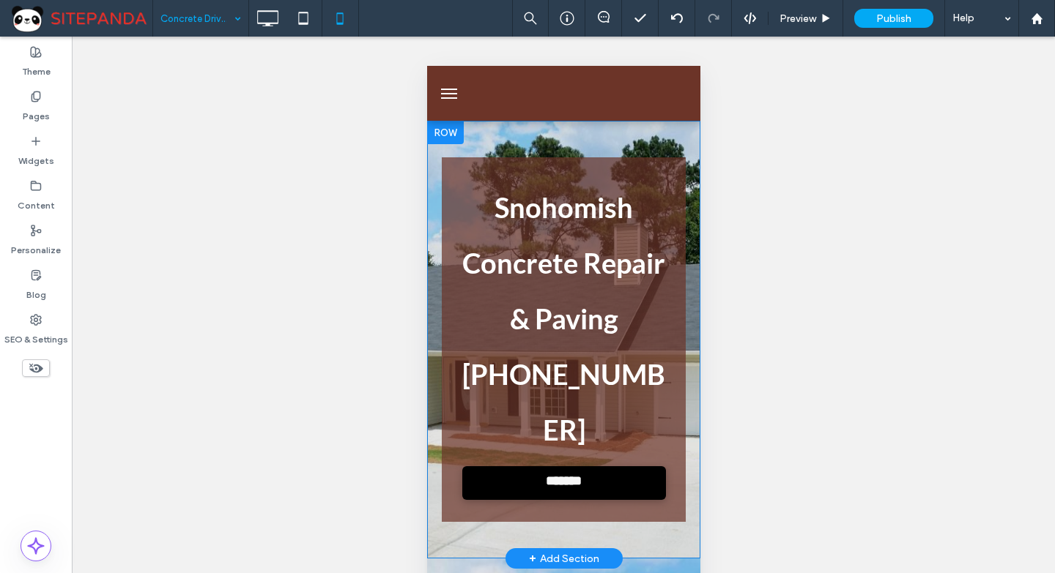
click at [478, 486] on div "Snohomish Concrete Repair & Paving 555-555-5555 ******* Click To Paste Click To…" at bounding box center [562, 340] width 273 height 438
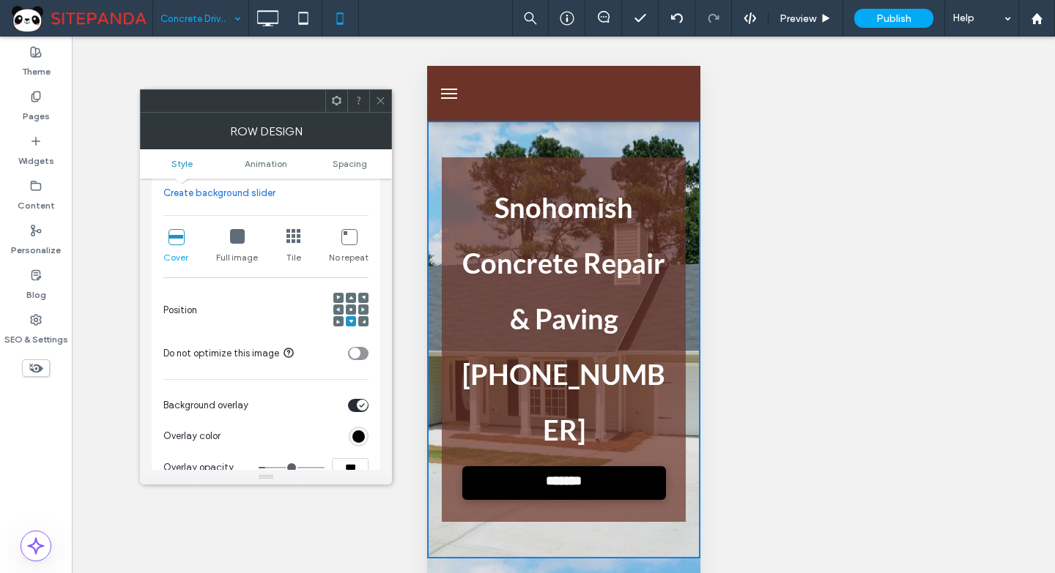
click at [363, 320] on icon at bounding box center [363, 321] width 4 height 4
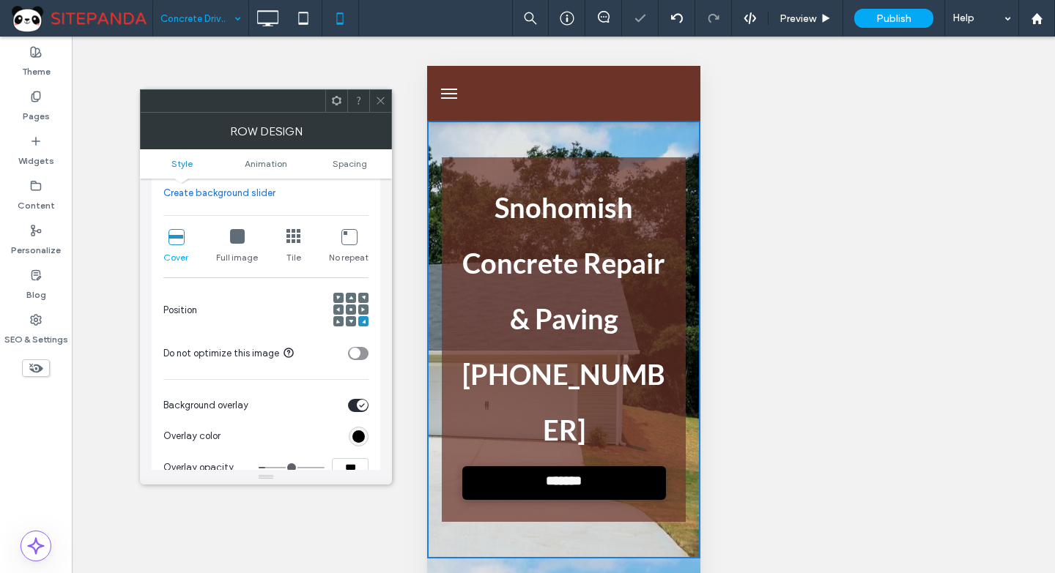
click at [347, 320] on div at bounding box center [351, 321] width 10 height 10
click at [350, 319] on icon at bounding box center [351, 321] width 4 height 4
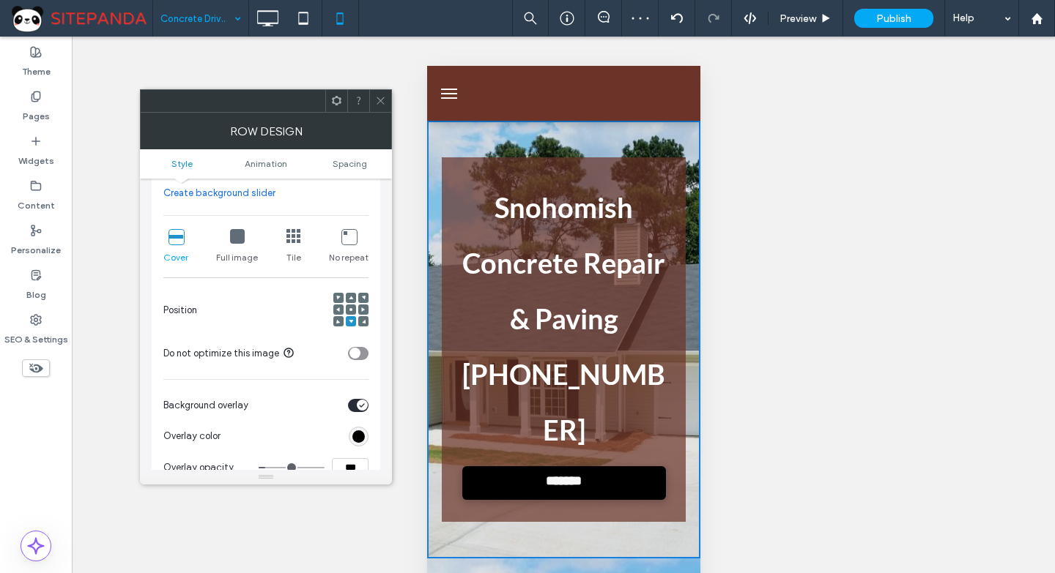
click at [382, 98] on icon at bounding box center [380, 100] width 11 height 11
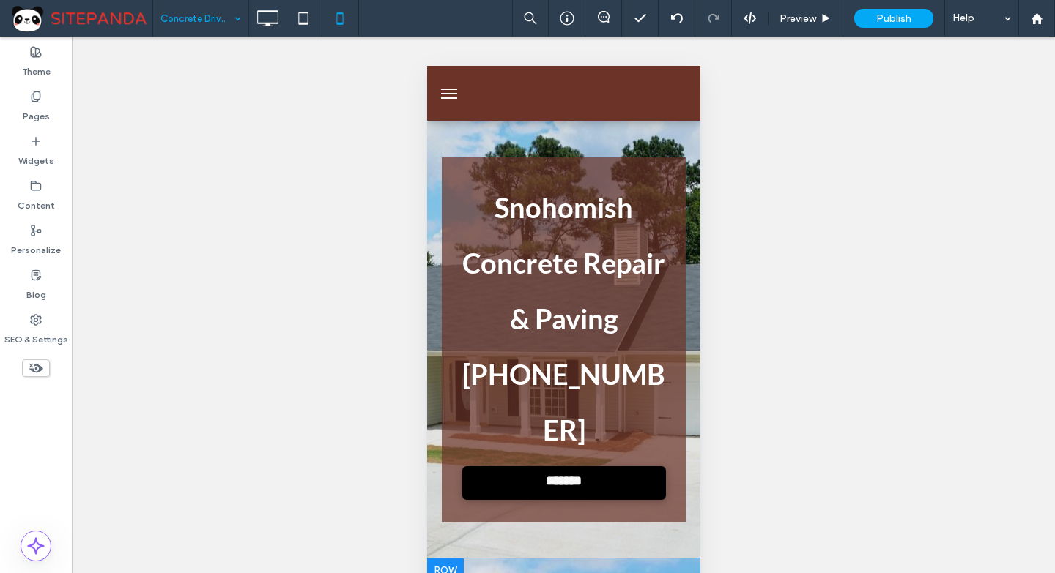
click at [442, 559] on div at bounding box center [444, 570] width 37 height 23
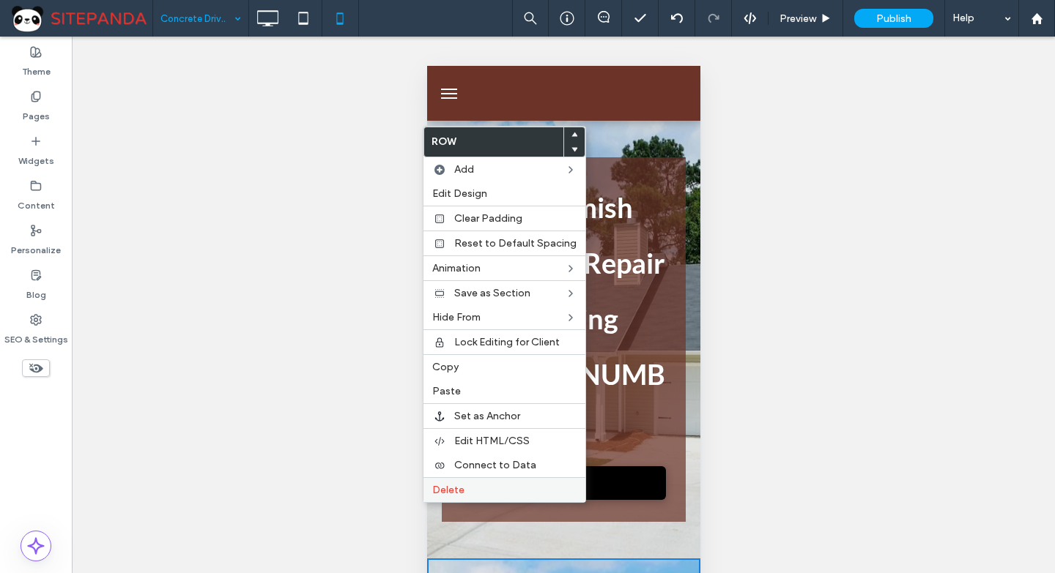
click at [450, 489] on span "Delete" at bounding box center [448, 490] width 32 height 12
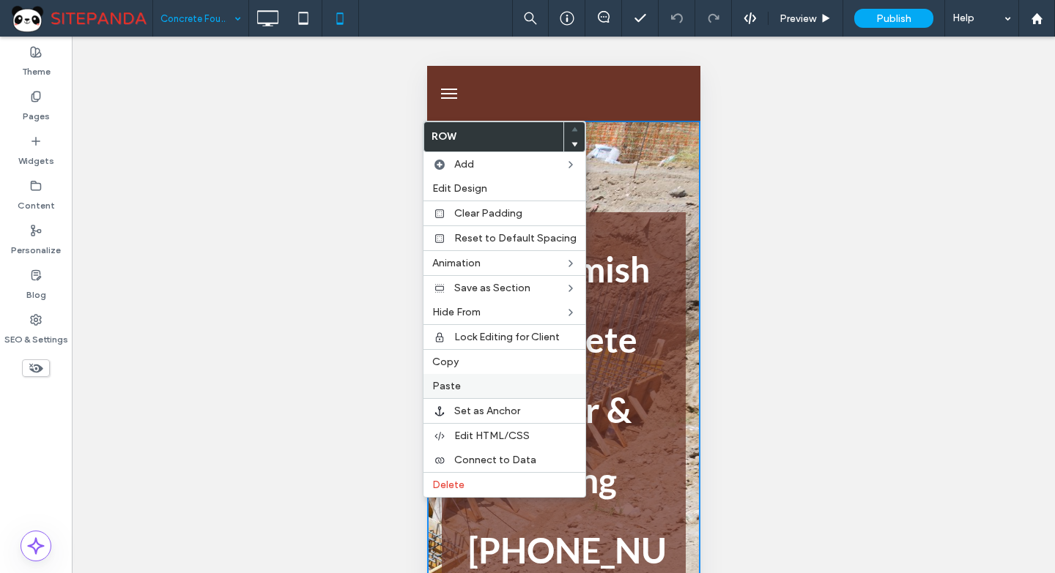
click at [450, 382] on span "Paste" at bounding box center [446, 386] width 29 height 12
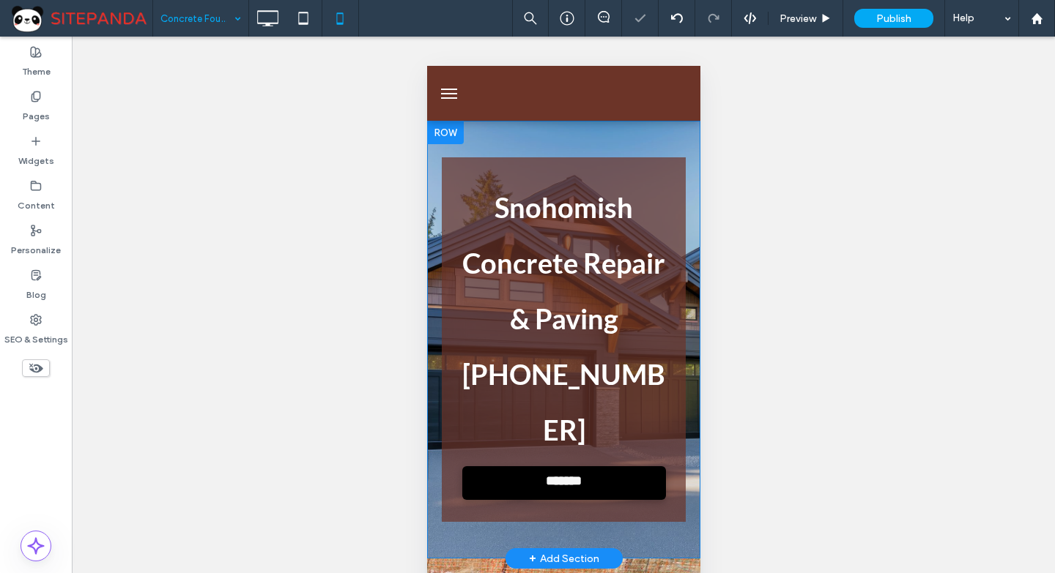
click at [540, 134] on div "Snohomish Concrete Repair & Paving 555-555-5555 ******* Click To Paste Click To…" at bounding box center [562, 340] width 273 height 438
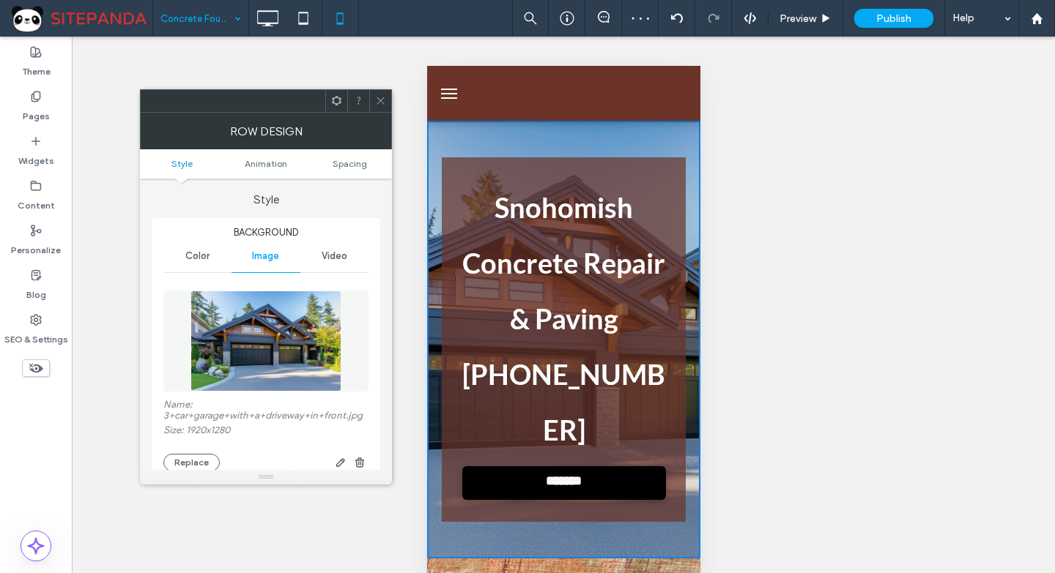
click at [271, 348] on img at bounding box center [265, 341] width 151 height 101
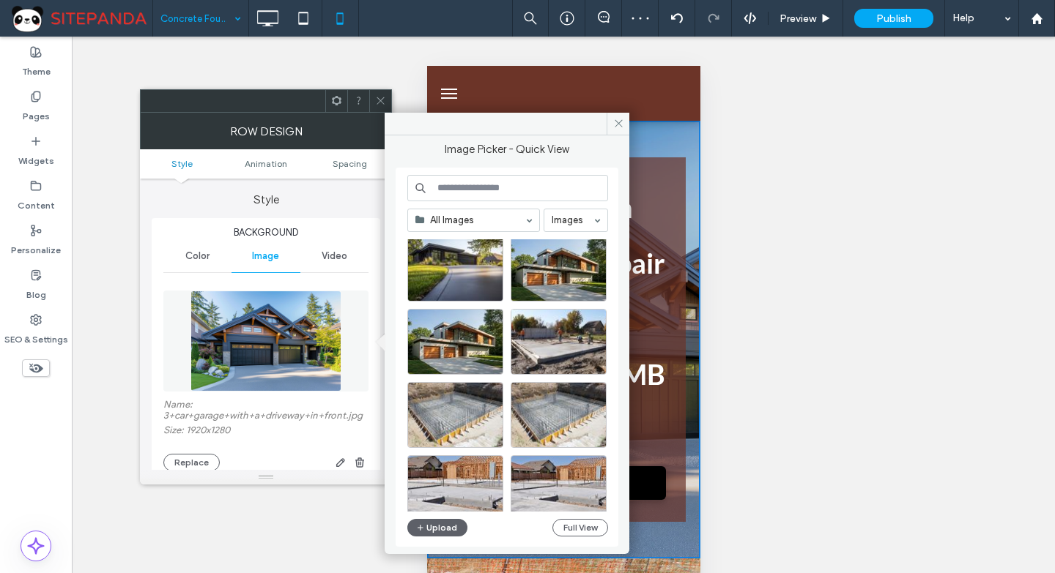
scroll to position [439, 0]
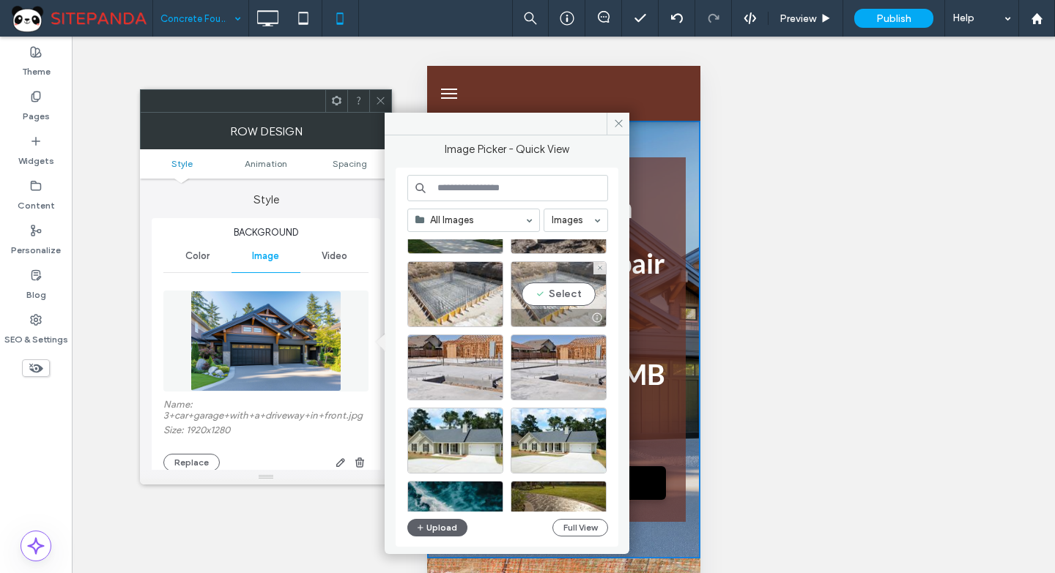
click at [555, 287] on div "Select" at bounding box center [558, 294] width 96 height 66
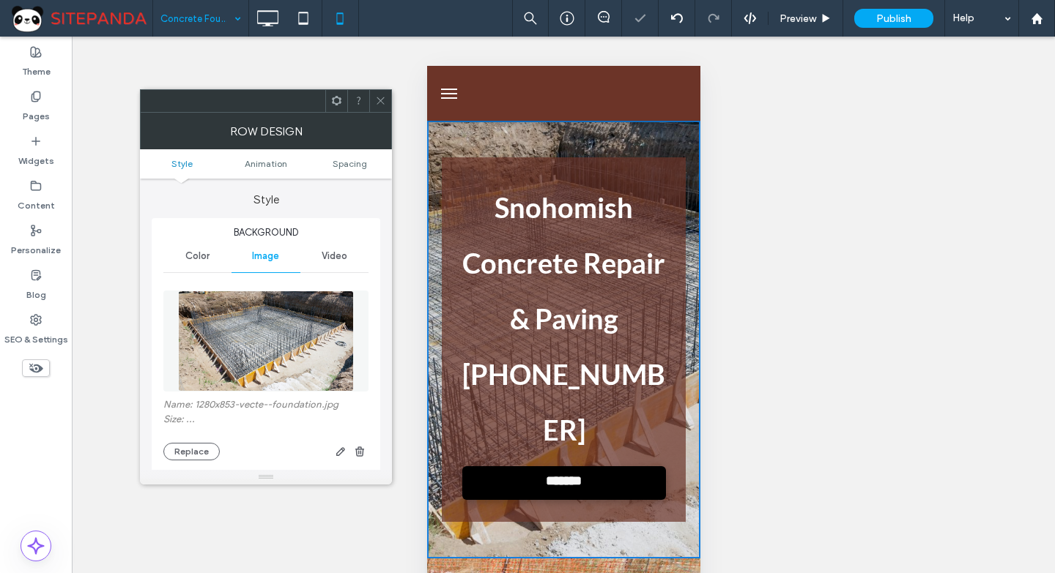
click at [380, 97] on icon at bounding box center [380, 100] width 11 height 11
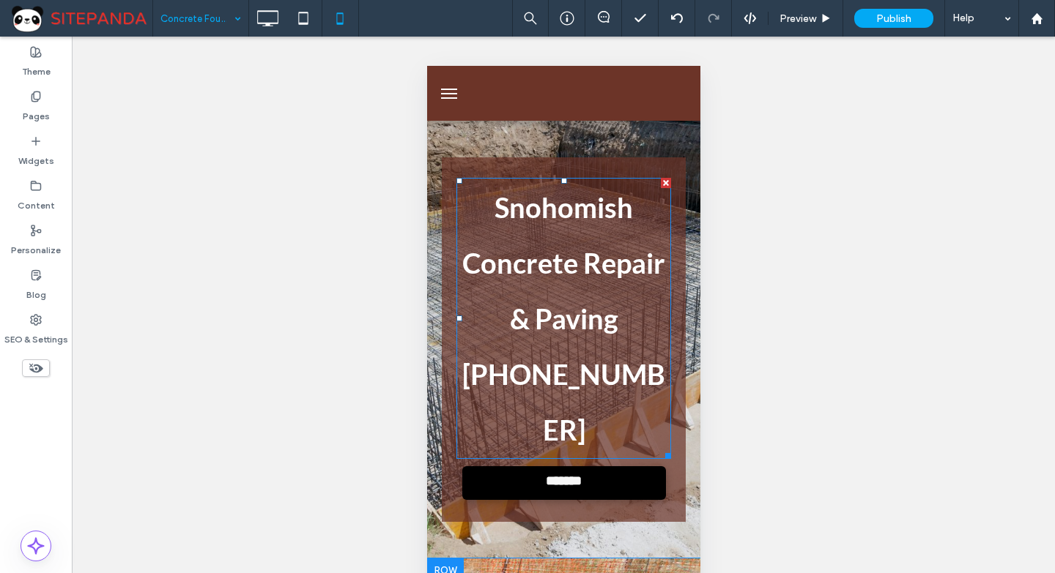
scroll to position [220, 0]
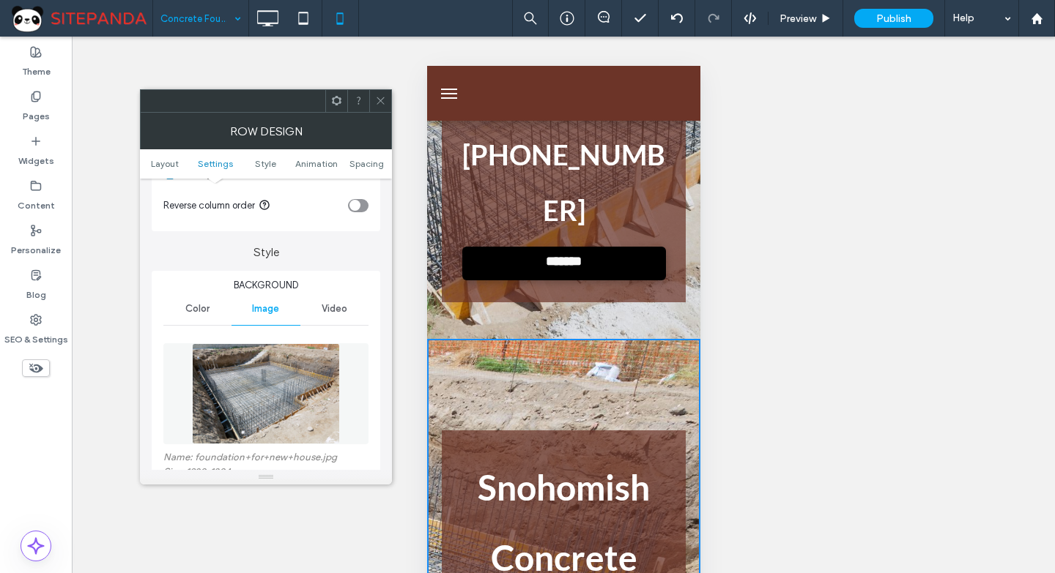
click at [376, 100] on icon at bounding box center [380, 100] width 11 height 11
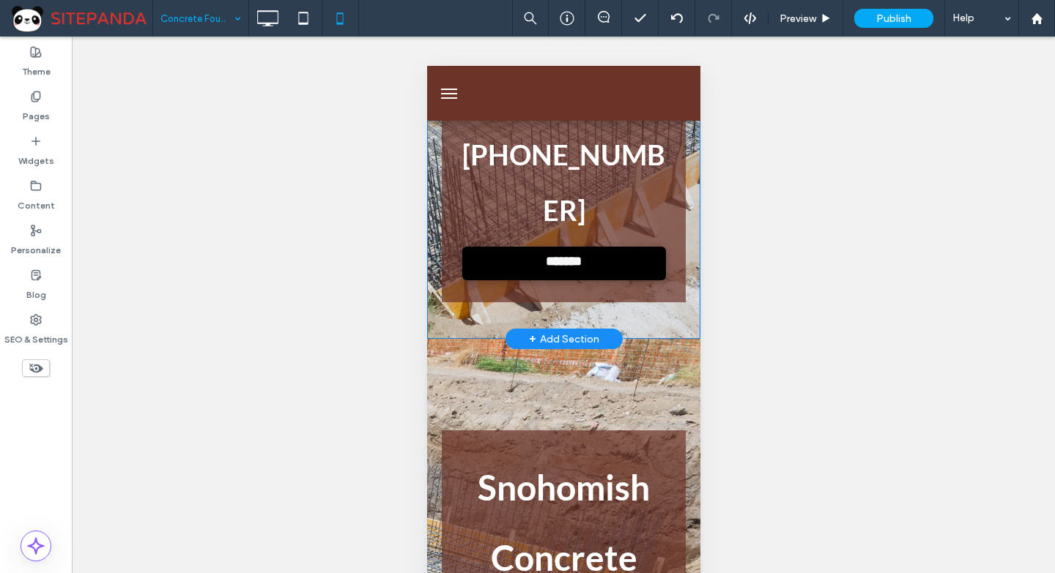
click at [434, 262] on div "Snohomish Concrete Repair & Paving 555-555-5555 ******* Click To Paste Click To…" at bounding box center [562, 120] width 273 height 438
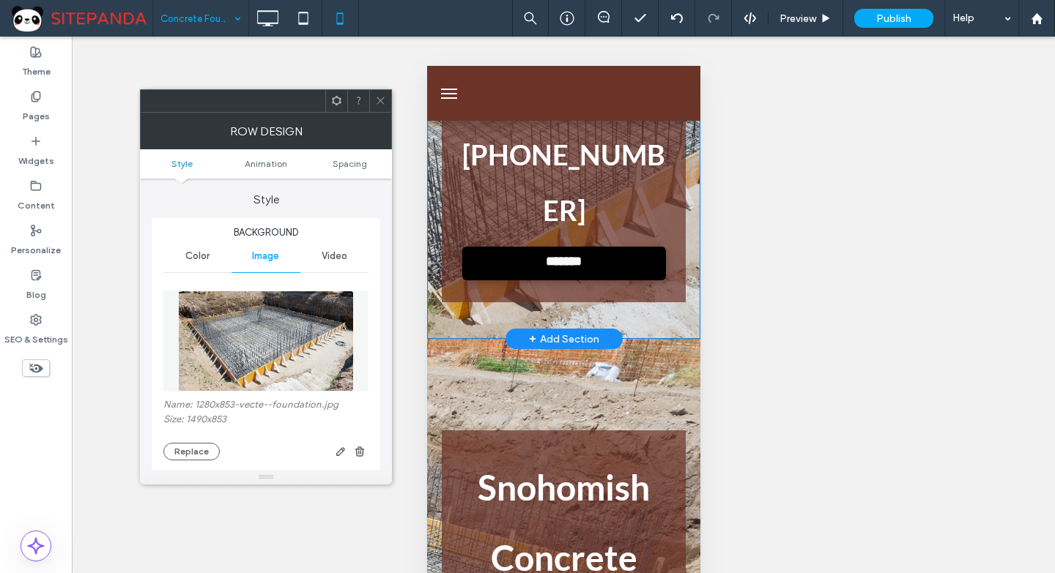
scroll to position [0, 0]
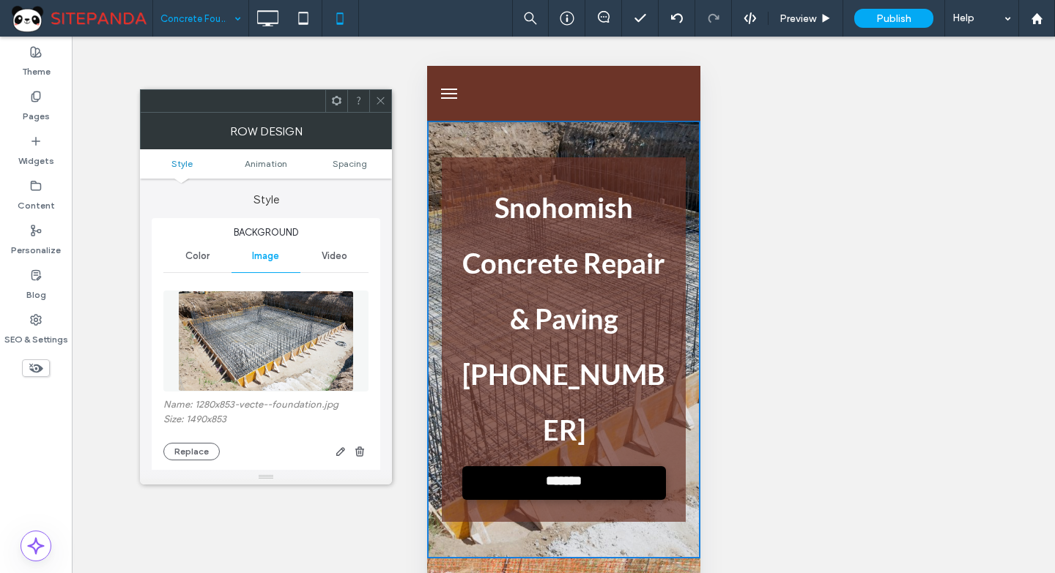
click at [382, 93] on span at bounding box center [380, 101] width 11 height 22
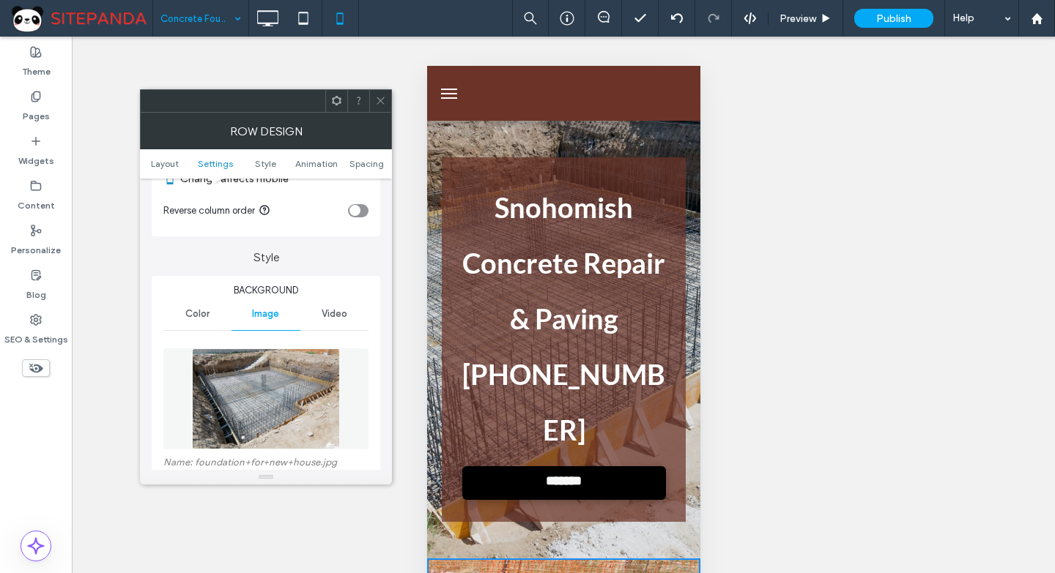
scroll to position [220, 0]
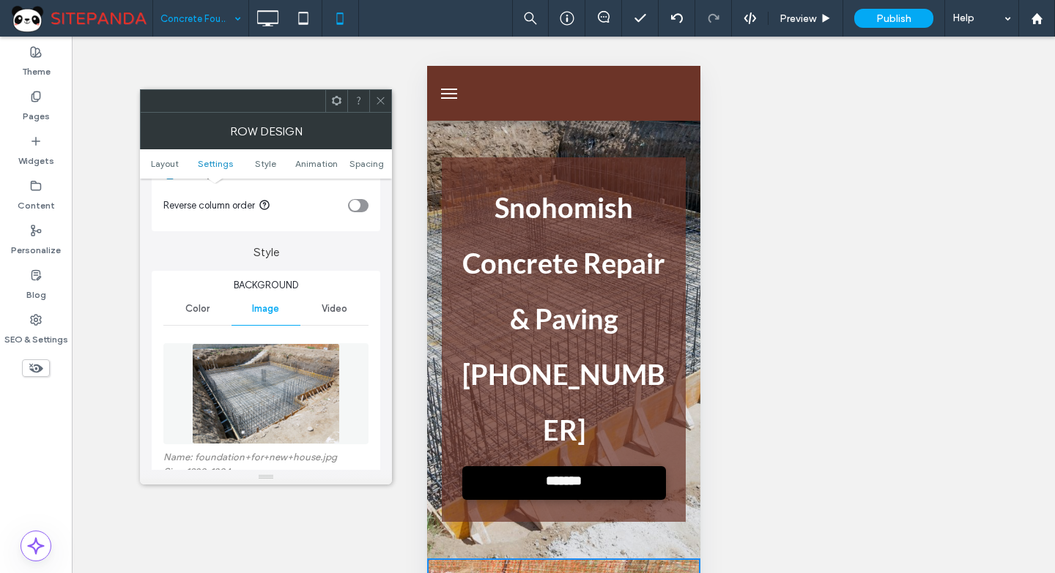
click at [383, 94] on span at bounding box center [380, 101] width 11 height 22
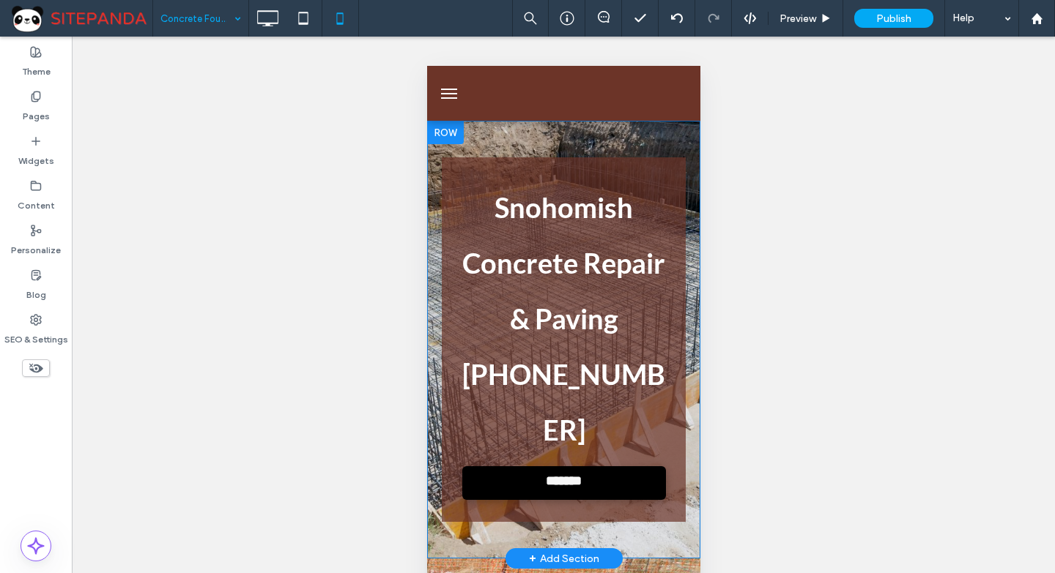
drag, startPoint x: 491, startPoint y: 133, endPoint x: 844, endPoint y: 258, distance: 374.6
click at [491, 133] on div "Snohomish Concrete Repair & Paving 555-555-5555 ******* Click To Paste Click To…" at bounding box center [562, 340] width 273 height 438
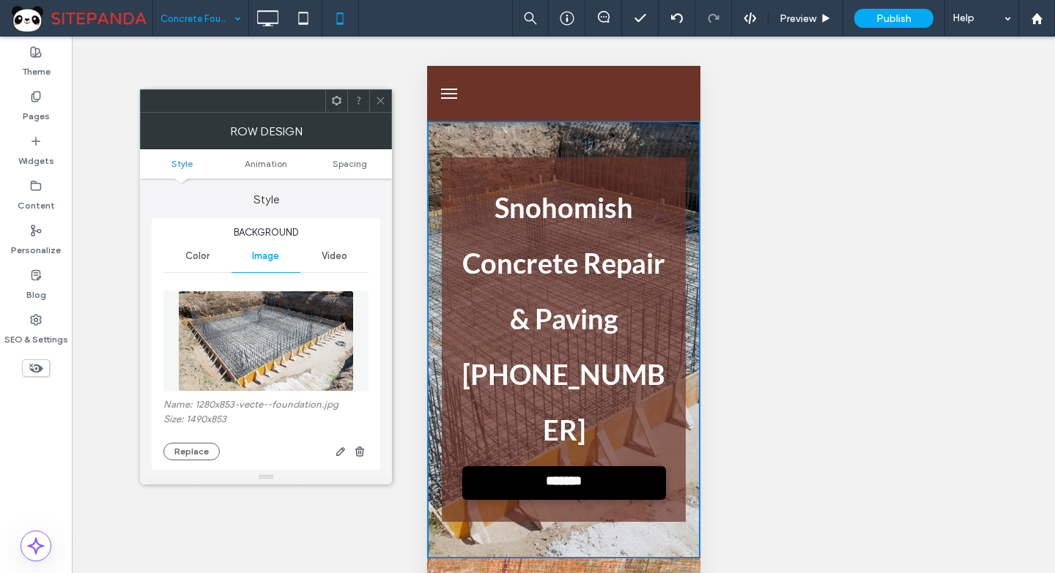
click at [274, 357] on img at bounding box center [266, 341] width 176 height 101
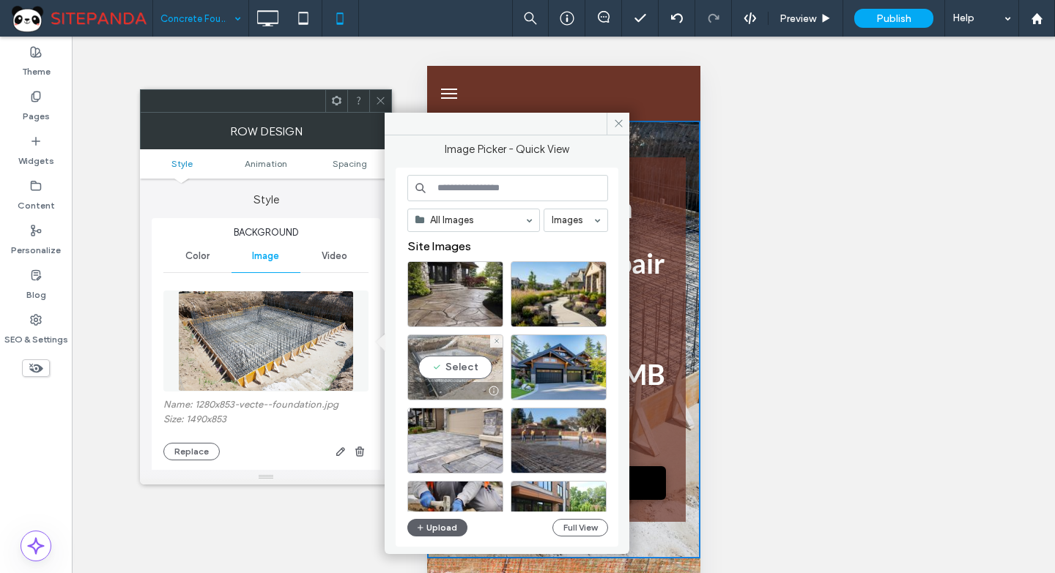
click at [446, 367] on div "Select" at bounding box center [455, 368] width 96 height 66
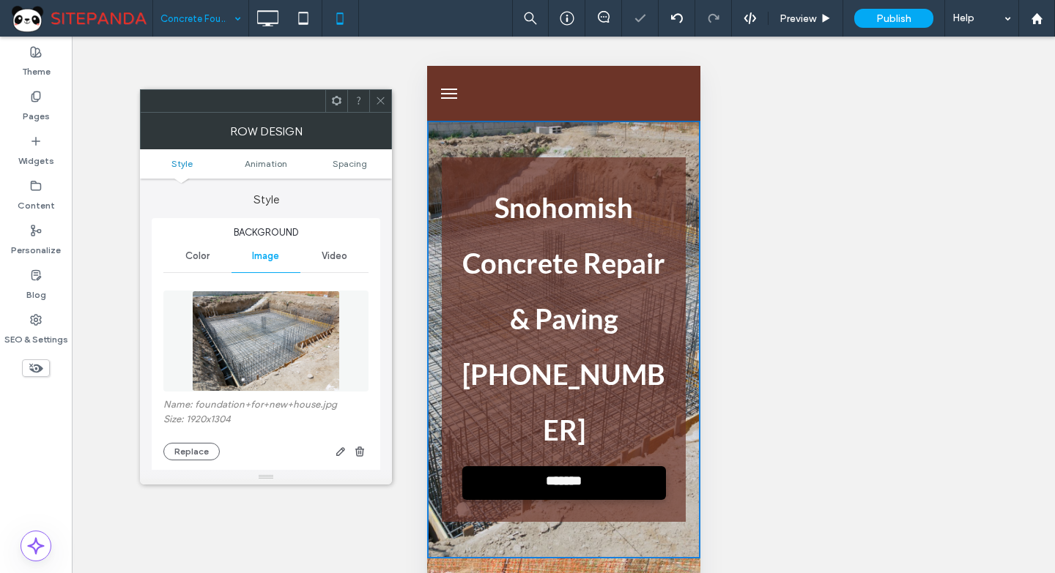
click at [380, 93] on span at bounding box center [380, 101] width 11 height 22
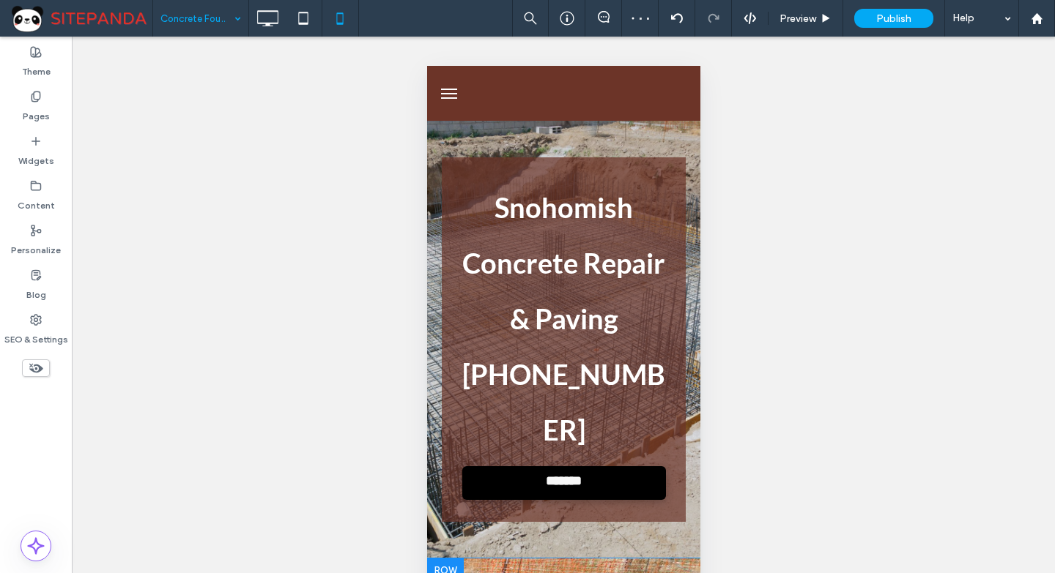
click at [459, 559] on div at bounding box center [444, 570] width 37 height 23
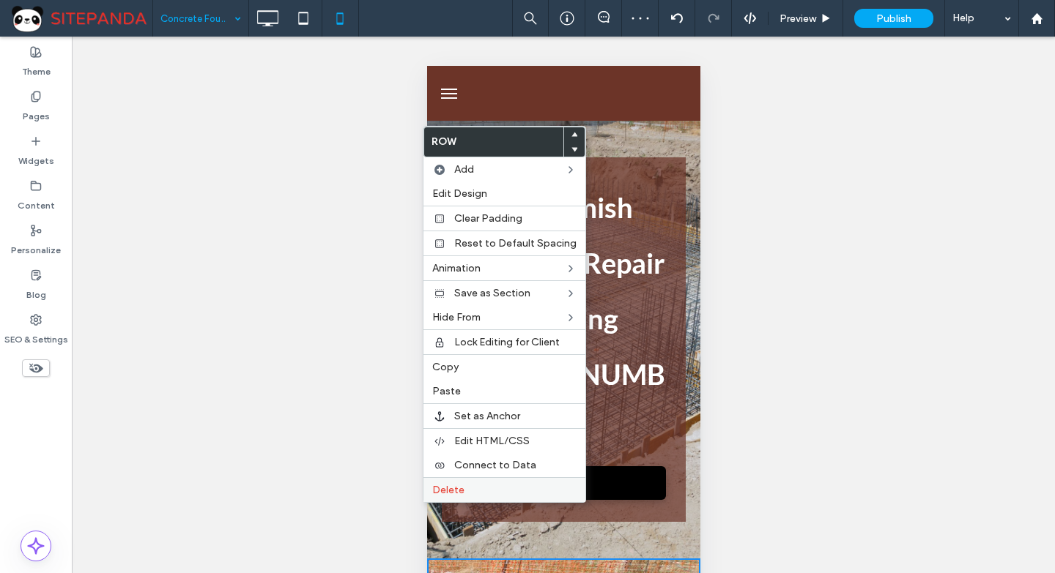
click at [455, 490] on span "Delete" at bounding box center [448, 490] width 32 height 12
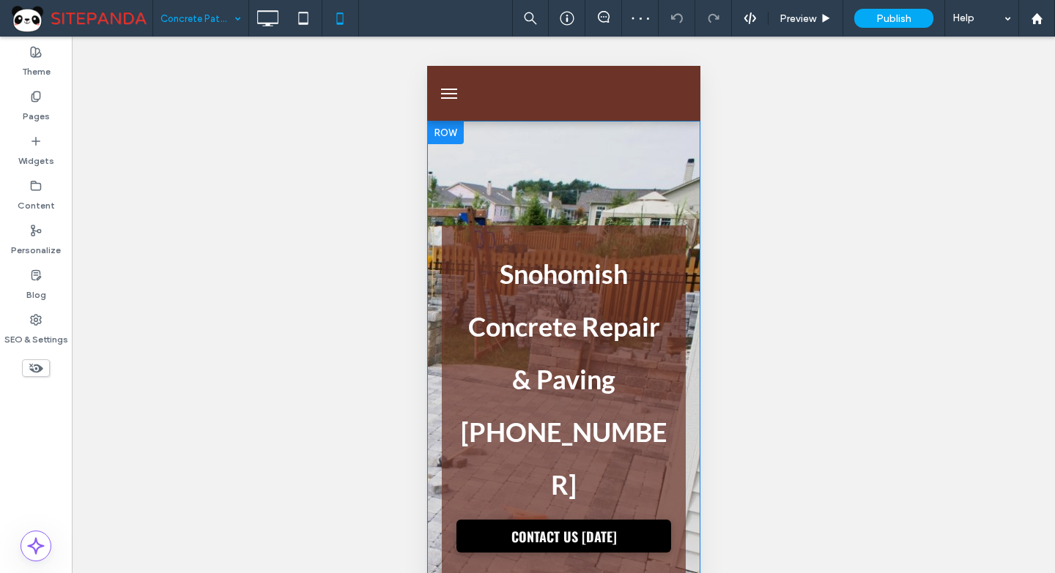
click at [455, 134] on div at bounding box center [444, 132] width 37 height 23
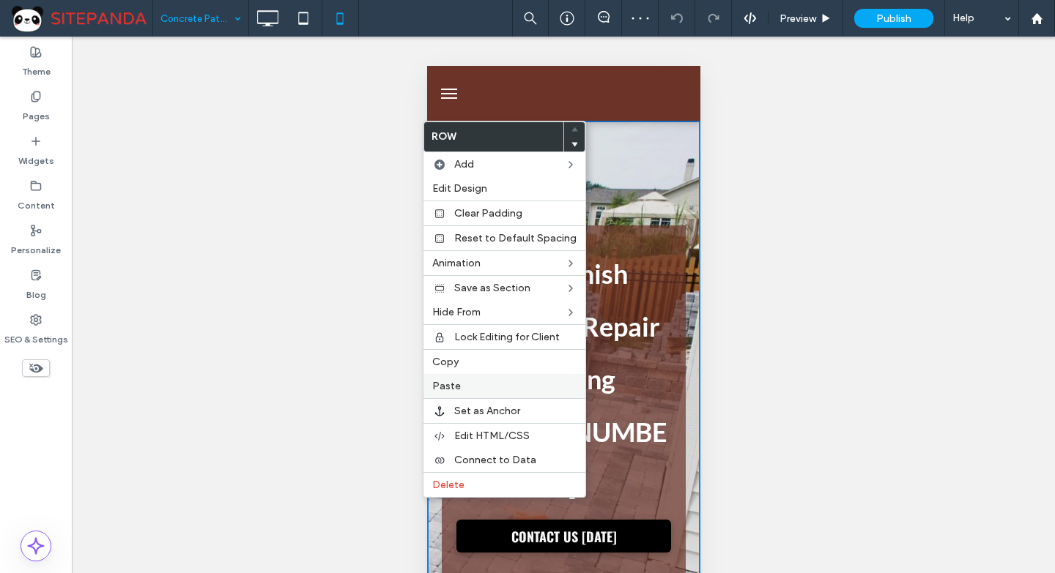
click at [462, 382] on label "Paste" at bounding box center [504, 386] width 144 height 12
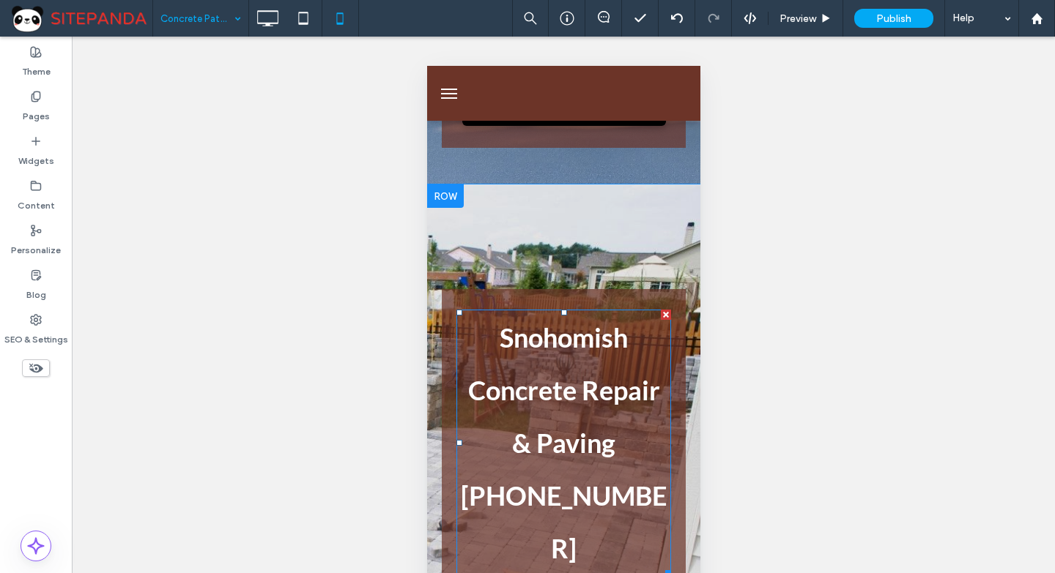
scroll to position [293, 0]
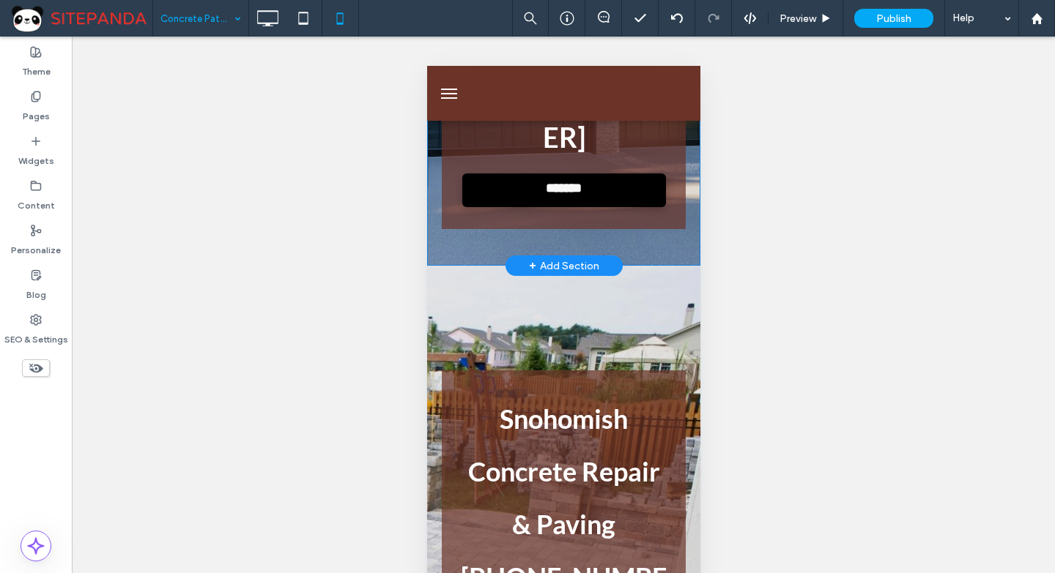
click at [553, 186] on div "Snohomish Concrete Repair & Paving 555-555-5555 ******* Click To Paste Click To…" at bounding box center [562, 47] width 273 height 438
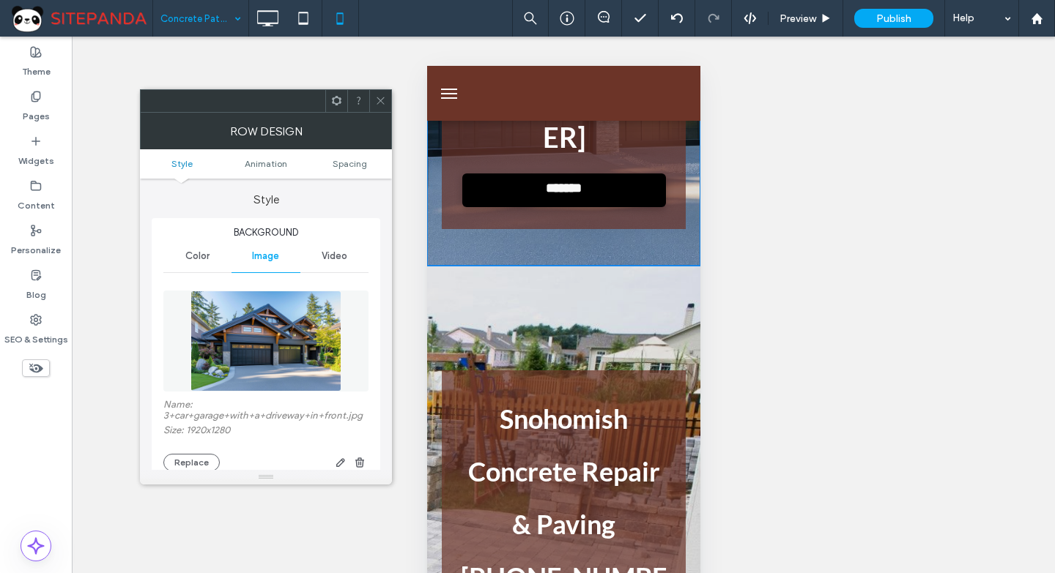
scroll to position [0, 0]
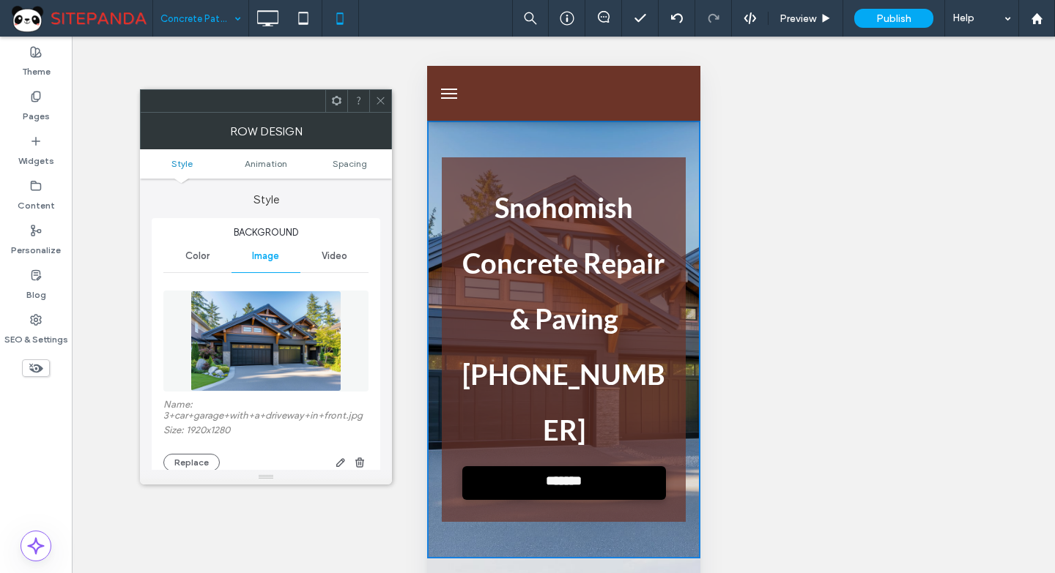
click at [279, 325] on img at bounding box center [265, 341] width 151 height 101
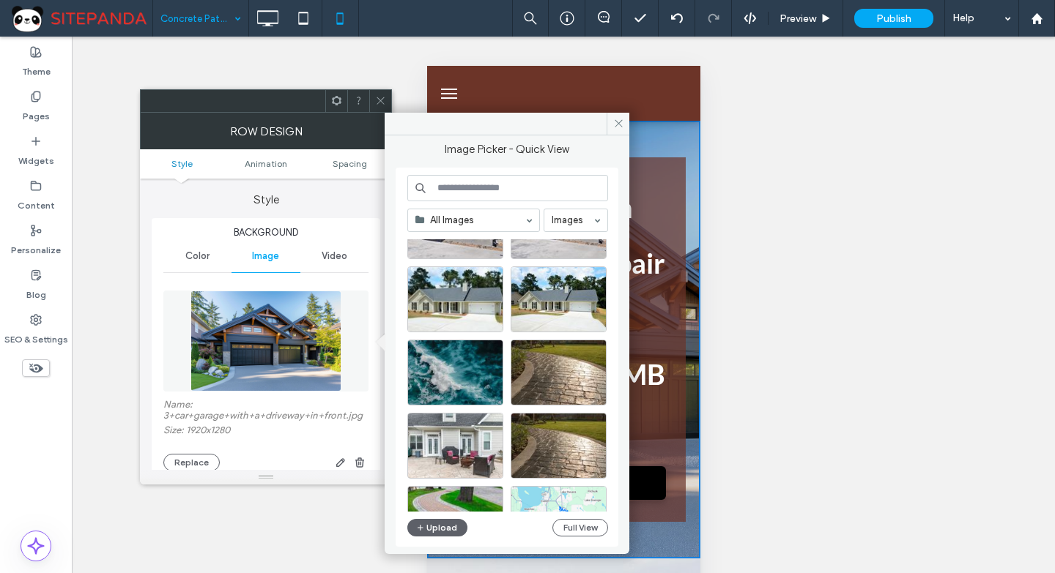
scroll to position [628, 0]
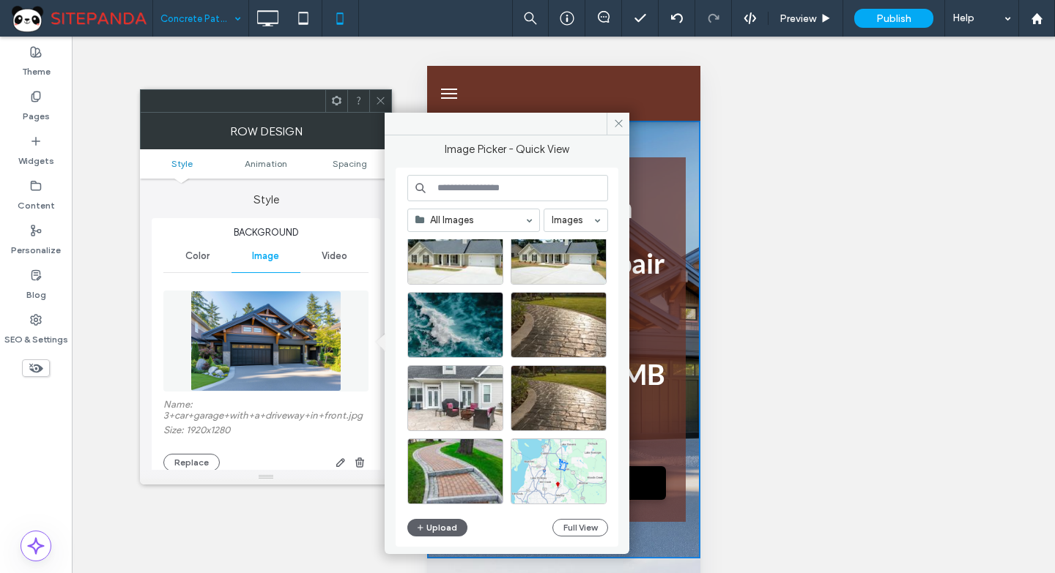
click at [379, 100] on use at bounding box center [379, 100] width 7 height 7
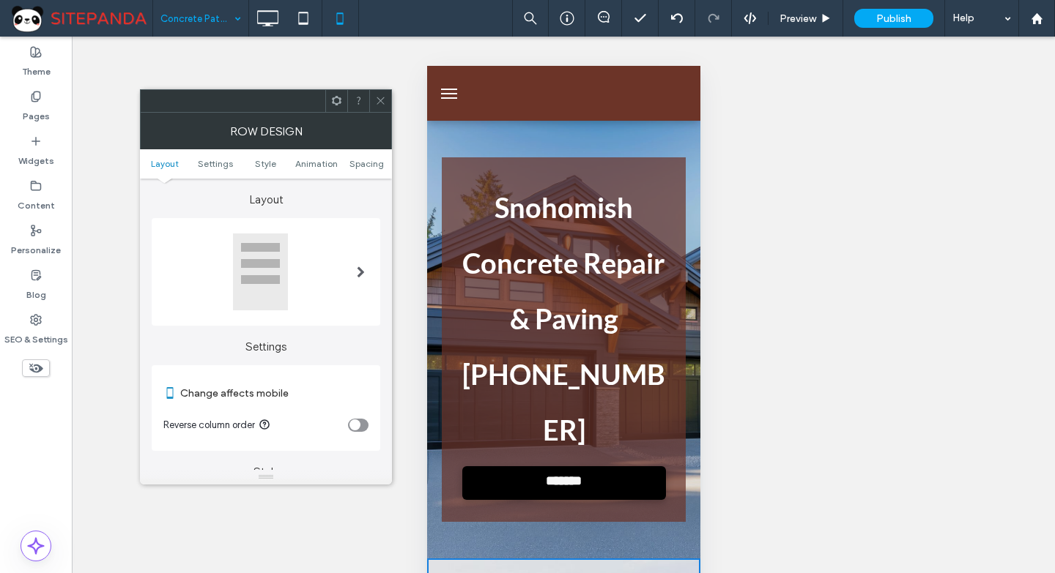
scroll to position [293, 0]
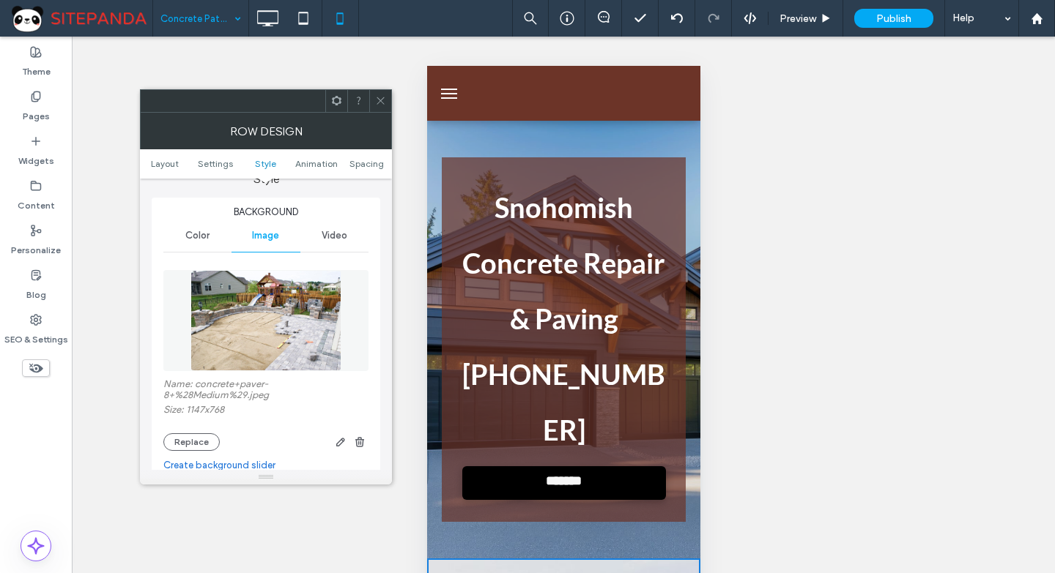
click at [383, 98] on use at bounding box center [379, 100] width 7 height 7
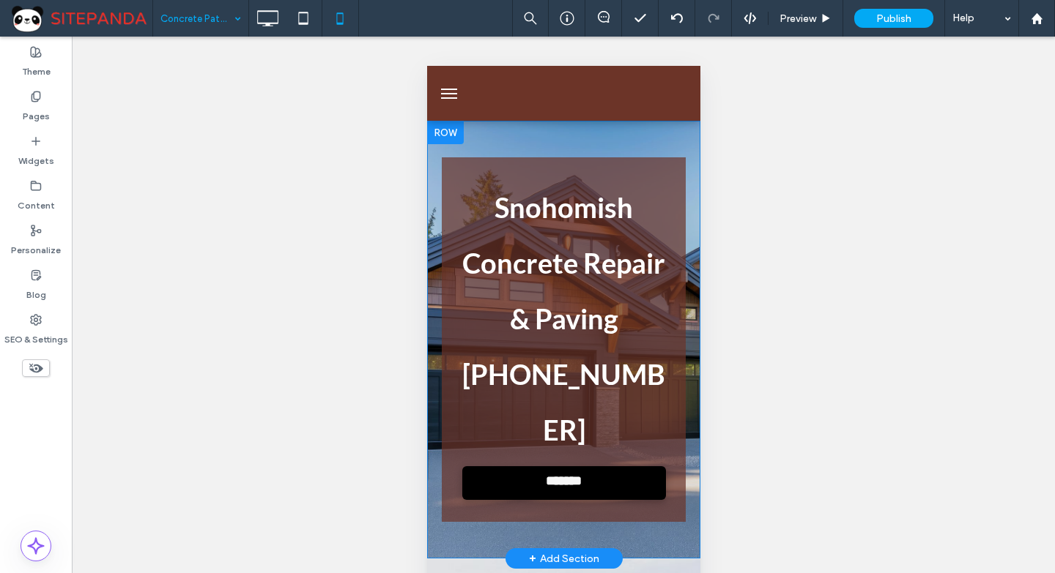
click at [564, 135] on div "Snohomish Concrete Repair & Paving 555-555-5555 ******* Click To Paste Click To…" at bounding box center [562, 340] width 273 height 438
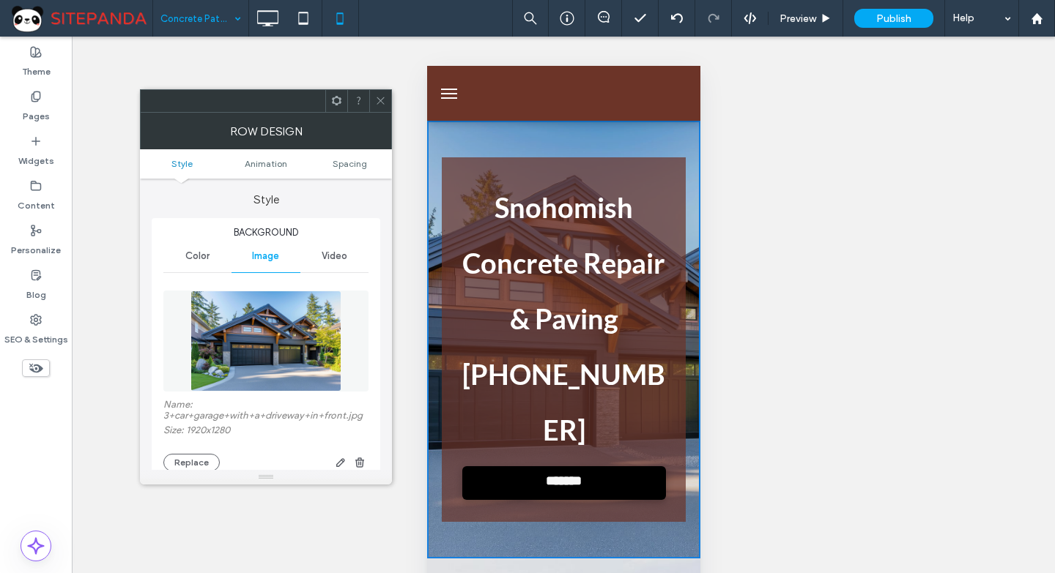
click at [294, 371] on img at bounding box center [265, 341] width 151 height 101
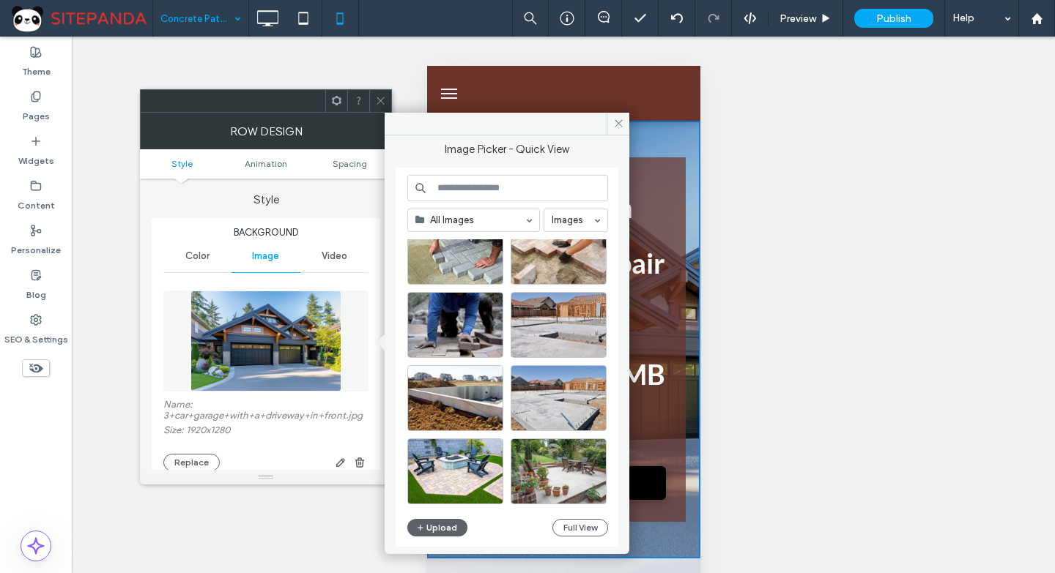
scroll to position [2020, 0]
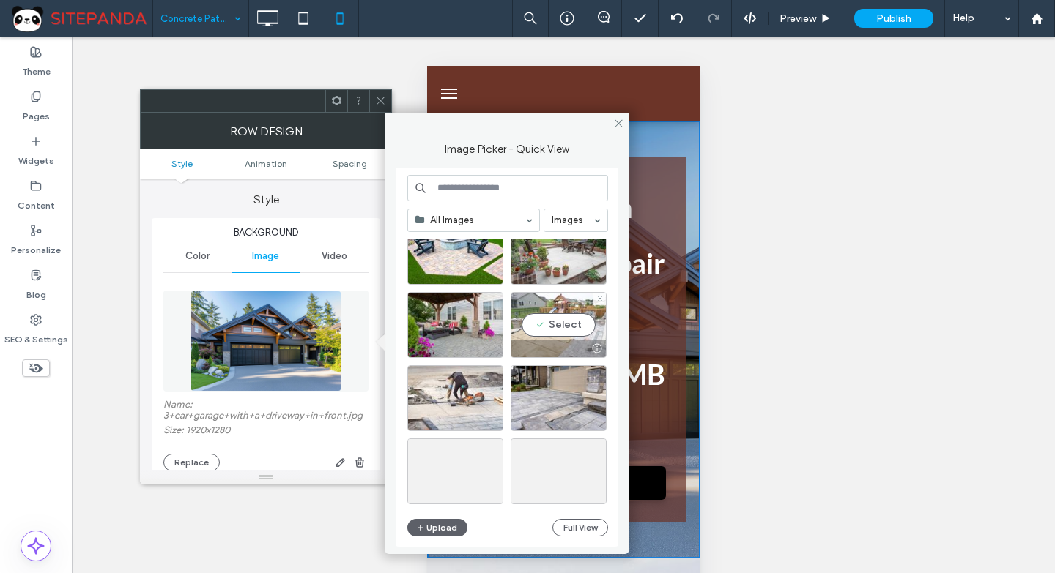
click at [588, 332] on div "Select" at bounding box center [558, 325] width 96 height 66
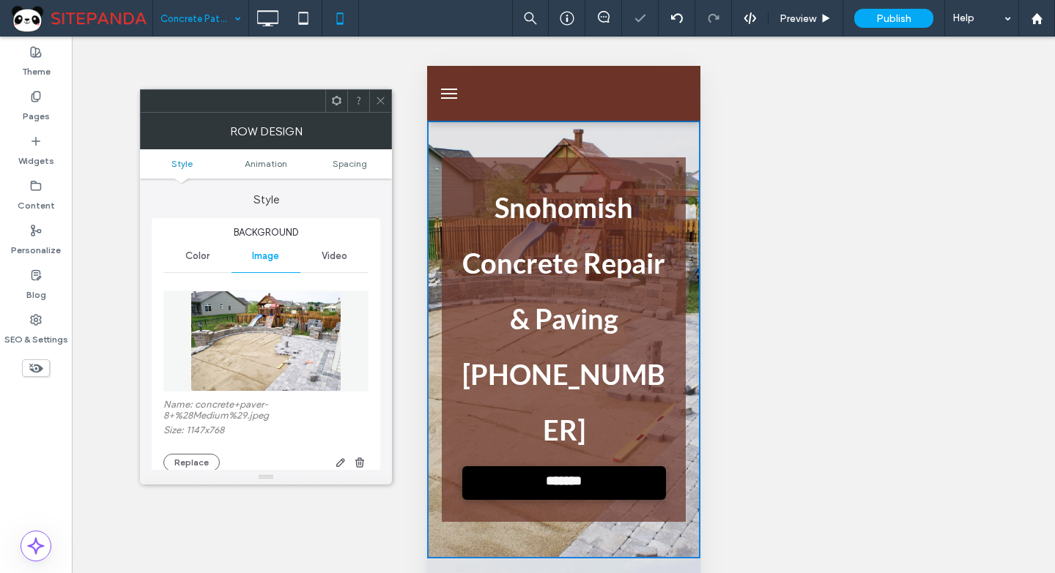
click at [376, 101] on icon at bounding box center [380, 100] width 11 height 11
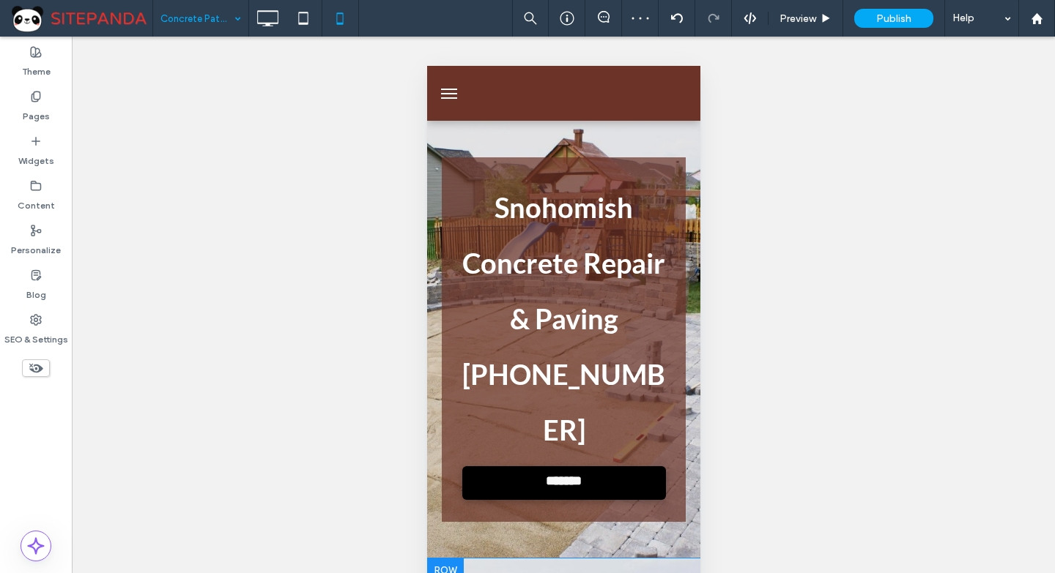
click at [458, 559] on div at bounding box center [444, 570] width 37 height 23
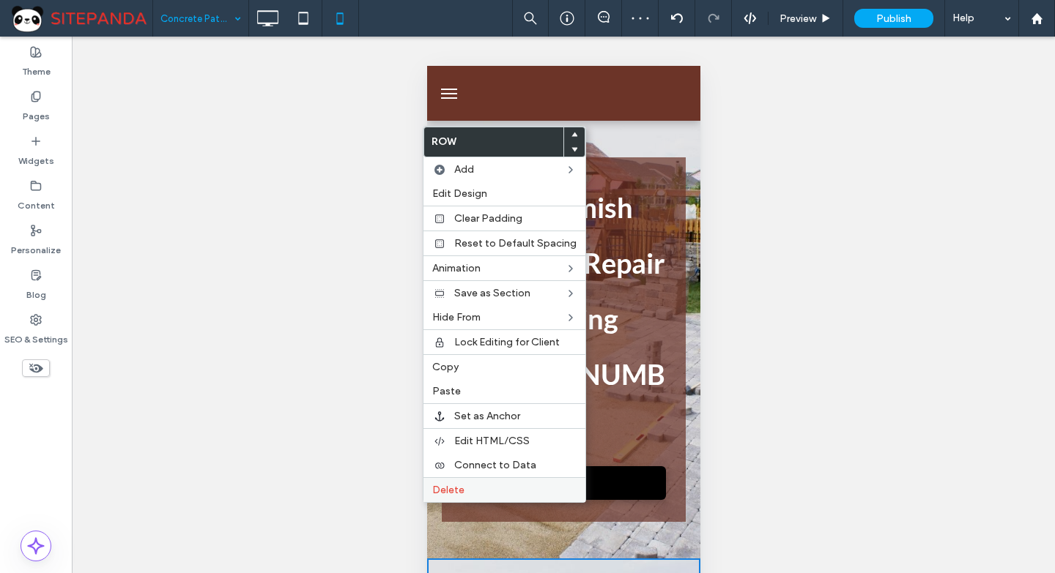
click at [467, 492] on label "Delete" at bounding box center [504, 490] width 144 height 12
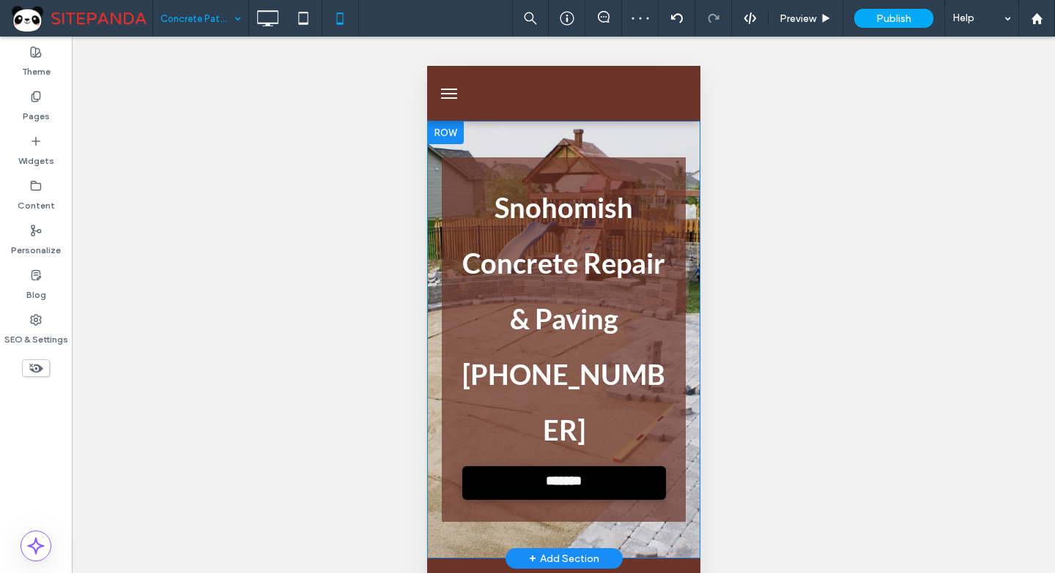
click at [452, 130] on div at bounding box center [444, 132] width 37 height 23
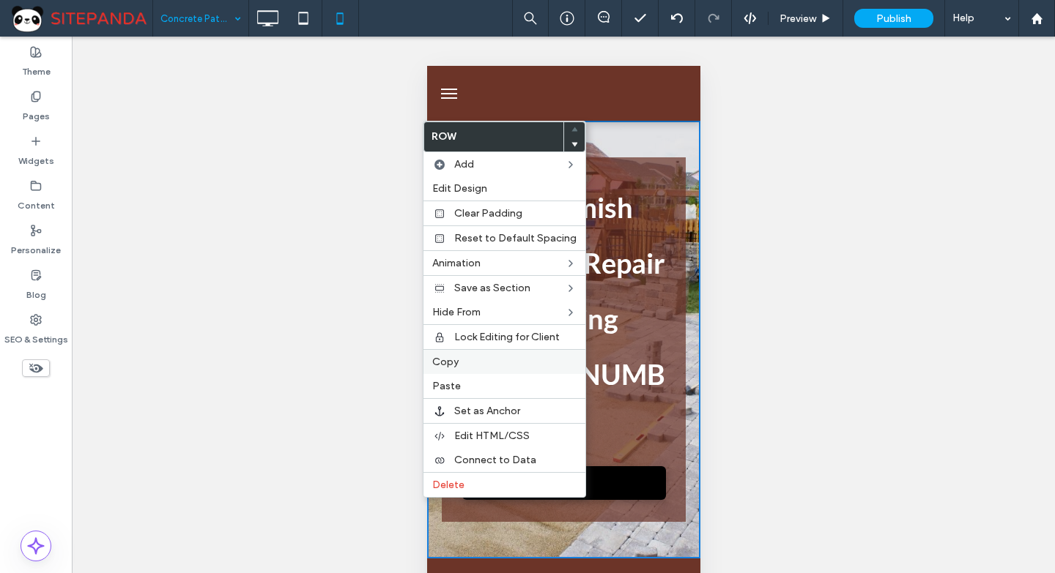
click at [448, 363] on span "Copy" at bounding box center [445, 362] width 26 height 12
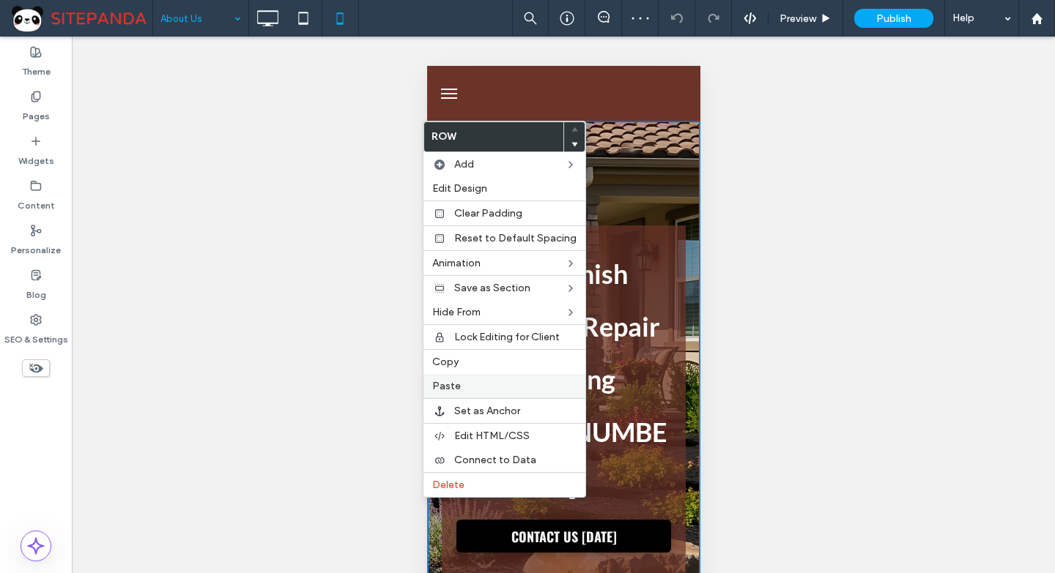
click at [453, 389] on span "Paste" at bounding box center [446, 386] width 29 height 12
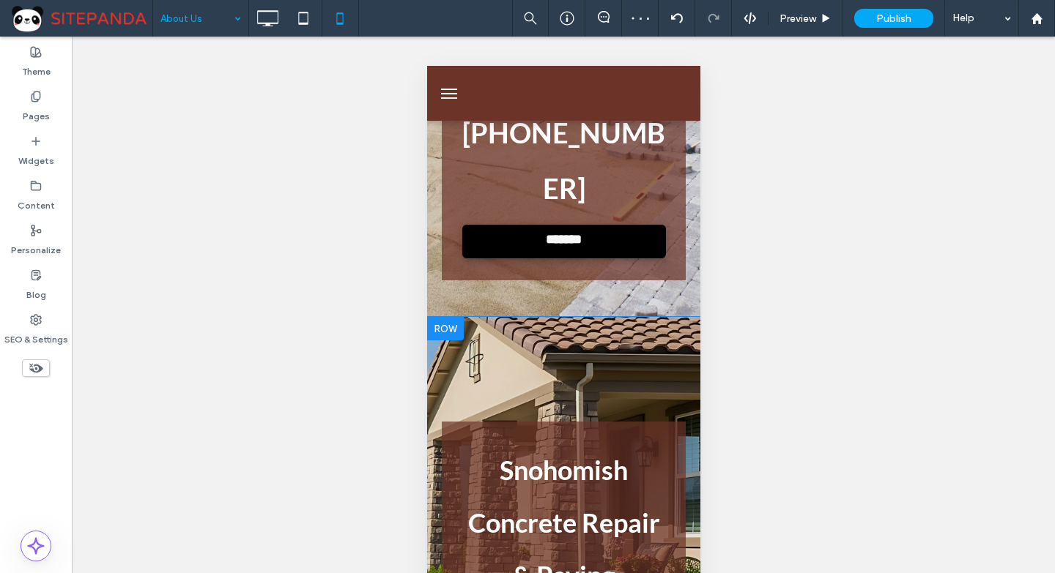
scroll to position [293, 0]
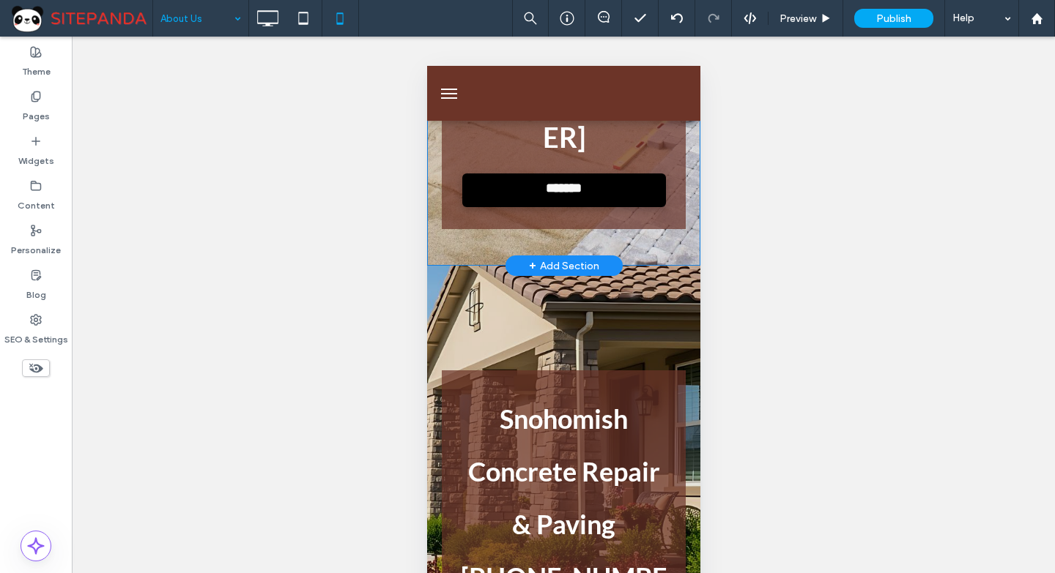
click at [523, 182] on div "Snohomish Concrete Repair & Paving 555-555-5555 ******* Click To Paste Click To…" at bounding box center [562, 47] width 273 height 438
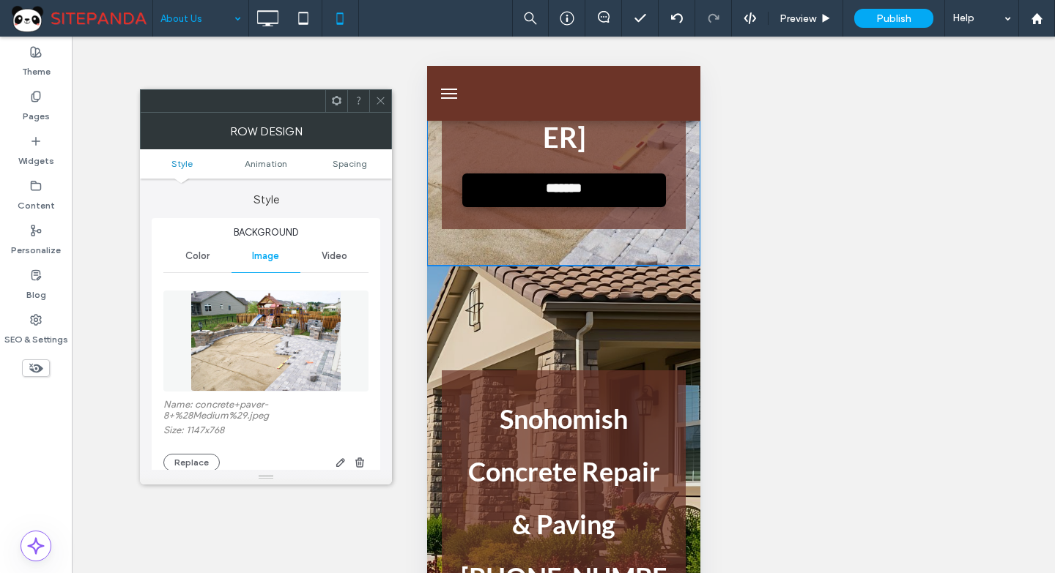
scroll to position [0, 0]
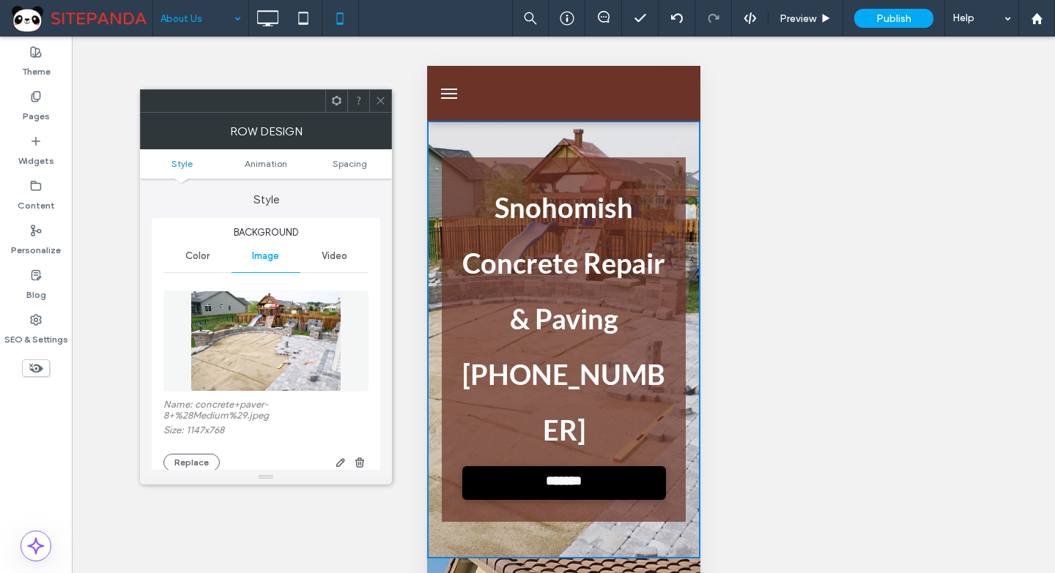
click at [277, 323] on img at bounding box center [265, 341] width 150 height 101
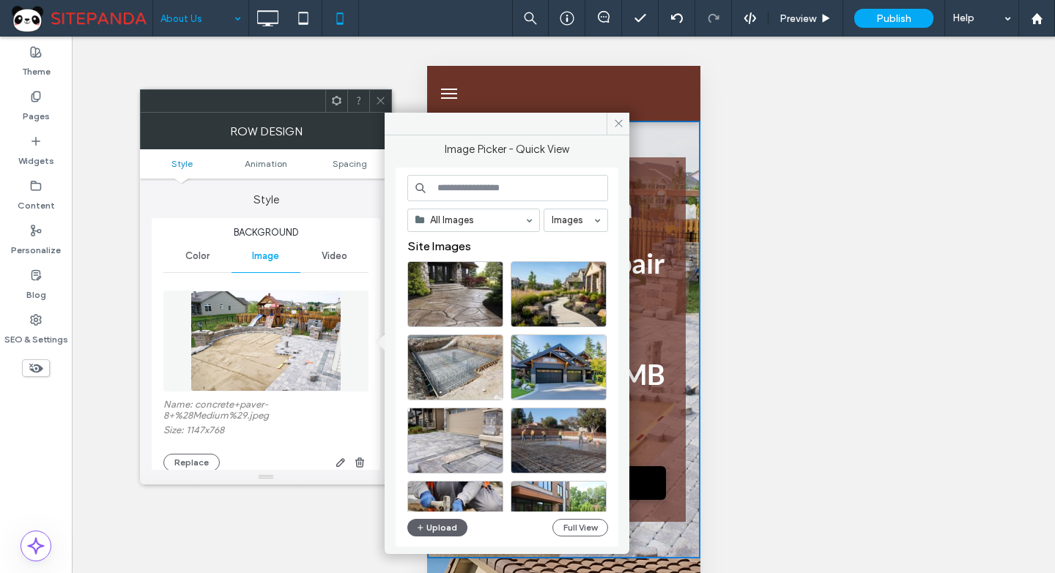
click at [381, 93] on span at bounding box center [380, 101] width 11 height 22
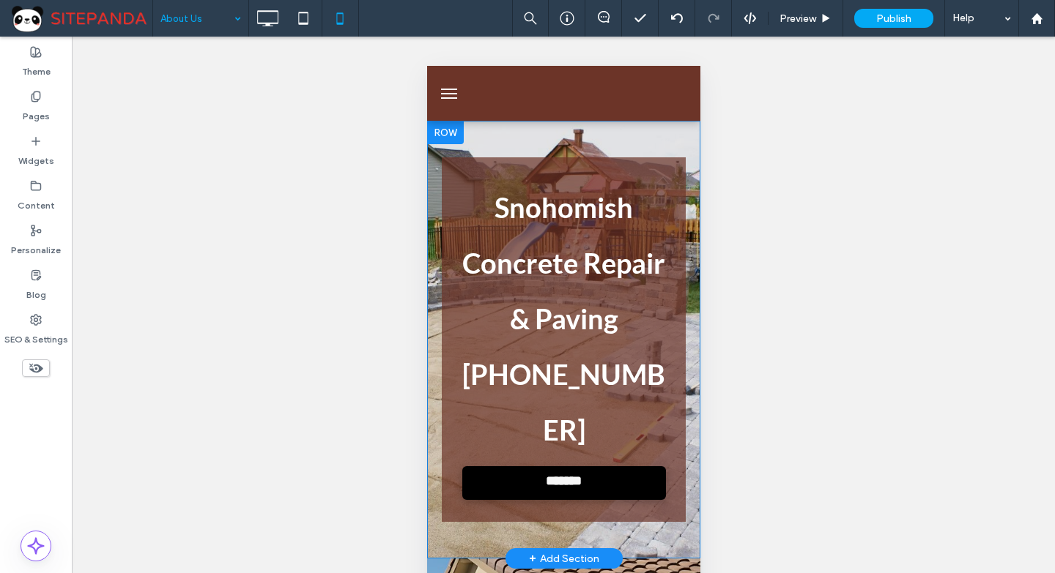
click at [475, 483] on div "Snohomish Concrete Repair & Paving 555-555-5555 ******* Click To Paste Click To…" at bounding box center [562, 340] width 273 height 438
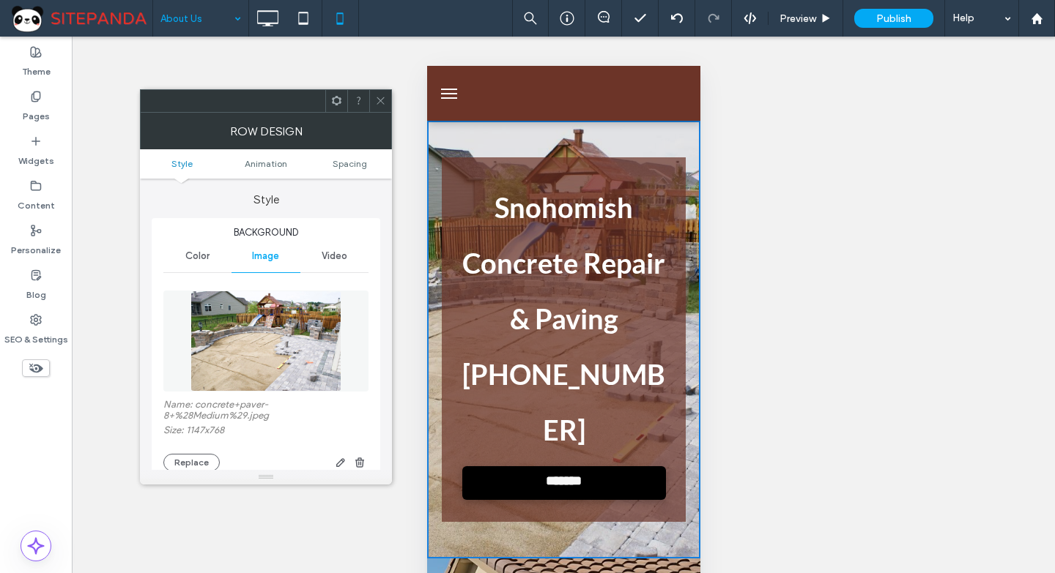
click at [261, 324] on img at bounding box center [265, 341] width 150 height 101
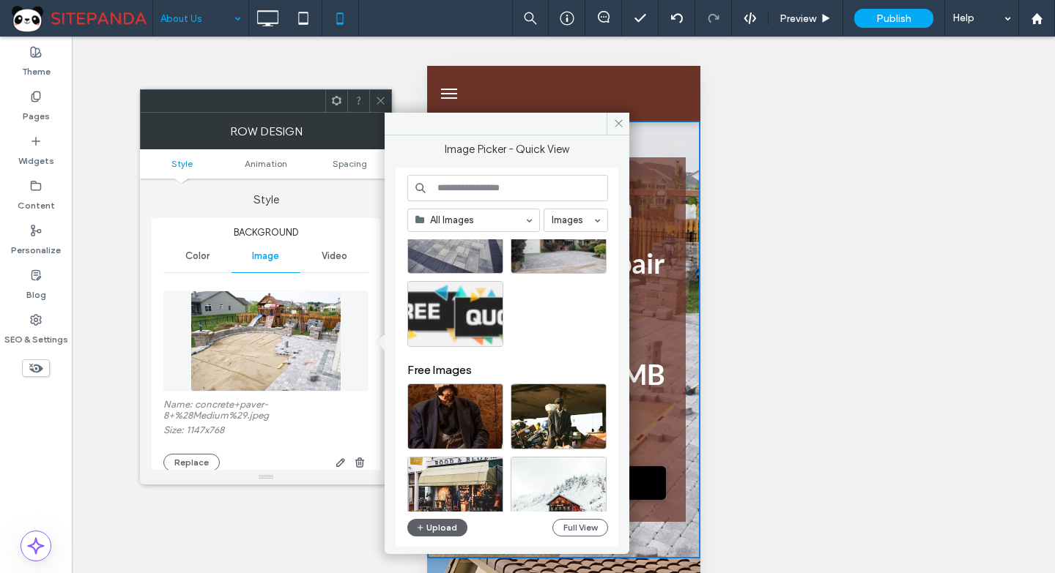
scroll to position [2254, 0]
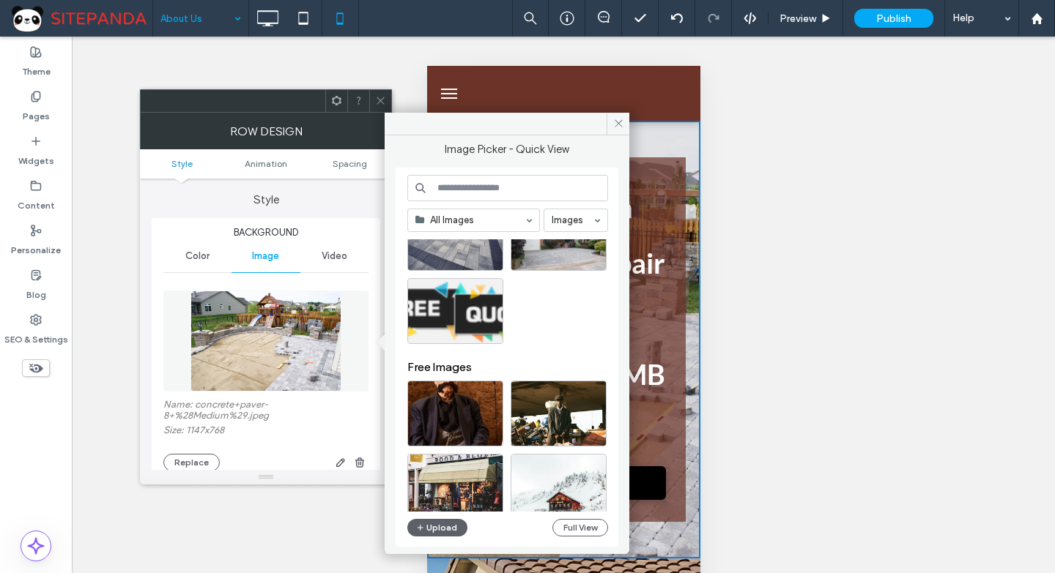
click at [375, 100] on icon at bounding box center [380, 100] width 11 height 11
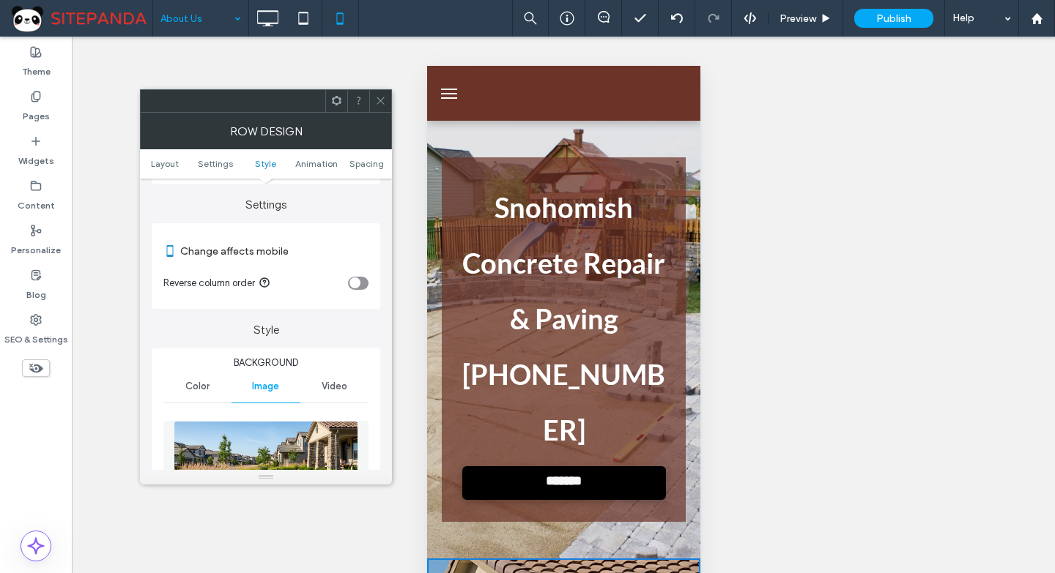
scroll to position [293, 0]
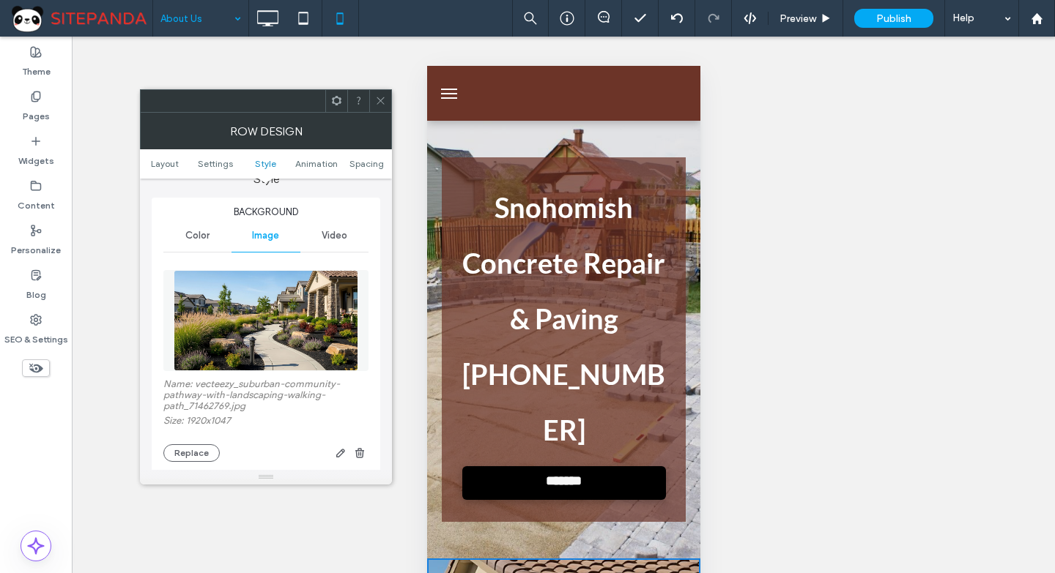
click at [382, 97] on icon at bounding box center [380, 100] width 11 height 11
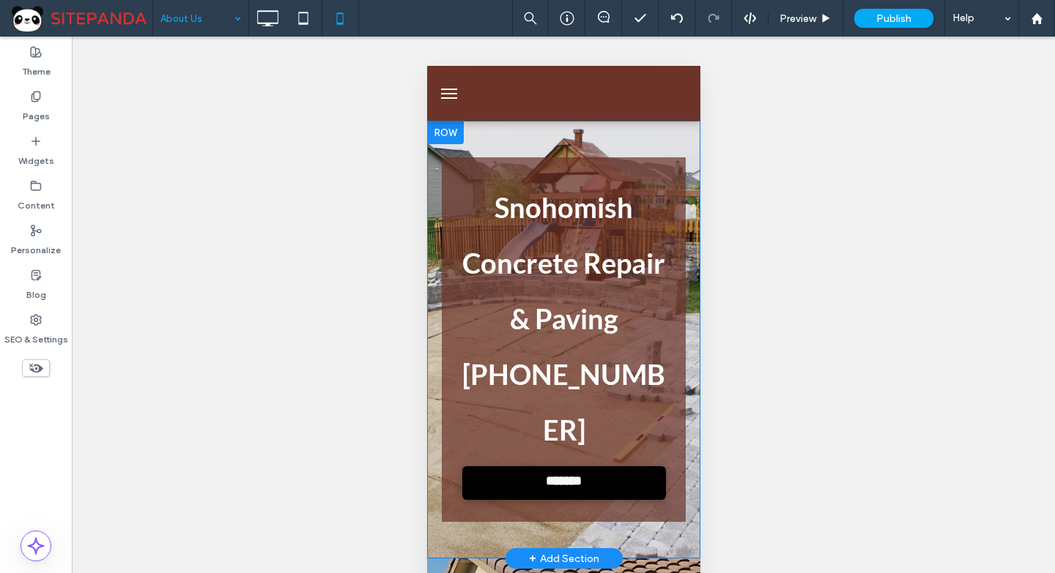
click at [475, 138] on div "Snohomish Concrete Repair & Paving 555-555-5555 ******* Click To Paste Click To…" at bounding box center [562, 340] width 273 height 438
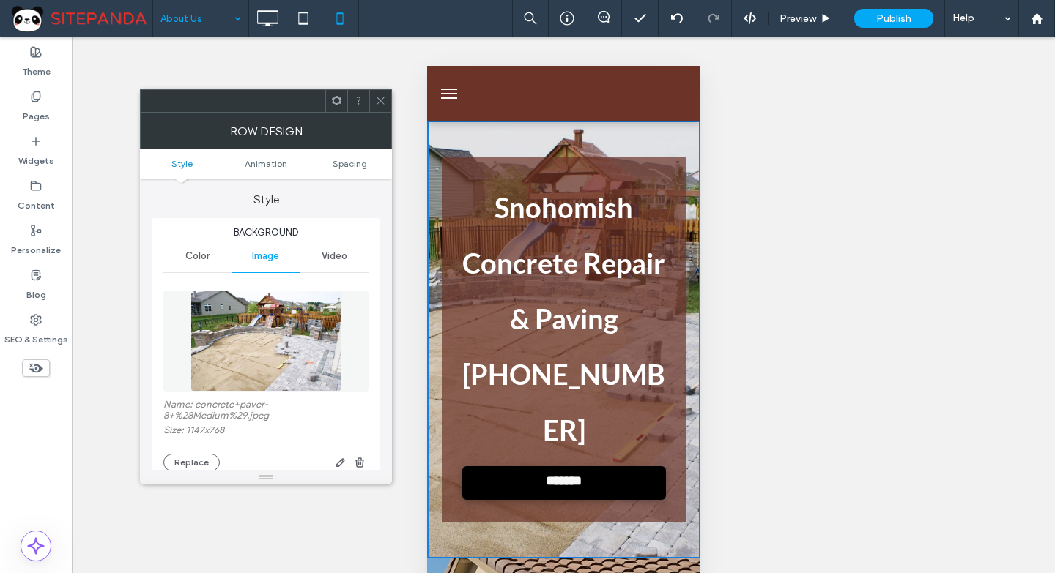
click at [285, 313] on img at bounding box center [265, 341] width 150 height 101
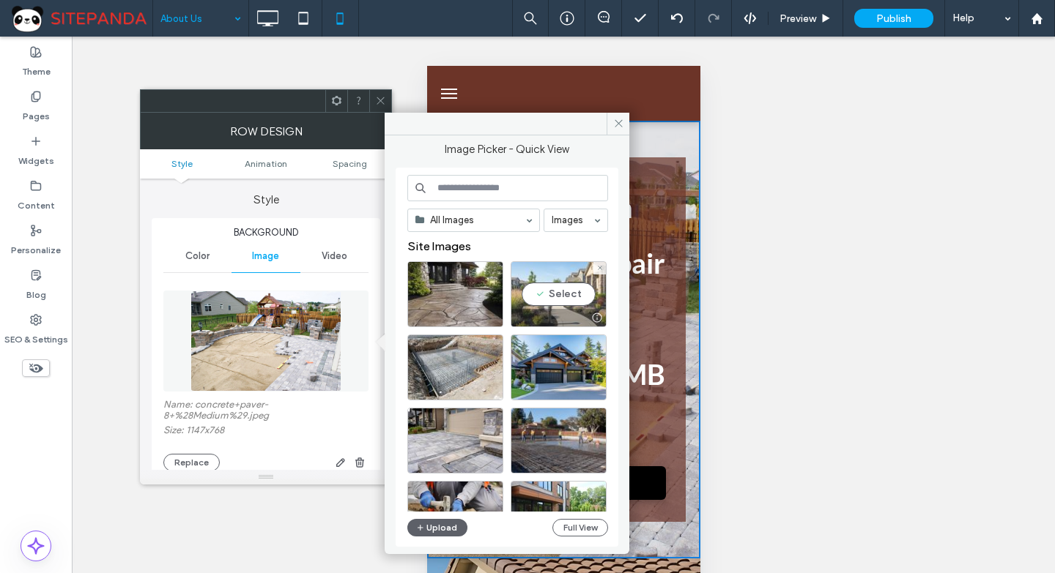
click at [568, 302] on div "Select" at bounding box center [558, 294] width 96 height 66
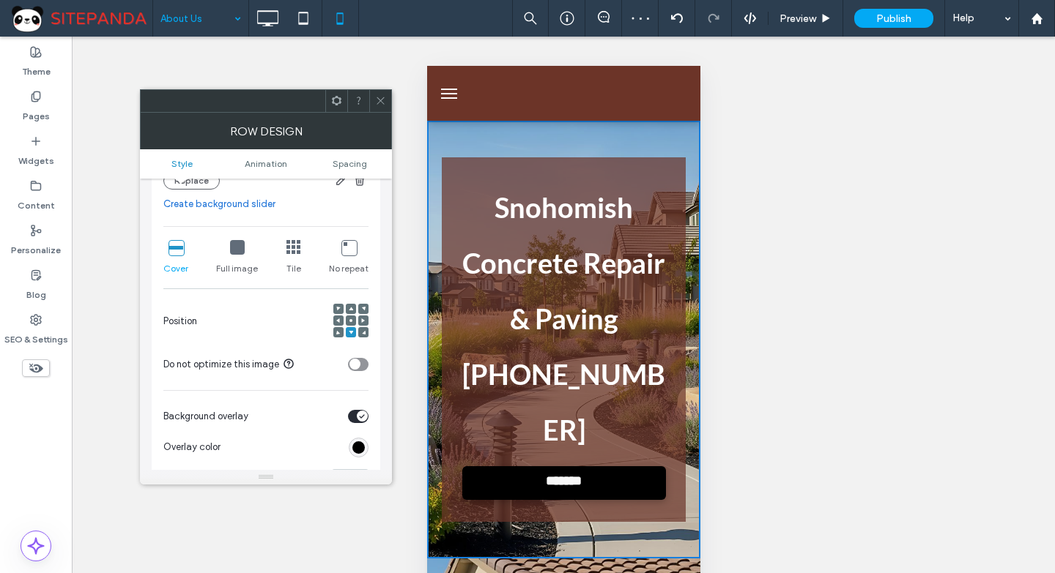
click at [381, 93] on span at bounding box center [380, 101] width 11 height 22
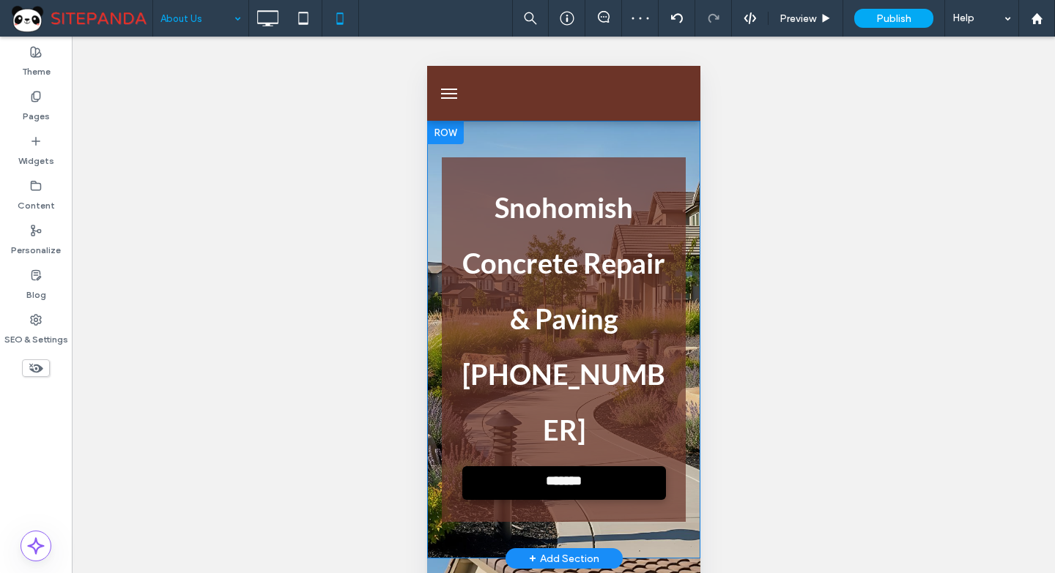
scroll to position [146, 0]
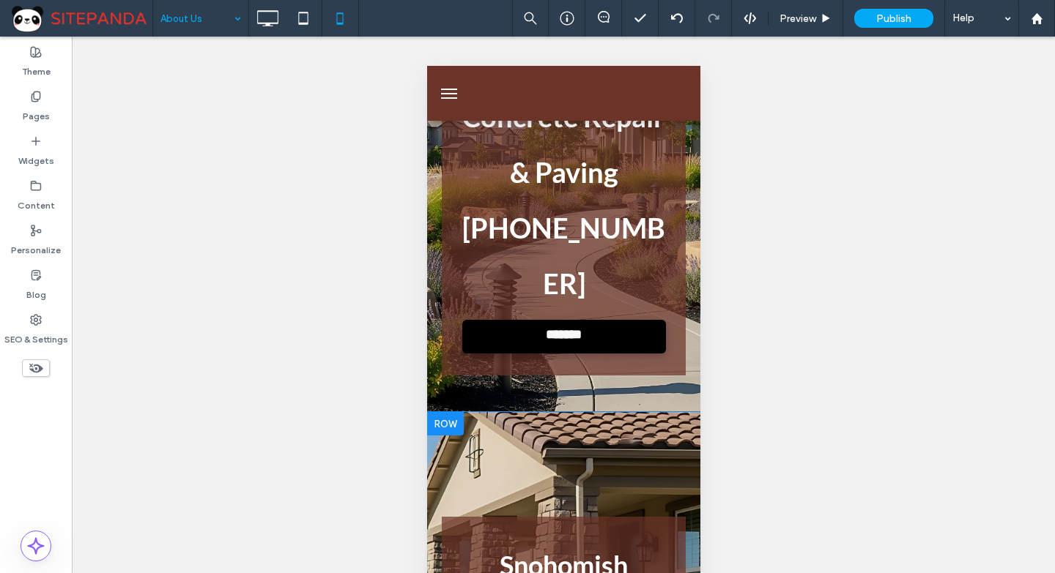
click at [439, 412] on div at bounding box center [444, 423] width 37 height 23
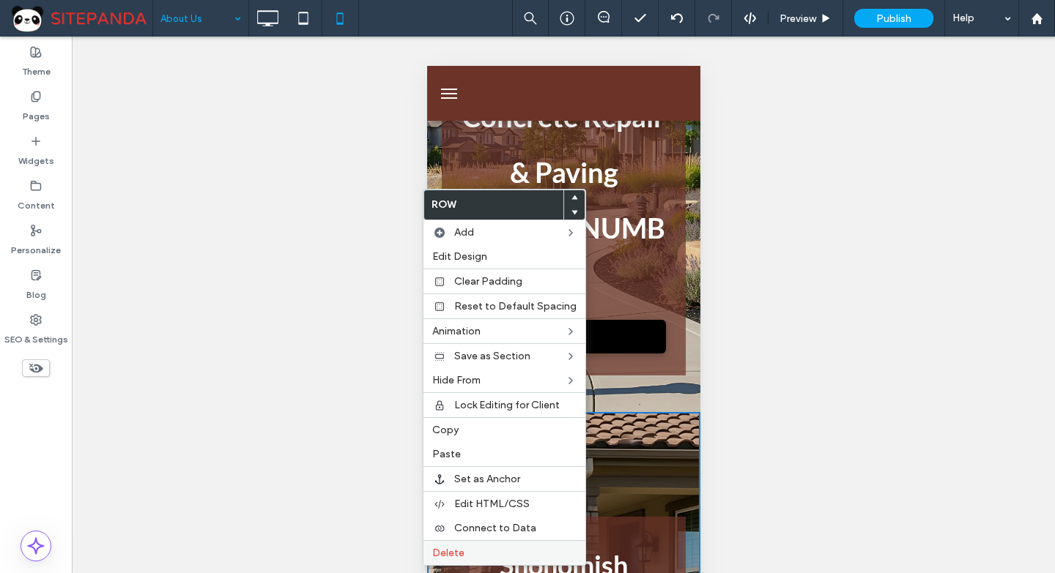
click at [443, 554] on span "Delete" at bounding box center [448, 553] width 32 height 12
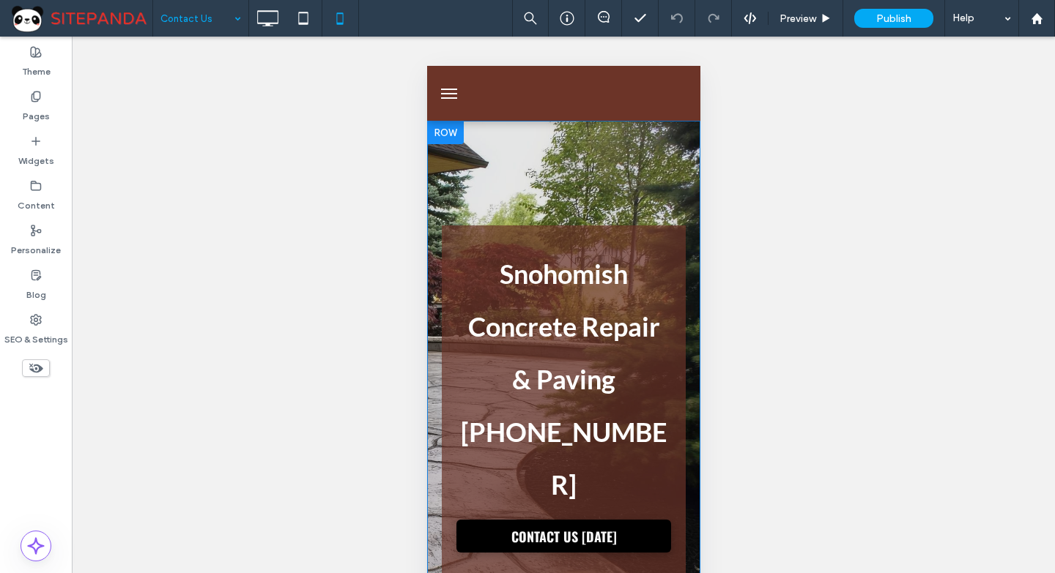
click at [459, 137] on div at bounding box center [444, 132] width 37 height 23
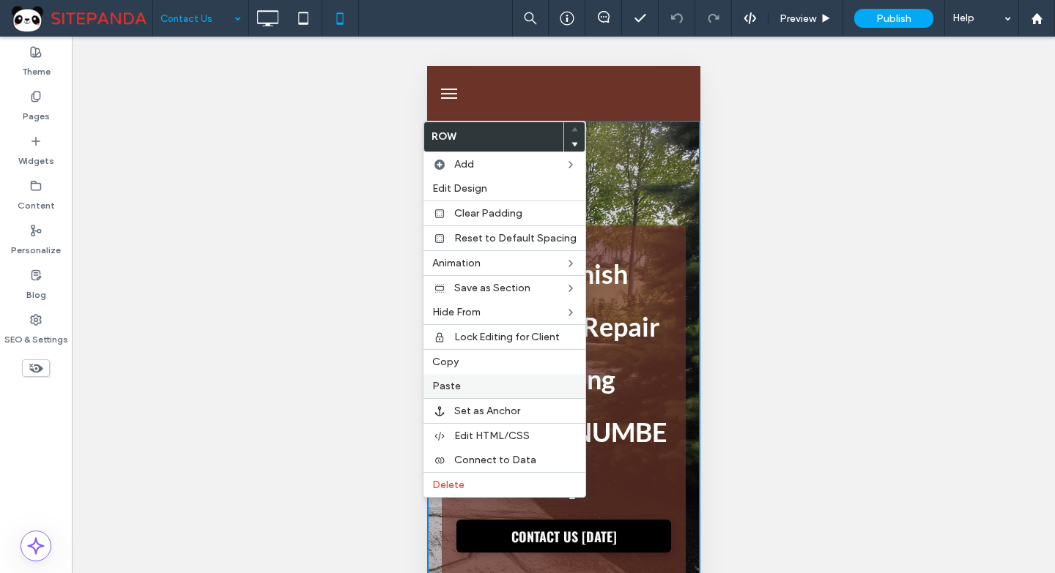
click at [451, 381] on span "Paste" at bounding box center [446, 386] width 29 height 12
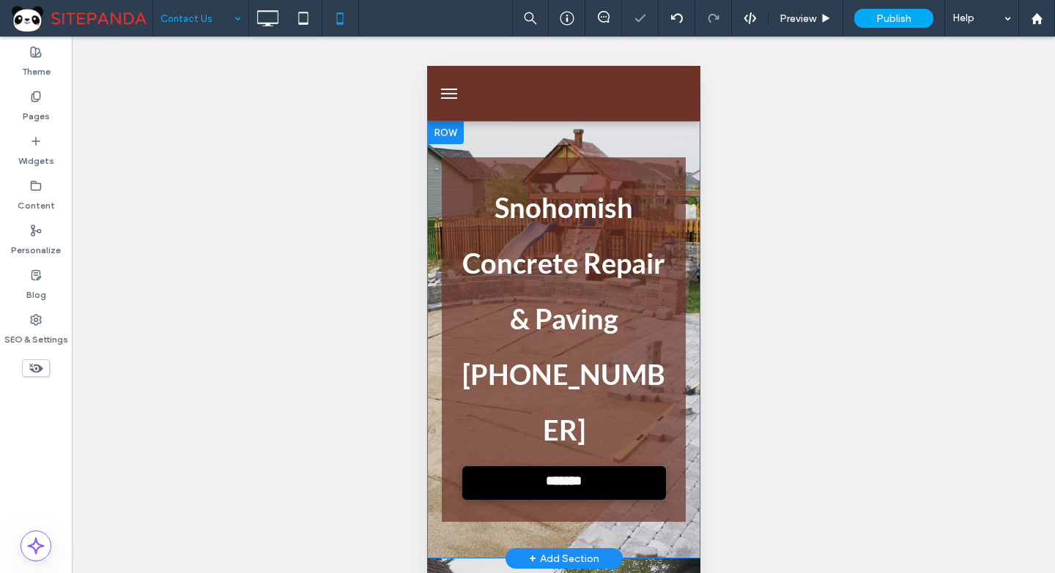
scroll to position [146, 0]
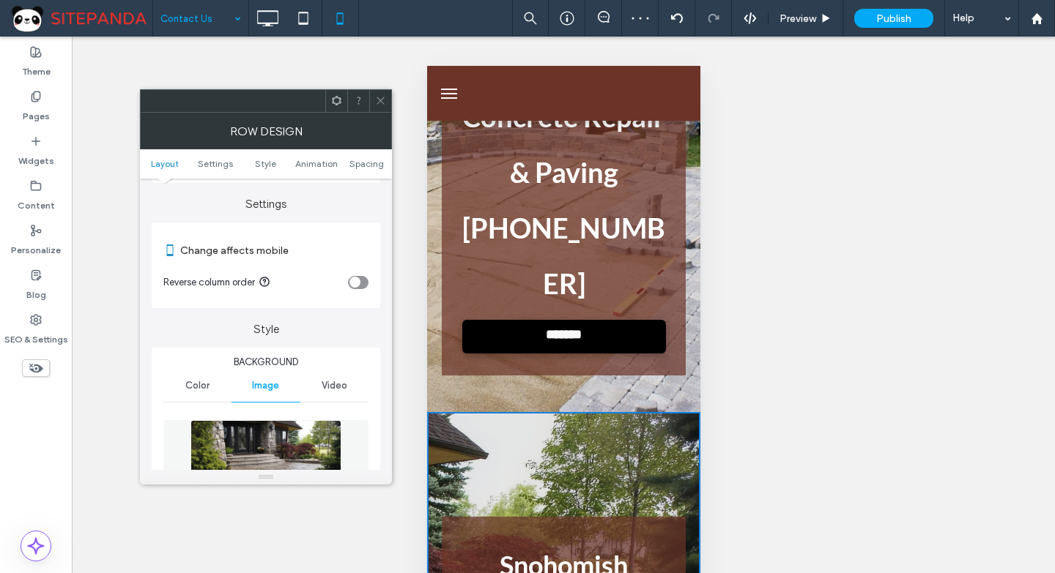
scroll to position [366, 0]
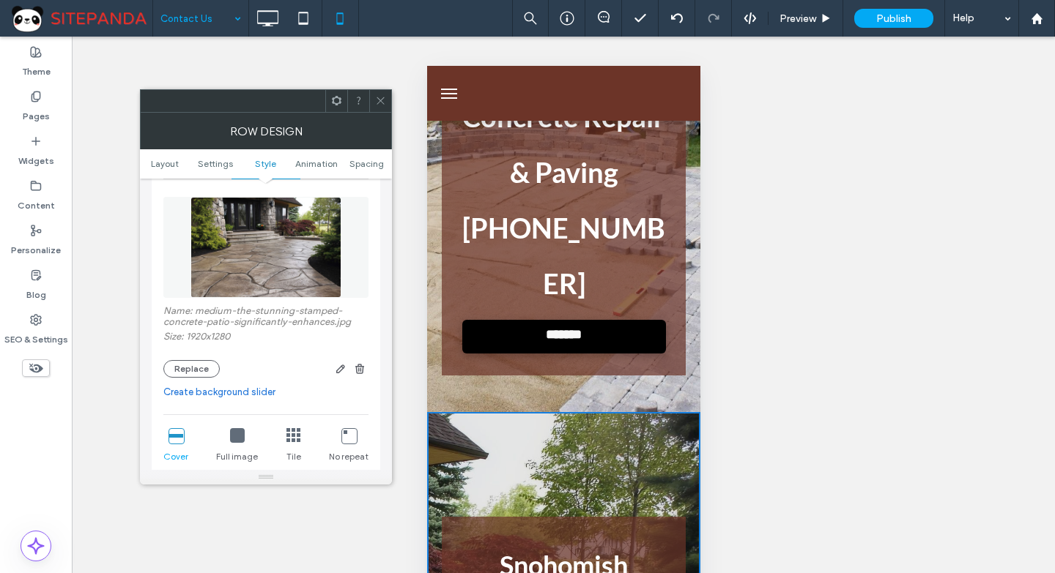
click at [383, 94] on span at bounding box center [380, 101] width 11 height 22
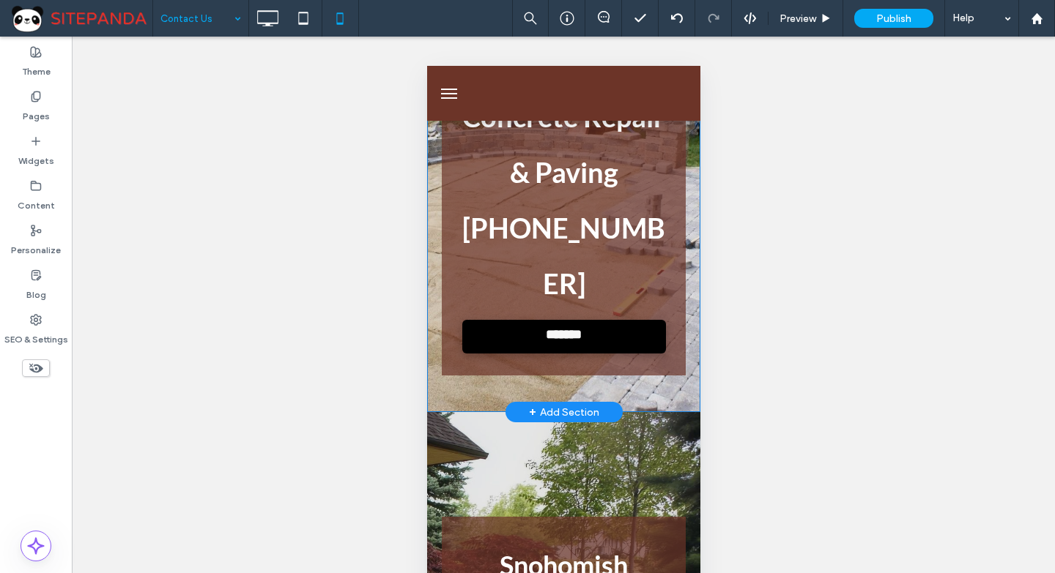
click at [450, 338] on div "Snohomish Concrete Repair & Paving 555-555-5555 ******* Click To Paste Click To…" at bounding box center [562, 193] width 273 height 438
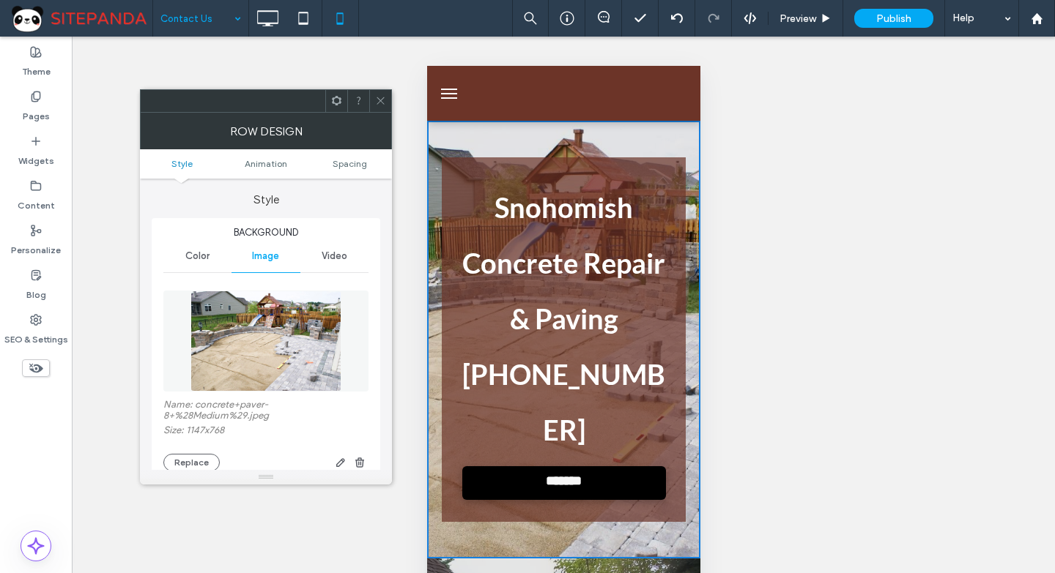
click at [316, 331] on img at bounding box center [265, 341] width 150 height 101
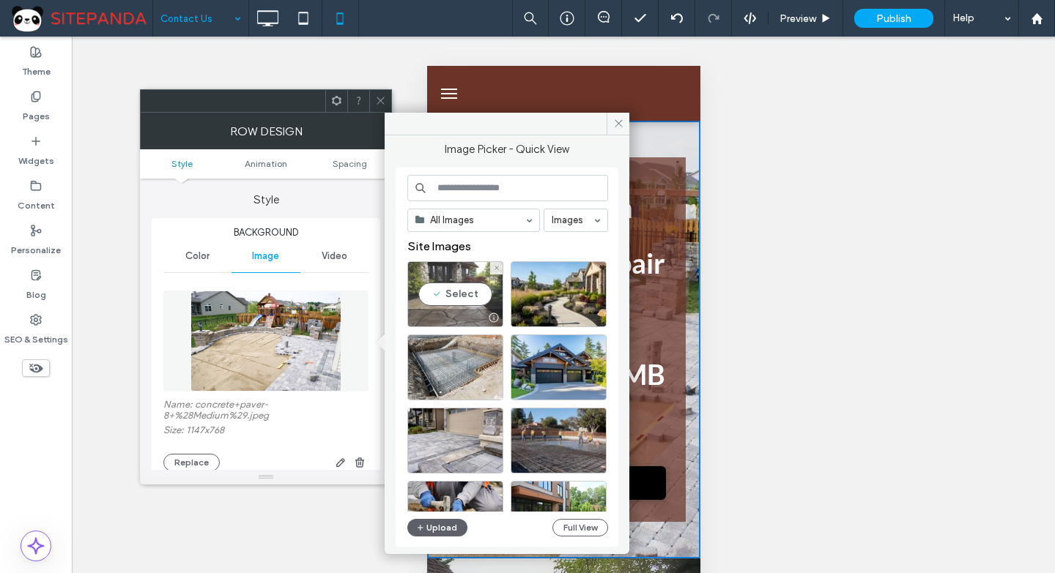
click at [478, 308] on div "Select" at bounding box center [455, 294] width 96 height 66
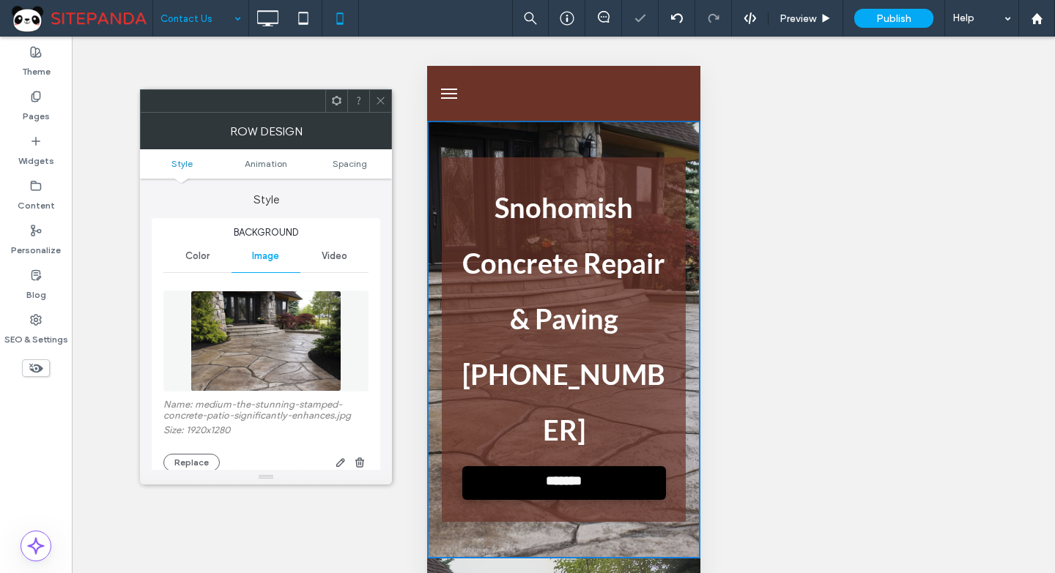
click at [379, 105] on icon at bounding box center [380, 100] width 11 height 11
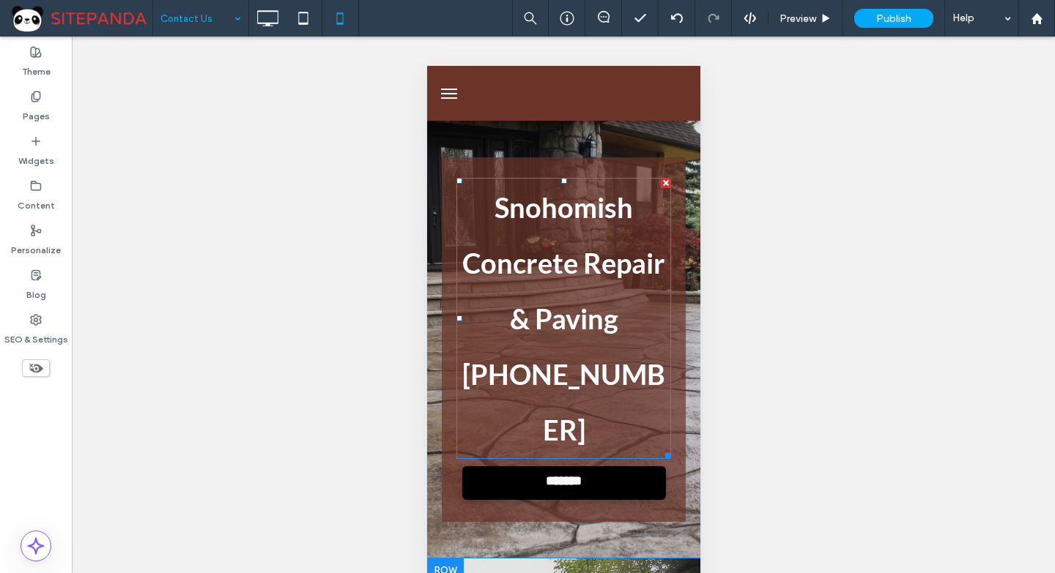
scroll to position [366, 0]
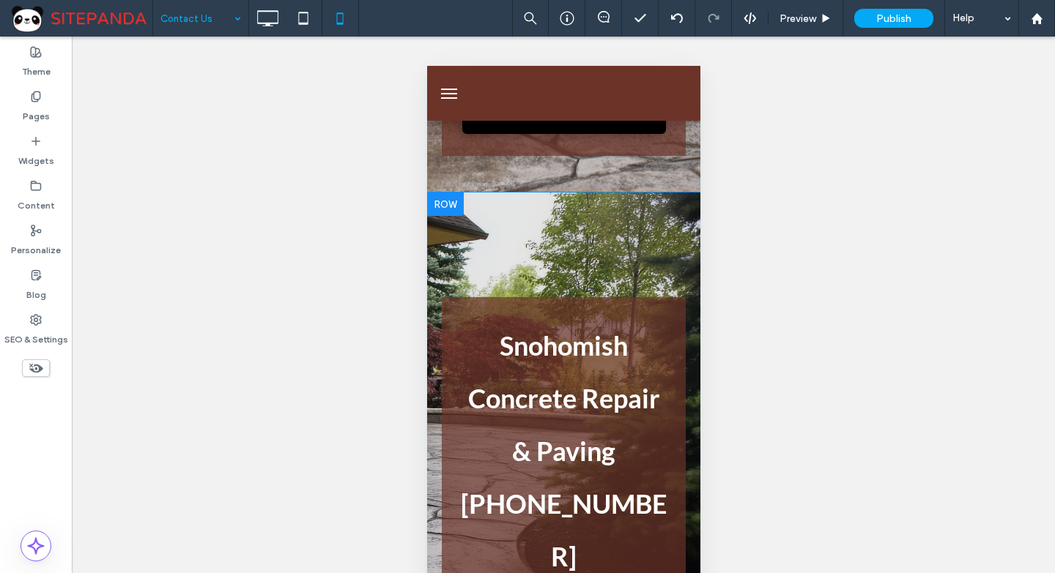
click at [445, 193] on div at bounding box center [444, 204] width 37 height 23
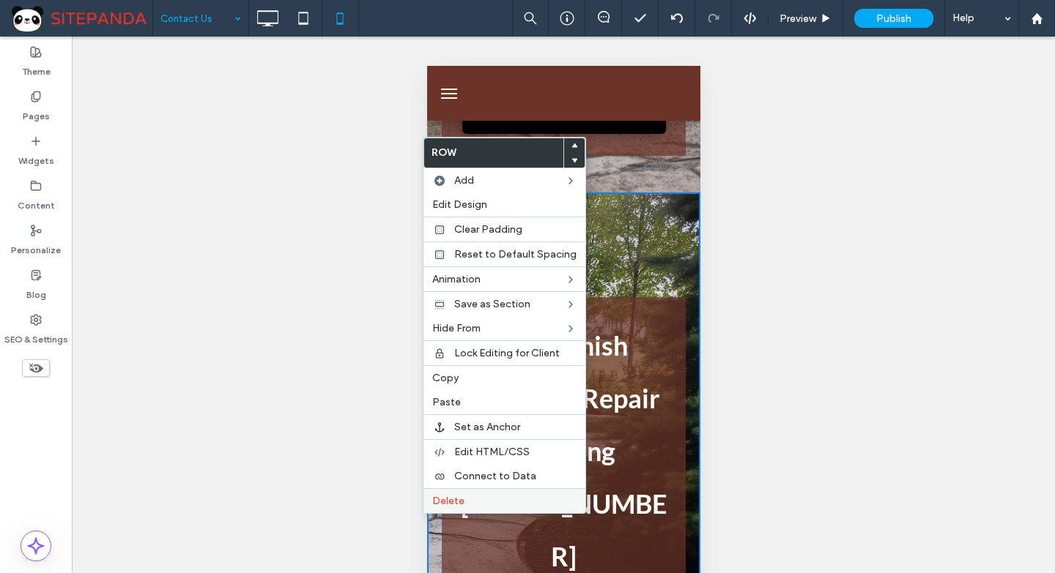
click at [458, 499] on span "Delete" at bounding box center [448, 501] width 32 height 12
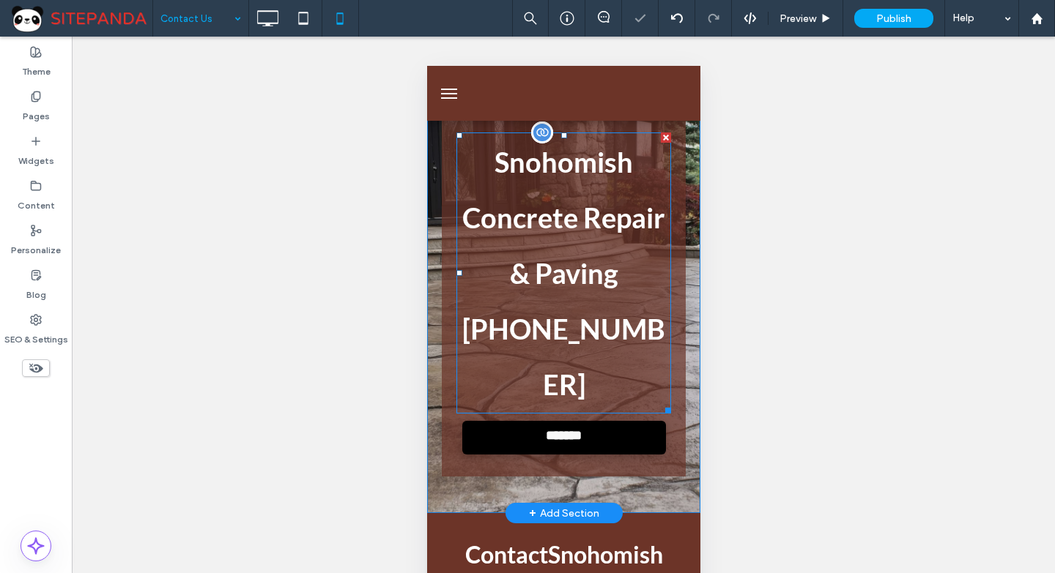
scroll to position [0, 0]
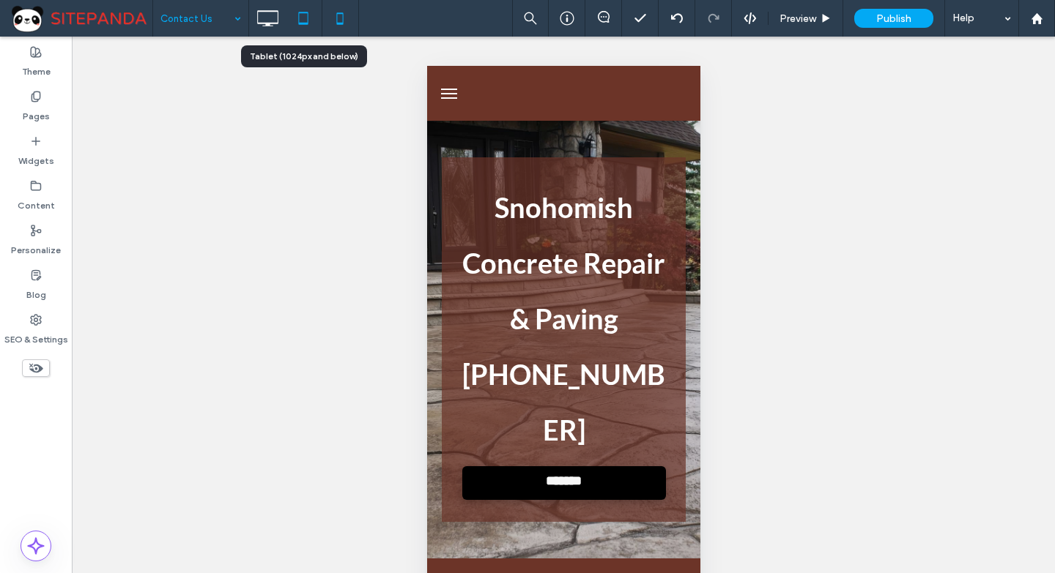
click at [311, 23] on icon at bounding box center [303, 18] width 29 height 29
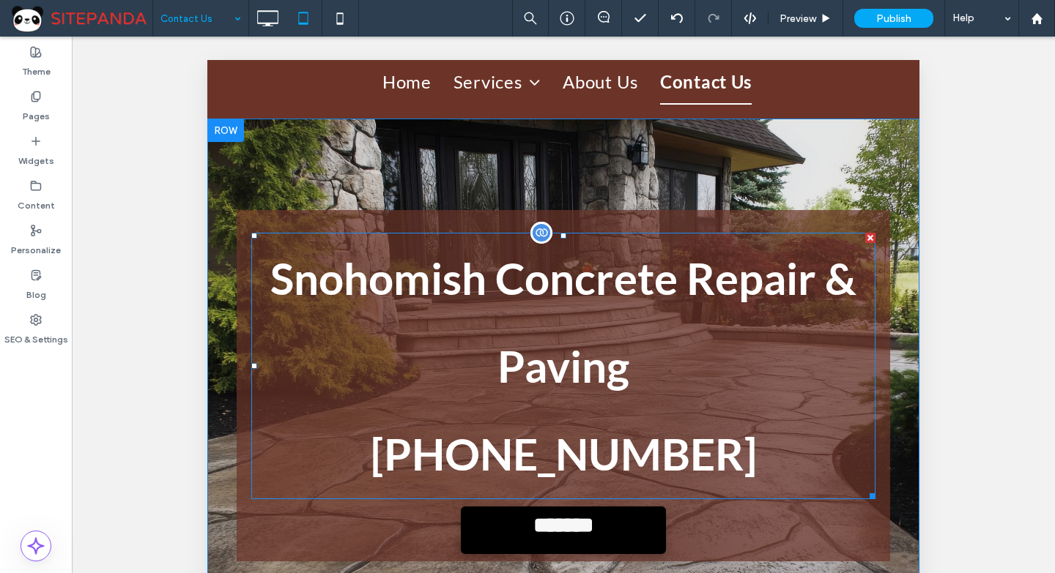
scroll to position [130, 0]
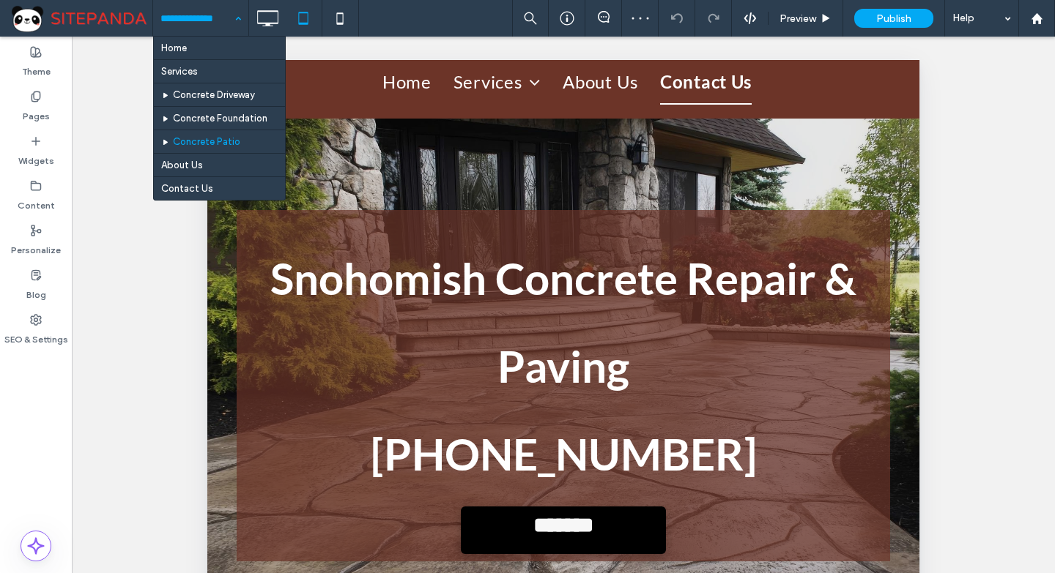
click at [220, 22] on input at bounding box center [196, 18] width 73 height 37
click at [210, 27] on input at bounding box center [196, 18] width 73 height 37
